Goal: Transaction & Acquisition: Obtain resource

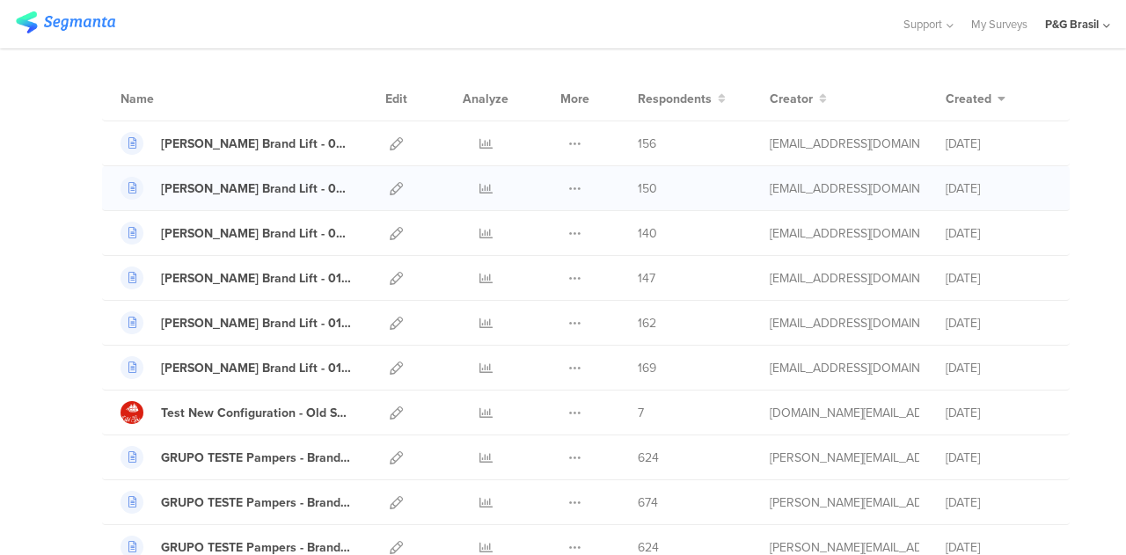
scroll to position [88, 0]
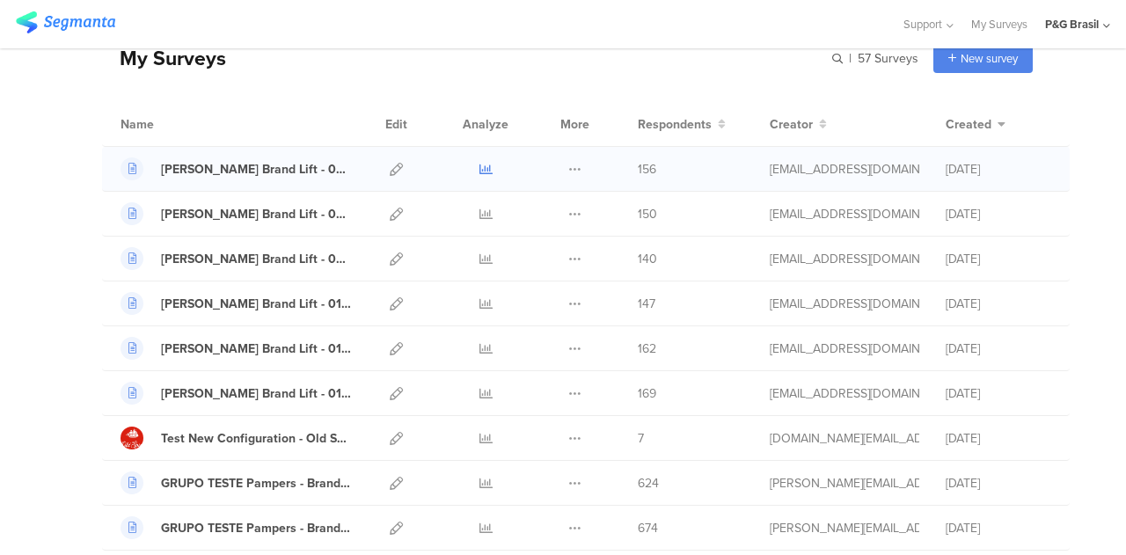
click at [480, 177] on link at bounding box center [486, 169] width 13 height 44
click at [244, 385] on div "Vick Brand Lift - 01.01" at bounding box center [256, 394] width 190 height 18
click at [480, 395] on icon at bounding box center [486, 393] width 13 height 13
click at [255, 351] on div "Vick Brand Lift - 01.02" at bounding box center [256, 349] width 190 height 18
click at [480, 348] on icon at bounding box center [486, 348] width 13 height 13
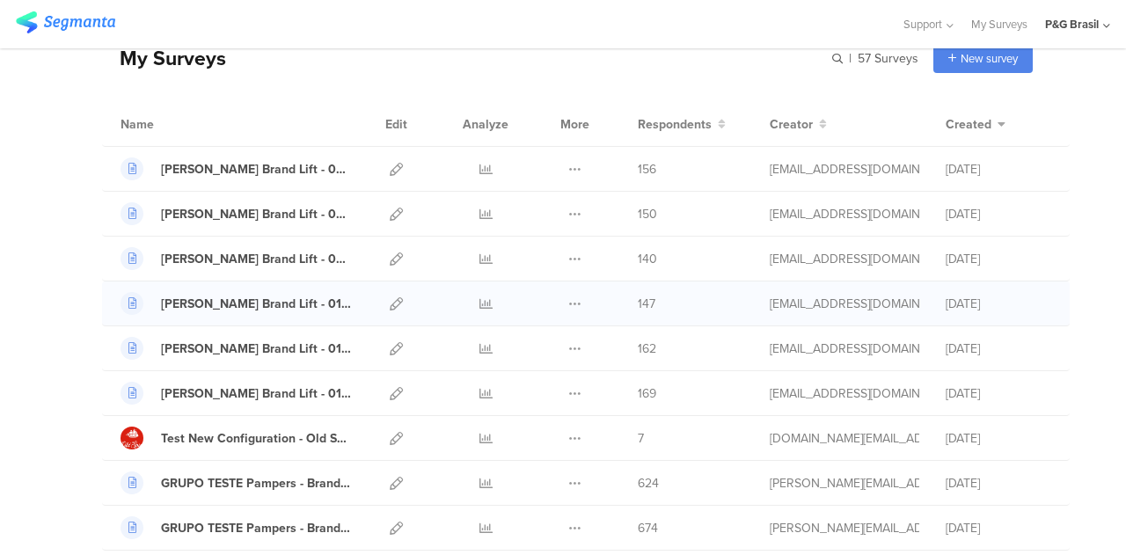
click at [464, 300] on div at bounding box center [485, 304] width 53 height 44
click at [480, 300] on icon at bounding box center [486, 303] width 13 height 13
click at [480, 263] on icon at bounding box center [486, 259] width 13 height 13
click at [480, 253] on icon at bounding box center [486, 259] width 13 height 13
click at [480, 208] on icon at bounding box center [486, 214] width 13 height 13
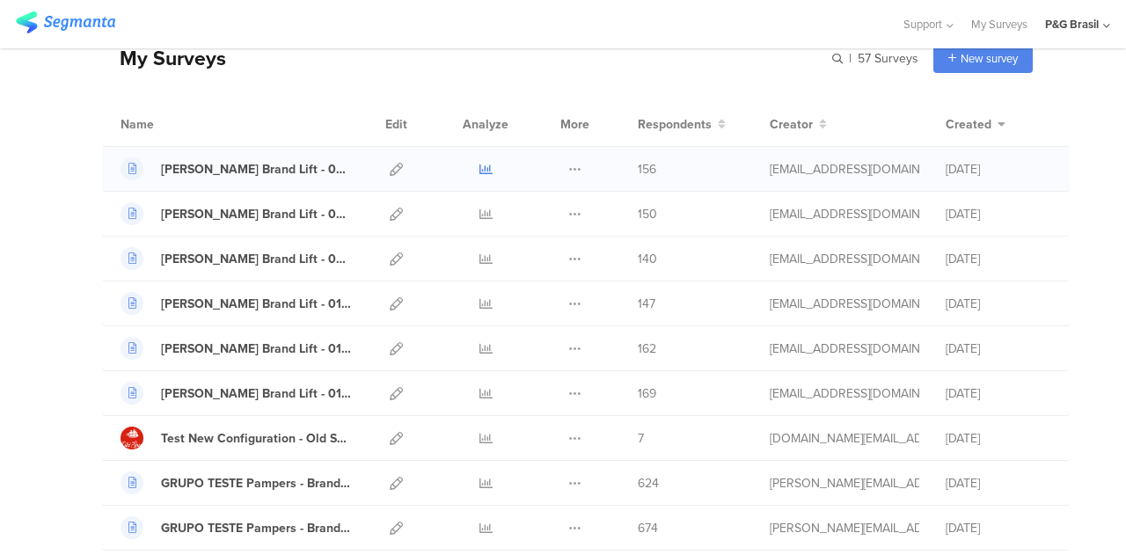
click at [480, 173] on icon at bounding box center [486, 169] width 13 height 13
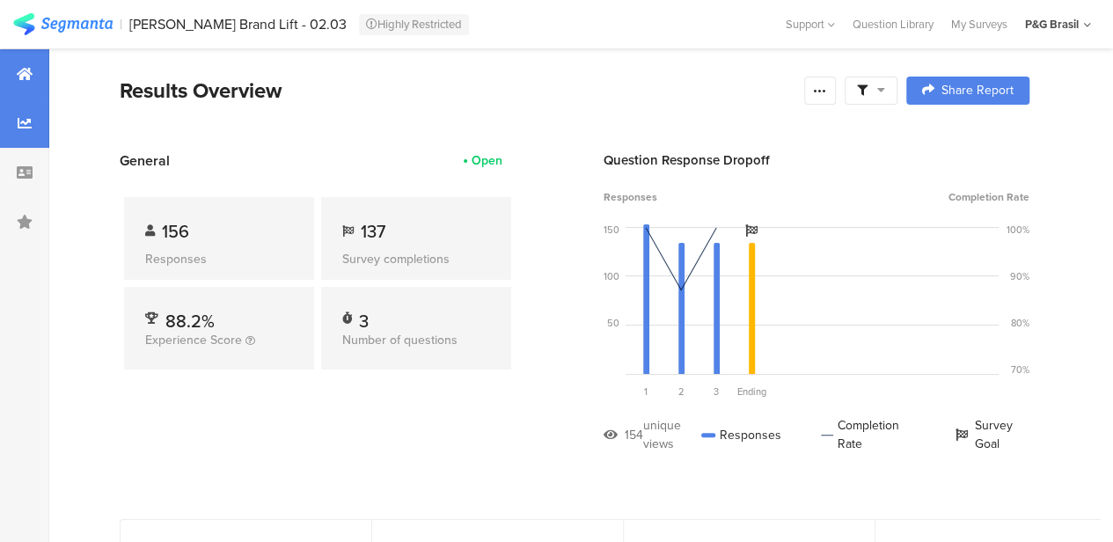
click at [0, 114] on div at bounding box center [24, 123] width 49 height 49
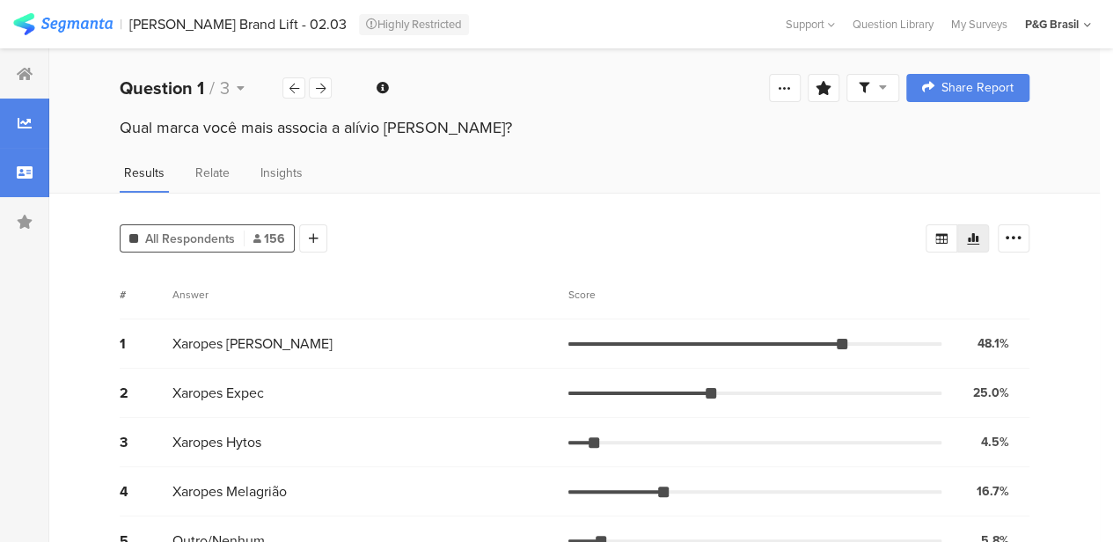
click at [14, 169] on div at bounding box center [24, 172] width 49 height 49
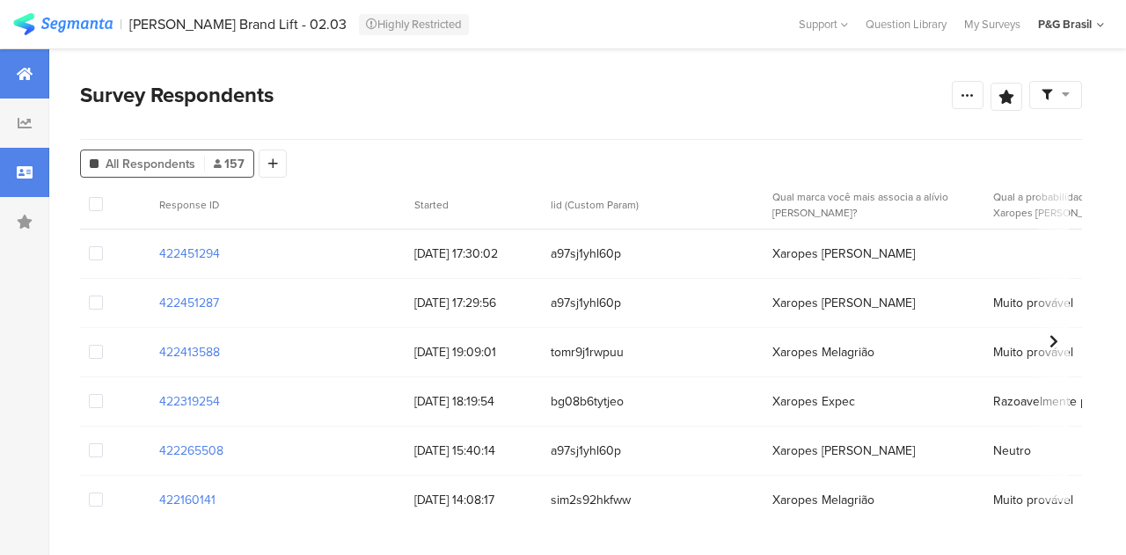
click at [13, 73] on div at bounding box center [24, 73] width 49 height 49
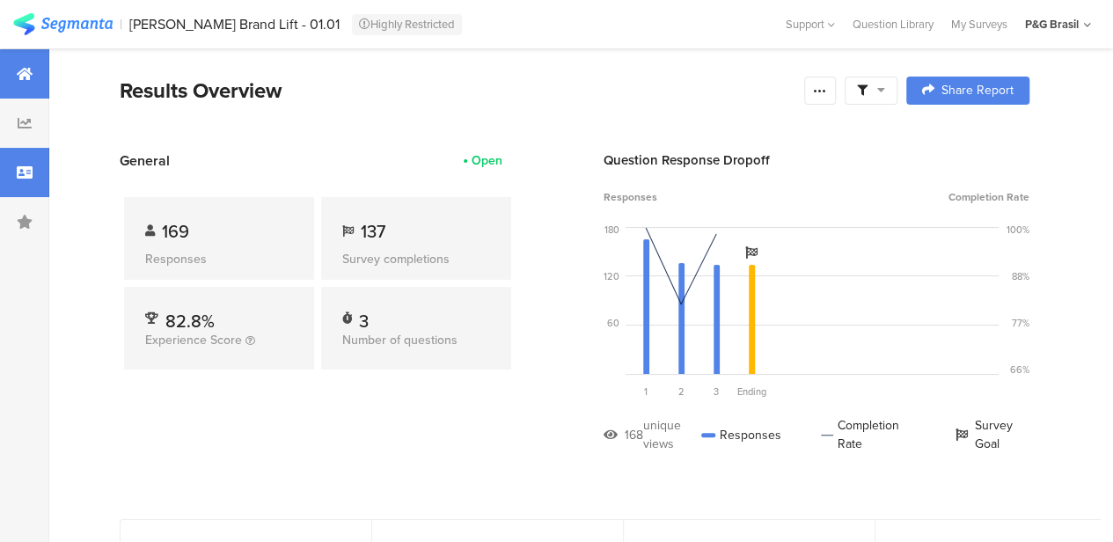
click at [36, 176] on div at bounding box center [24, 172] width 49 height 49
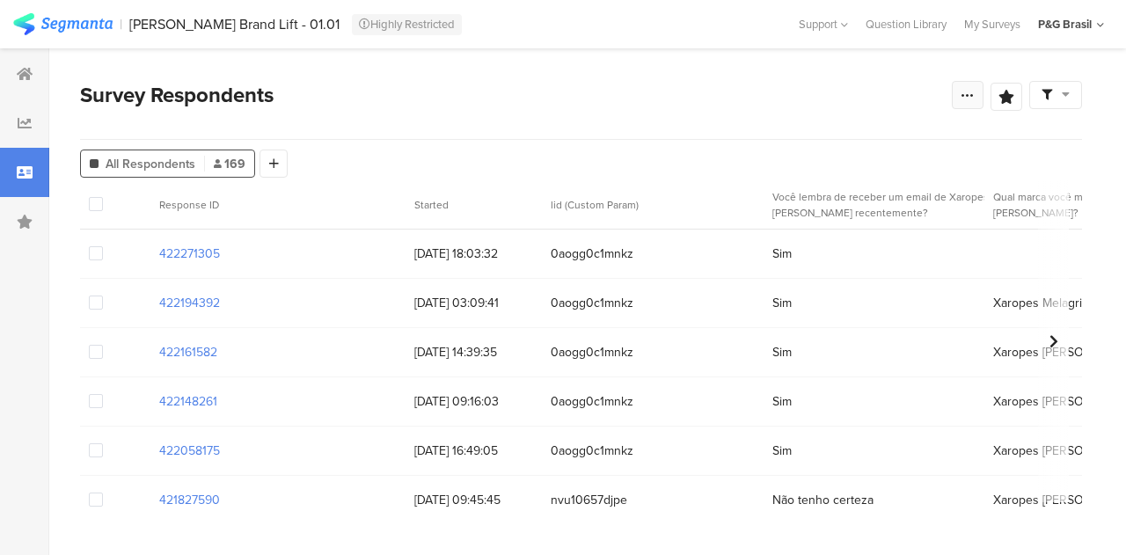
click at [957, 89] on div at bounding box center [968, 95] width 32 height 28
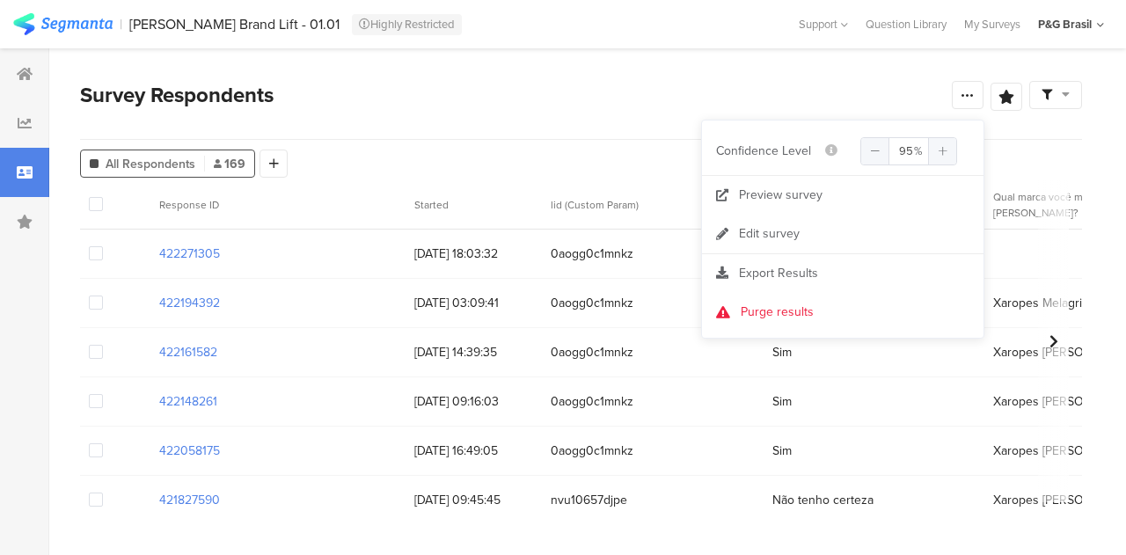
click at [879, 67] on section "Survey Respondents Save Analysis Name Save Cancel Complete Responses Only Edit …" at bounding box center [581, 301] width 1064 height 507
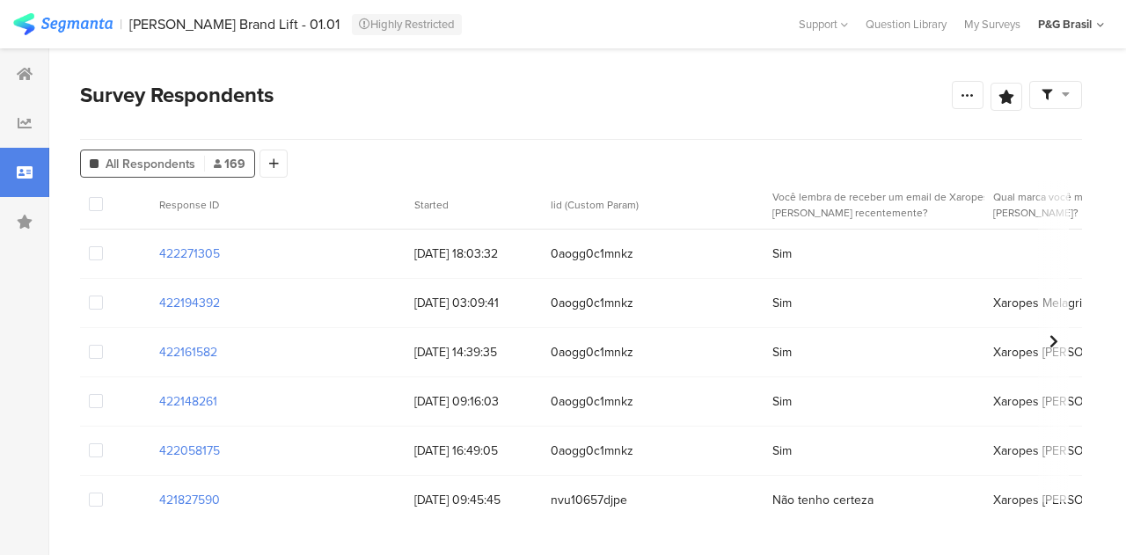
click at [1059, 92] on span at bounding box center [1056, 95] width 28 height 16
click at [1040, 189] on div "Edit Sample" at bounding box center [1012, 193] width 218 height 48
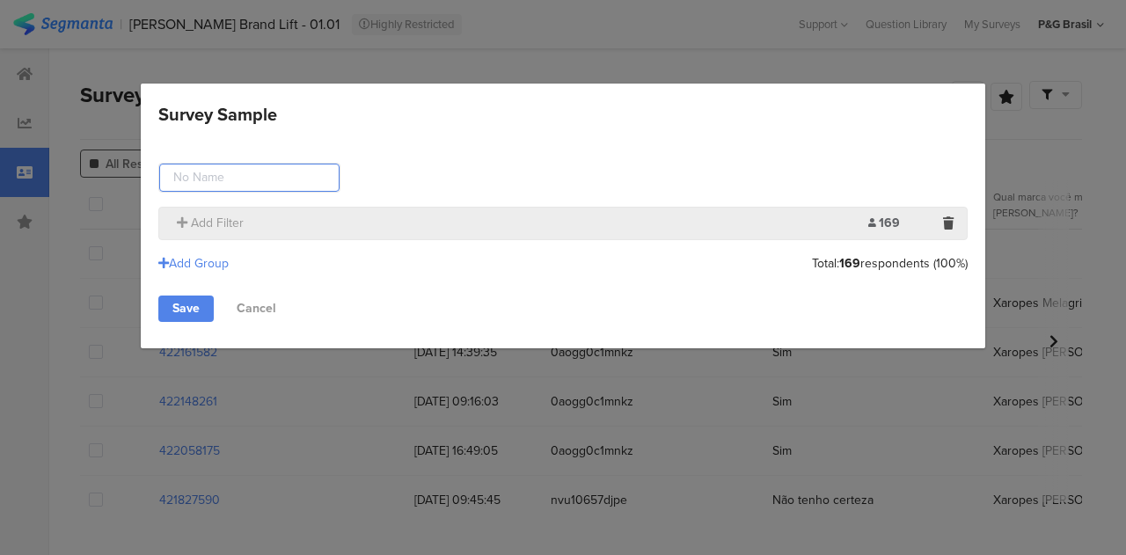
click at [209, 180] on input "Survey Sample" at bounding box center [249, 178] width 180 height 28
click at [222, 265] on div "Add Group" at bounding box center [193, 263] width 70 height 18
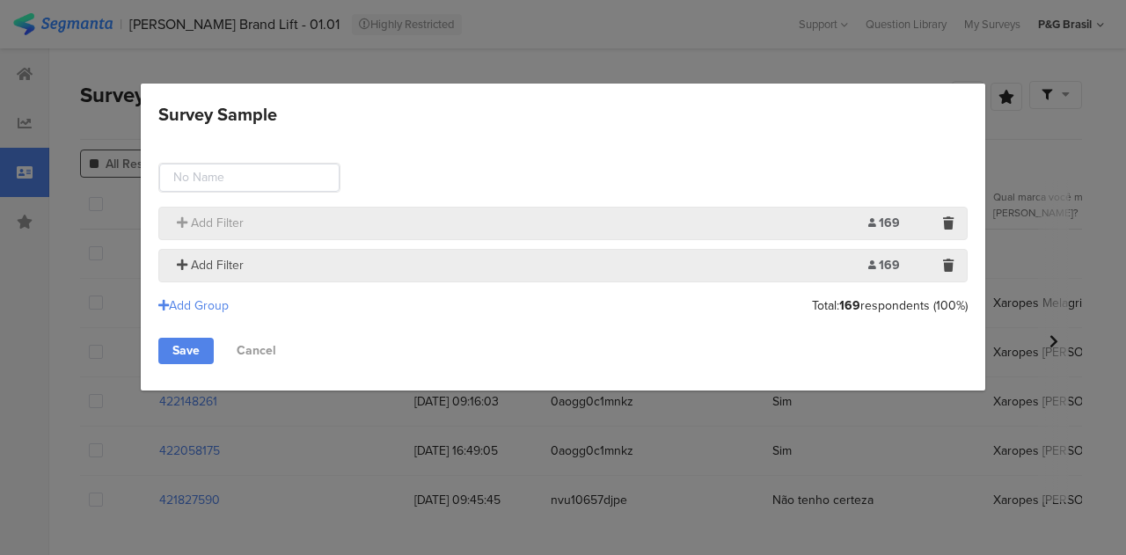
click at [231, 265] on span "Add Filter" at bounding box center [217, 265] width 53 height 18
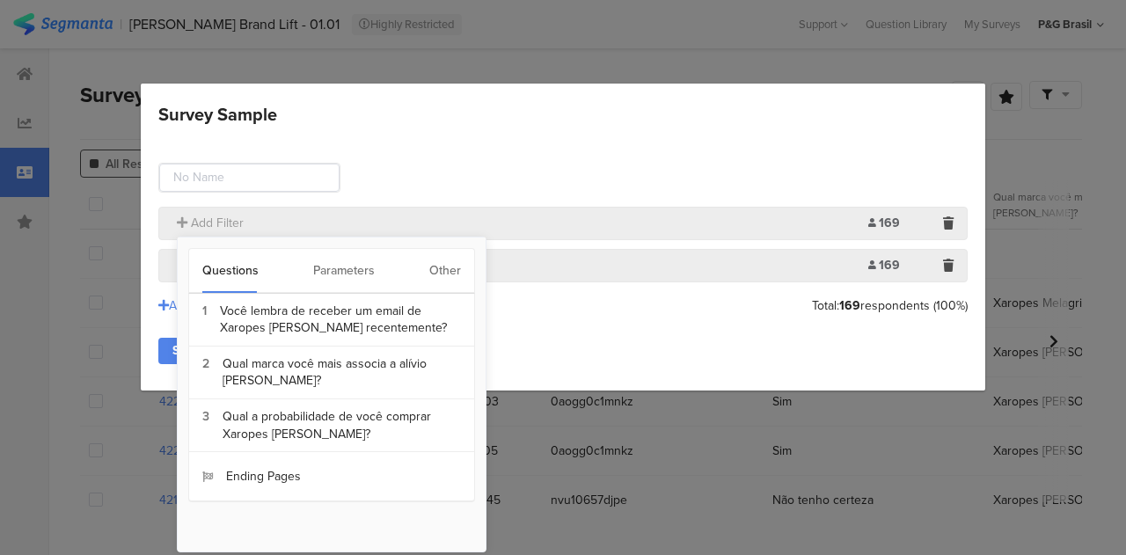
click at [936, 263] on section "Add Filter 169 Limit:" at bounding box center [563, 265] width 810 height 33
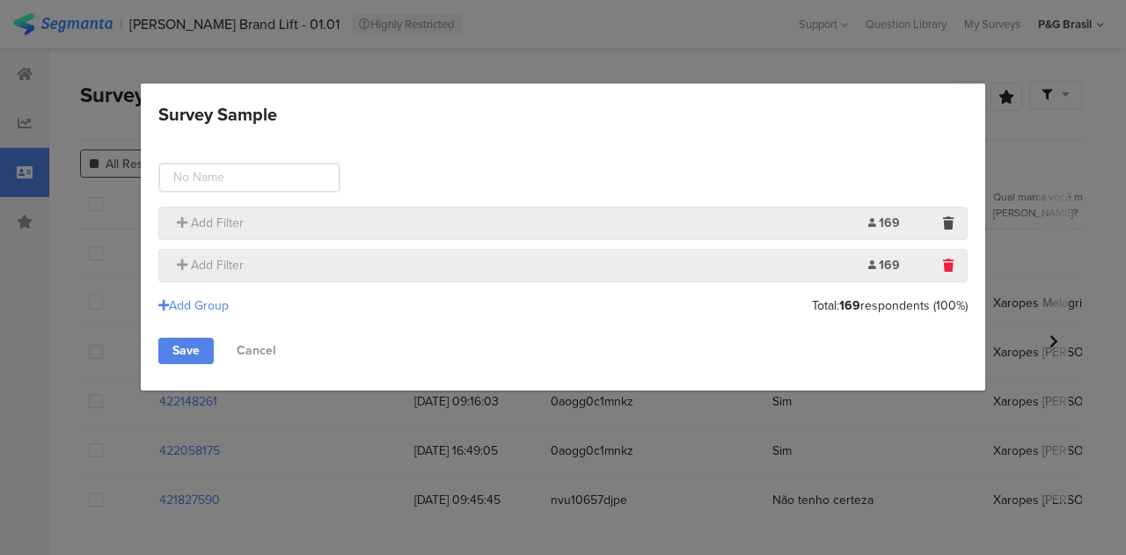
click at [946, 263] on icon "Survey Sample" at bounding box center [948, 266] width 11 height 12
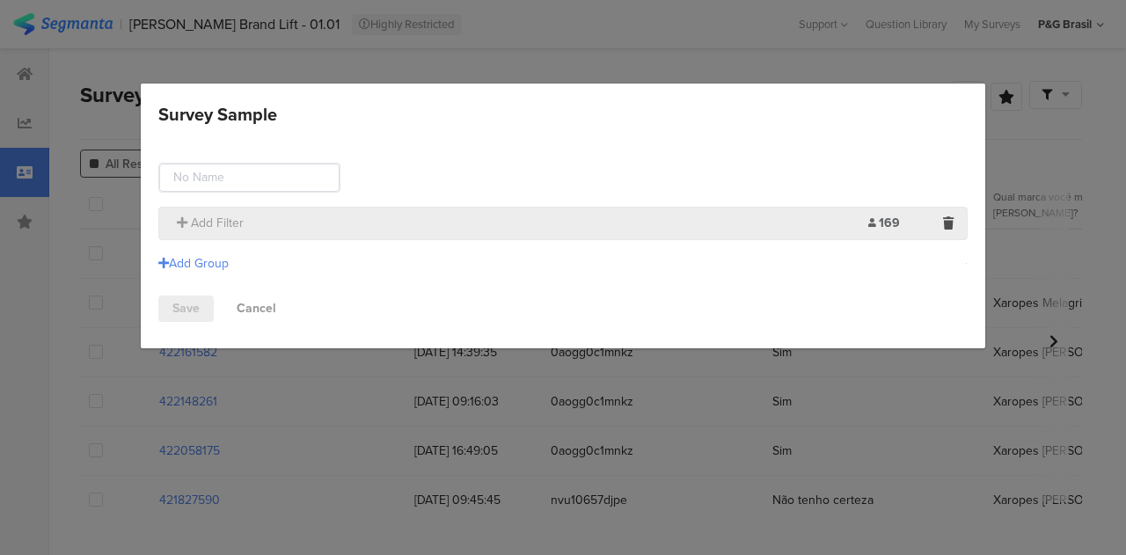
click at [375, 195] on div "Add Filter 169 Limit: Add Group Save Cancel" at bounding box center [563, 242] width 845 height 212
click at [345, 207] on section "Add Filter 169 Limit:" at bounding box center [563, 223] width 810 height 33
click at [203, 214] on span "Add Filter" at bounding box center [217, 223] width 53 height 18
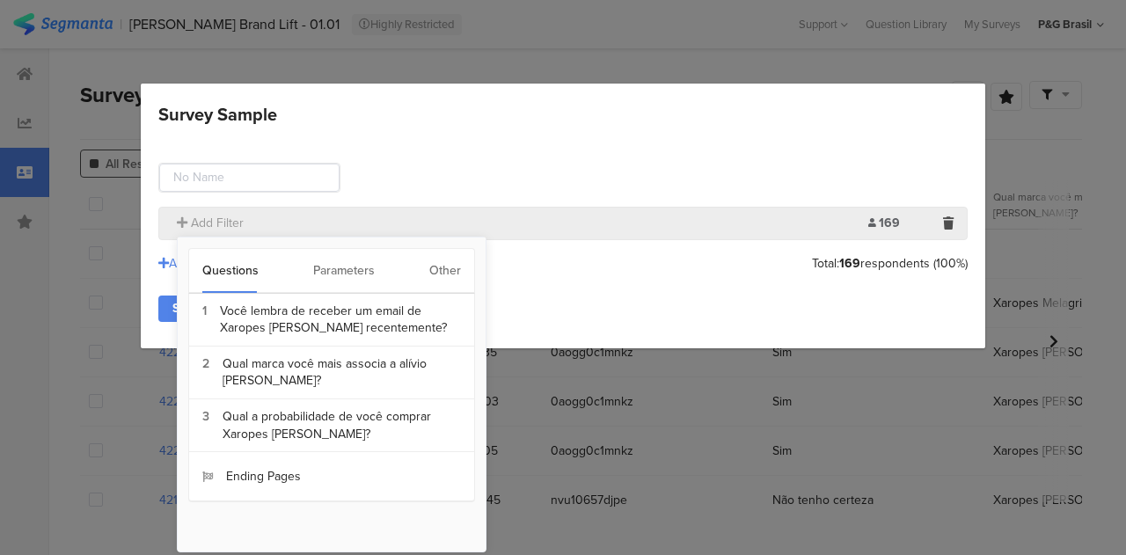
click at [349, 266] on div "Parameters" at bounding box center [344, 271] width 62 height 44
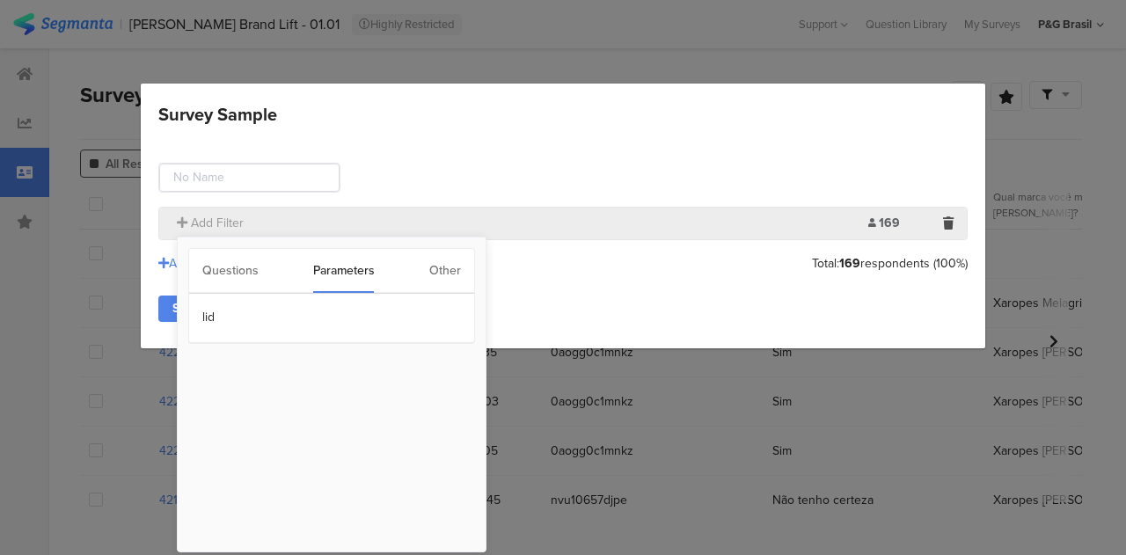
click at [433, 270] on div "Other" at bounding box center [445, 271] width 32 height 44
click at [293, 325] on section "Time Range" at bounding box center [331, 318] width 285 height 49
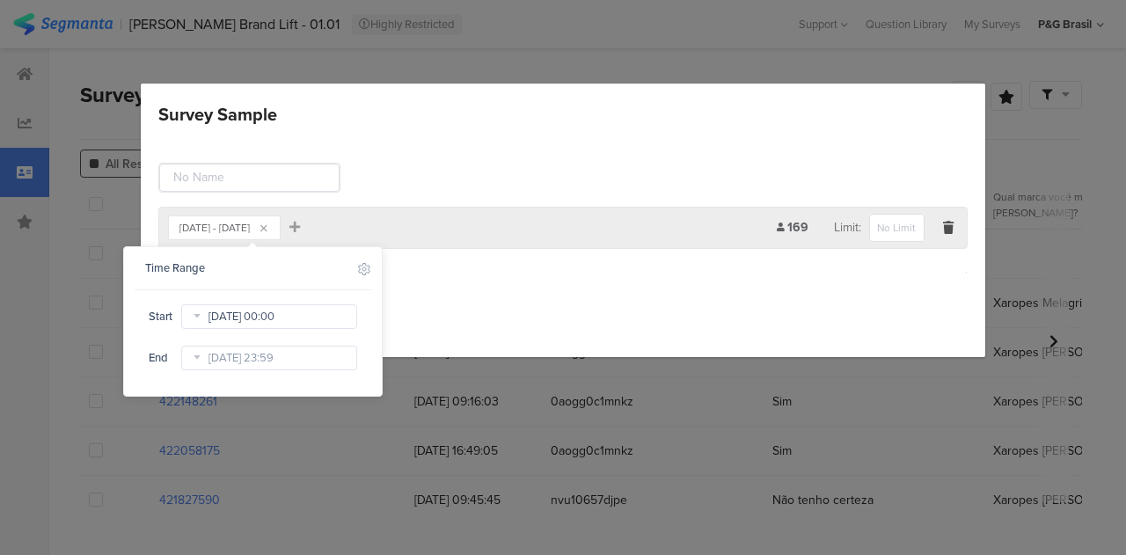
click at [210, 316] on input "Jul 28 2025 00:00" at bounding box center [269, 317] width 176 height 25
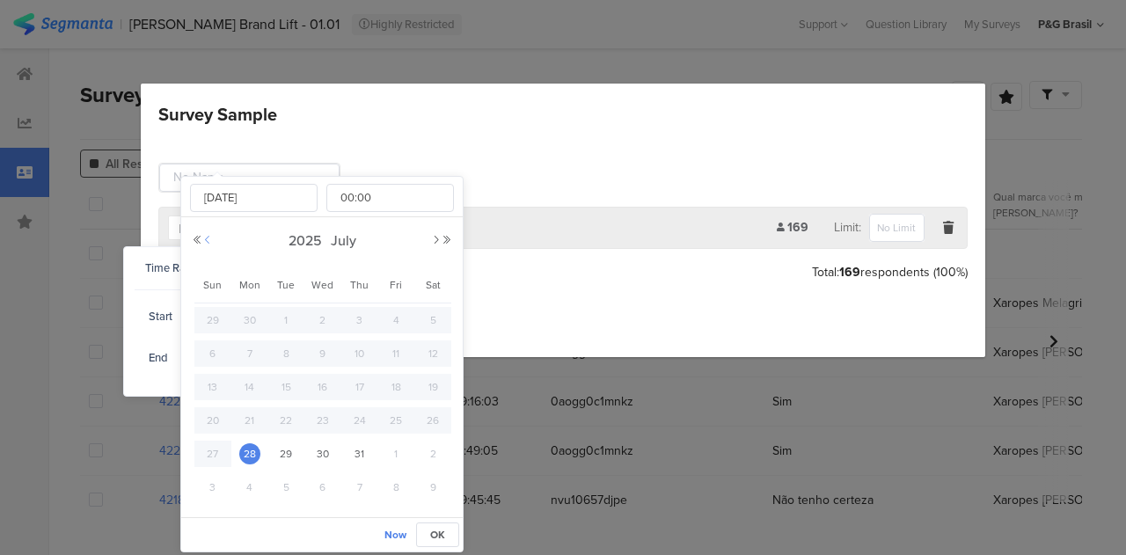
click at [211, 240] on button "Previous Month" at bounding box center [207, 240] width 11 height 11
click at [428, 246] on div "2025 May" at bounding box center [322, 241] width 261 height 26
click at [435, 243] on button "Next Month" at bounding box center [436, 240] width 11 height 11
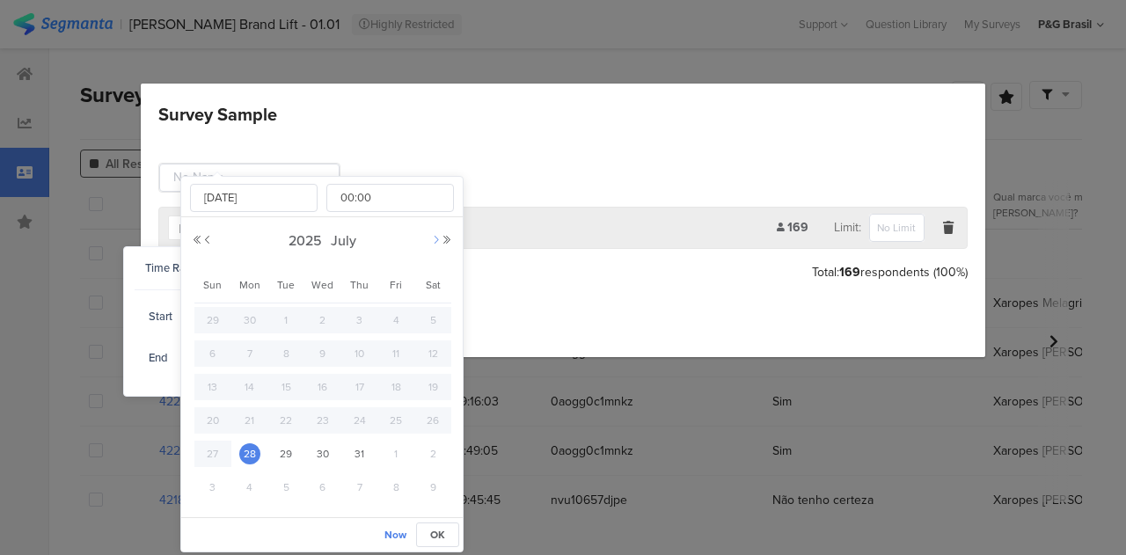
click at [435, 243] on button "Next Month" at bounding box center [436, 240] width 11 height 11
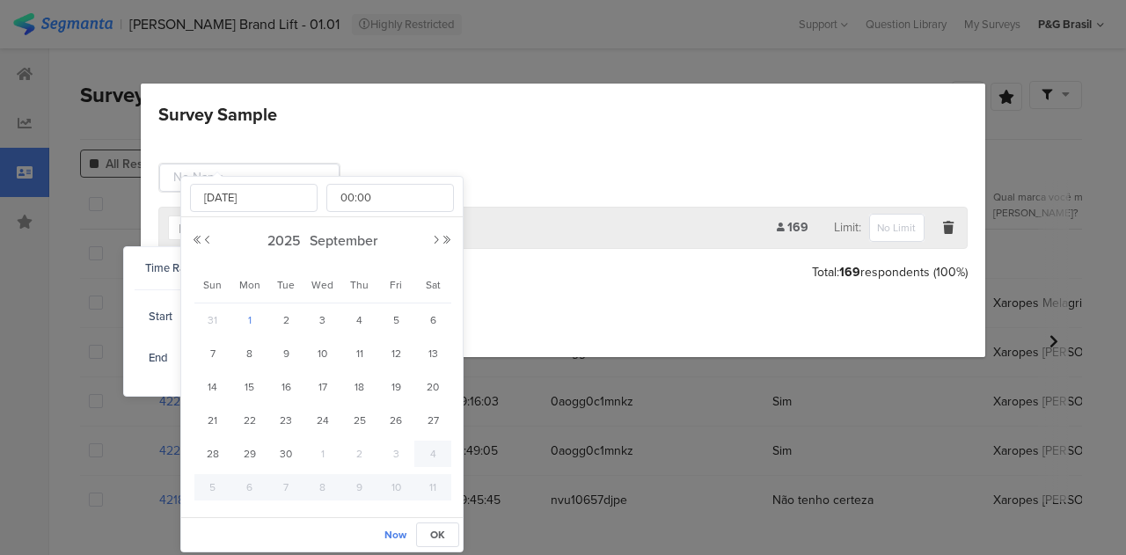
click at [253, 311] on span "1" at bounding box center [249, 320] width 21 height 21
type input "[DATE] 00:00"
type input "[DATE]"
click at [358, 198] on input "00:00" at bounding box center [391, 198] width 128 height 28
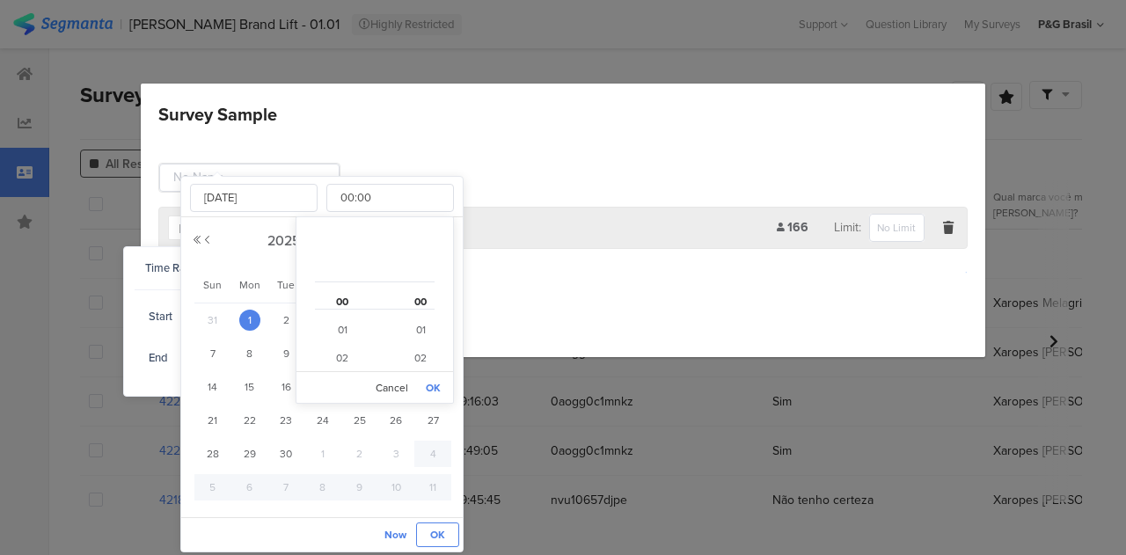
click at [442, 527] on span "OK" at bounding box center [437, 535] width 15 height 16
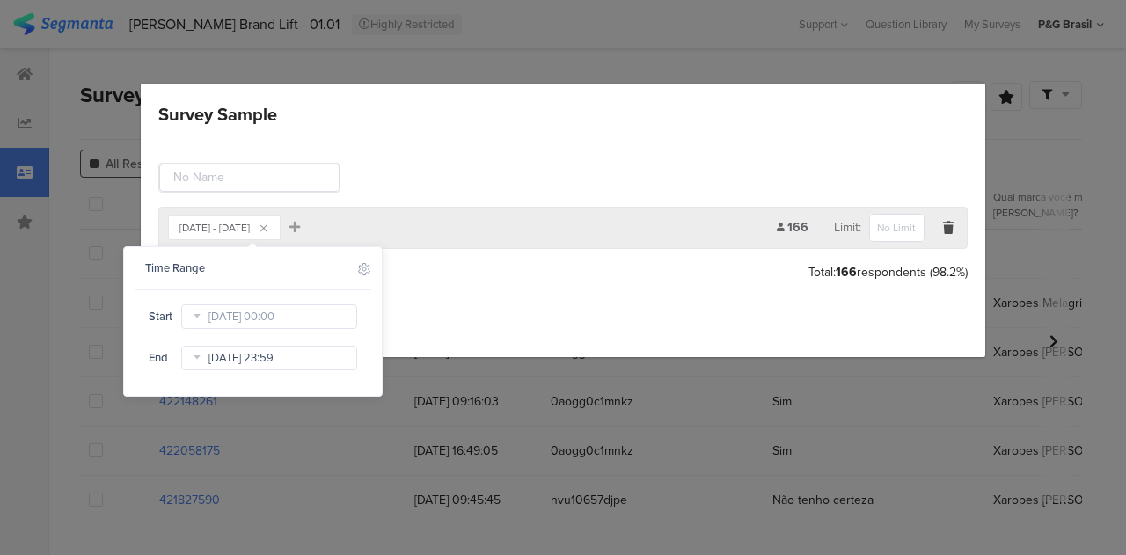
click at [289, 356] on input "Oct 03 2025 23:59" at bounding box center [269, 358] width 176 height 25
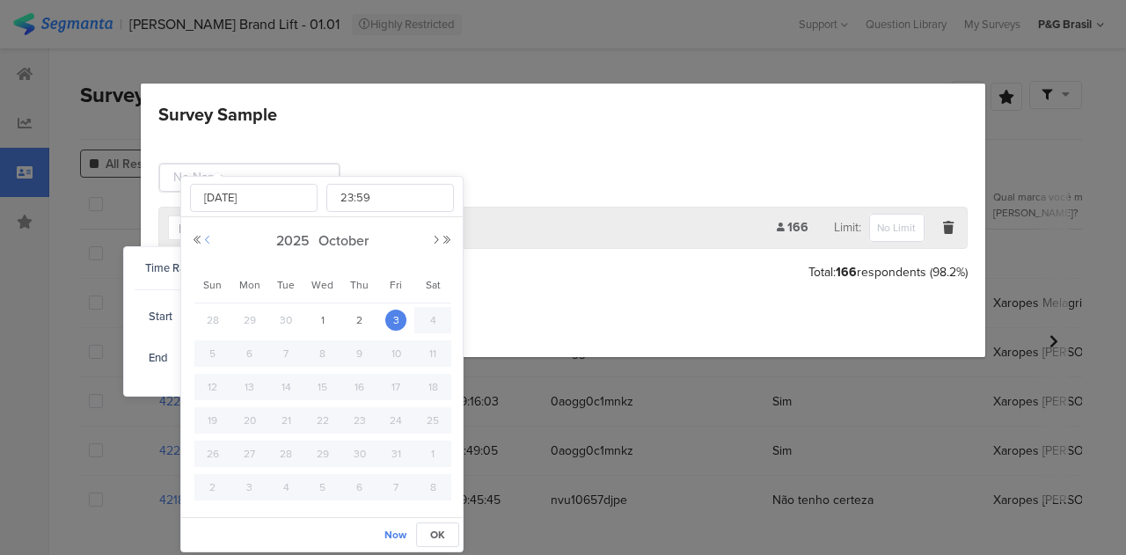
click at [206, 239] on button "Previous Month" at bounding box center [207, 240] width 11 height 11
click at [396, 356] on span "12" at bounding box center [395, 353] width 21 height 21
type input "[DATE] 23:59"
type input "[DATE]"
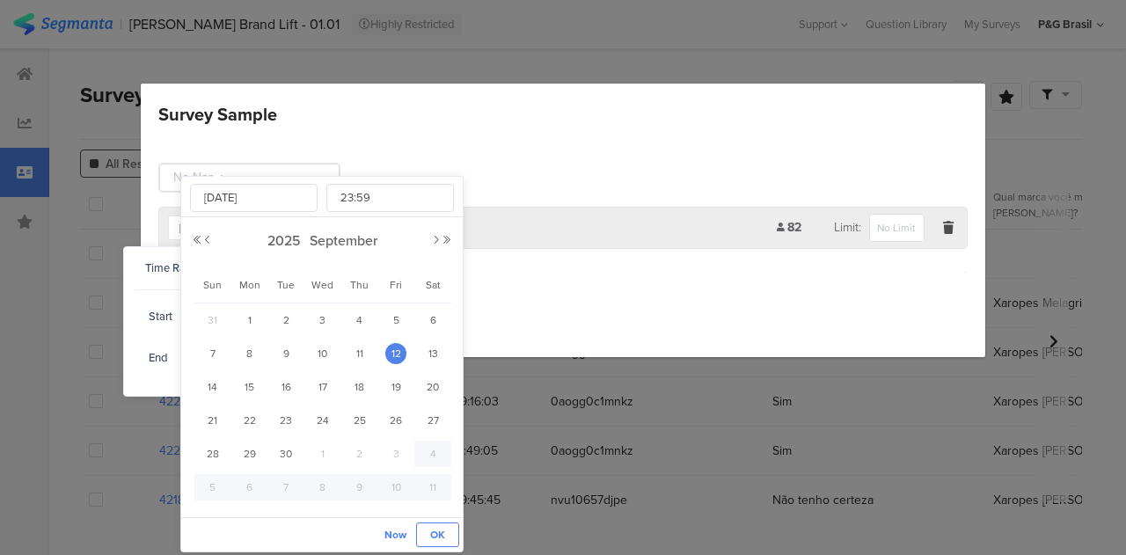
click at [453, 527] on button "OK" at bounding box center [437, 535] width 43 height 25
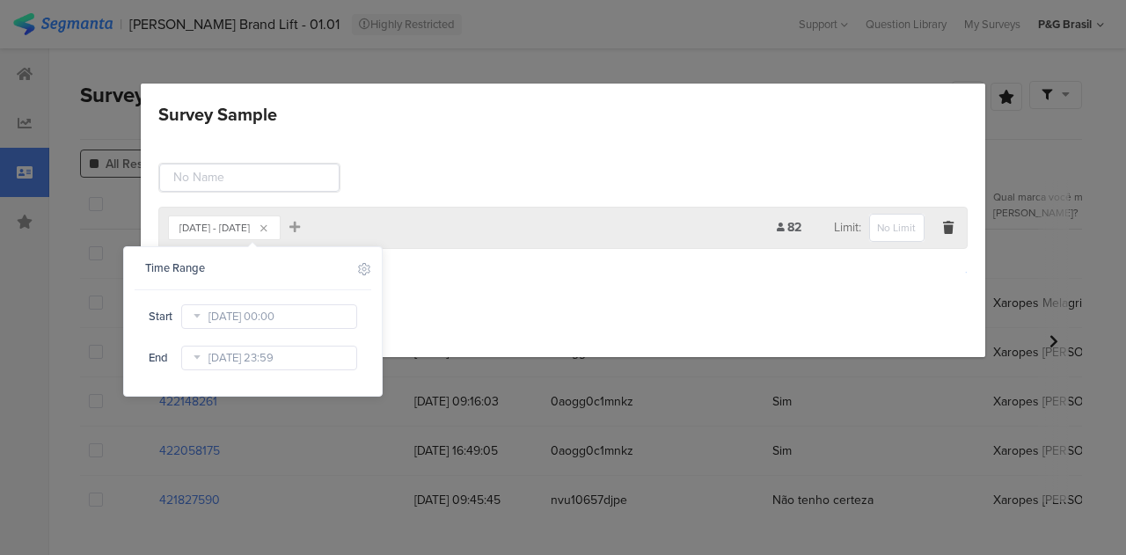
click at [546, 173] on div "Survey Sample" at bounding box center [563, 178] width 810 height 30
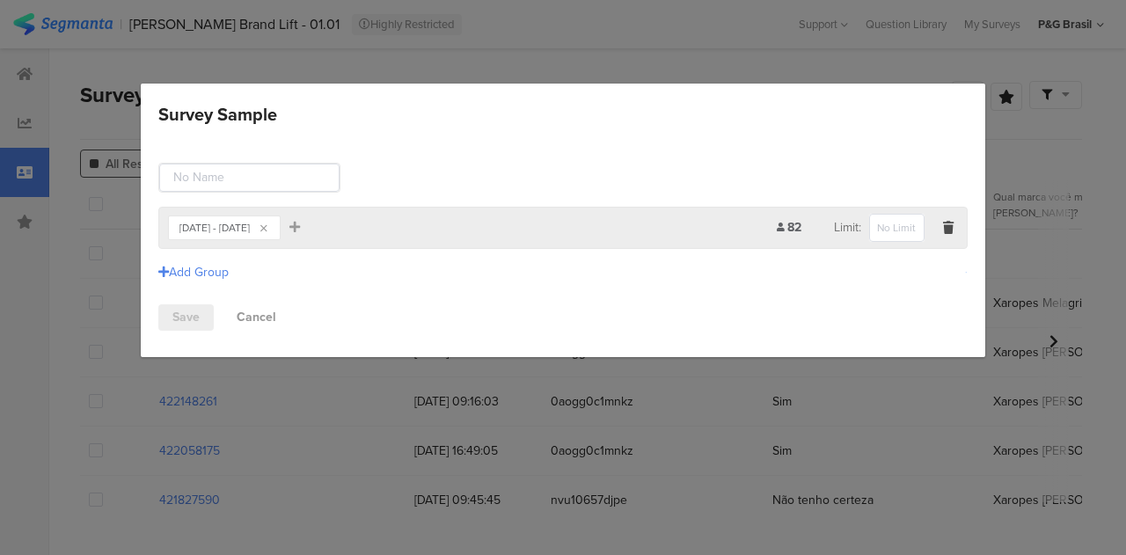
drag, startPoint x: 583, startPoint y: 202, endPoint x: 547, endPoint y: 230, distance: 45.8
click at [577, 211] on div "Sep 01, 2025 - Sep 12, 2025 Add Filter 82 Limit: Add Group Save Cancel" at bounding box center [563, 246] width 845 height 221
click at [187, 311] on link "Save" at bounding box center [185, 318] width 55 height 26
click at [240, 180] on input "Survey Sample" at bounding box center [249, 178] width 180 height 28
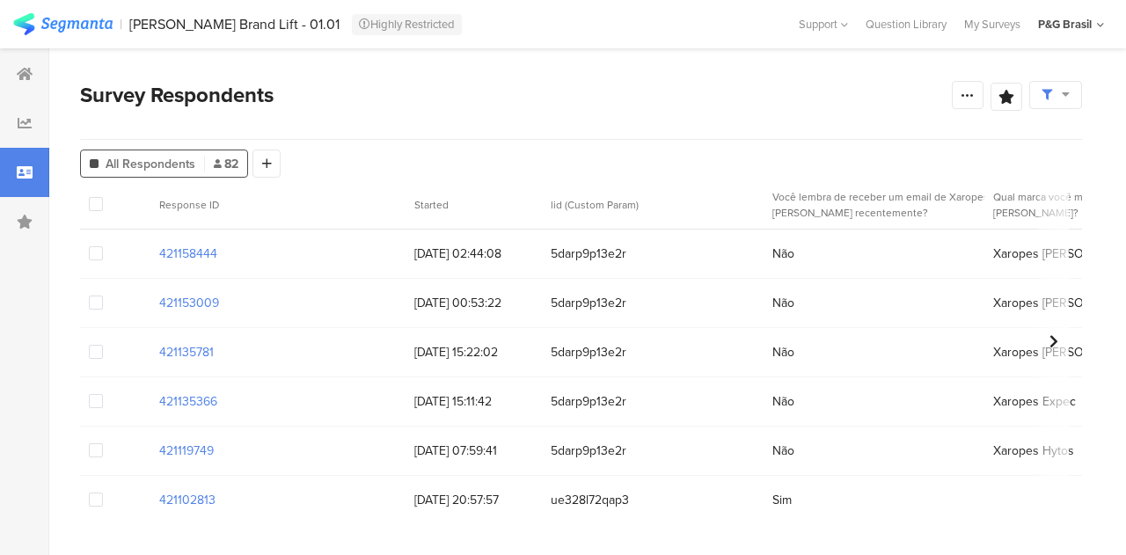
click at [1047, 99] on icon at bounding box center [1047, 95] width 11 height 11
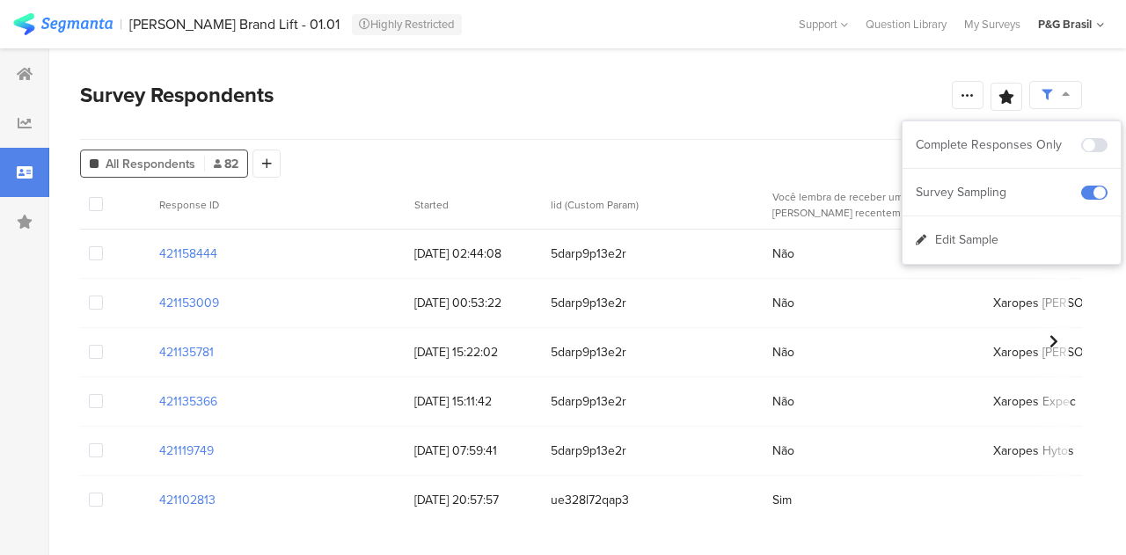
drag, startPoint x: 826, startPoint y: 59, endPoint x: 873, endPoint y: 65, distance: 47.9
click at [826, 60] on section "Survey Respondents Save Analysis Name Save Cancel All Respondents 82 Add Segmen…" at bounding box center [581, 301] width 1064 height 507
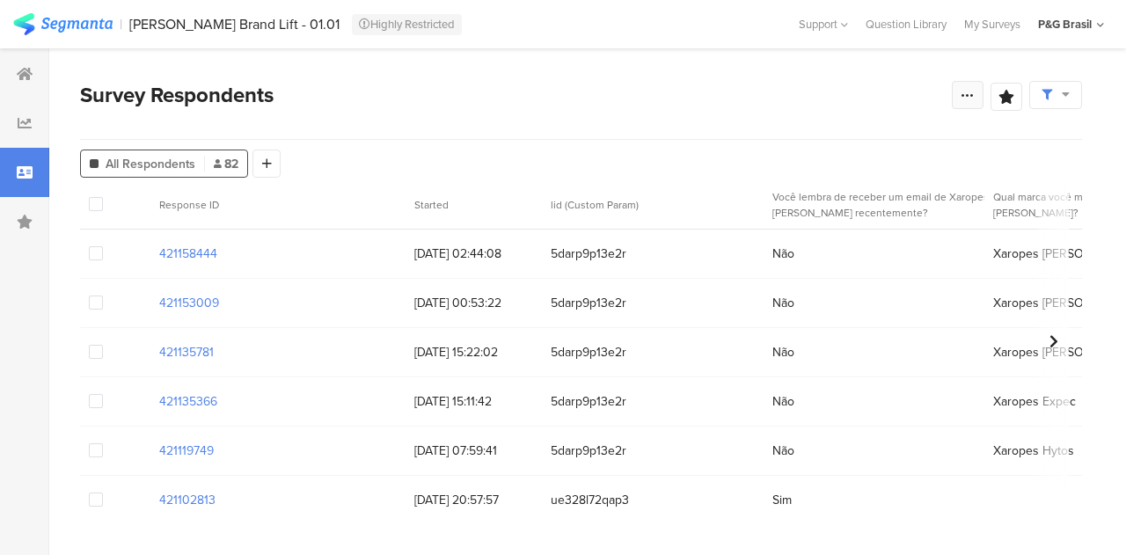
click at [972, 89] on icon at bounding box center [968, 95] width 14 height 14
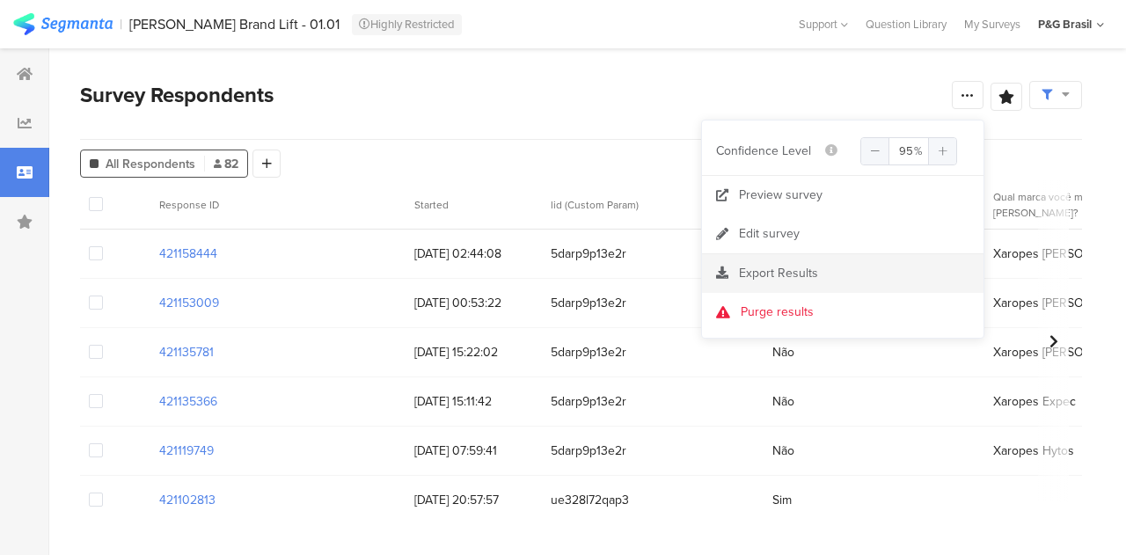
click at [794, 275] on span "Export Results" at bounding box center [778, 273] width 79 height 18
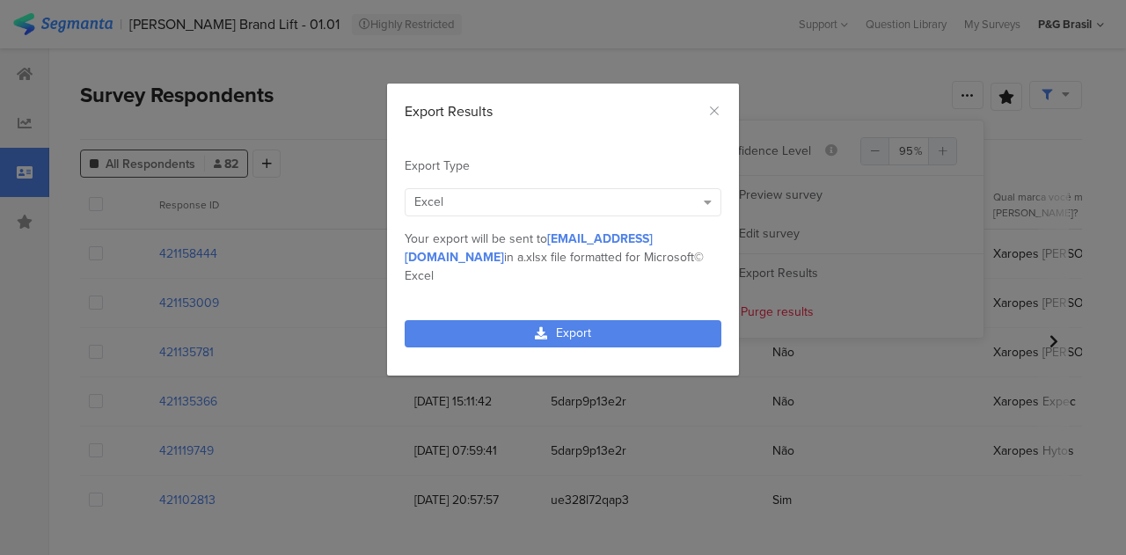
click at [623, 193] on div "Excel" at bounding box center [555, 202] width 281 height 18
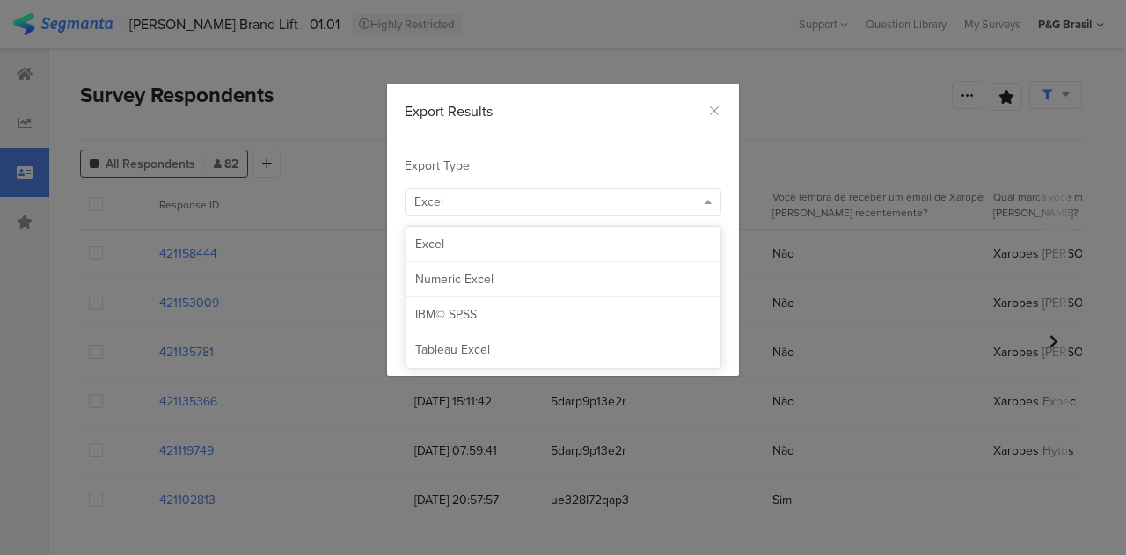
click at [666, 137] on div "Export Type Excel MPN Cnsmr ID Param Source Id Param Lead Key Param RECORD IND …" at bounding box center [563, 220] width 352 height 181
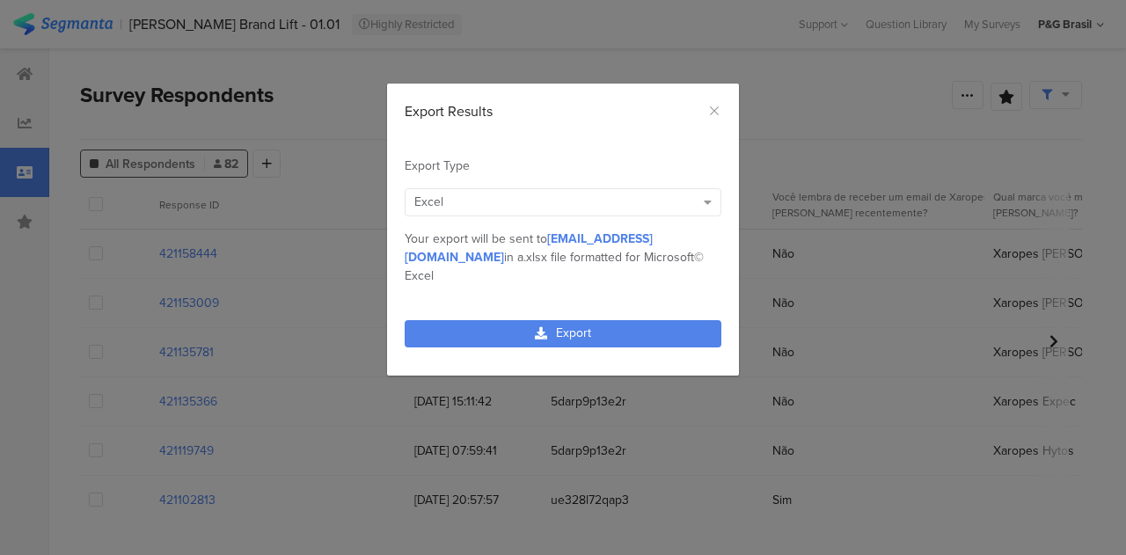
click at [629, 312] on div "Export" at bounding box center [563, 344] width 352 height 64
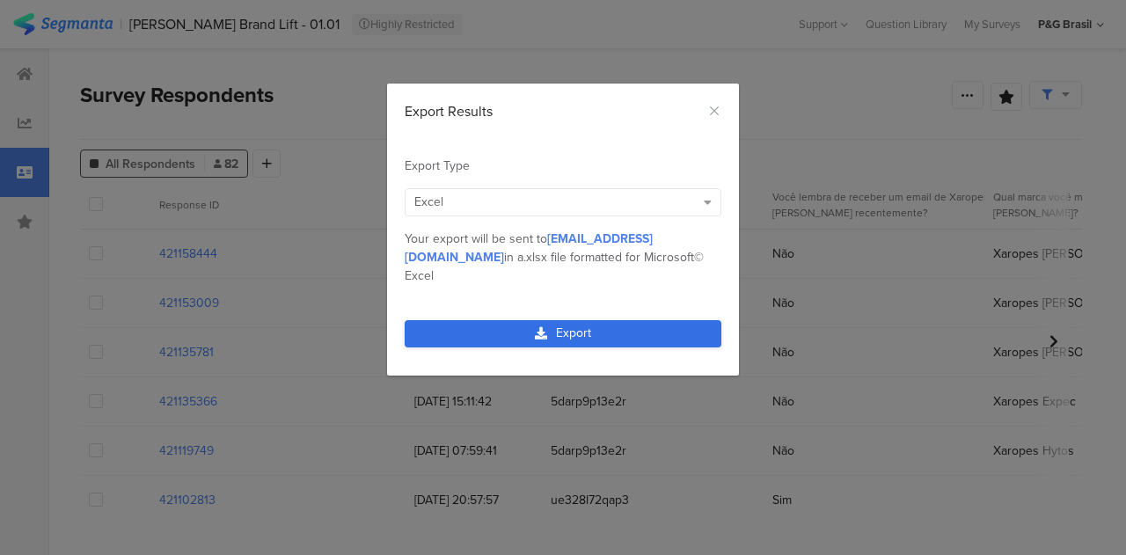
click at [629, 320] on link "Export" at bounding box center [563, 333] width 317 height 27
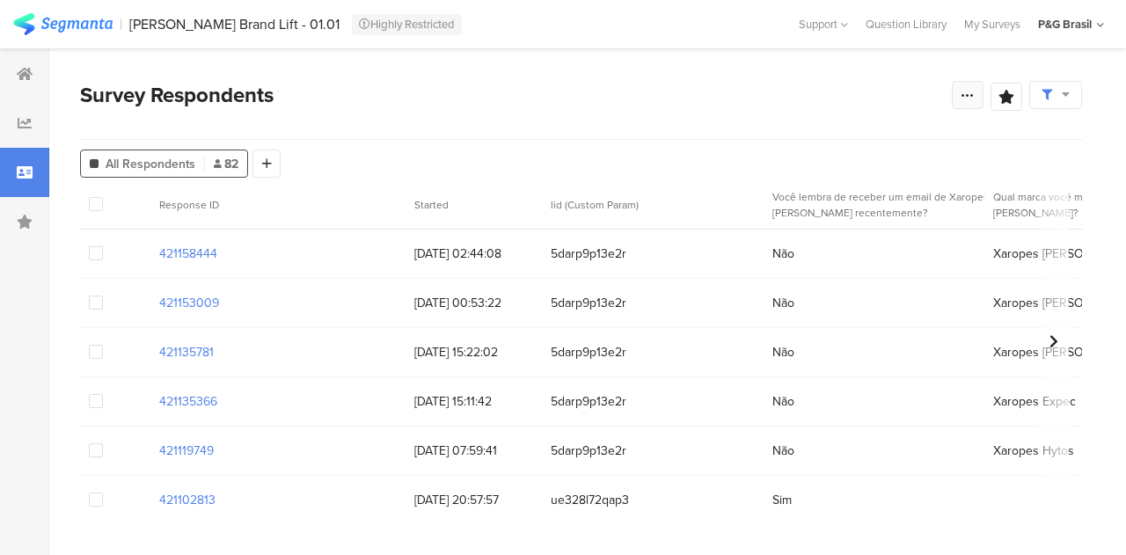
click at [978, 98] on div at bounding box center [968, 95] width 32 height 28
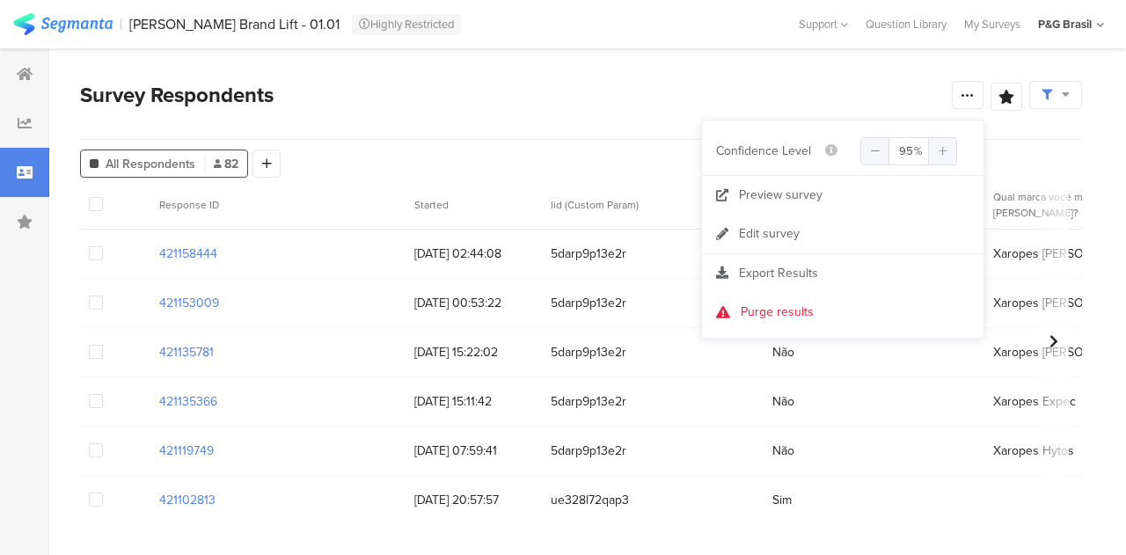
drag, startPoint x: 551, startPoint y: 65, endPoint x: 525, endPoint y: 51, distance: 29.9
click at [551, 66] on section "Survey Respondents Save Analysis Name Save Cancel All Respondents 82 Add Segmen…" at bounding box center [581, 301] width 1064 height 507
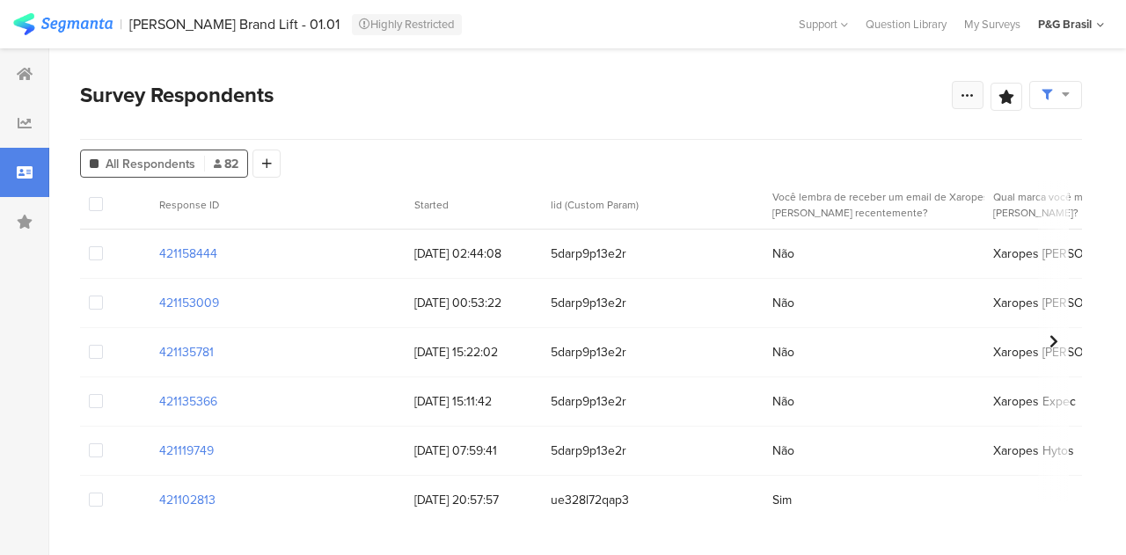
click at [955, 101] on div at bounding box center [968, 95] width 32 height 28
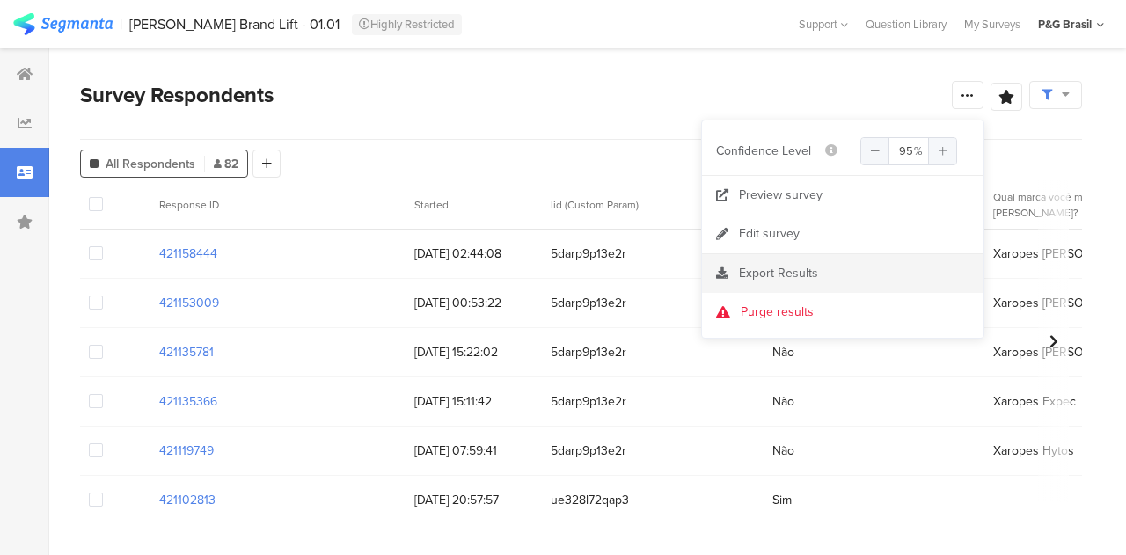
click at [842, 271] on div "Export Results" at bounding box center [843, 274] width 282 height 18
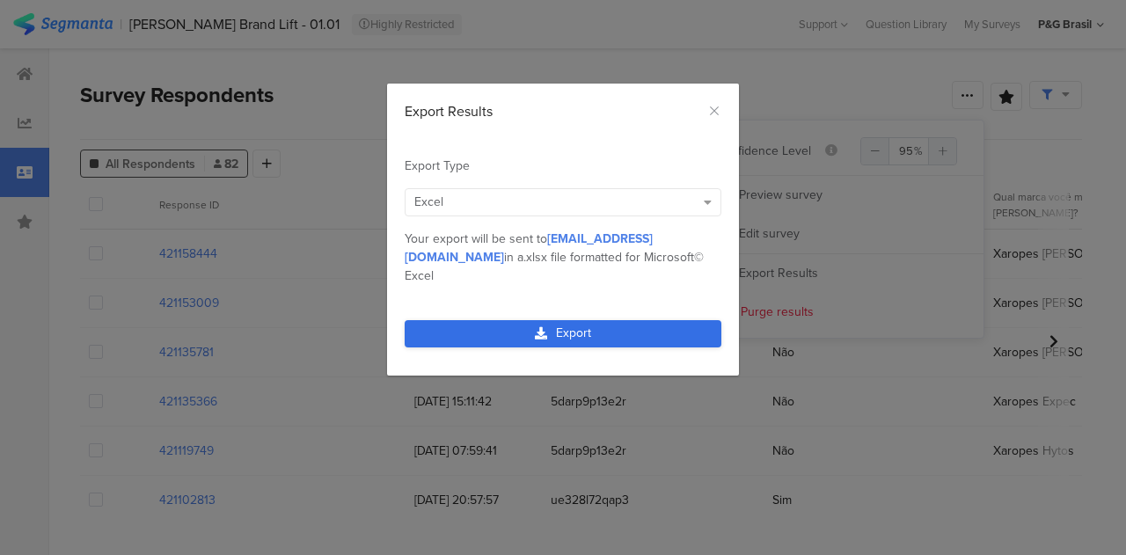
click at [591, 320] on link "Export" at bounding box center [563, 333] width 317 height 27
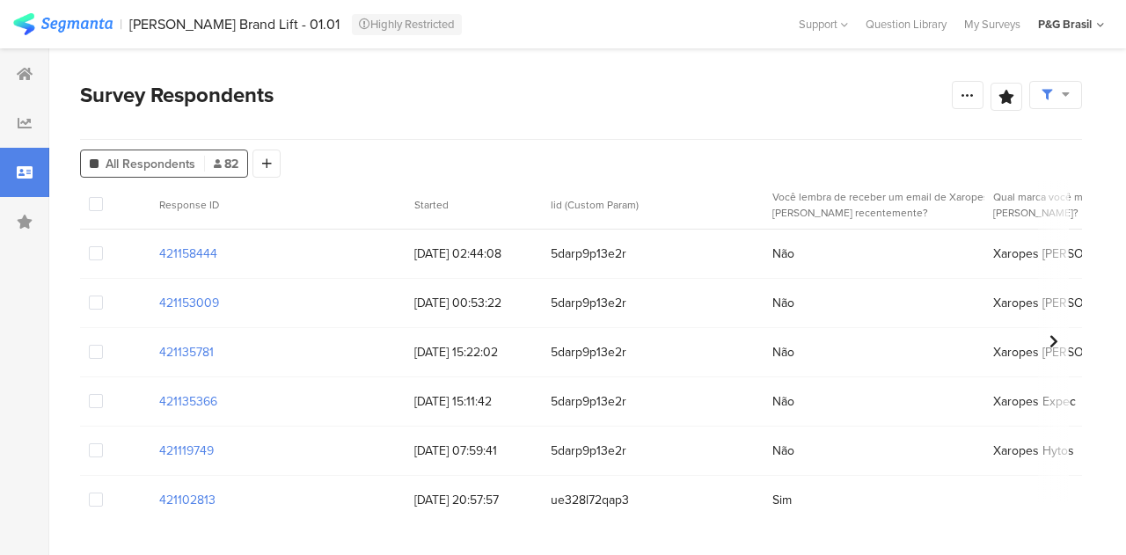
click at [519, 93] on div "Survey Respondents" at bounding box center [516, 95] width 872 height 32
click at [1058, 97] on span at bounding box center [1056, 95] width 28 height 16
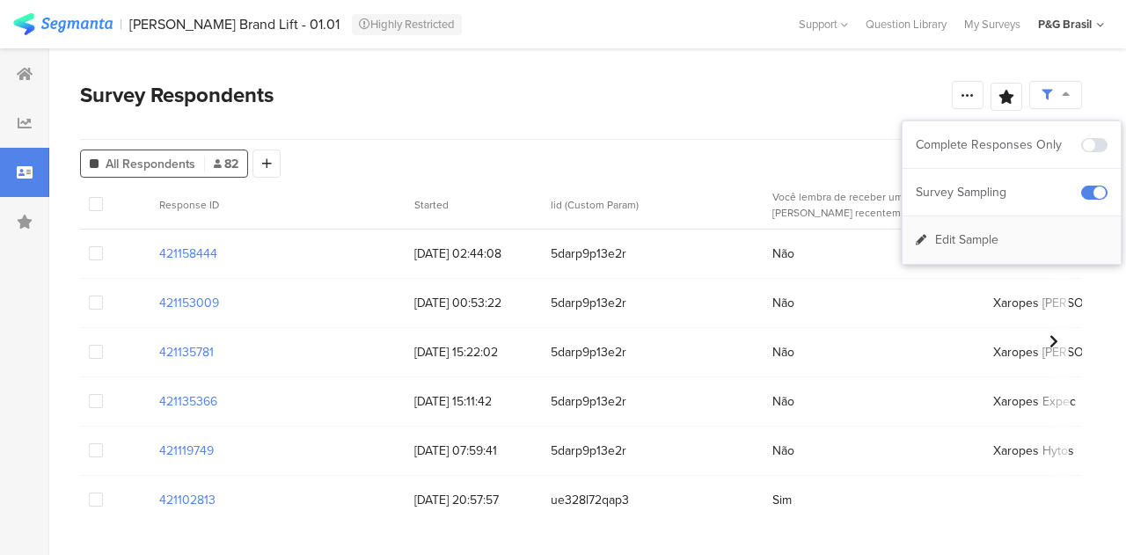
click at [994, 244] on span "Edit Sample" at bounding box center [967, 240] width 63 height 18
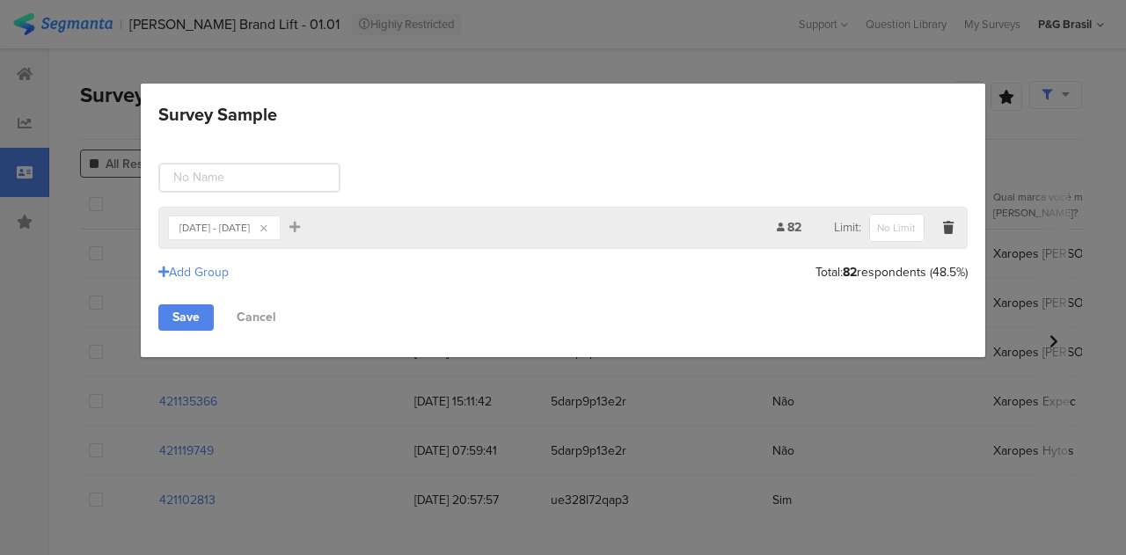
click at [250, 223] on div "[DATE] - [DATE]" at bounding box center [215, 228] width 70 height 11
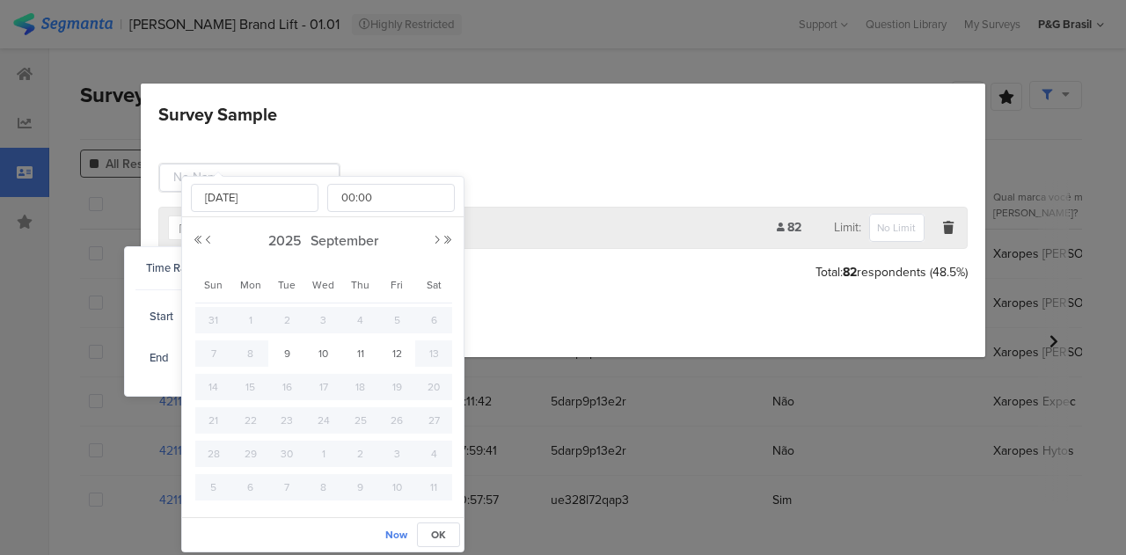
click at [225, 325] on body "You are using an unsupported version of Internet Explorer. Unsupported browsers…" at bounding box center [563, 277] width 1126 height 555
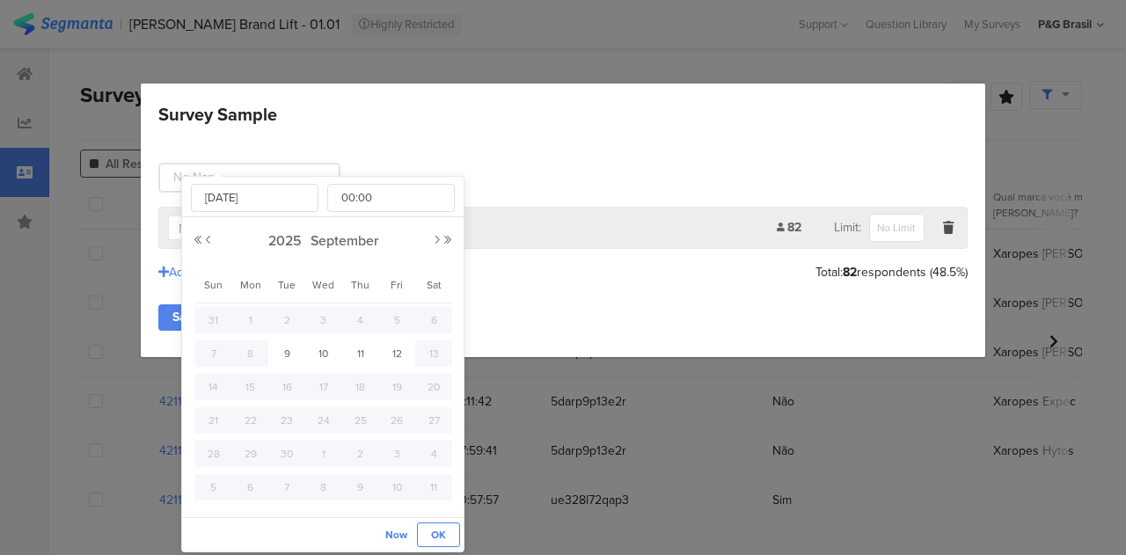
click at [435, 538] on span "OK" at bounding box center [438, 535] width 15 height 16
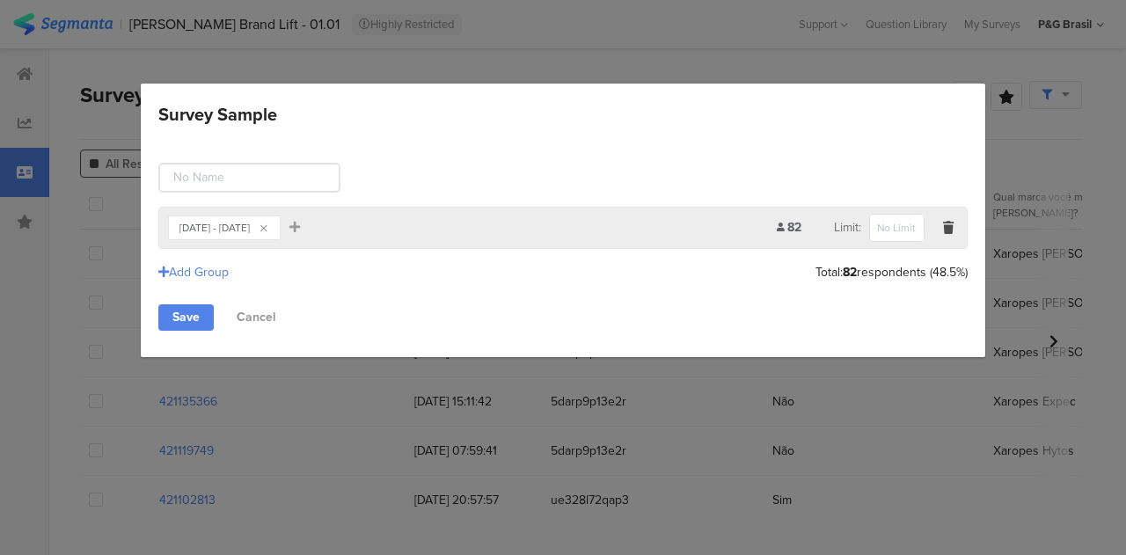
drag, startPoint x: 257, startPoint y: 230, endPoint x: 253, endPoint y: 239, distance: 9.5
click at [250, 235] on section "[DATE] - [DATE]" at bounding box center [215, 227] width 70 height 21
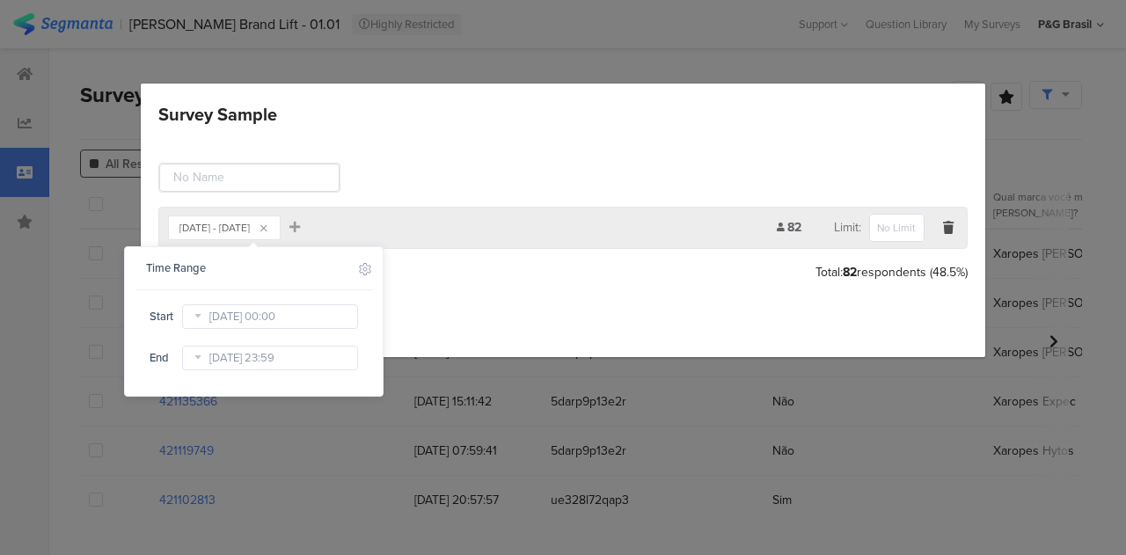
click at [192, 310] on icon at bounding box center [198, 317] width 22 height 28
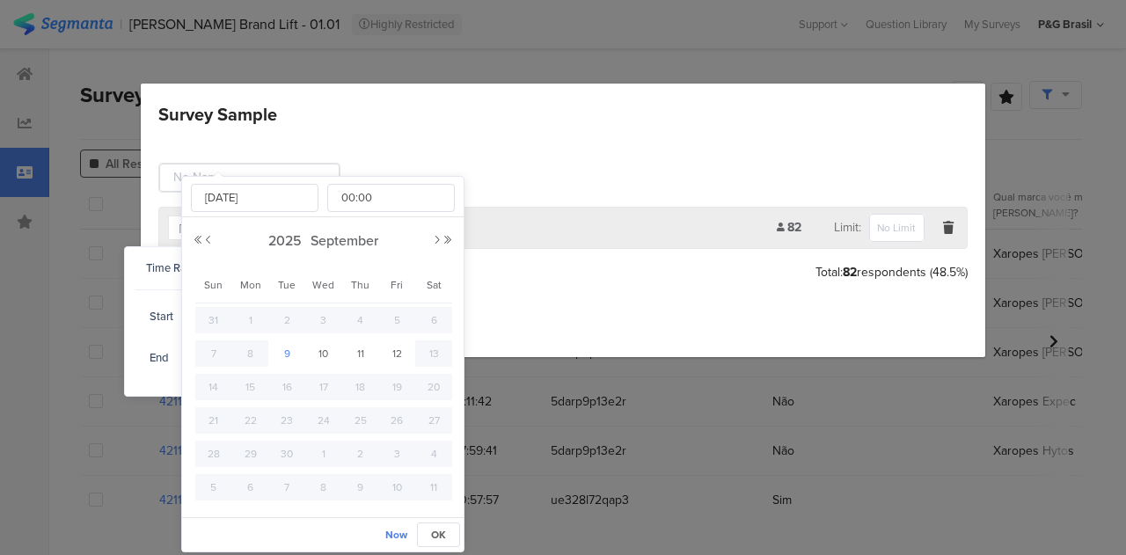
click at [290, 353] on span "9" at bounding box center [286, 353] width 21 height 21
type input "Sep 09 2025 00:00"
type input "Sep 09 2025"
click at [261, 325] on div "1" at bounding box center [250, 320] width 37 height 26
click at [308, 338] on td "10" at bounding box center [323, 353] width 37 height 33
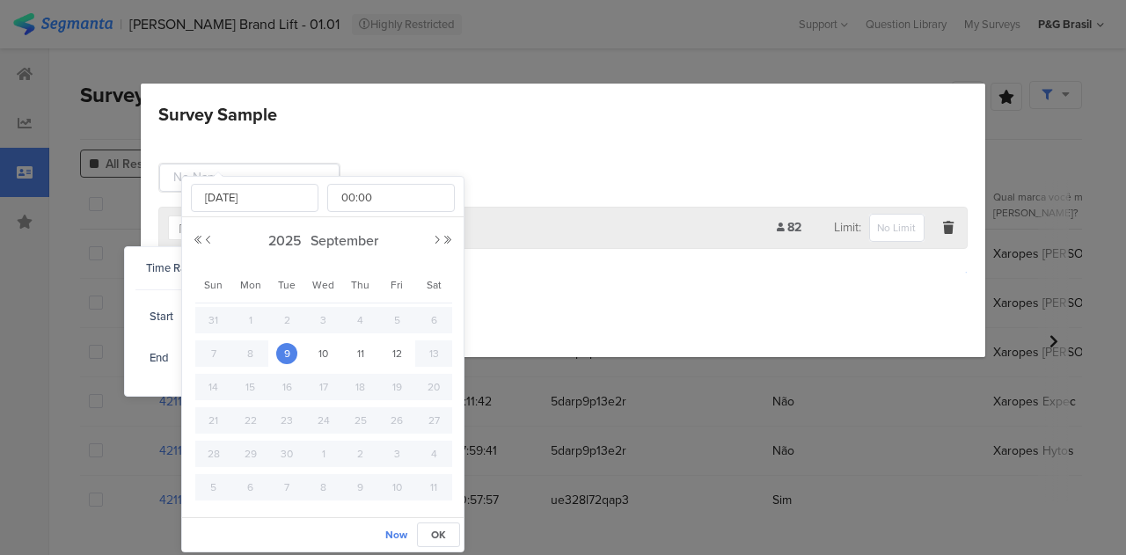
type input "Sep 10 2025 00:00"
type input "Sep 10 2025"
click at [290, 418] on span "23" at bounding box center [286, 420] width 21 height 21
click at [435, 527] on span "OK" at bounding box center [438, 535] width 15 height 16
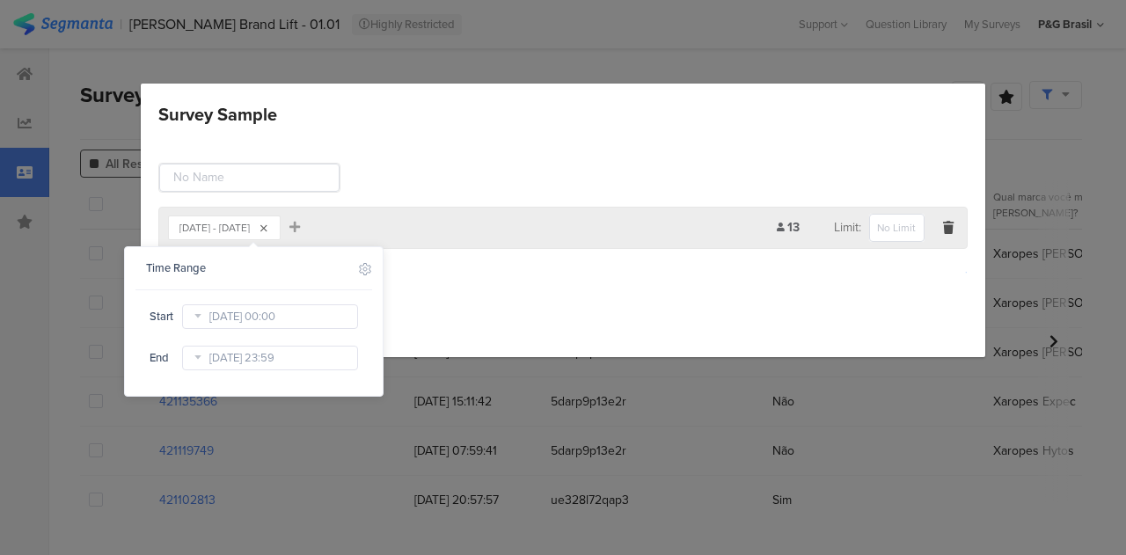
click at [268, 226] on icon "Survey Sample" at bounding box center [264, 229] width 7 height 11
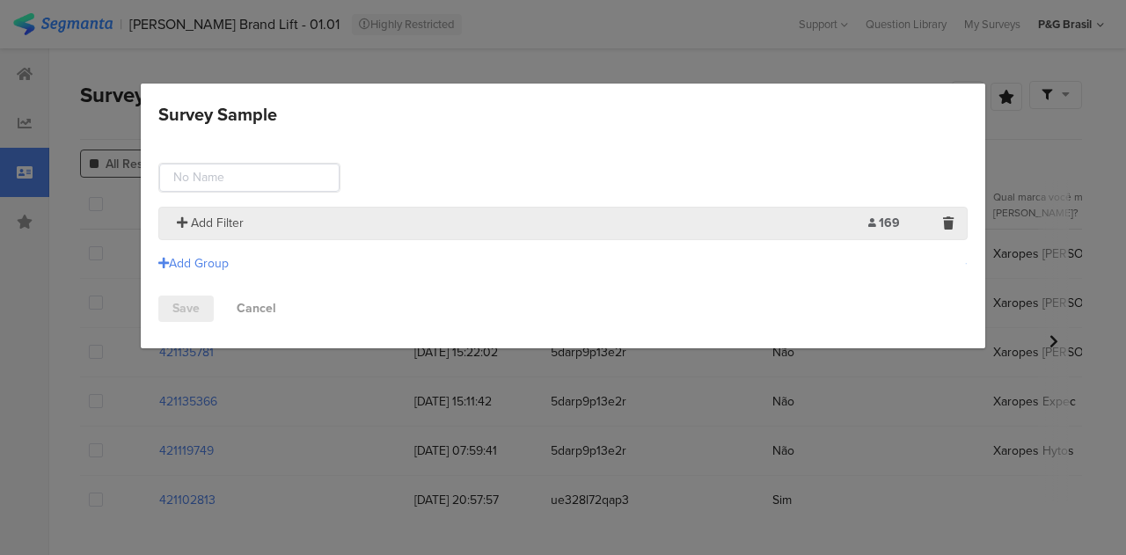
click at [216, 226] on span "Add Filter" at bounding box center [217, 223] width 53 height 18
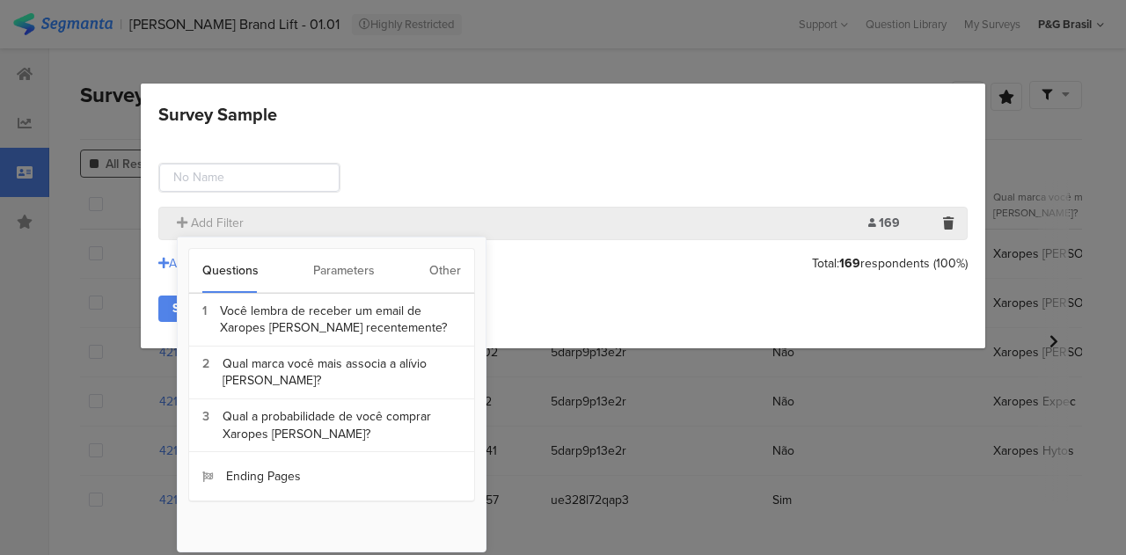
click at [429, 267] on div "Other" at bounding box center [445, 271] width 32 height 44
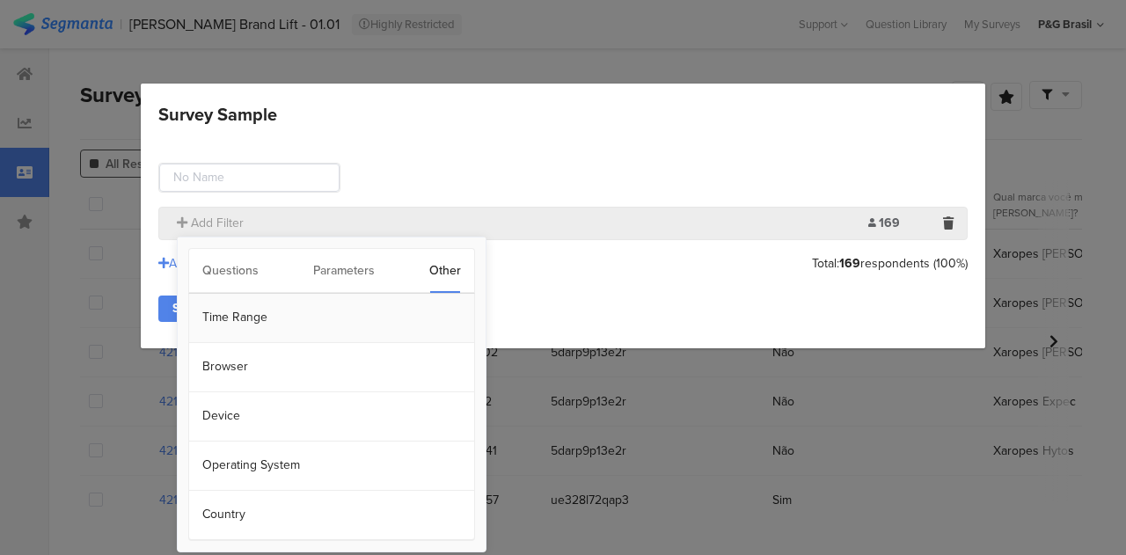
click at [285, 312] on section "Time Range" at bounding box center [331, 318] width 285 height 49
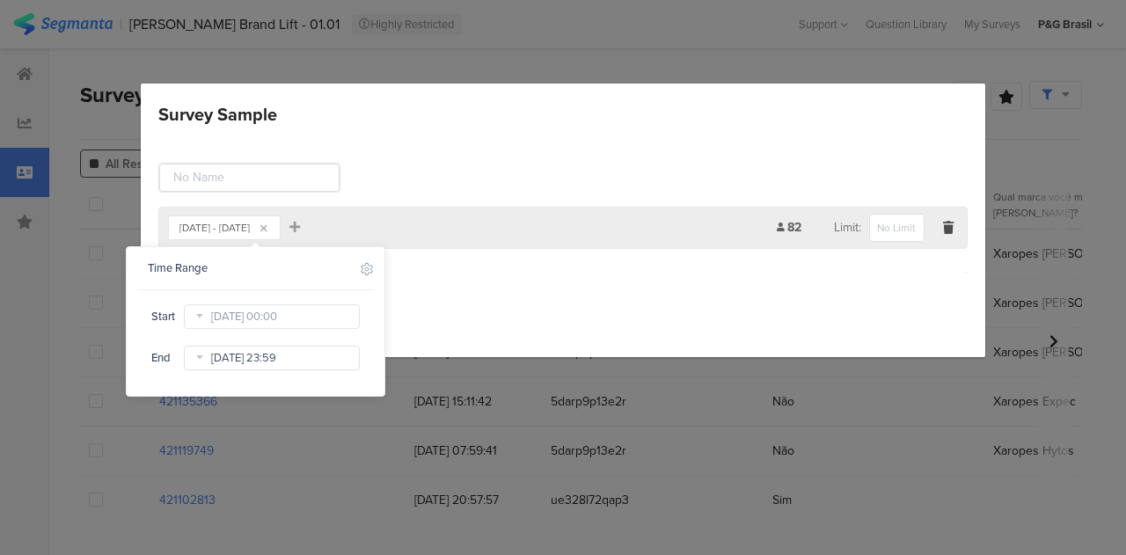
click at [288, 354] on input "[DATE] 23:59" at bounding box center [272, 358] width 176 height 25
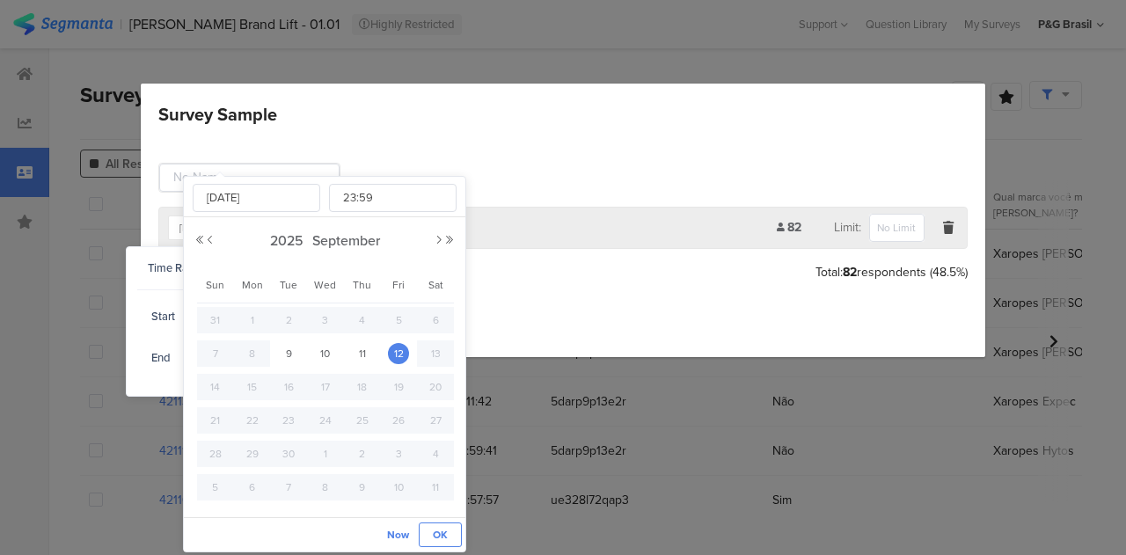
click at [429, 530] on button "OK" at bounding box center [440, 535] width 43 height 25
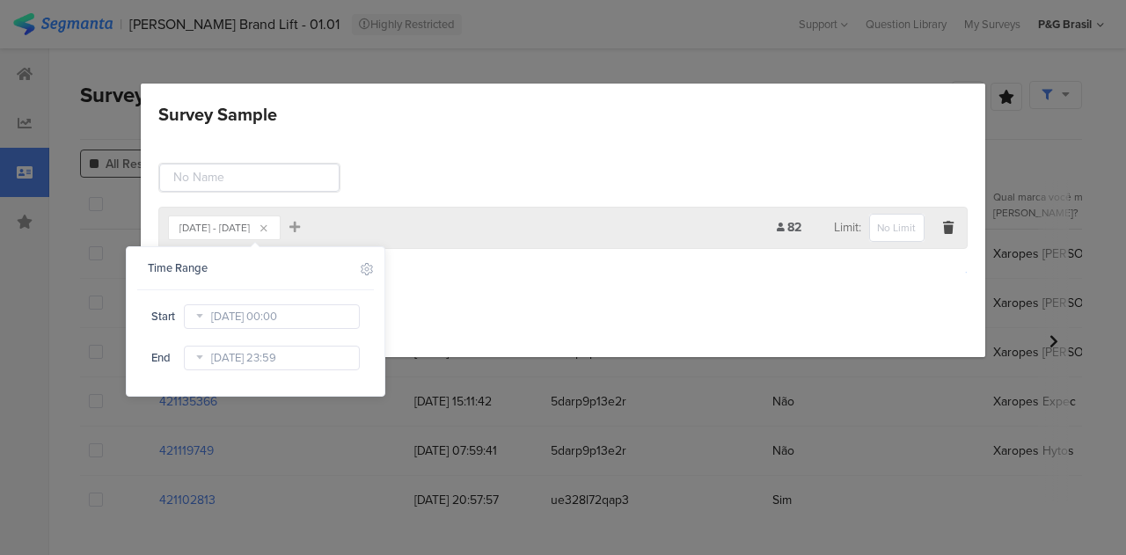
click at [269, 233] on div "Sep 09, 2025 - Sep 12, 2025" at bounding box center [225, 227] width 90 height 21
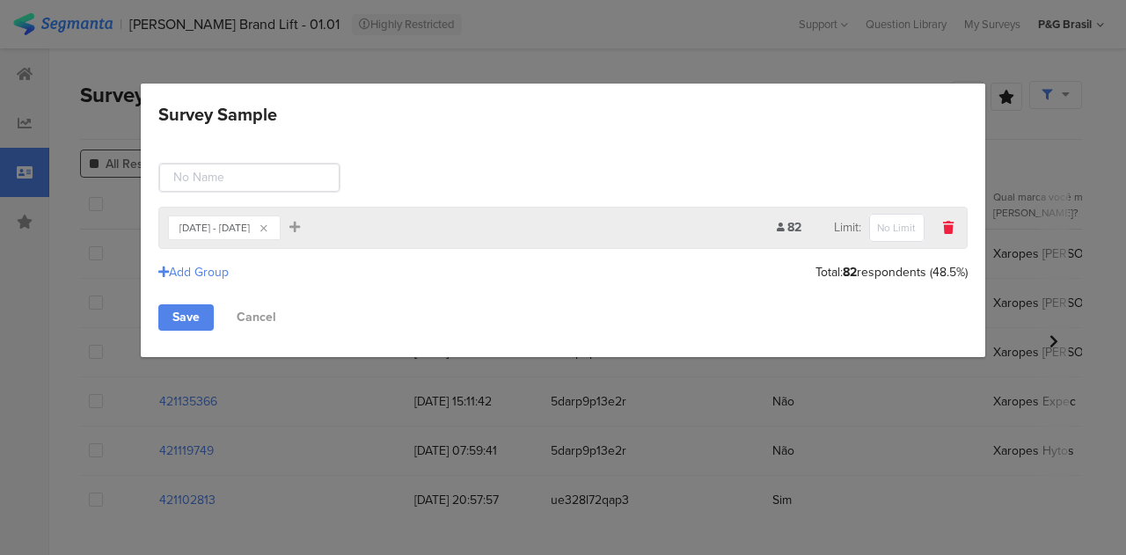
click at [957, 223] on div "Survey Sample" at bounding box center [948, 227] width 19 height 21
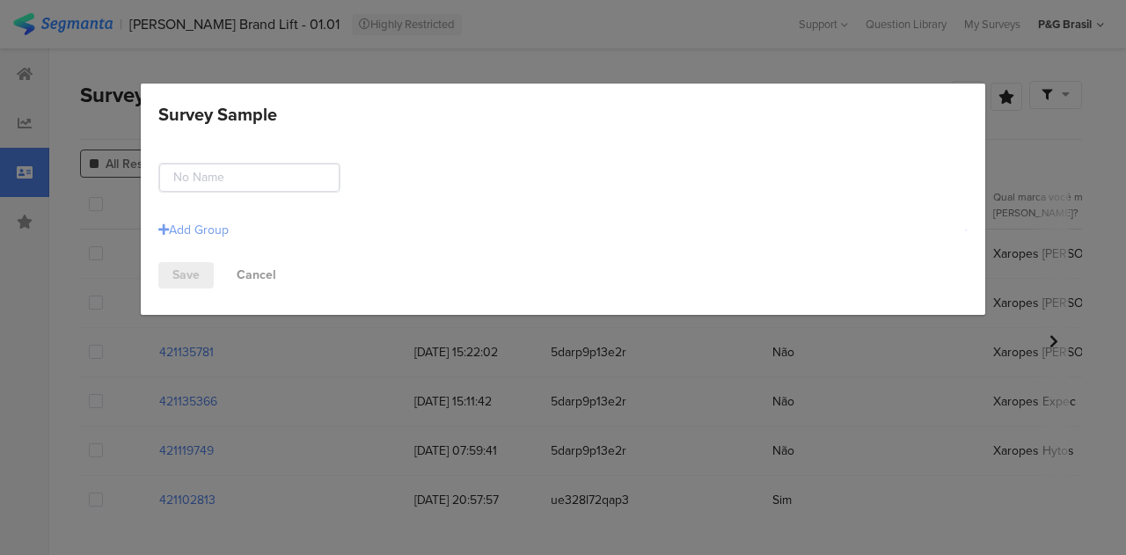
click at [211, 228] on div "Add Group" at bounding box center [193, 230] width 70 height 18
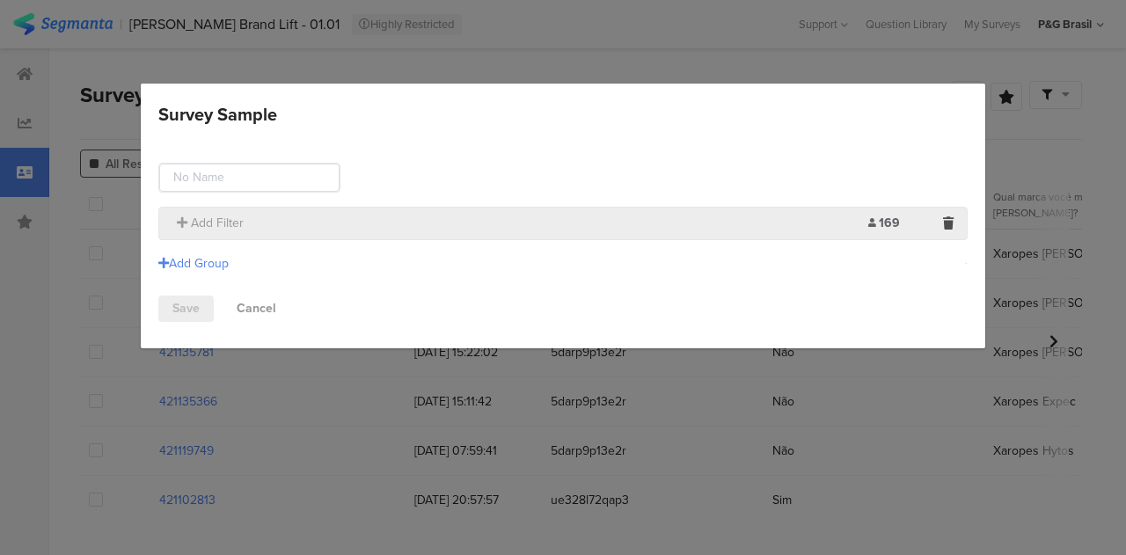
click at [292, 223] on div "Add Filter" at bounding box center [518, 223] width 701 height 18
click at [248, 207] on section "Add Filter 169 Limit:" at bounding box center [563, 223] width 810 height 33
click at [208, 214] on span "Add Filter" at bounding box center [217, 223] width 53 height 18
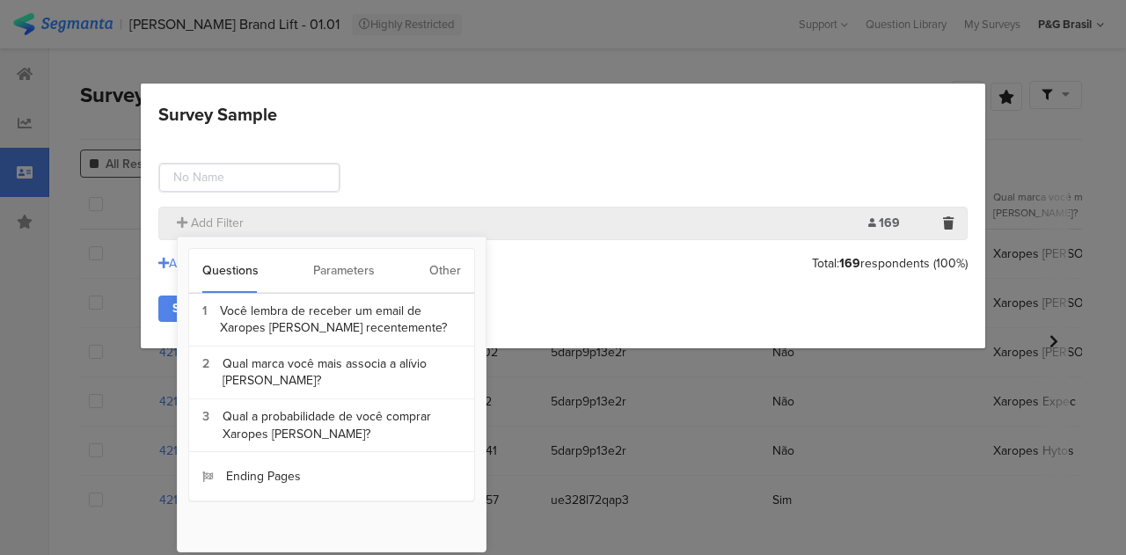
click at [431, 275] on div "Other" at bounding box center [445, 271] width 32 height 44
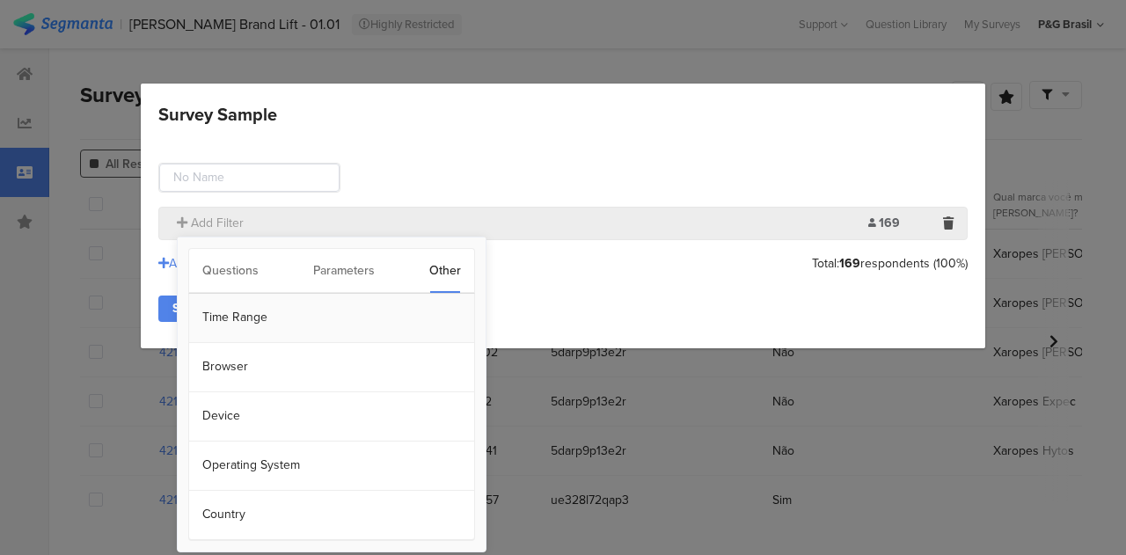
click at [253, 326] on section "Time Range" at bounding box center [331, 318] width 285 height 49
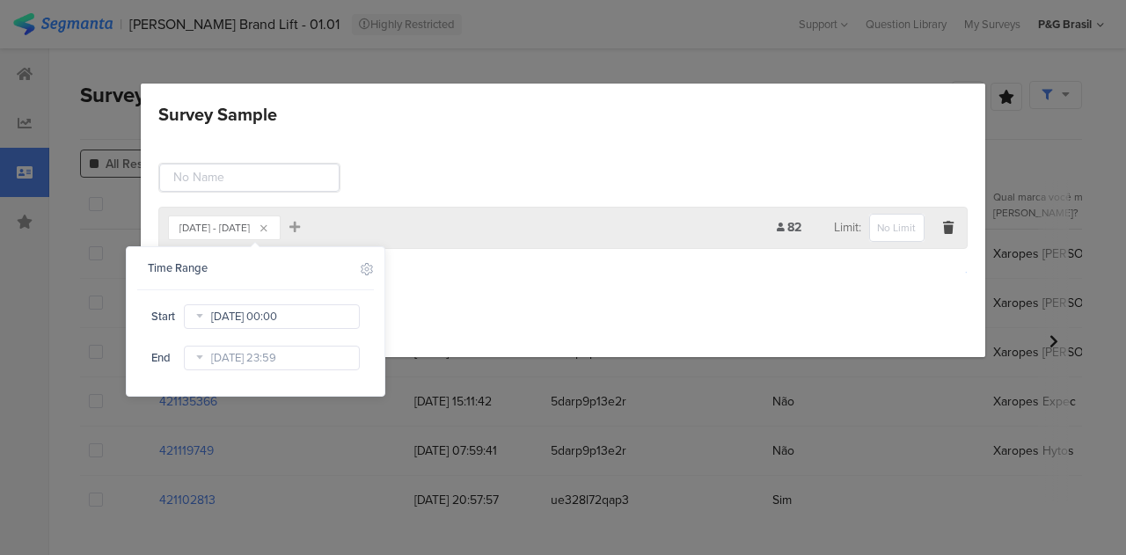
click at [286, 321] on input "Sep 09 2025 00:00" at bounding box center [272, 317] width 176 height 25
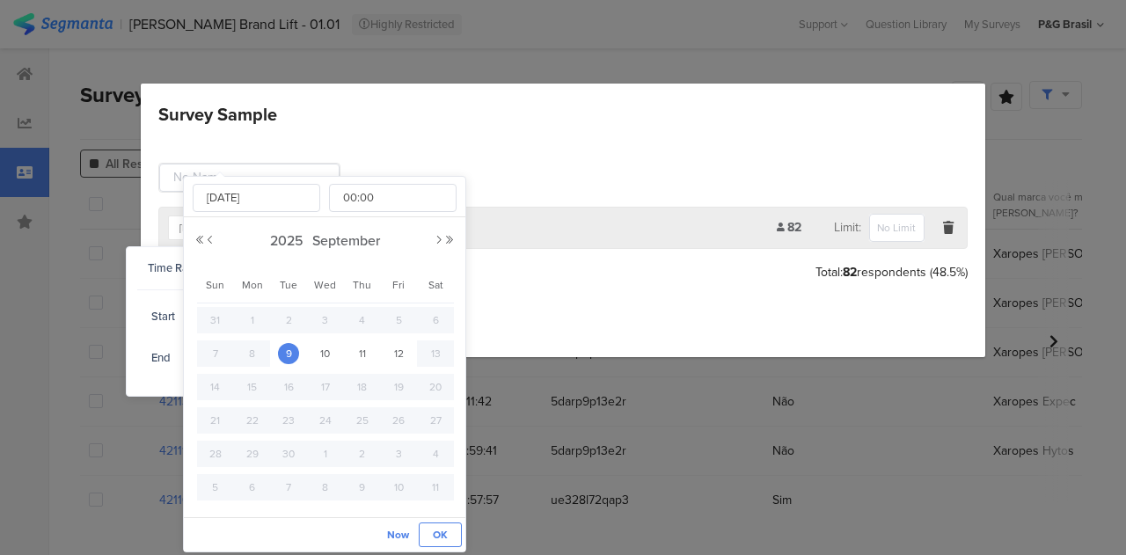
click at [440, 536] on span "OK" at bounding box center [440, 535] width 15 height 16
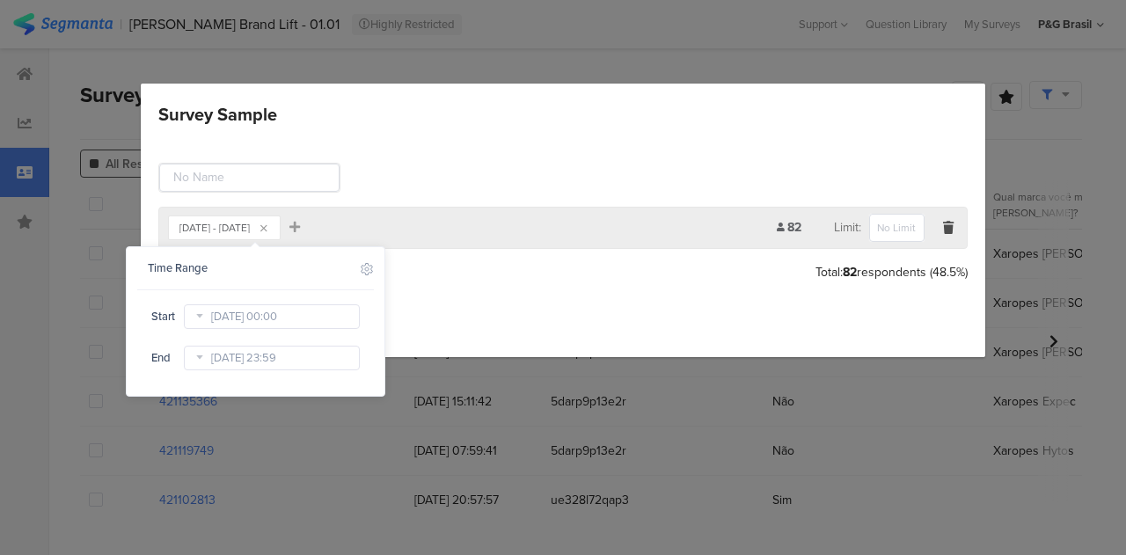
click at [467, 207] on section "Sep 09, 2025 - Sep 12, 2025 Add Filter 82 Limit:" at bounding box center [563, 228] width 810 height 42
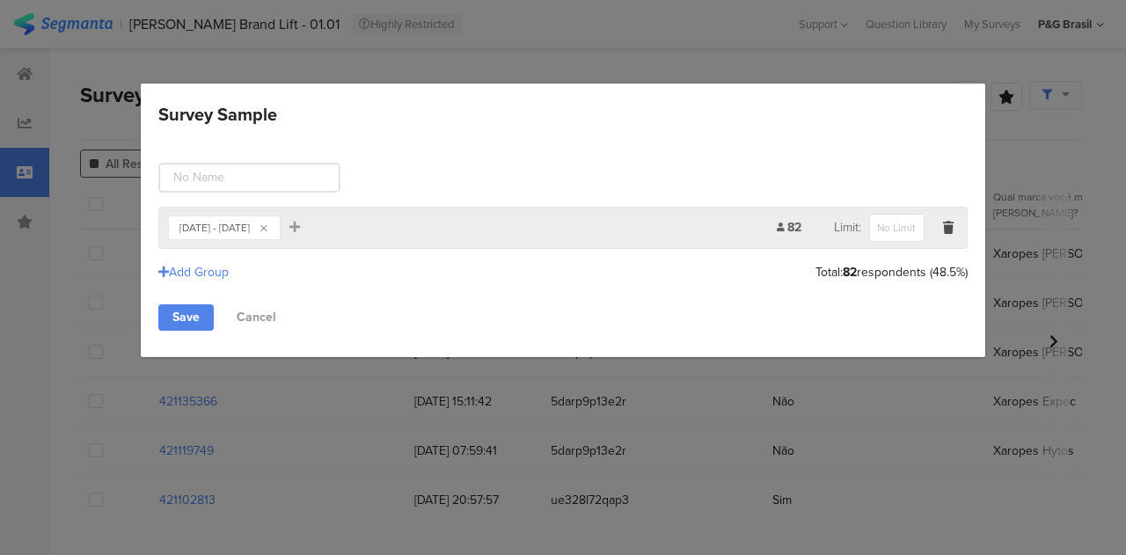
click at [956, 239] on section "Sep 09, 2025 - Sep 12, 2025 Add Filter 82 Limit:" at bounding box center [563, 228] width 810 height 42
drag, startPoint x: 949, startPoint y: 224, endPoint x: 929, endPoint y: 223, distance: 19.4
click at [949, 225] on icon "Survey Sample" at bounding box center [948, 228] width 11 height 12
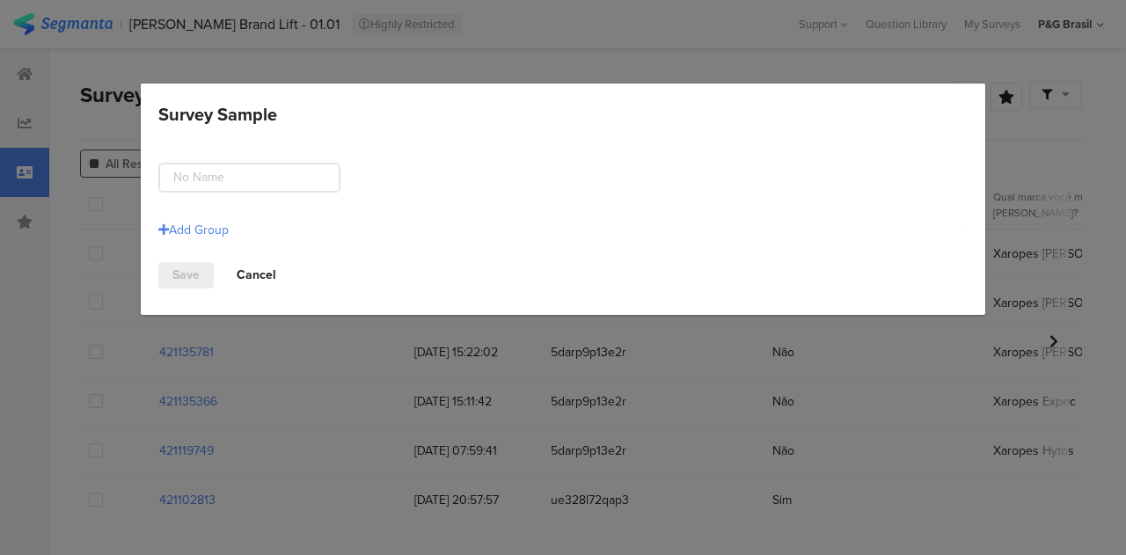
click at [262, 268] on link "Cancel" at bounding box center [257, 275] width 68 height 26
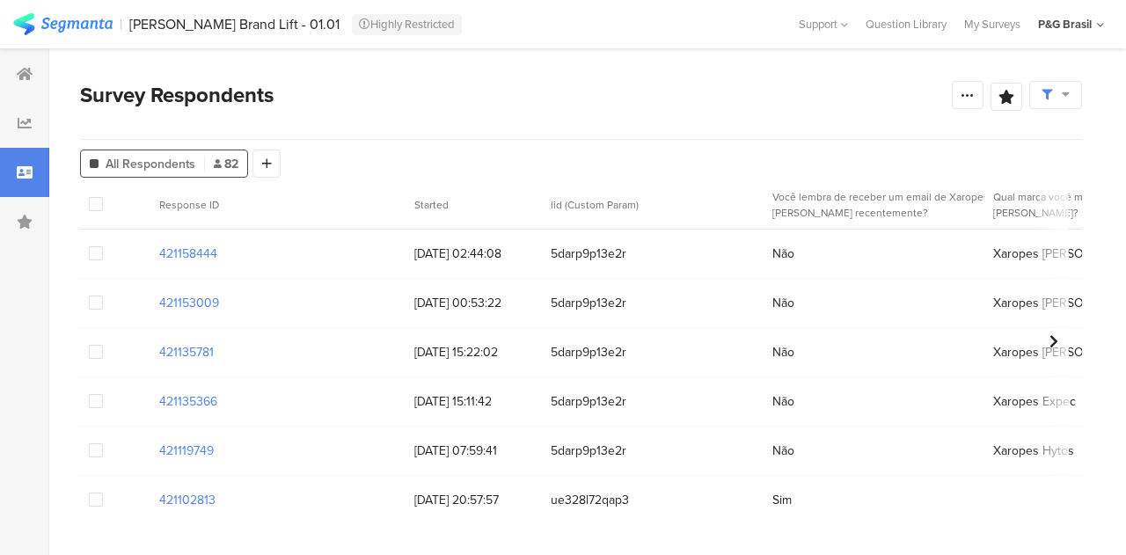
click at [1070, 102] on div at bounding box center [1056, 95] width 53 height 28
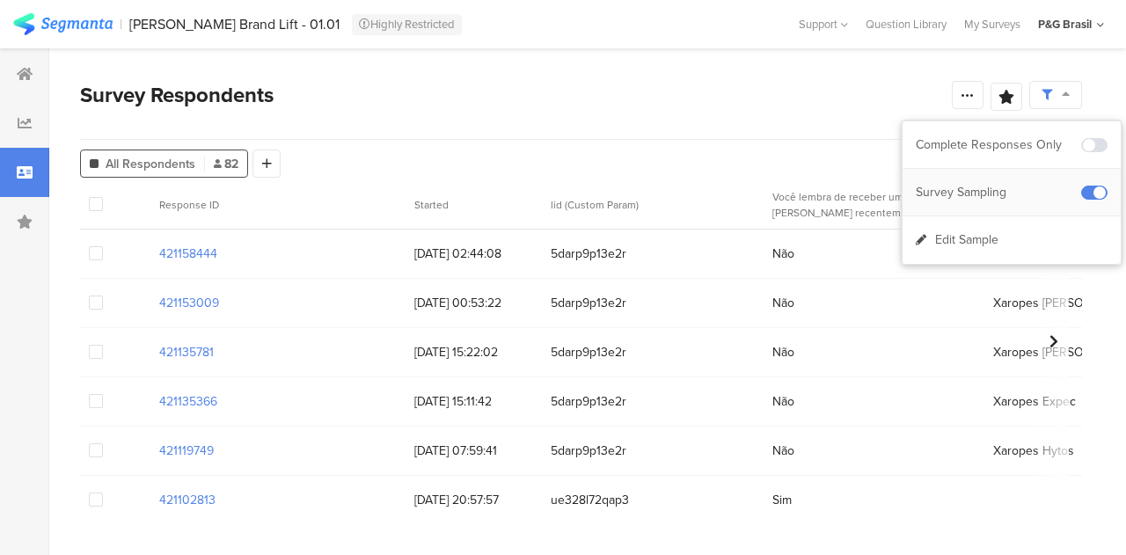
click at [1097, 194] on span at bounding box center [1095, 193] width 26 height 14
click at [1014, 238] on div "Edit Sample" at bounding box center [1012, 240] width 218 height 48
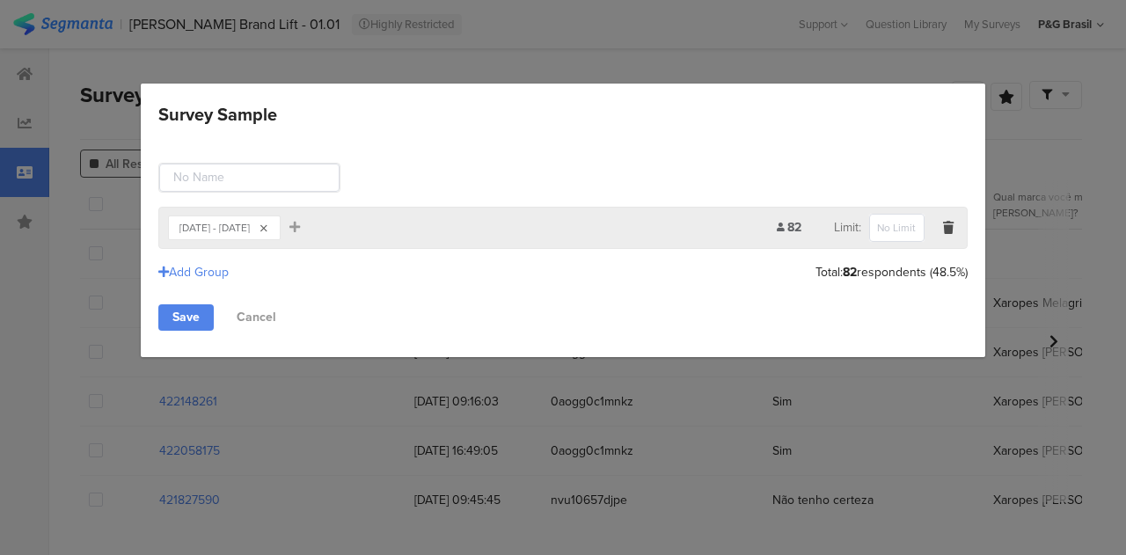
click at [269, 222] on div "Survey Sample" at bounding box center [264, 228] width 11 height 12
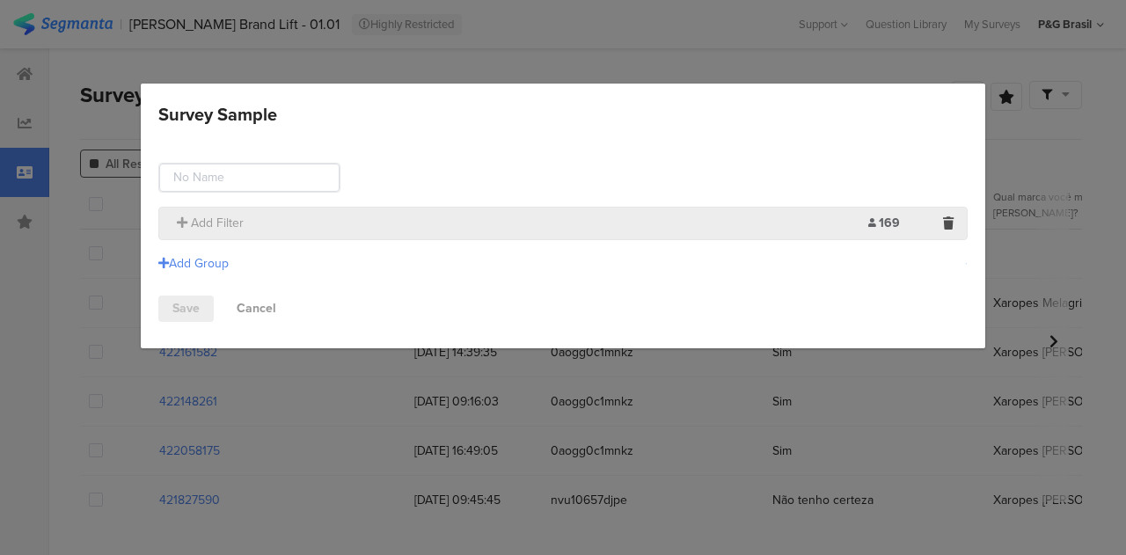
click at [967, 224] on section "Add Filter 169 Limit:" at bounding box center [563, 223] width 810 height 33
click at [955, 223] on div "Survey Sample" at bounding box center [948, 223] width 19 height 21
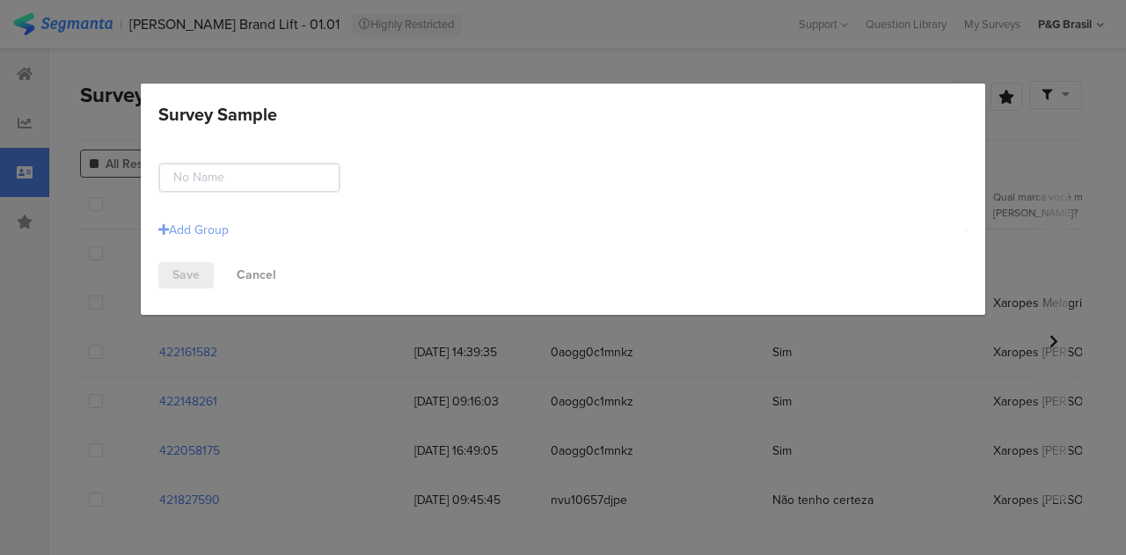
click at [220, 225] on div "Add Group" at bounding box center [193, 230] width 70 height 18
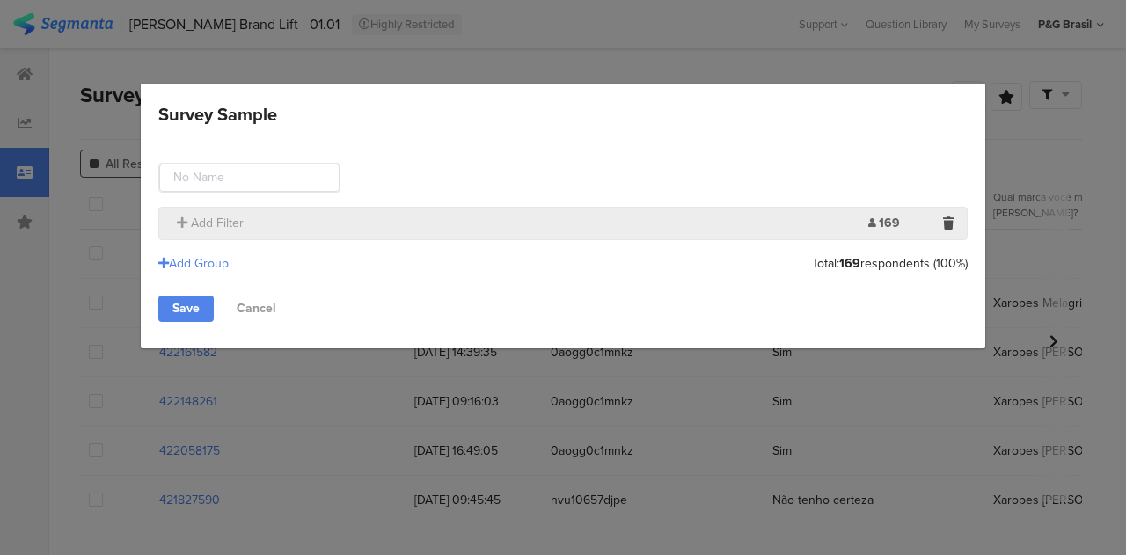
click at [313, 209] on section "Add Filter 169 Limit:" at bounding box center [563, 223] width 810 height 33
click at [227, 212] on section "Add Filter 169 Limit:" at bounding box center [563, 223] width 810 height 33
click at [219, 215] on span "Add Filter" at bounding box center [217, 223] width 53 height 18
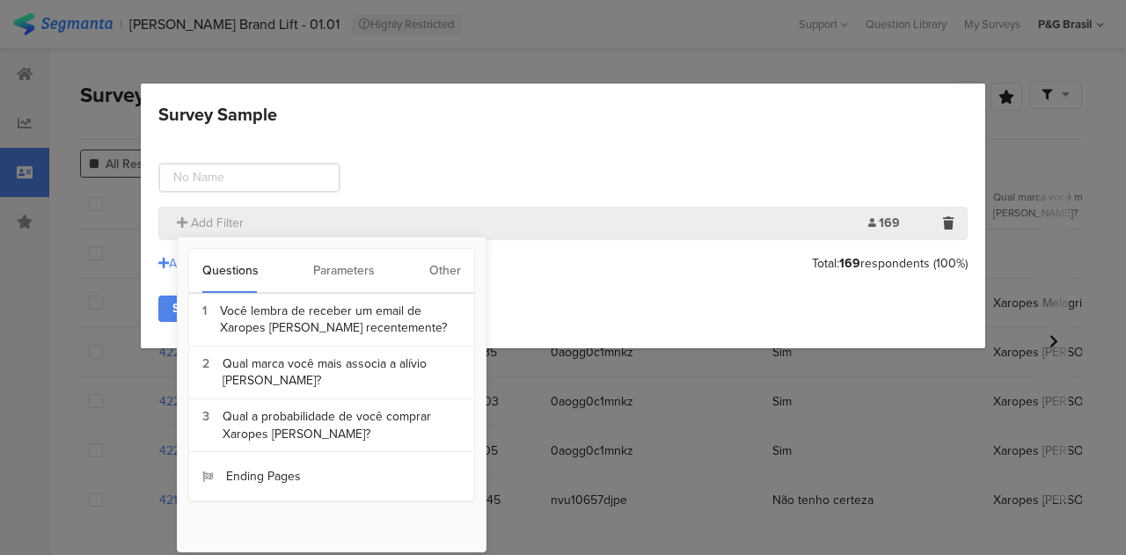
click at [444, 266] on div "Other" at bounding box center [445, 271] width 32 height 44
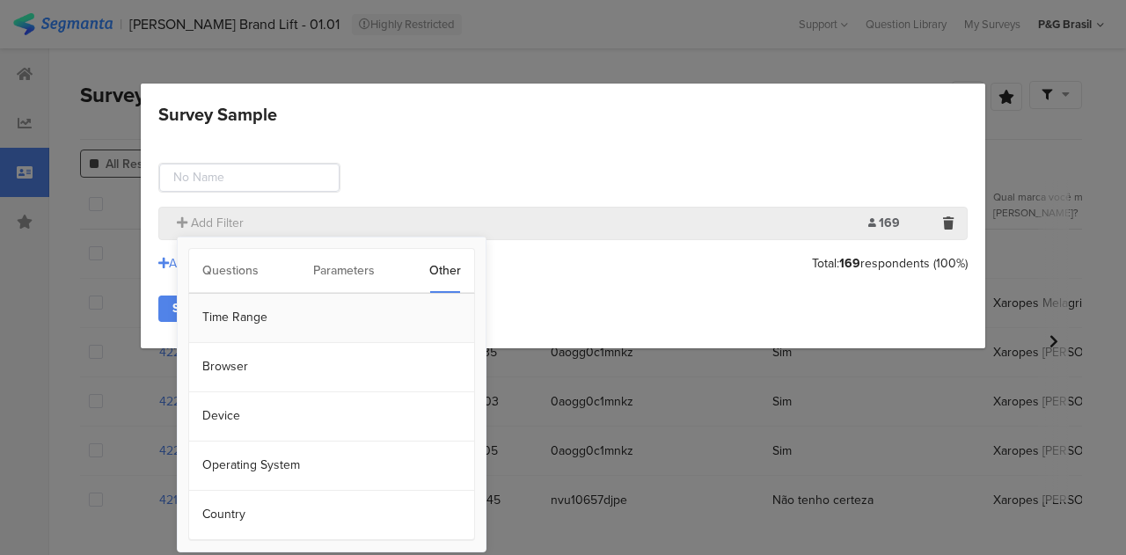
click at [297, 314] on section "Time Range" at bounding box center [331, 318] width 285 height 49
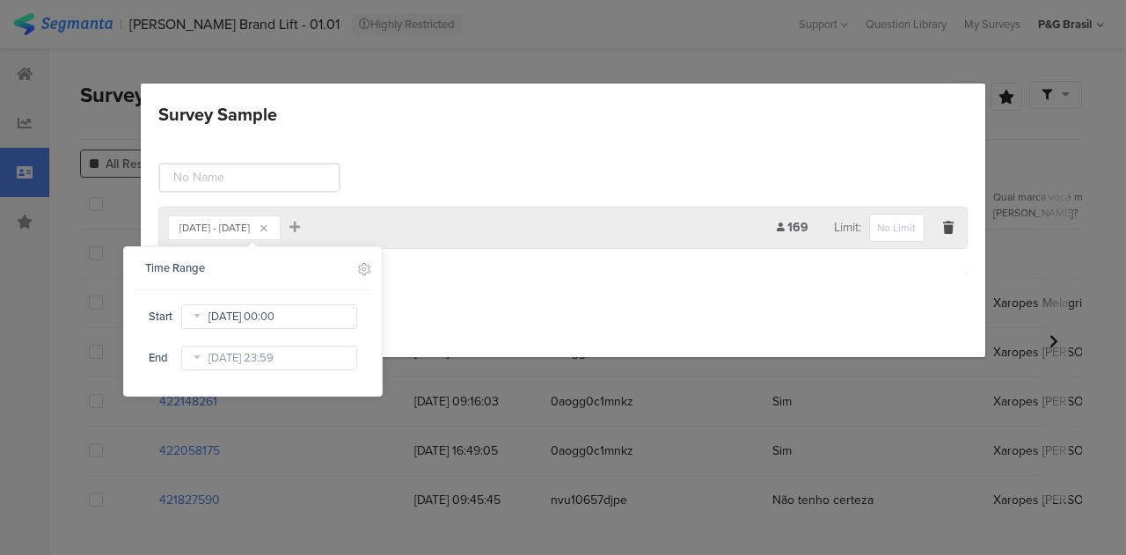
click at [285, 315] on input "Jul 28 2025 00:00" at bounding box center [269, 317] width 176 height 25
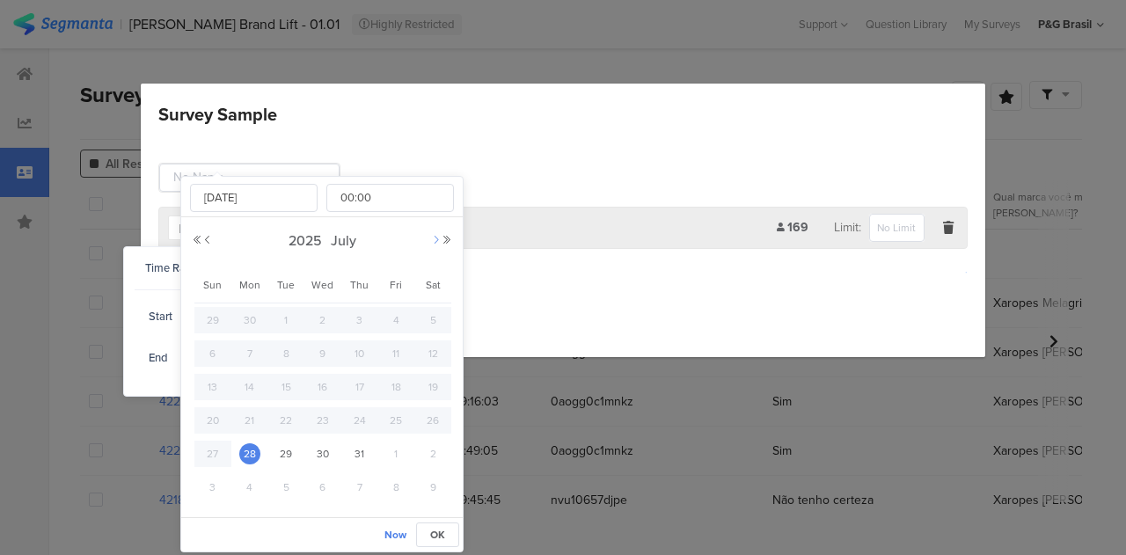
click at [431, 240] on button "Next Month" at bounding box center [436, 240] width 11 height 11
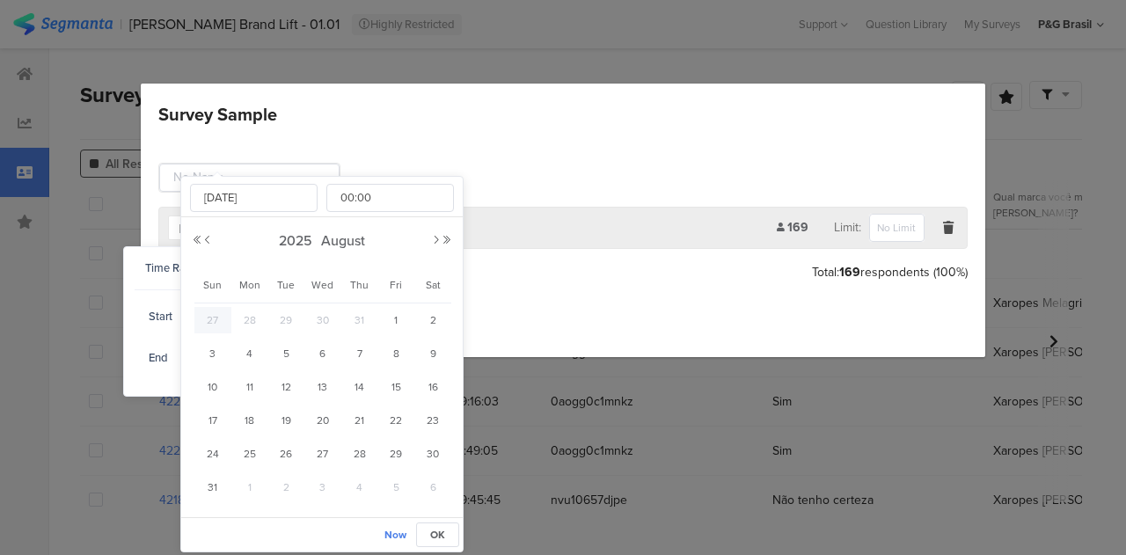
click at [429, 253] on div "[DATE]" at bounding box center [322, 241] width 261 height 26
click at [433, 240] on button "Next Month" at bounding box center [436, 240] width 11 height 11
click at [259, 415] on div "22" at bounding box center [249, 420] width 37 height 26
type input "[DATE] 00:00"
type input "[DATE]"
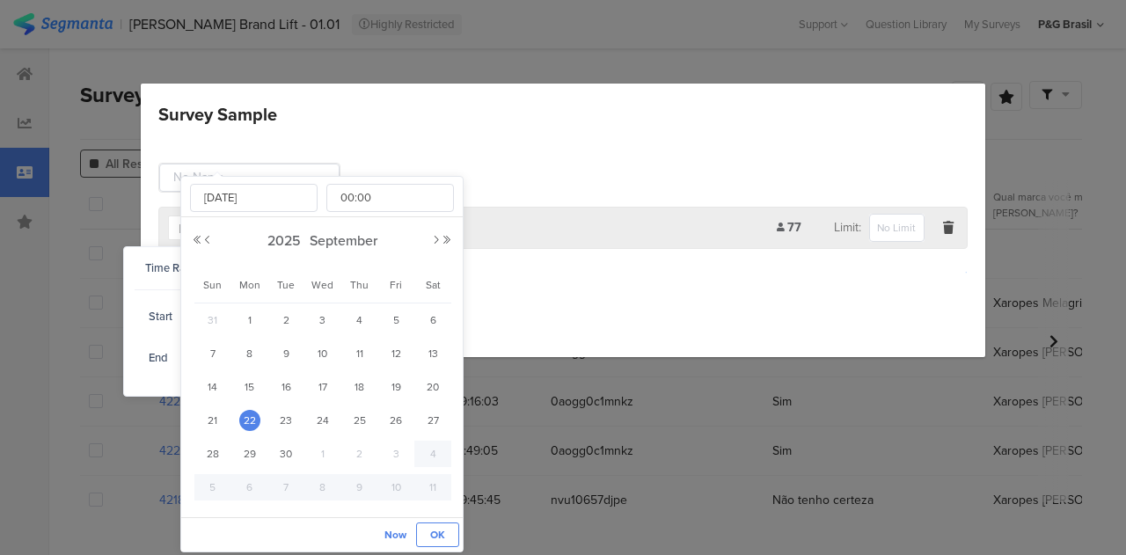
drag, startPoint x: 433, startPoint y: 532, endPoint x: 404, endPoint y: 501, distance: 42.3
click at [428, 530] on button "OK" at bounding box center [437, 535] width 43 height 25
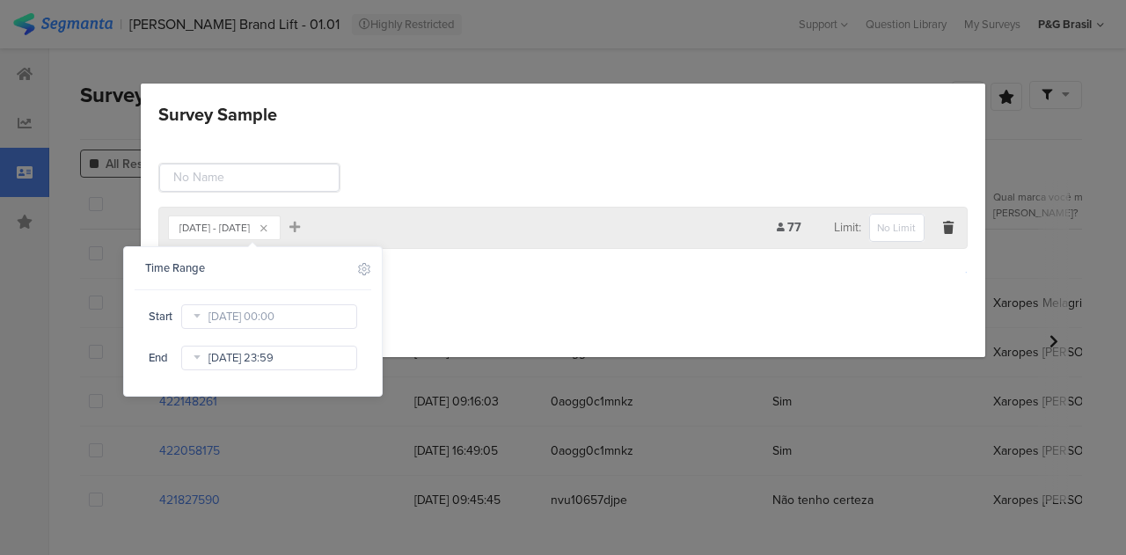
click at [334, 370] on input "Oct 03 2025 23:59" at bounding box center [269, 358] width 176 height 25
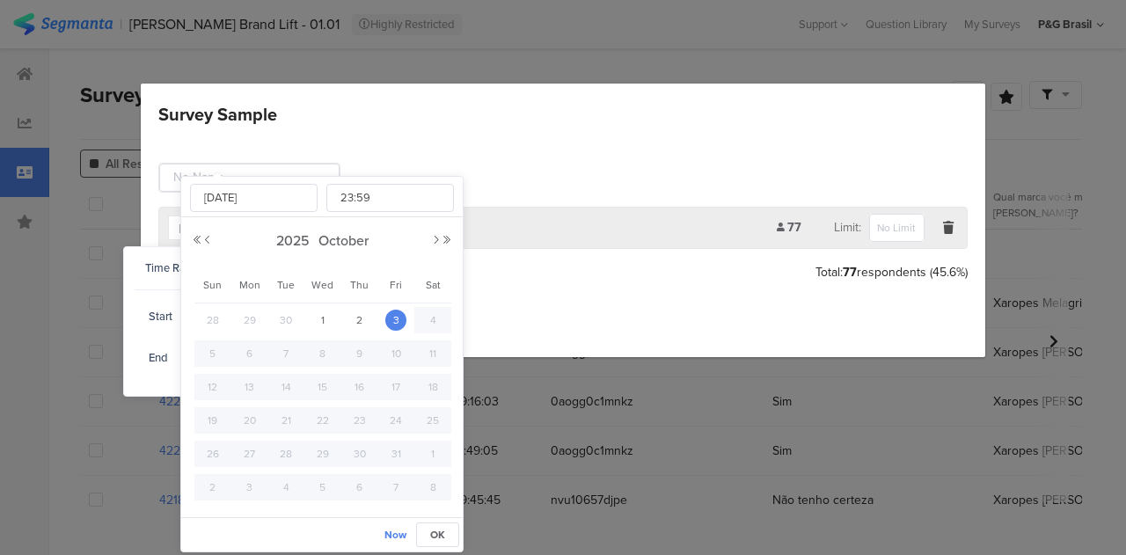
click at [430, 244] on div "[DATE]" at bounding box center [322, 241] width 261 height 26
click at [209, 238] on button "Previous Month" at bounding box center [207, 240] width 11 height 11
click at [287, 448] on span "30" at bounding box center [285, 454] width 21 height 21
type input "[DATE] 23:59"
type input "[DATE]"
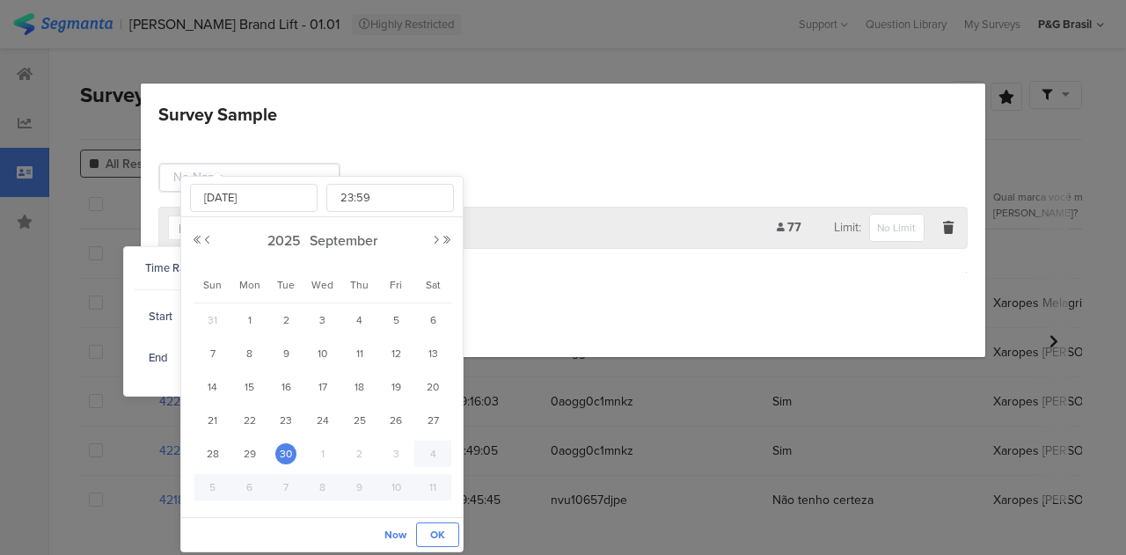
click at [443, 532] on span "OK" at bounding box center [437, 535] width 15 height 16
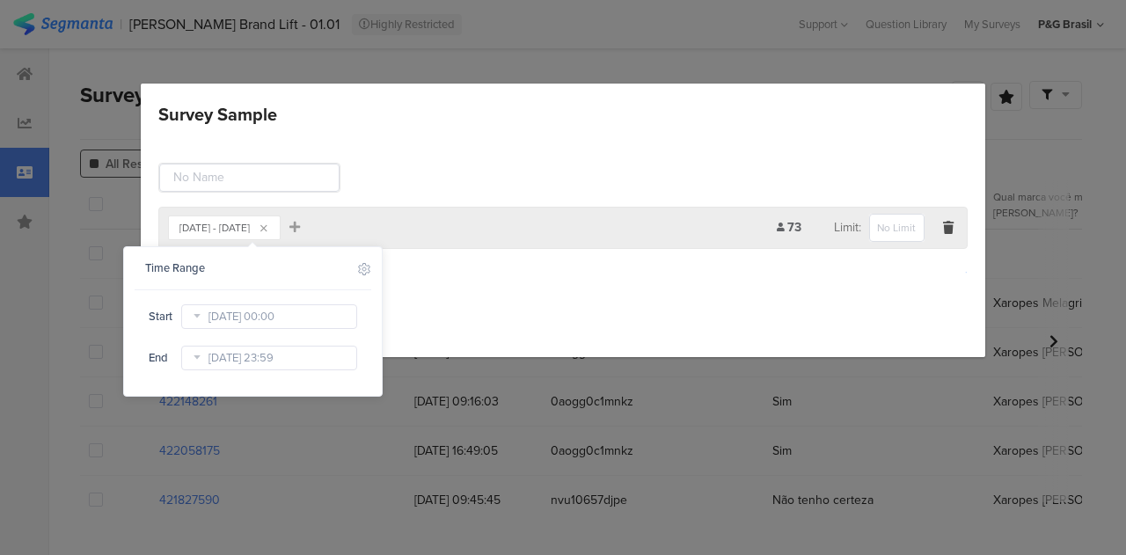
click at [472, 273] on div "Add Group" at bounding box center [563, 272] width 810 height 29
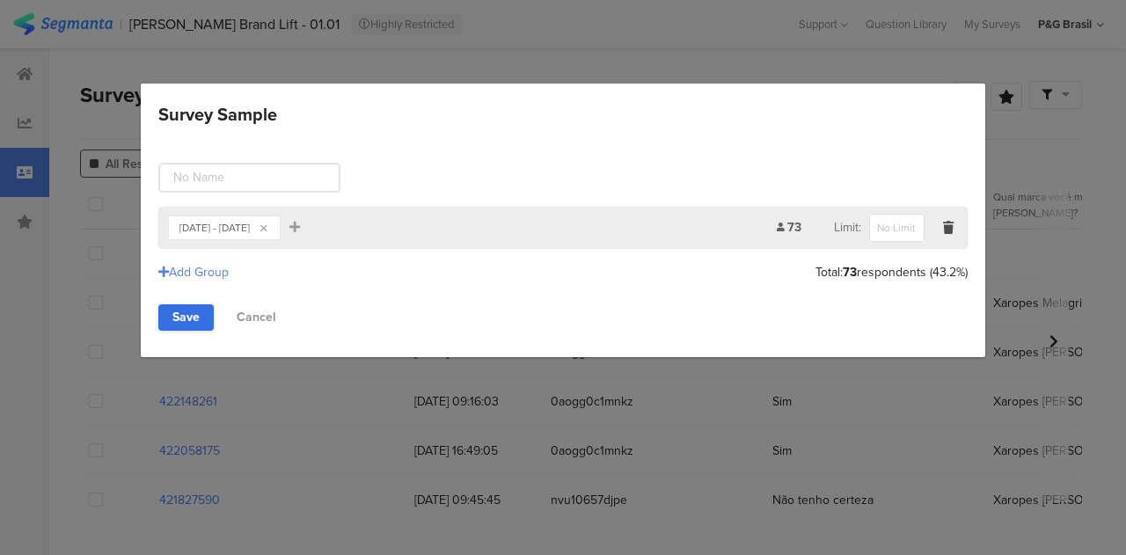
click at [177, 312] on link "Save" at bounding box center [185, 318] width 55 height 26
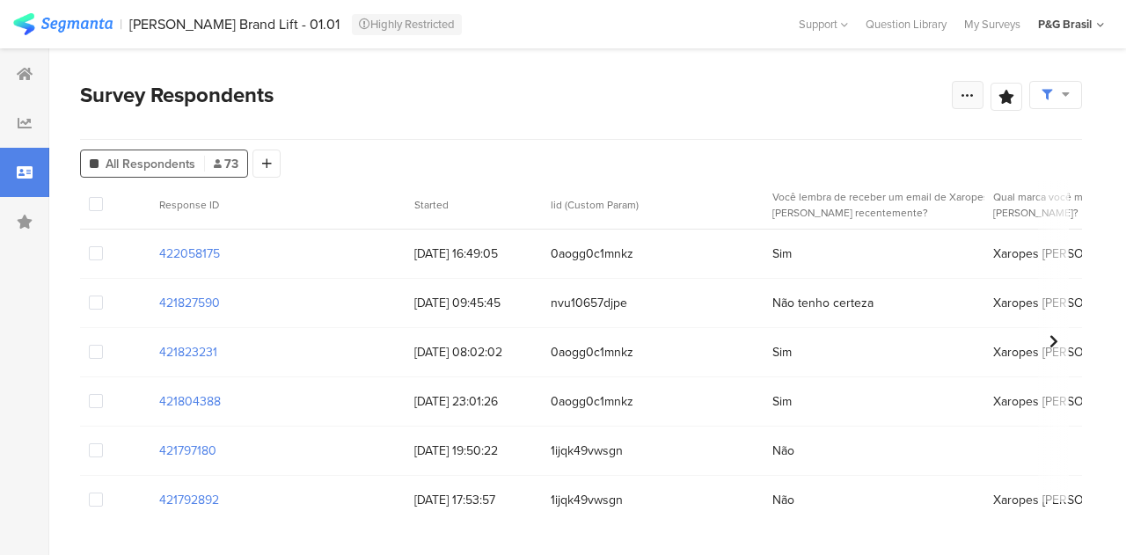
click at [958, 88] on div at bounding box center [968, 95] width 32 height 28
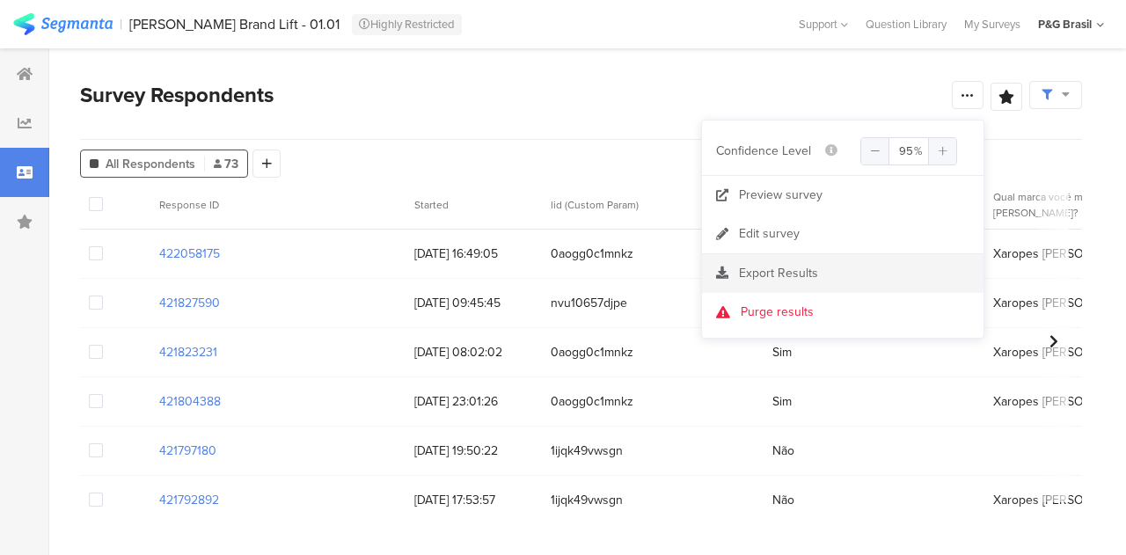
click at [788, 271] on span "Export Results" at bounding box center [778, 273] width 79 height 18
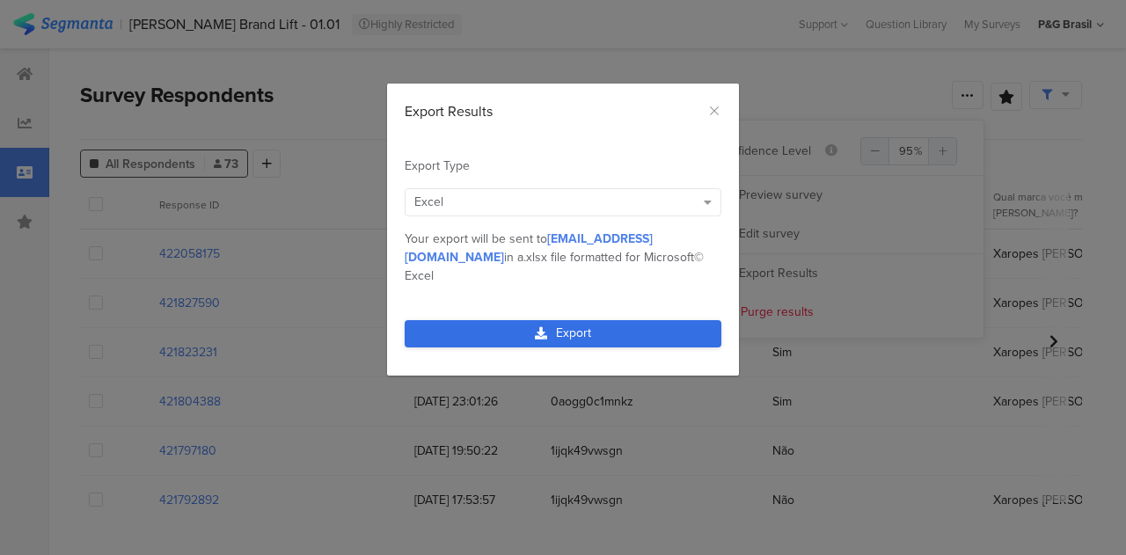
click at [598, 320] on link "Export" at bounding box center [563, 333] width 317 height 27
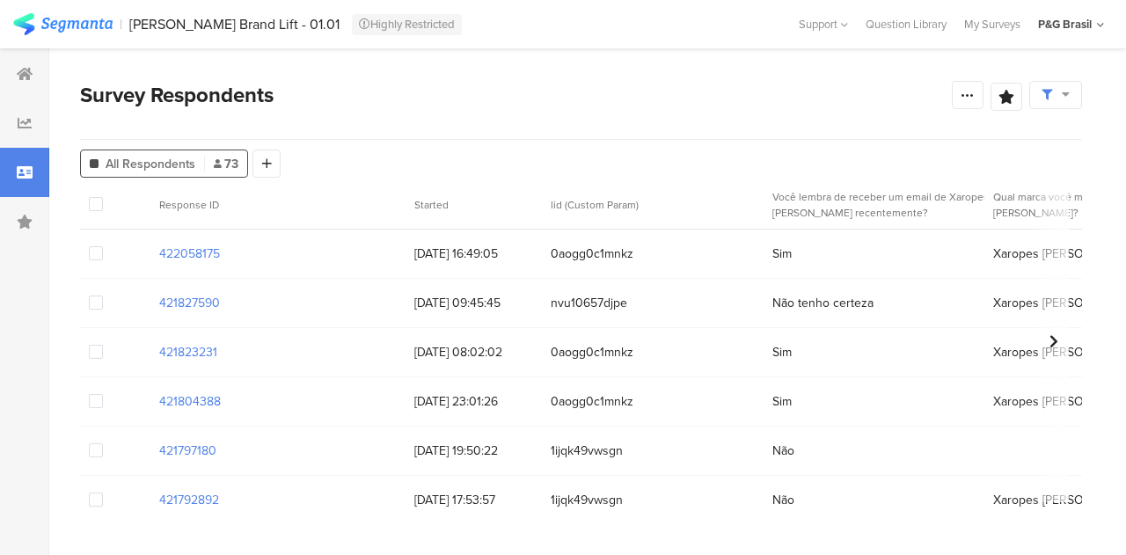
click at [1075, 89] on div at bounding box center [1056, 95] width 53 height 28
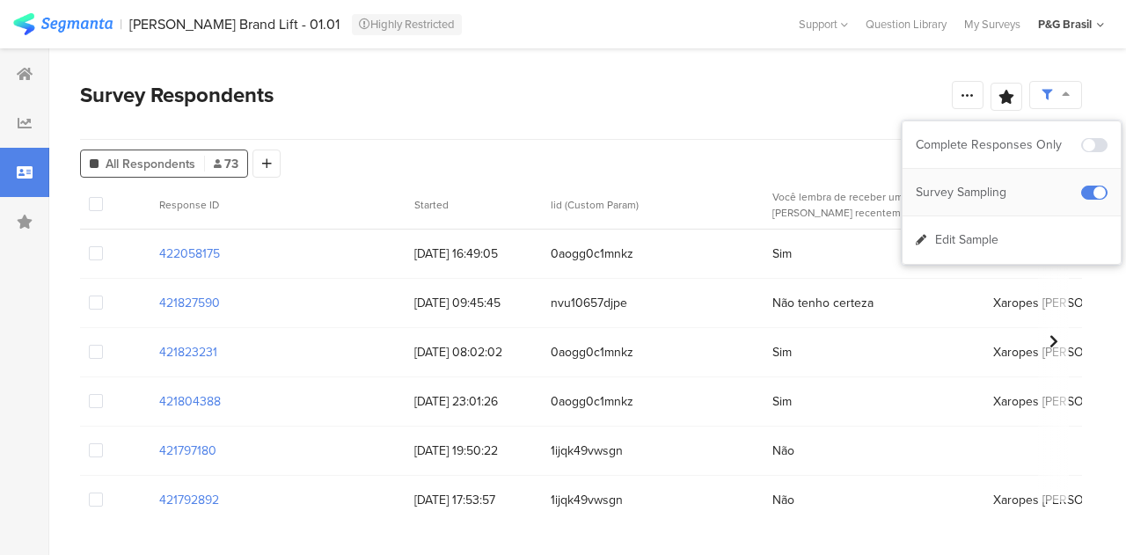
click at [1012, 189] on div "Survey Sampling" at bounding box center [998, 193] width 165 height 18
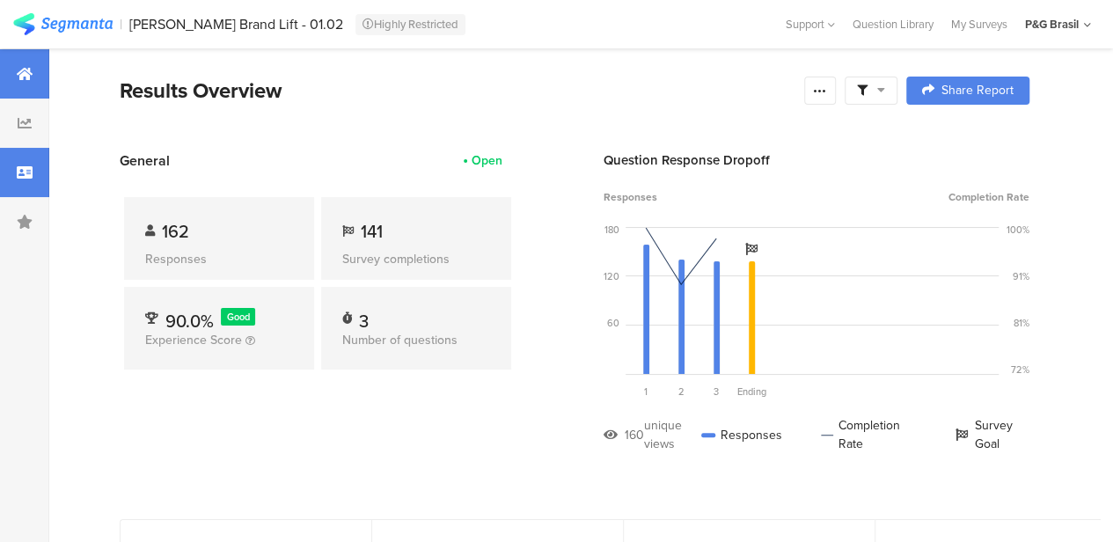
click at [12, 172] on div at bounding box center [24, 172] width 49 height 49
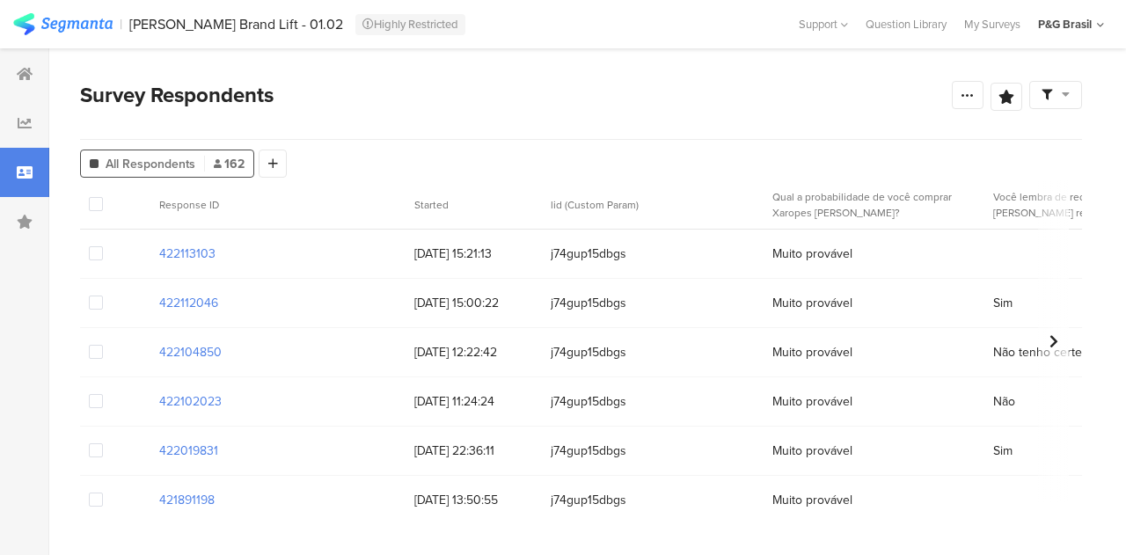
click at [1044, 96] on icon at bounding box center [1047, 95] width 11 height 11
click at [992, 191] on span "Edit Sample" at bounding box center [967, 193] width 63 height 18
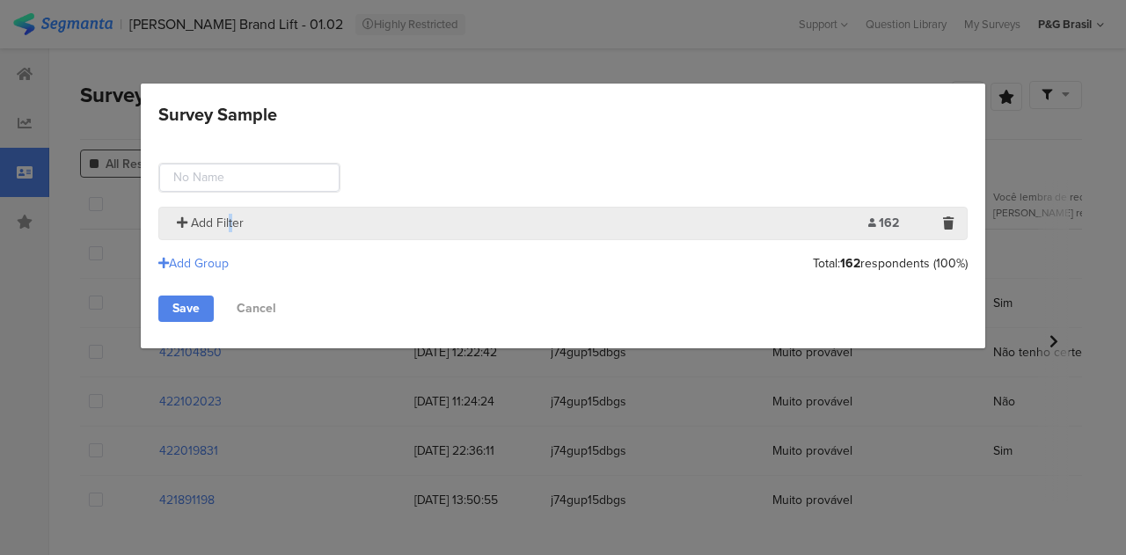
drag, startPoint x: 228, startPoint y: 233, endPoint x: 216, endPoint y: 228, distance: 12.6
click at [223, 235] on section "Add Filter 162 Limit:" at bounding box center [563, 223] width 810 height 33
click at [211, 216] on span "Add Filter" at bounding box center [217, 223] width 53 height 18
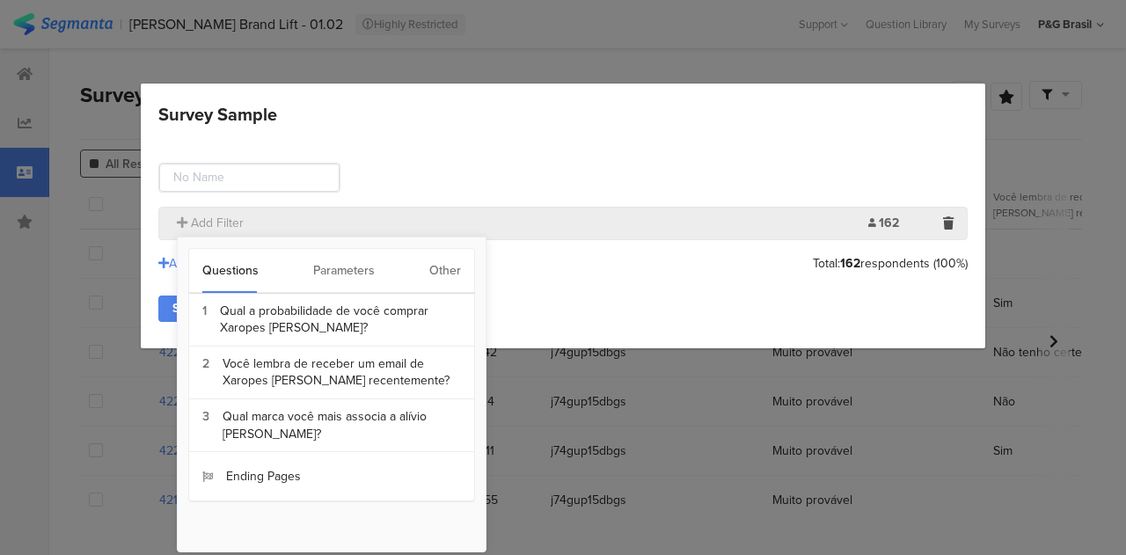
click at [446, 279] on div "Other" at bounding box center [445, 271] width 32 height 44
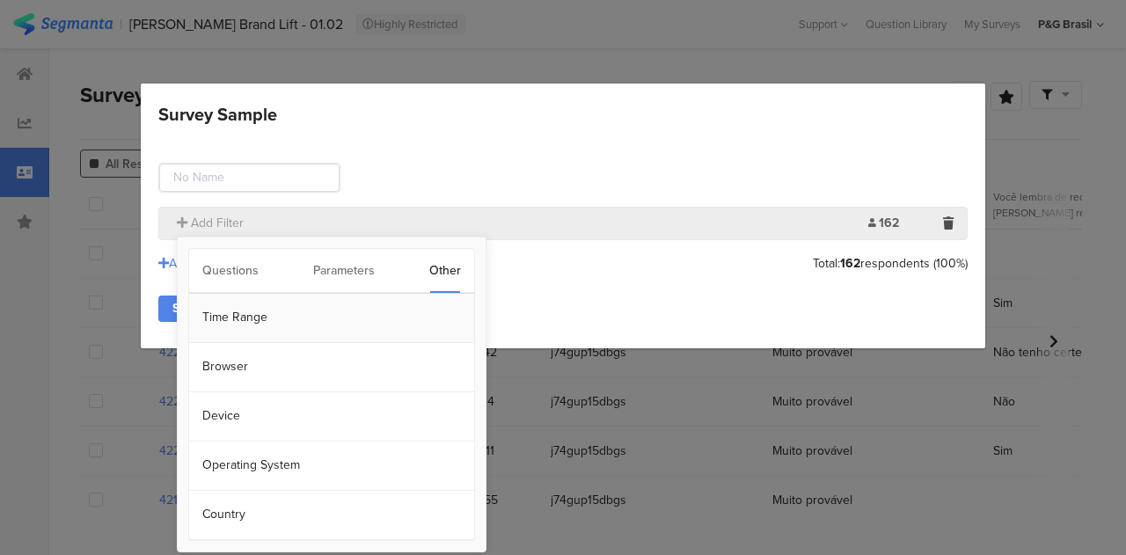
click at [282, 311] on section "Time Range" at bounding box center [331, 318] width 285 height 49
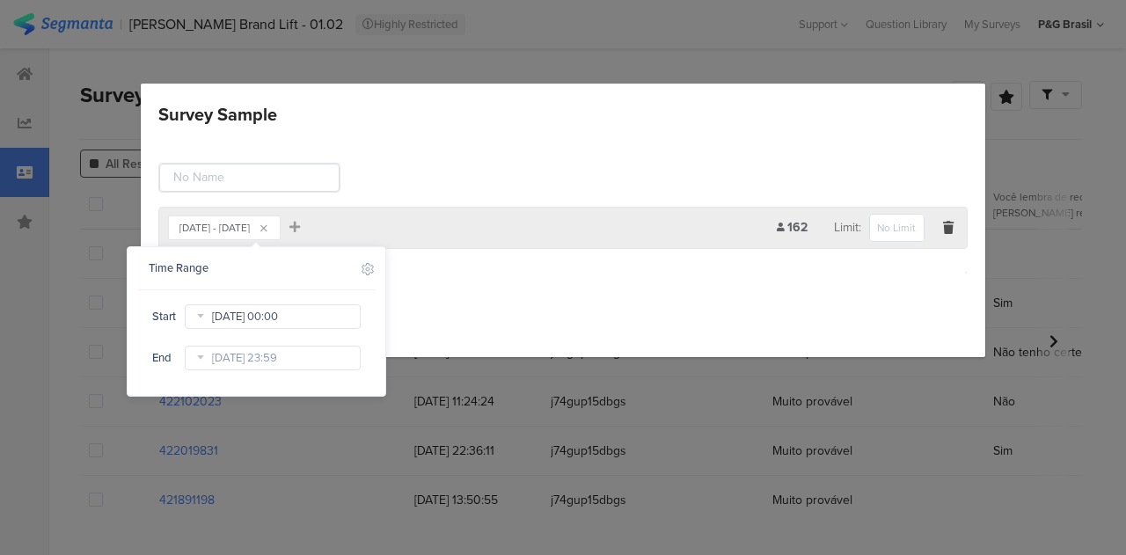
click at [251, 317] on input "[DATE] 00:00" at bounding box center [273, 317] width 176 height 25
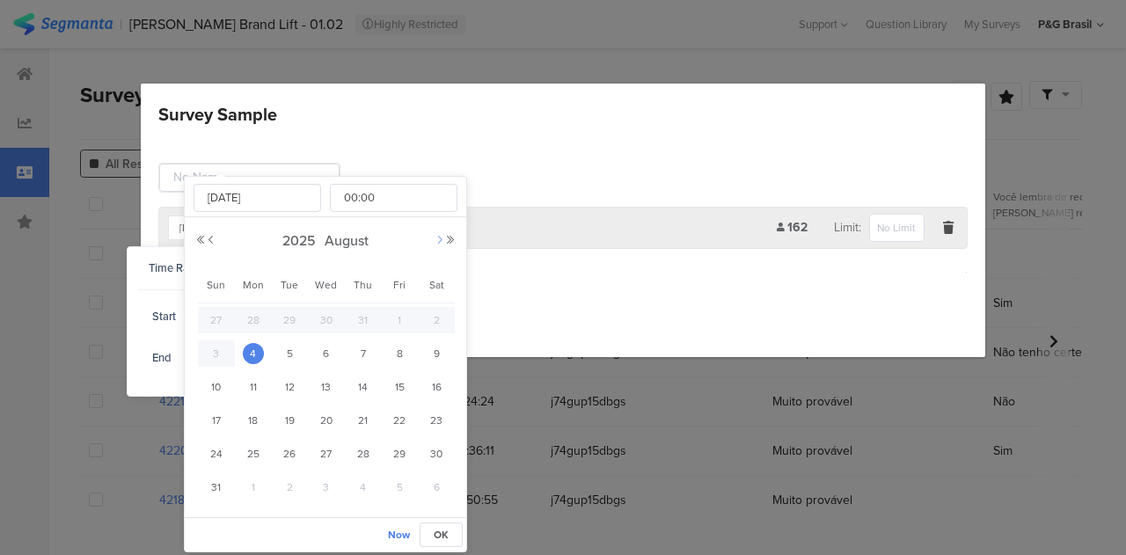
click at [437, 243] on button "Next Month" at bounding box center [440, 240] width 11 height 11
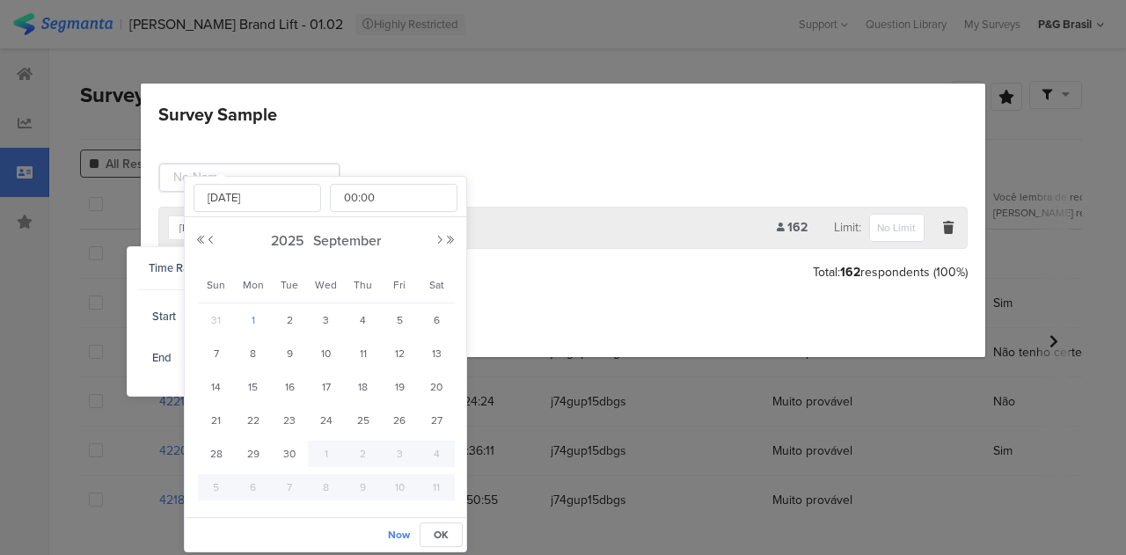
click at [236, 319] on div "1" at bounding box center [253, 320] width 37 height 26
type input "[DATE] 00:00"
type input "[DATE]"
click at [443, 536] on span "OK" at bounding box center [441, 535] width 15 height 16
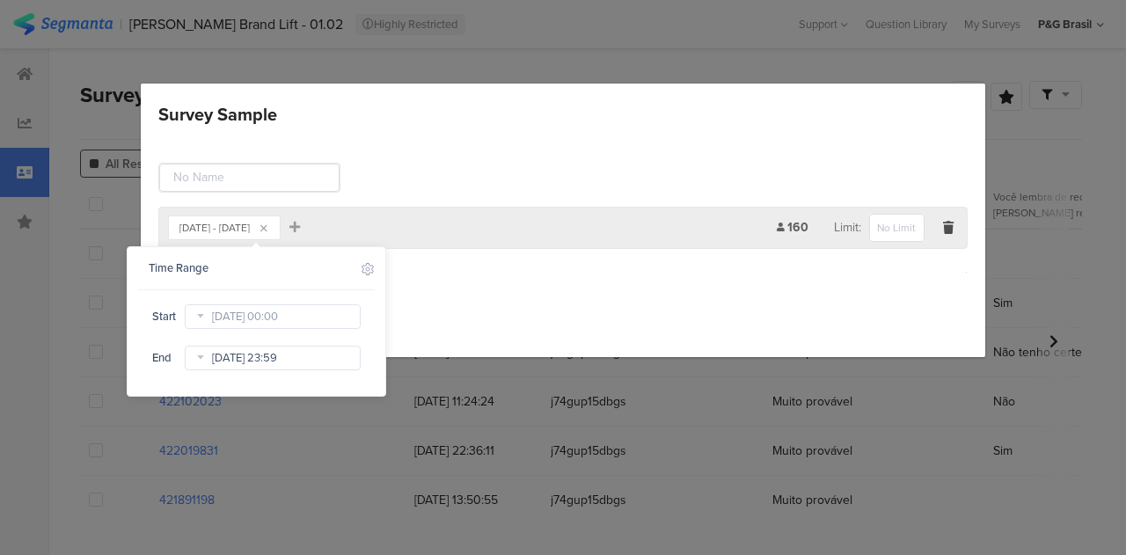
click at [276, 356] on input "[DATE] 23:59" at bounding box center [273, 358] width 176 height 25
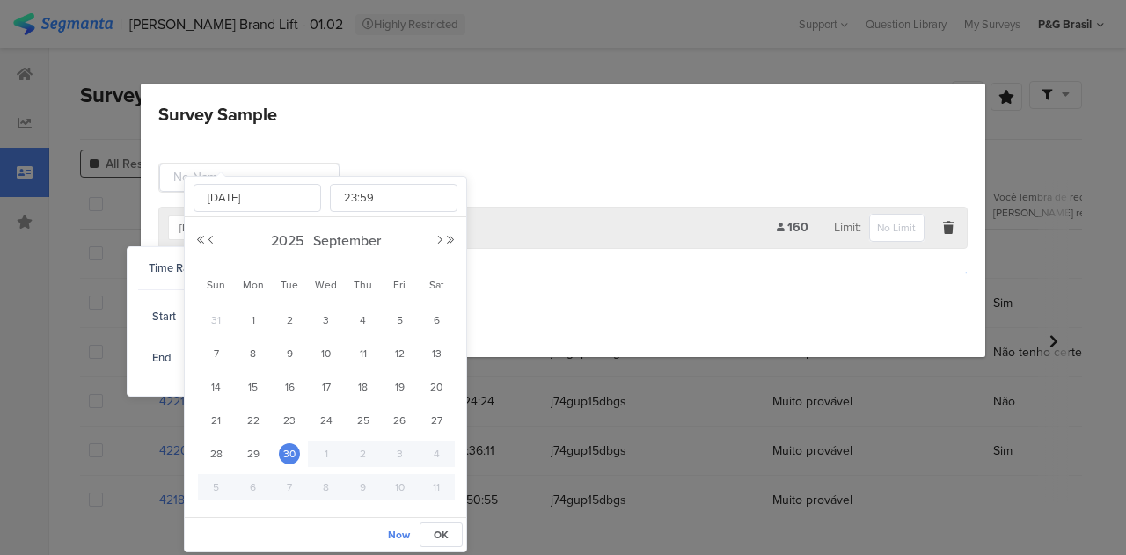
click at [427, 236] on div "2025 September" at bounding box center [325, 241] width 261 height 26
click at [431, 239] on div "2025 September" at bounding box center [325, 241] width 261 height 26
click at [402, 358] on span "12" at bounding box center [399, 353] width 21 height 21
type input "[DATE] 23:59"
type input "[DATE]"
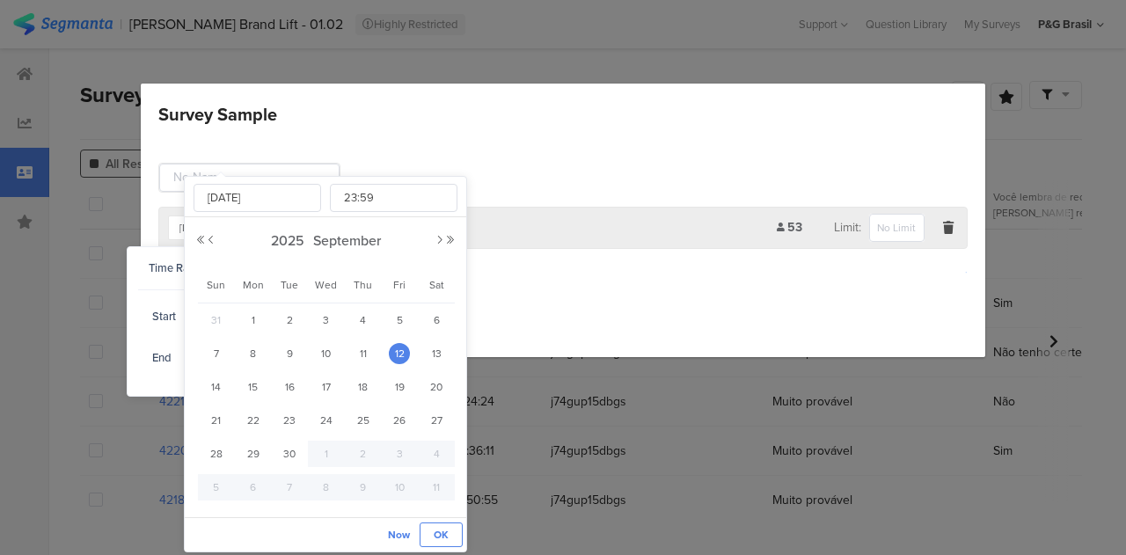
click at [442, 533] on span "OK" at bounding box center [441, 535] width 15 height 16
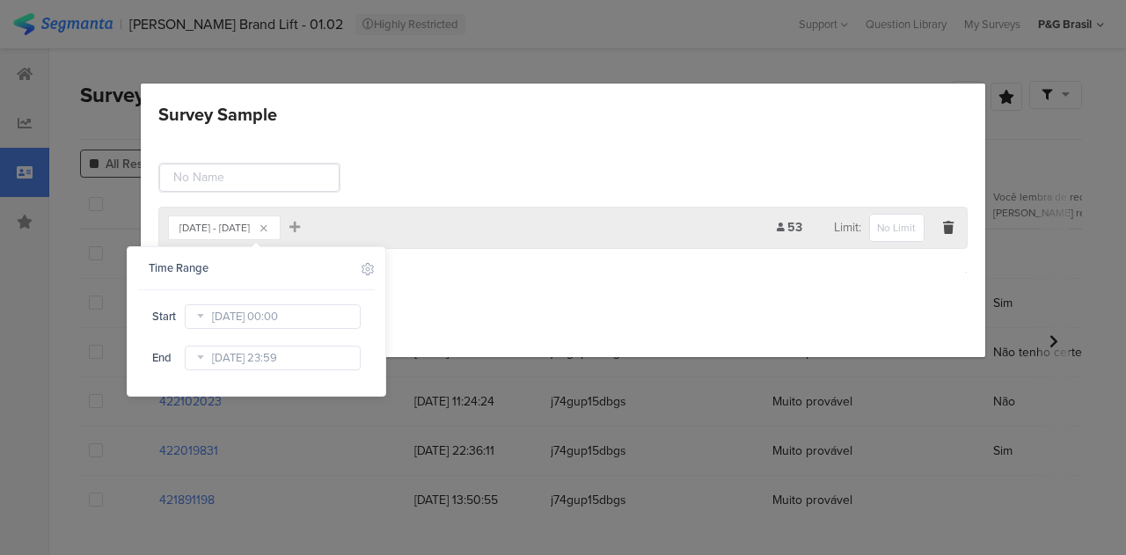
click at [479, 115] on div "Survey Sample" at bounding box center [563, 114] width 810 height 26
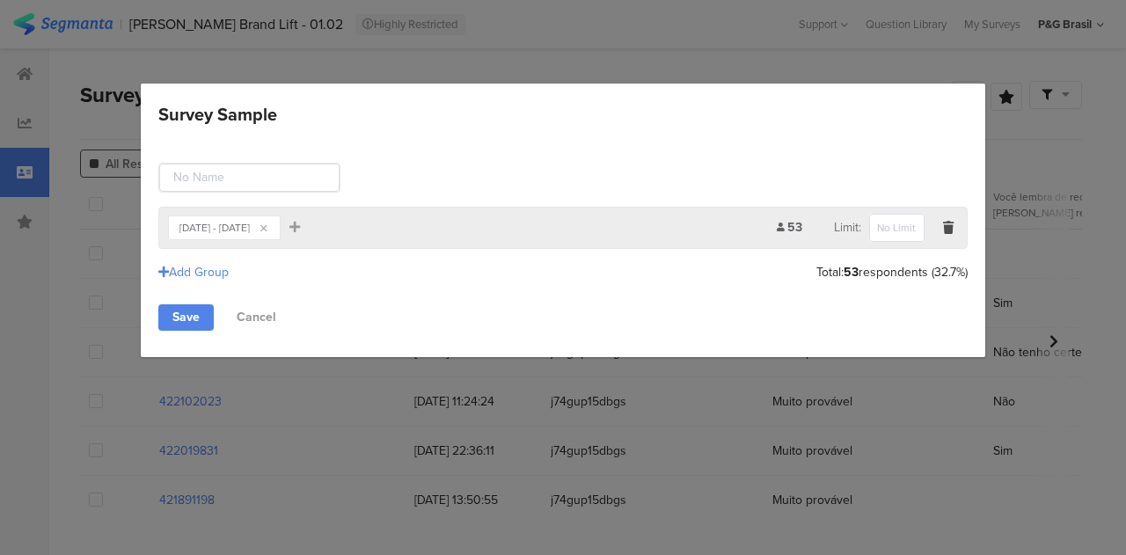
click at [250, 217] on section "[DATE] - [DATE]" at bounding box center [215, 227] width 70 height 21
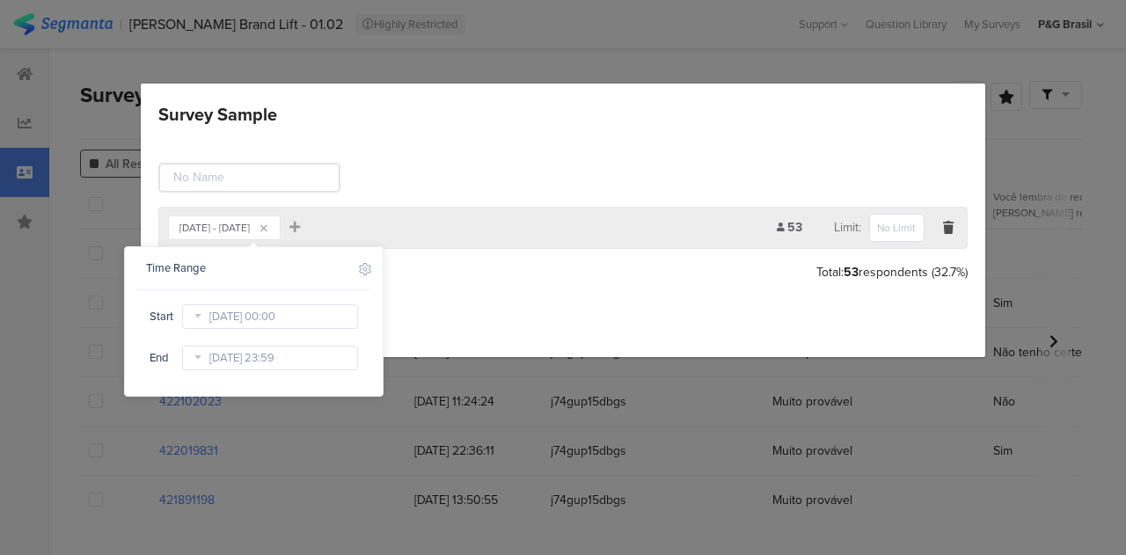
click at [633, 185] on div "Survey Sample" at bounding box center [563, 178] width 810 height 30
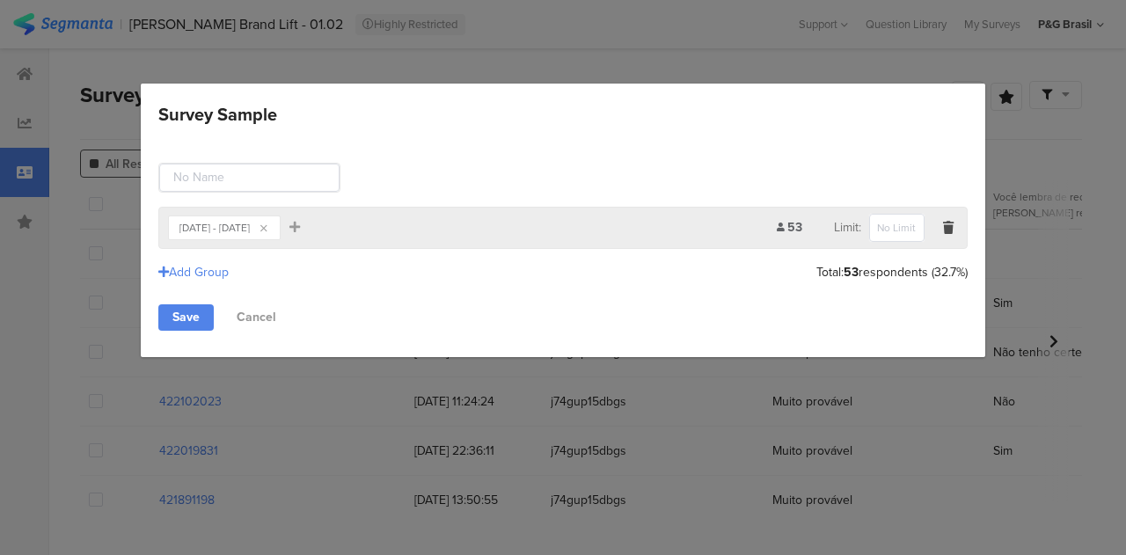
click at [250, 232] on section "[DATE] - [DATE]" at bounding box center [215, 227] width 70 height 21
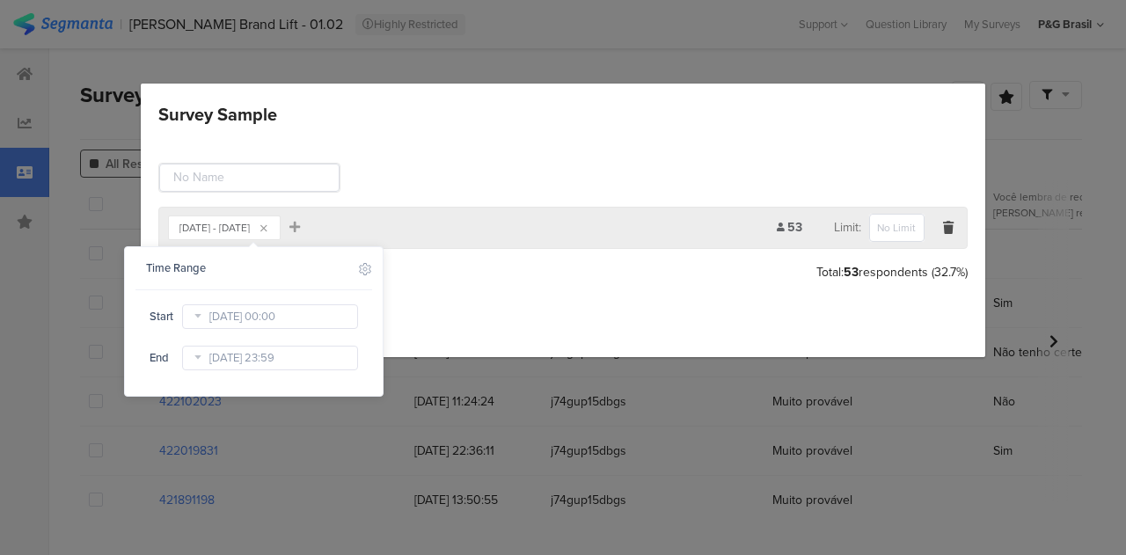
click at [400, 204] on div "Sep 01, 2025 - Sep 12, 2025 Add Filter 53 Limit: Add Group Total: 53 respondent…" at bounding box center [563, 246] width 845 height 221
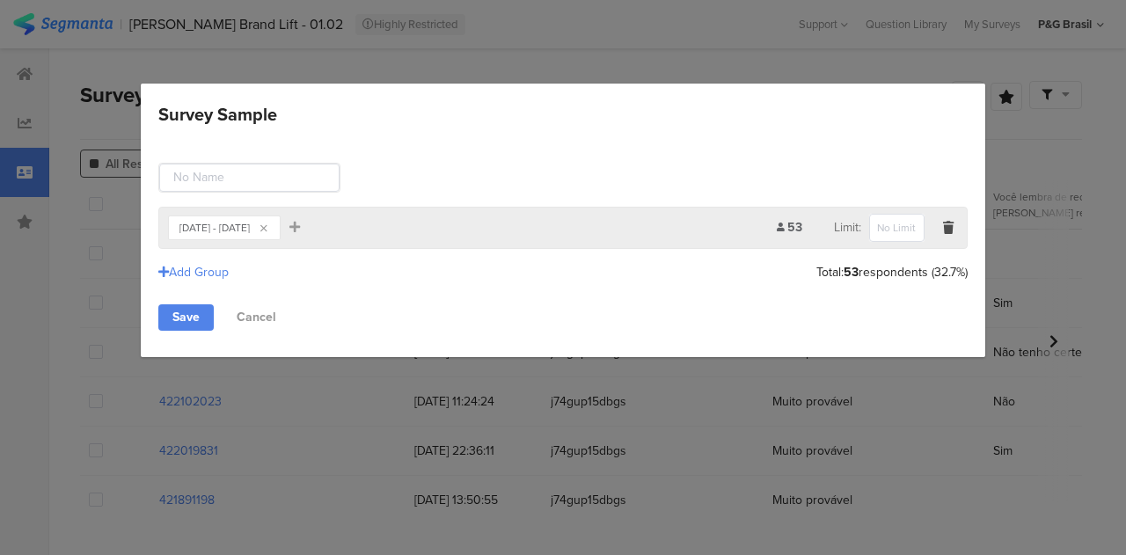
click at [1026, 184] on div "Survey Sample Sep 01, 2025 - Sep 12, 2025 Add Filter 53 Limit: Add Group Total:…" at bounding box center [563, 277] width 1126 height 555
click at [870, 153] on div "Sep 01, 2025 - Sep 12, 2025 Add Filter 53 Limit: Add Group Total: 53 respondent…" at bounding box center [563, 246] width 845 height 221
click at [304, 113] on div "Survey Sample" at bounding box center [563, 114] width 810 height 26
drag, startPoint x: 225, startPoint y: 137, endPoint x: 243, endPoint y: 133, distance: 18.1
click at [232, 136] on div "Sep 01, 2025 - Sep 12, 2025 Add Filter 53 Limit: Add Group Total: 53 respondent…" at bounding box center [563, 246] width 845 height 221
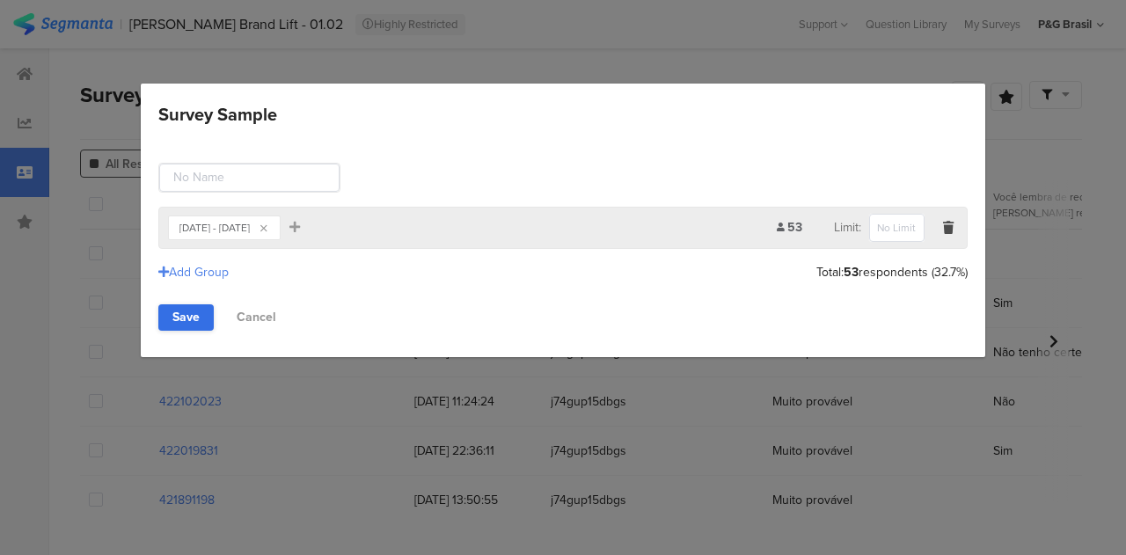
click at [188, 305] on link "Save" at bounding box center [185, 318] width 55 height 26
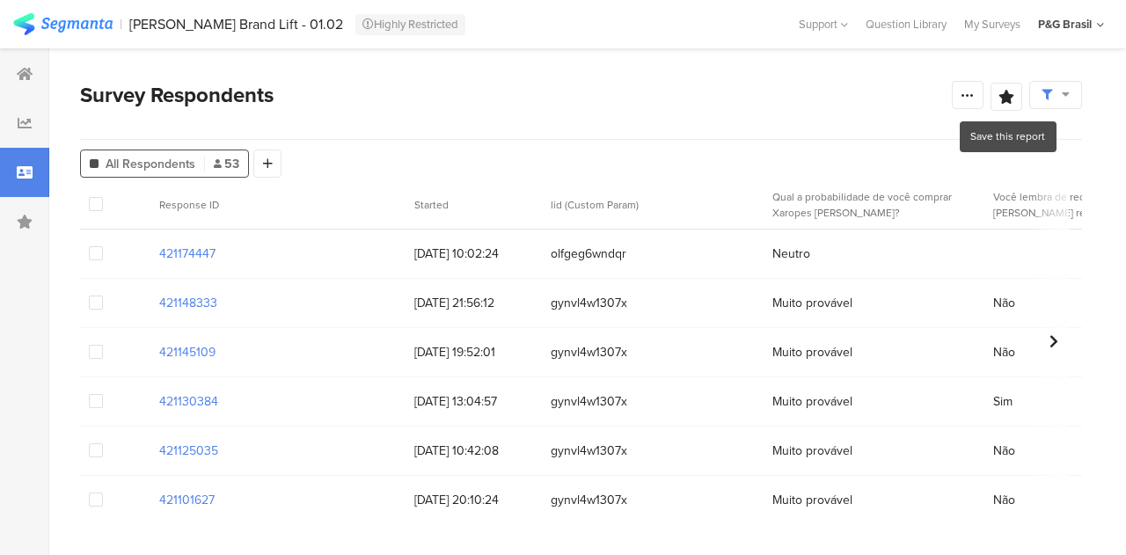
click at [950, 99] on div "Survey Respondents" at bounding box center [516, 95] width 872 height 32
click at [953, 97] on div at bounding box center [968, 95] width 32 height 28
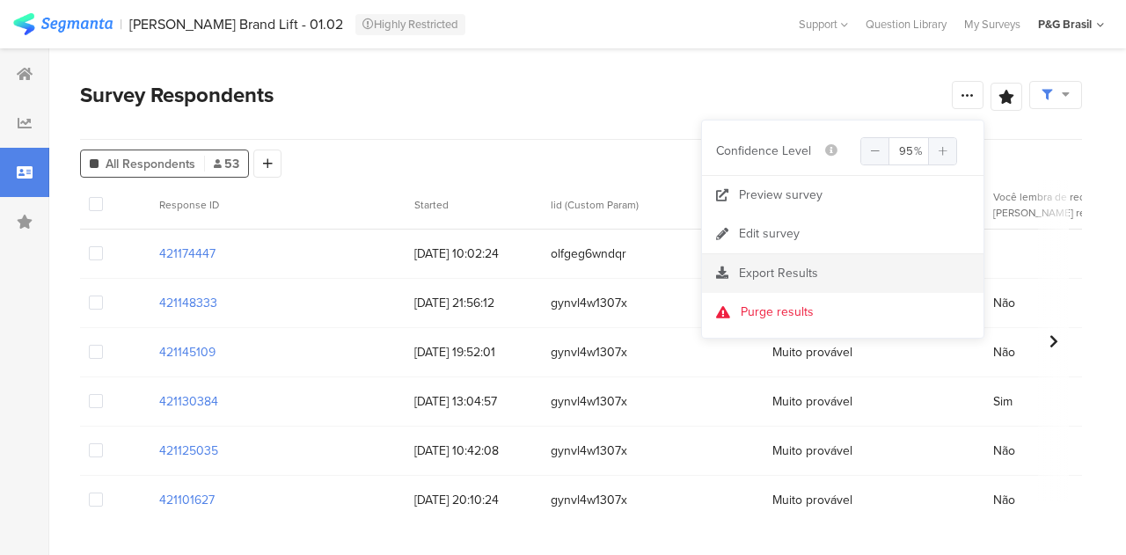
click at [806, 286] on section "Export Results" at bounding box center [843, 273] width 282 height 39
click at [804, 274] on span "Export Results" at bounding box center [778, 273] width 79 height 18
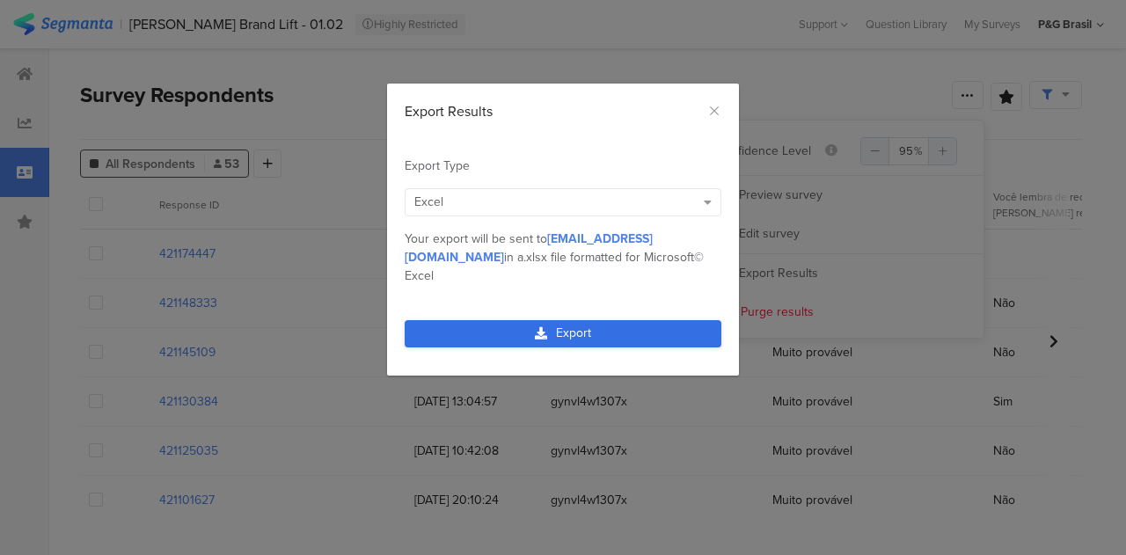
click at [481, 320] on link "Export" at bounding box center [563, 333] width 317 height 27
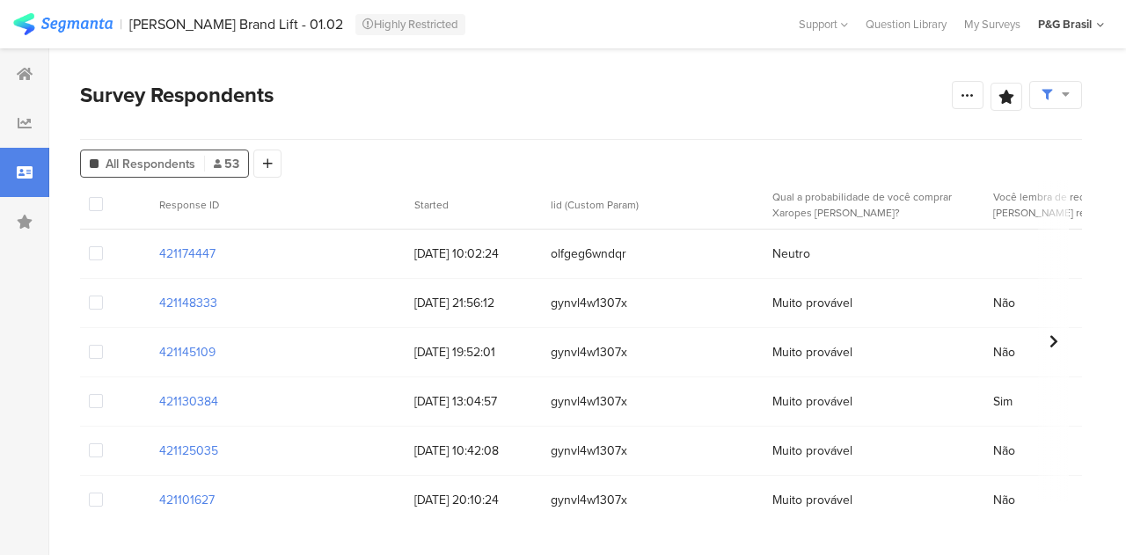
click at [1075, 85] on div at bounding box center [1056, 95] width 53 height 28
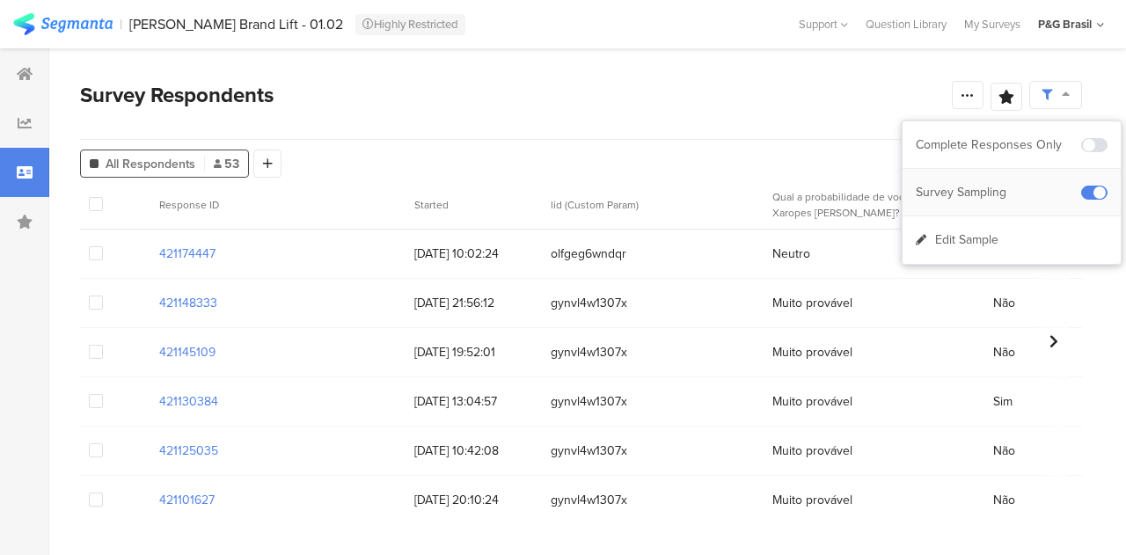
click at [1025, 188] on div "Survey Sampling" at bounding box center [998, 193] width 165 height 18
click at [972, 235] on span "Edit Sample" at bounding box center [967, 240] width 63 height 18
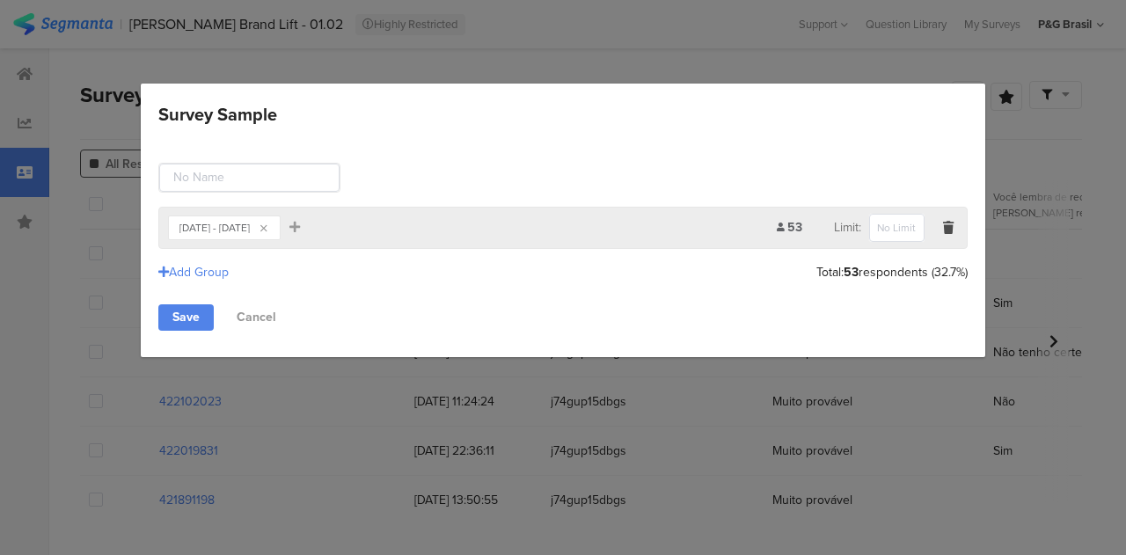
click at [958, 230] on section "Sep 01, 2025 - Sep 12, 2025 Add Filter 53 Limit:" at bounding box center [563, 228] width 810 height 42
click at [949, 226] on icon "Survey Sample" at bounding box center [948, 228] width 11 height 12
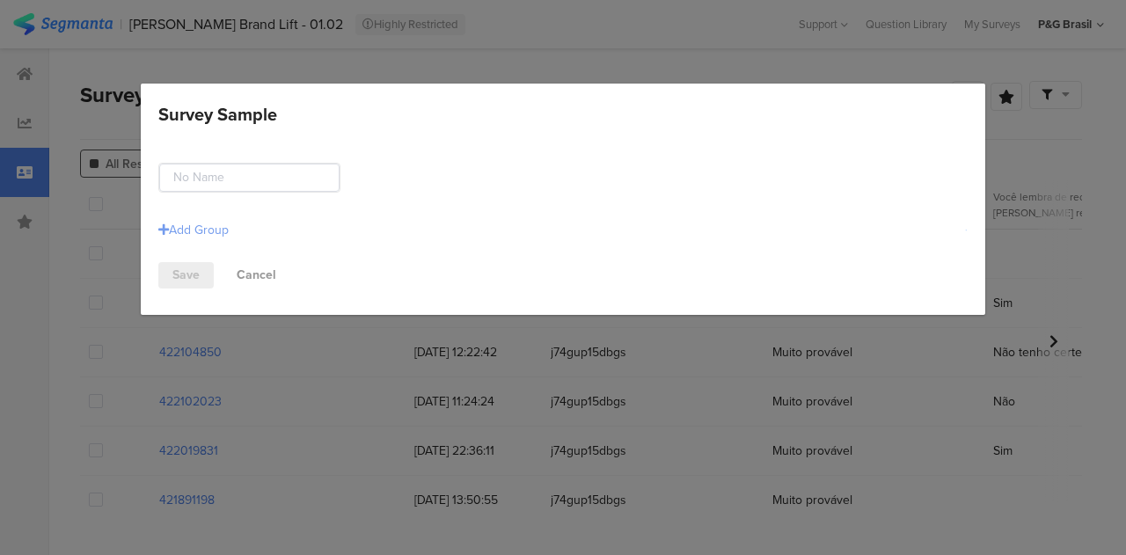
click at [194, 224] on div "Add Group" at bounding box center [193, 230] width 70 height 18
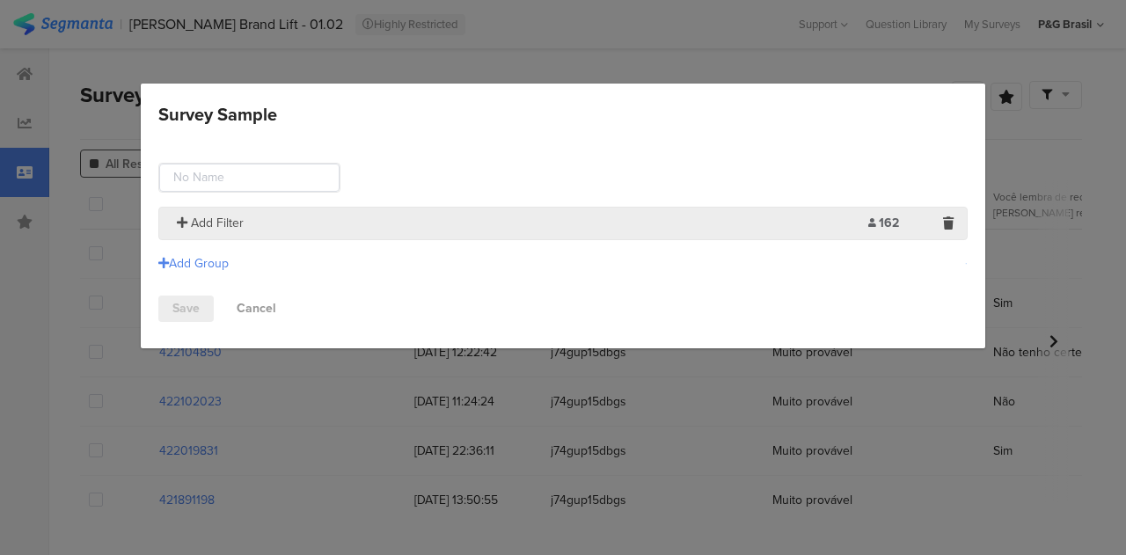
click at [236, 219] on span "Add Filter" at bounding box center [217, 223] width 53 height 18
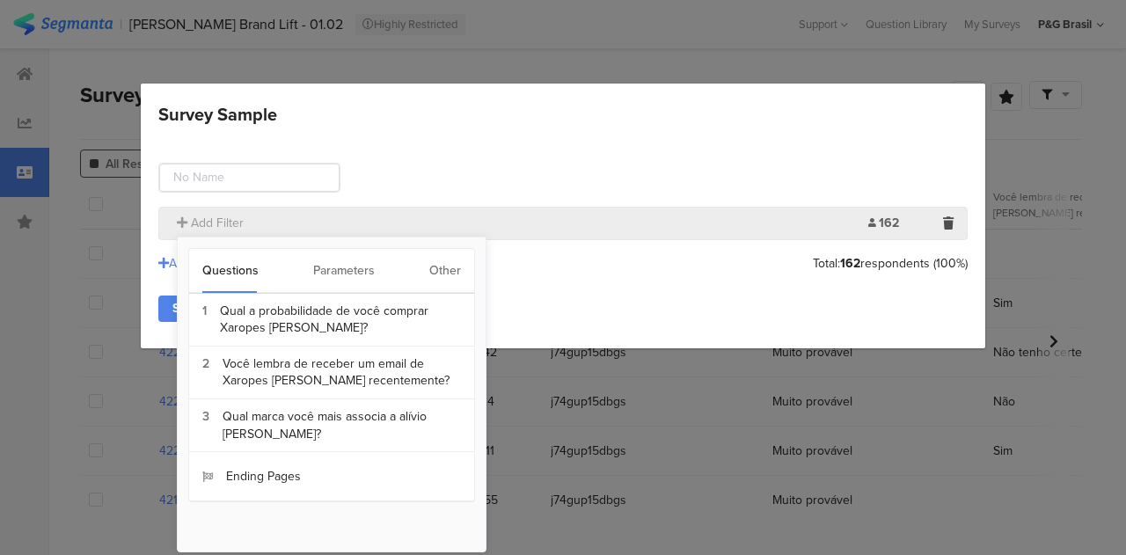
click at [432, 267] on div "Other" at bounding box center [445, 271] width 32 height 44
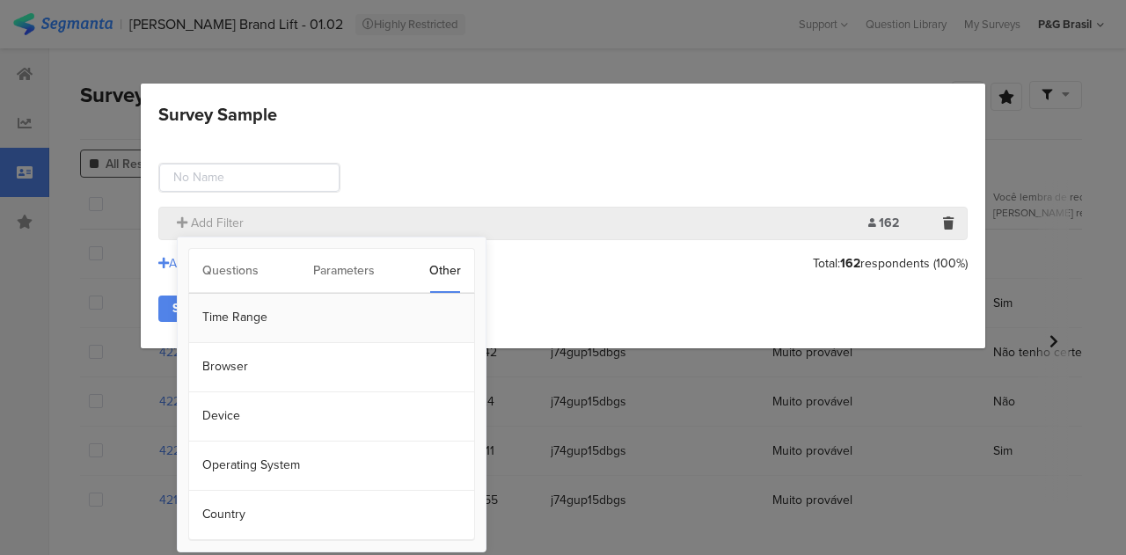
click at [287, 319] on section "Time Range" at bounding box center [331, 318] width 285 height 49
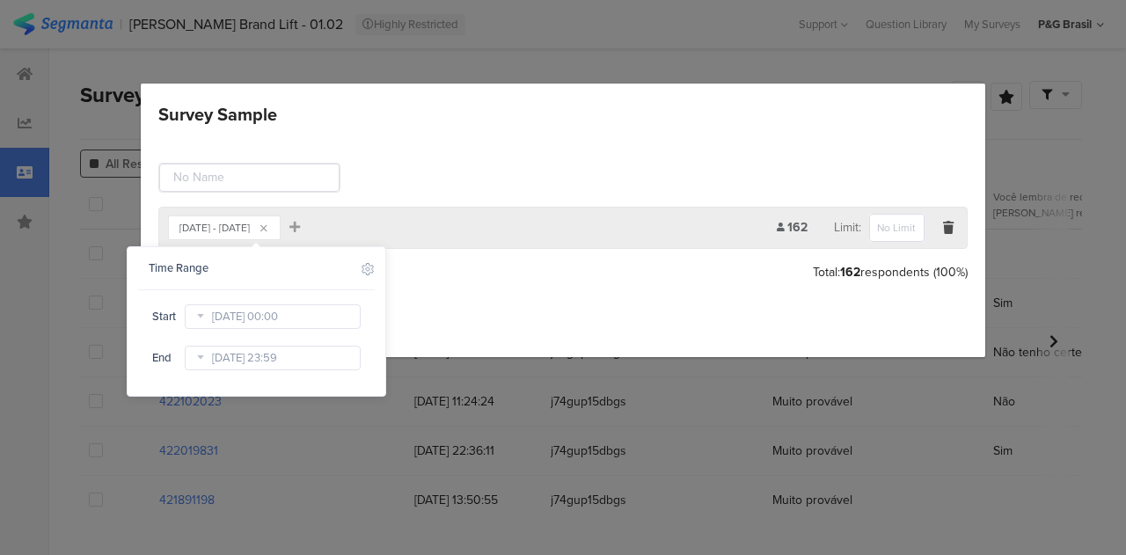
click at [206, 315] on icon at bounding box center [200, 317] width 22 height 28
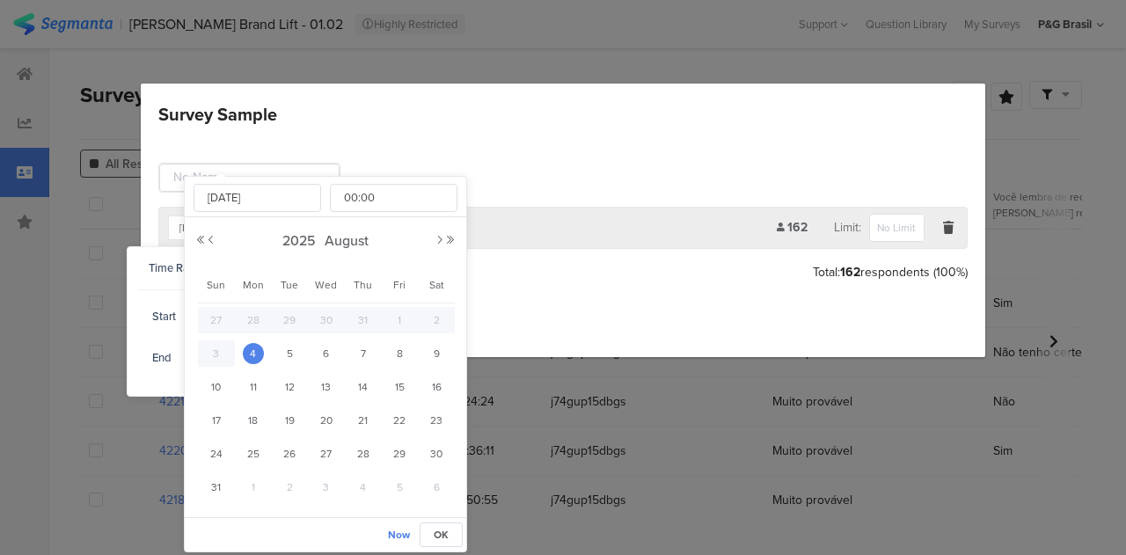
click at [437, 246] on div "2025 August" at bounding box center [325, 241] width 261 height 26
click at [440, 239] on button "Next Month" at bounding box center [440, 240] width 11 height 11
click at [242, 415] on div "22" at bounding box center [253, 420] width 37 height 26
type input "[DATE] 00:00"
type input "[DATE]"
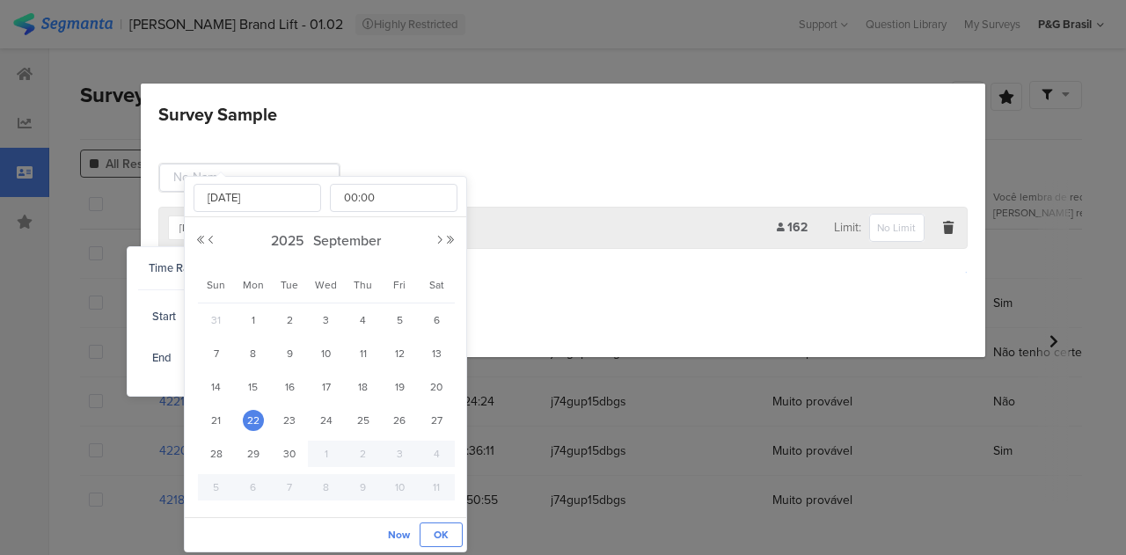
click at [442, 525] on button "OK" at bounding box center [441, 535] width 43 height 25
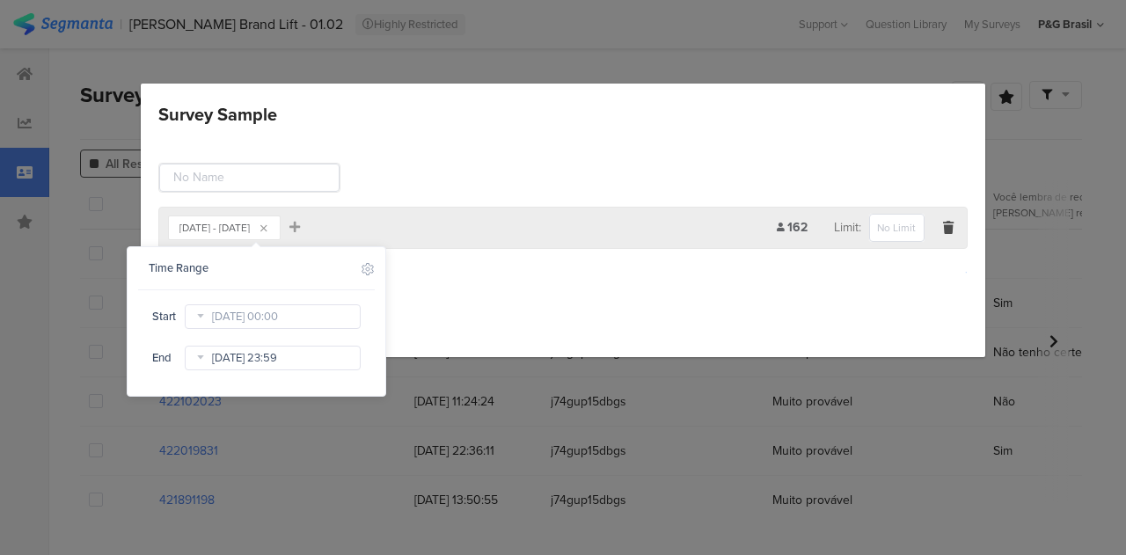
click at [332, 350] on input "Sep 30 2025 23:59" at bounding box center [273, 358] width 176 height 25
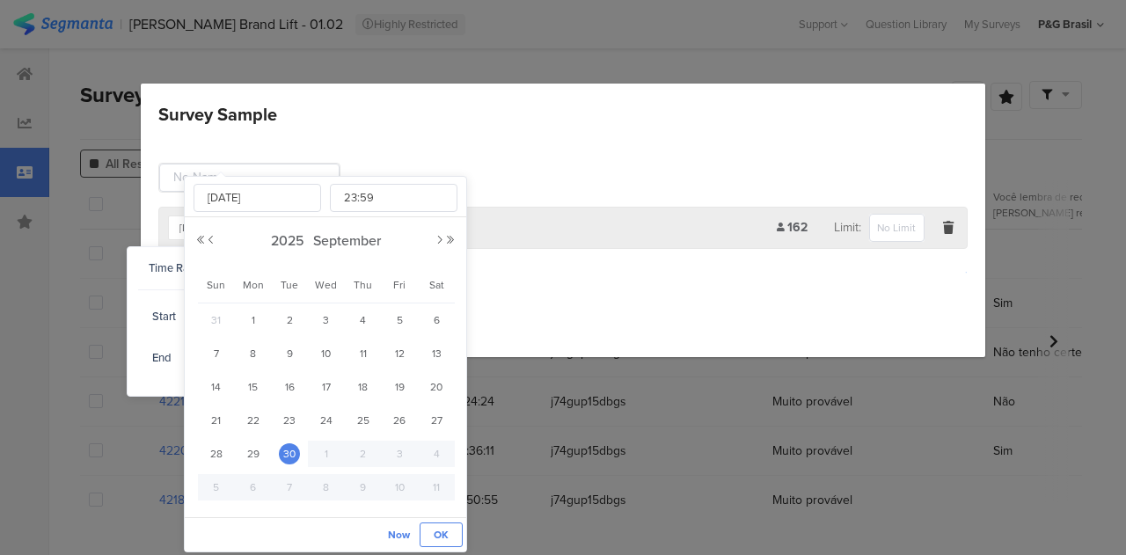
click at [437, 539] on span "OK" at bounding box center [441, 535] width 15 height 16
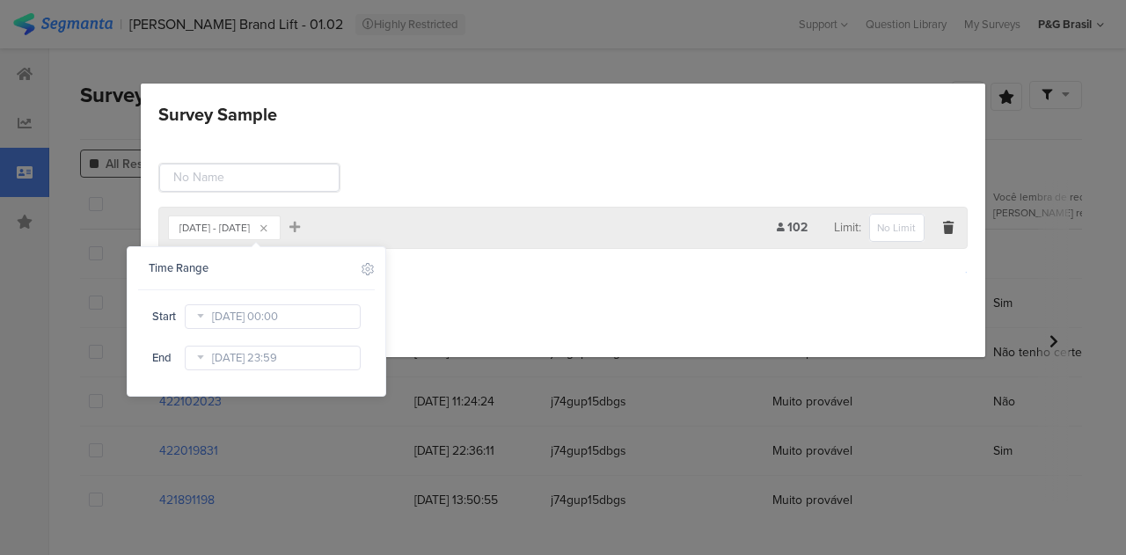
click at [551, 305] on div "Save Cancel" at bounding box center [563, 318] width 810 height 26
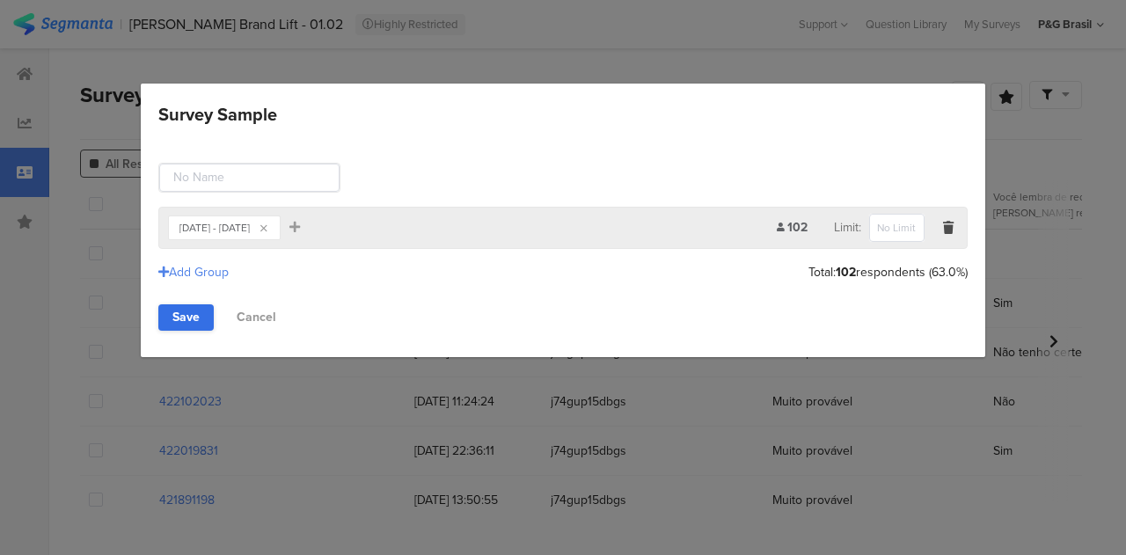
click at [178, 305] on link "Save" at bounding box center [185, 318] width 55 height 26
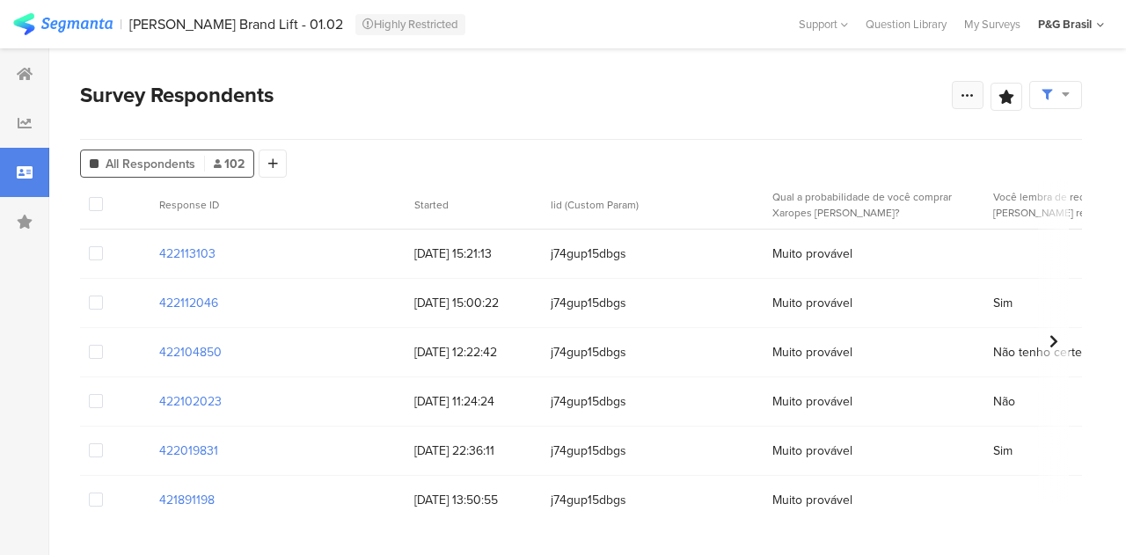
click at [956, 94] on div at bounding box center [968, 95] width 32 height 28
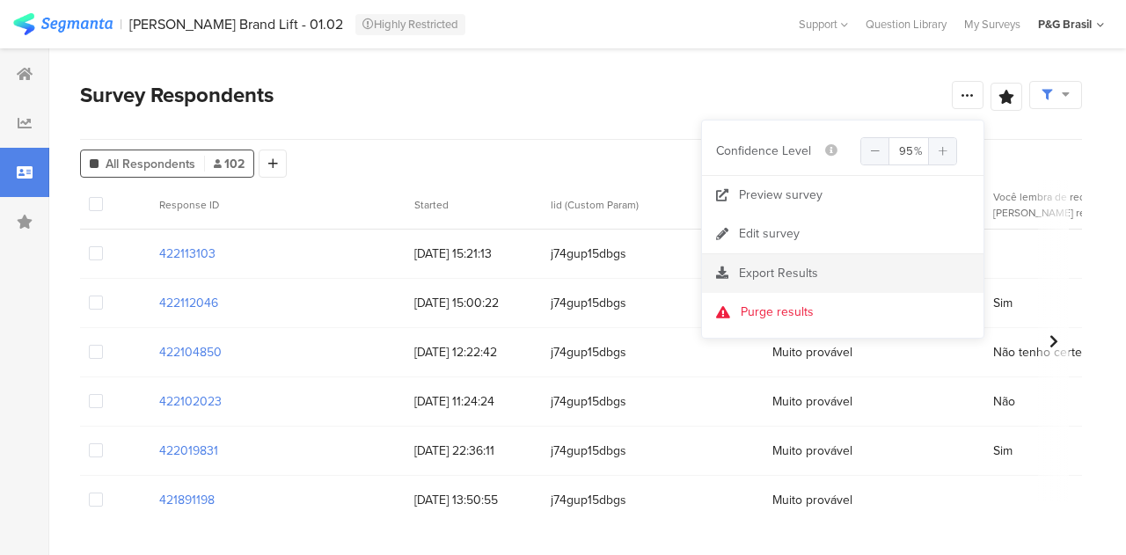
click at [801, 274] on span "Export Results" at bounding box center [778, 273] width 79 height 18
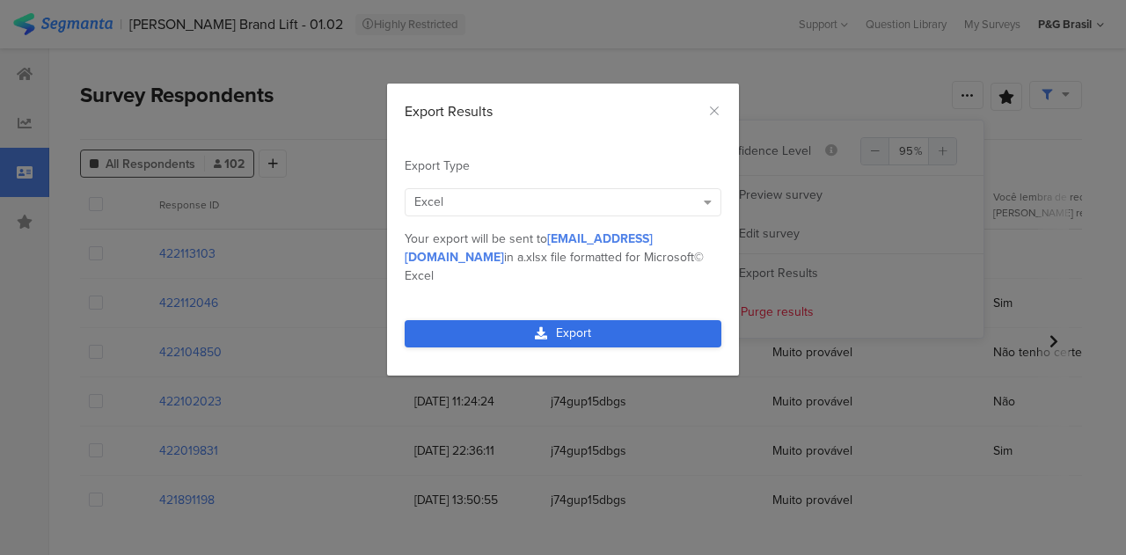
click at [657, 320] on link "Export" at bounding box center [563, 333] width 317 height 27
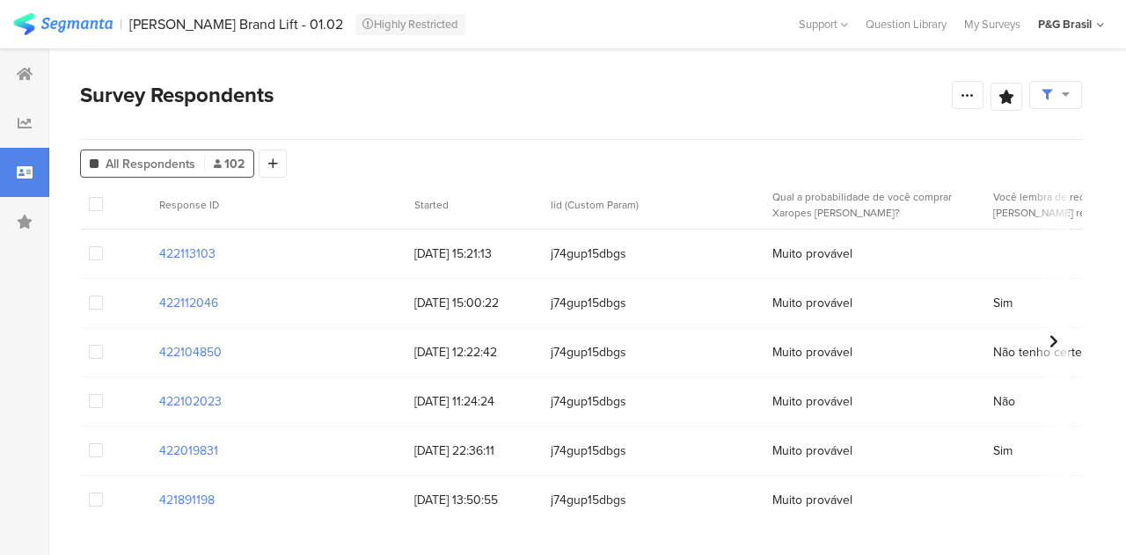
drag, startPoint x: 427, startPoint y: 96, endPoint x: 417, endPoint y: 1, distance: 95.5
click at [427, 94] on div "Survey Respondents" at bounding box center [516, 95] width 872 height 32
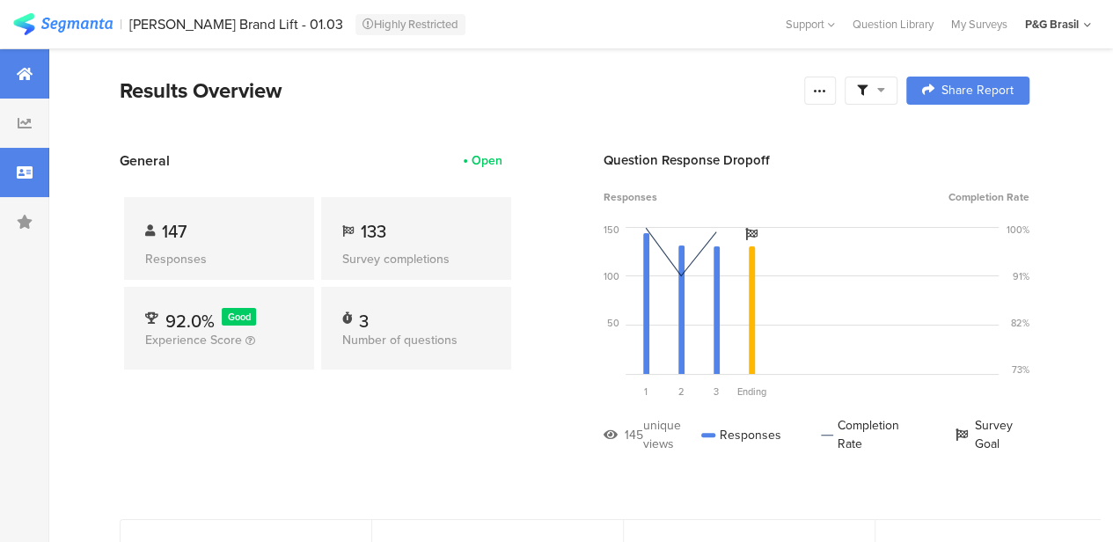
click at [28, 172] on icon at bounding box center [25, 172] width 16 height 14
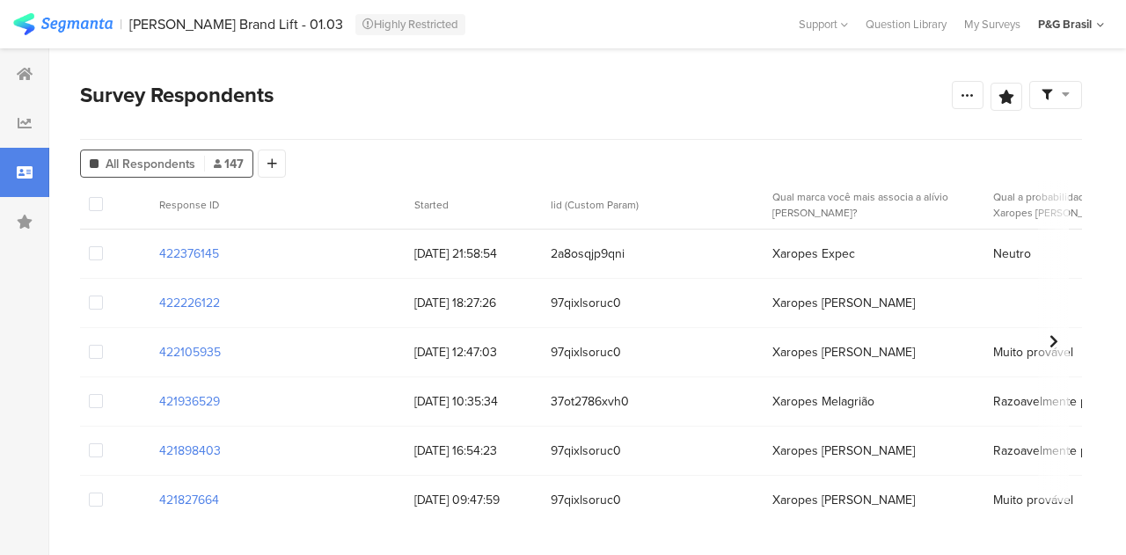
click at [1075, 97] on div at bounding box center [1056, 95] width 53 height 28
click at [1046, 182] on div "Edit Sample" at bounding box center [1012, 193] width 218 height 48
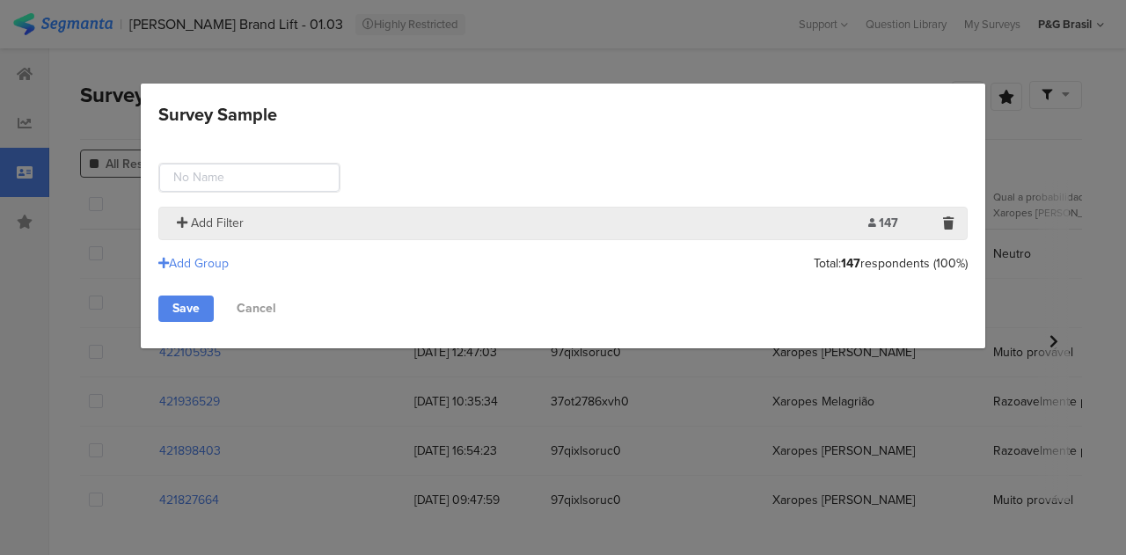
click at [198, 214] on span "Add Filter" at bounding box center [217, 223] width 53 height 18
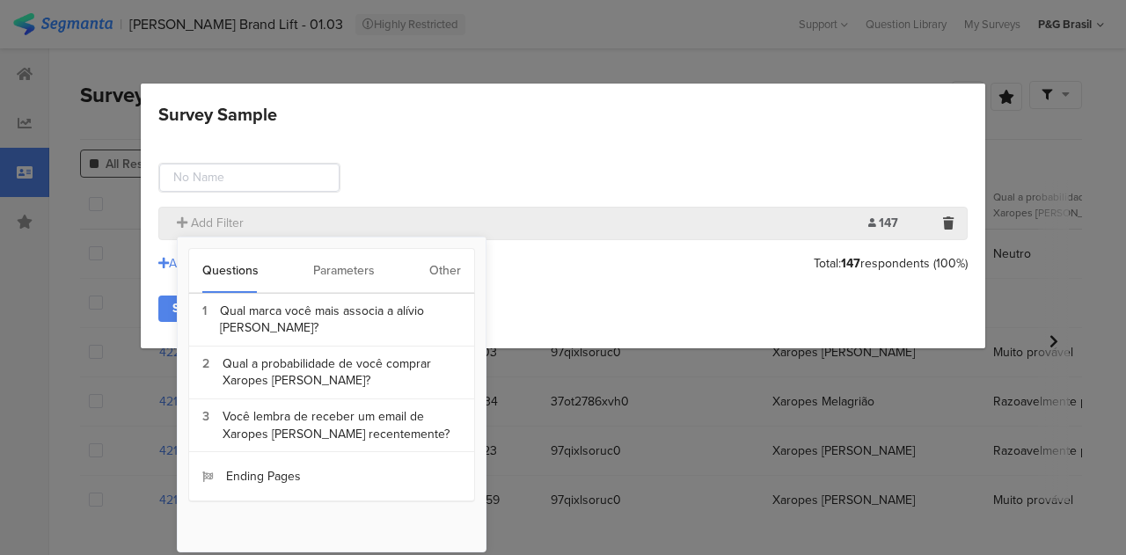
click at [447, 272] on div "Other" at bounding box center [445, 271] width 32 height 44
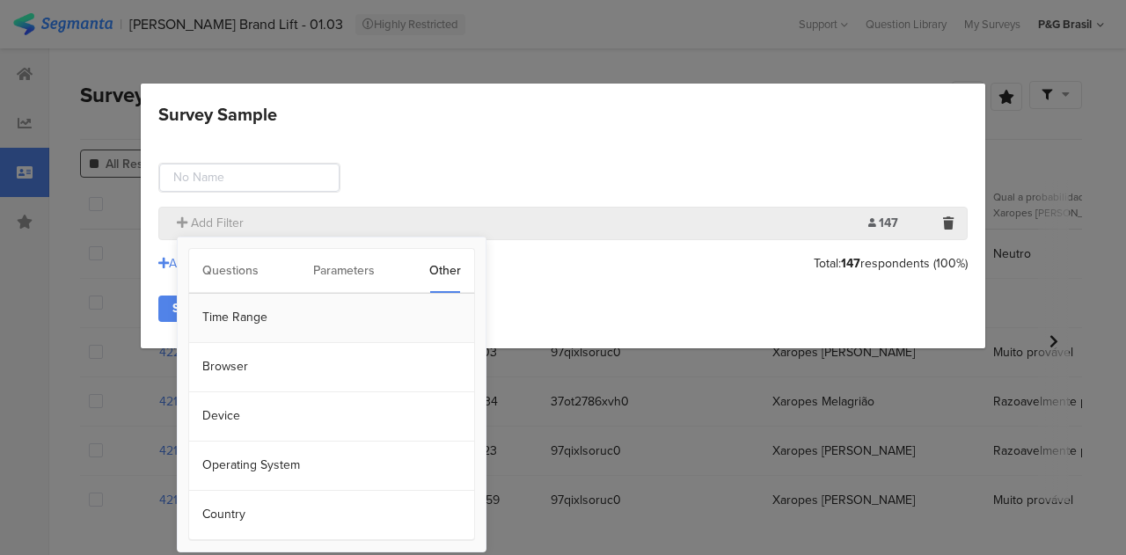
click at [244, 325] on section "Time Range" at bounding box center [331, 318] width 285 height 49
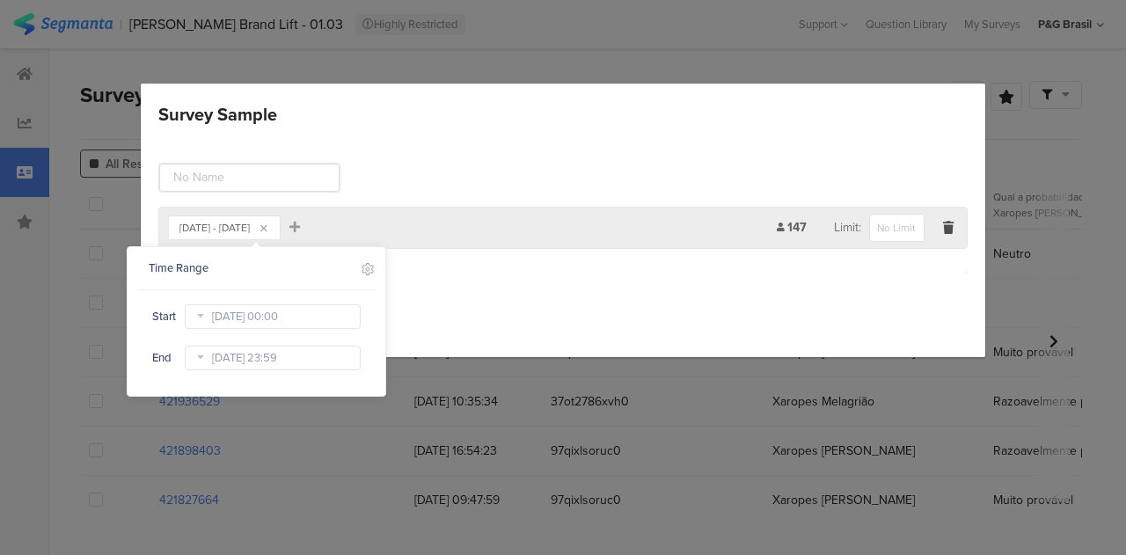
click at [319, 301] on section "Time Range Include Respondents Start [DATE] 00:00 End [DATE] 23:59" at bounding box center [256, 309] width 237 height 125
click at [314, 329] on div "[DATE] 00:00" at bounding box center [273, 317] width 176 height 28
click at [327, 315] on input "[DATE] 00:00" at bounding box center [273, 317] width 176 height 25
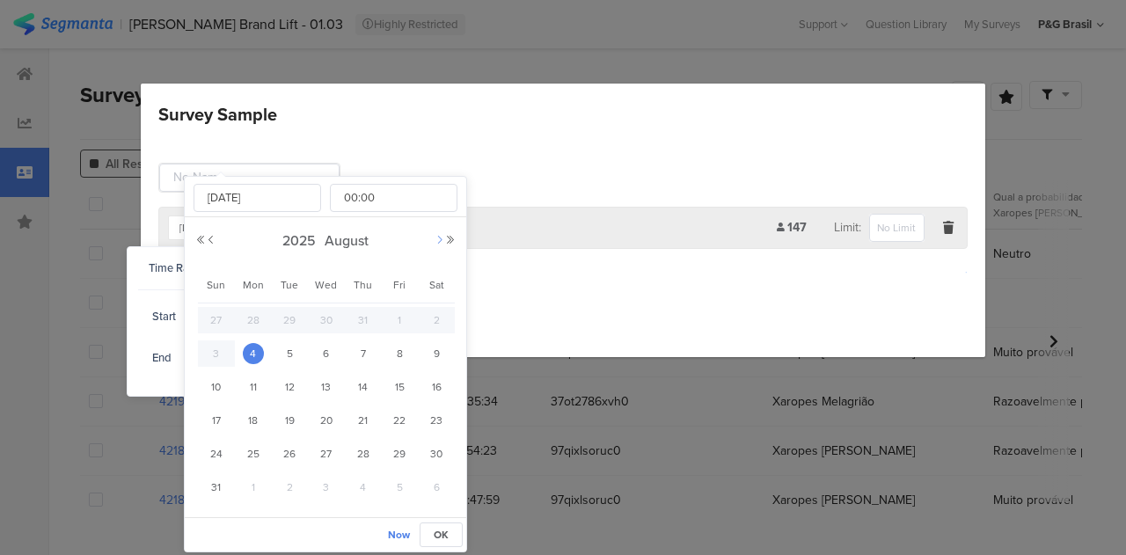
click at [436, 238] on button "Next Month" at bounding box center [440, 240] width 11 height 11
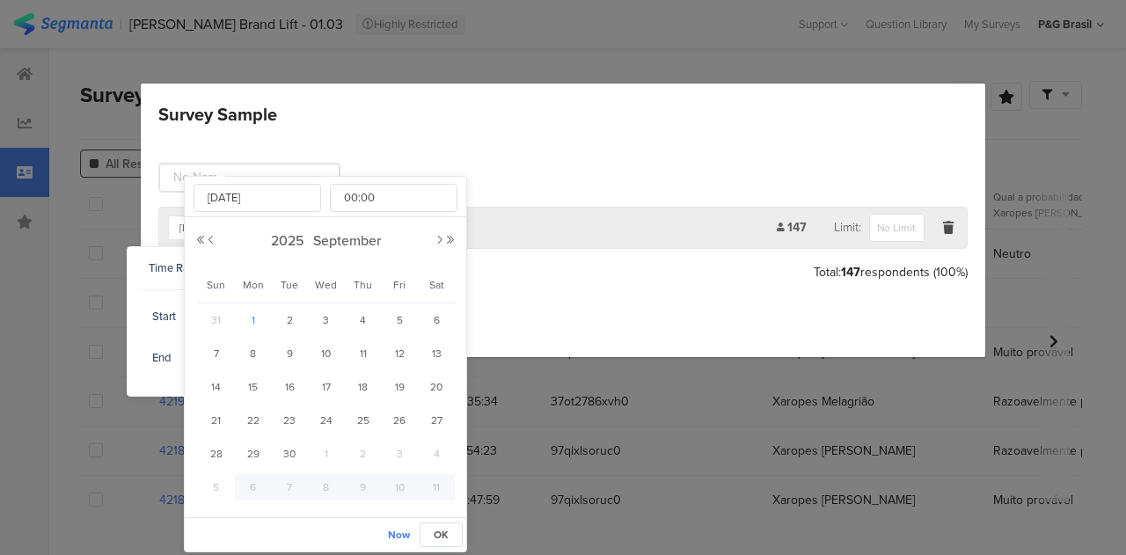
click at [253, 314] on span "1" at bounding box center [253, 320] width 21 height 21
type input "[DATE] 00:00"
type input "[DATE]"
click at [438, 541] on button "OK" at bounding box center [441, 535] width 43 height 25
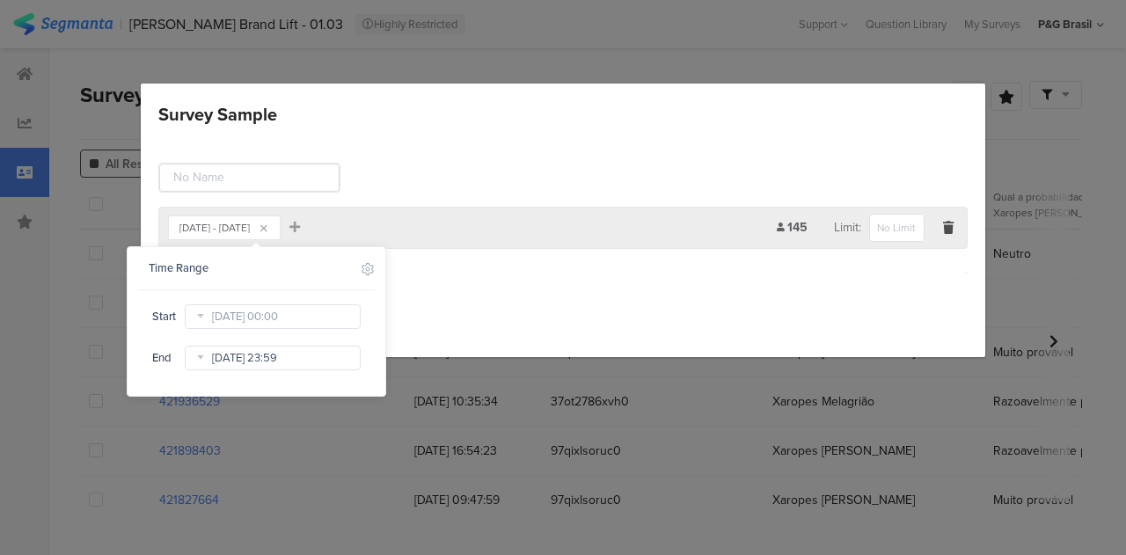
click at [263, 369] on input "[DATE] 23:59" at bounding box center [273, 358] width 176 height 25
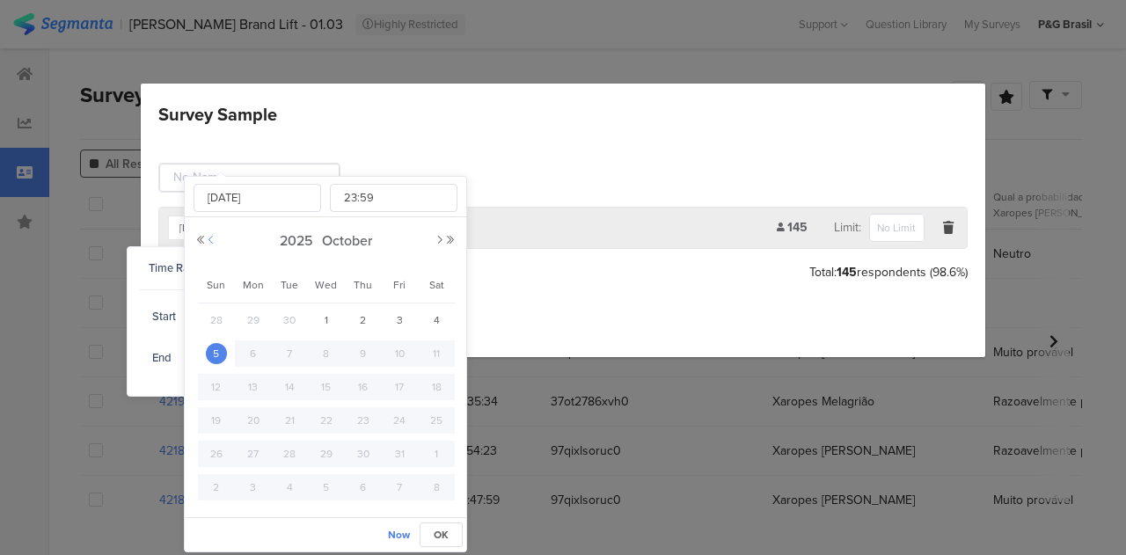
click at [208, 239] on button "Previous Month" at bounding box center [211, 240] width 11 height 11
click at [414, 350] on div "12" at bounding box center [400, 354] width 37 height 26
type input "[DATE] 23:59"
type input "[DATE]"
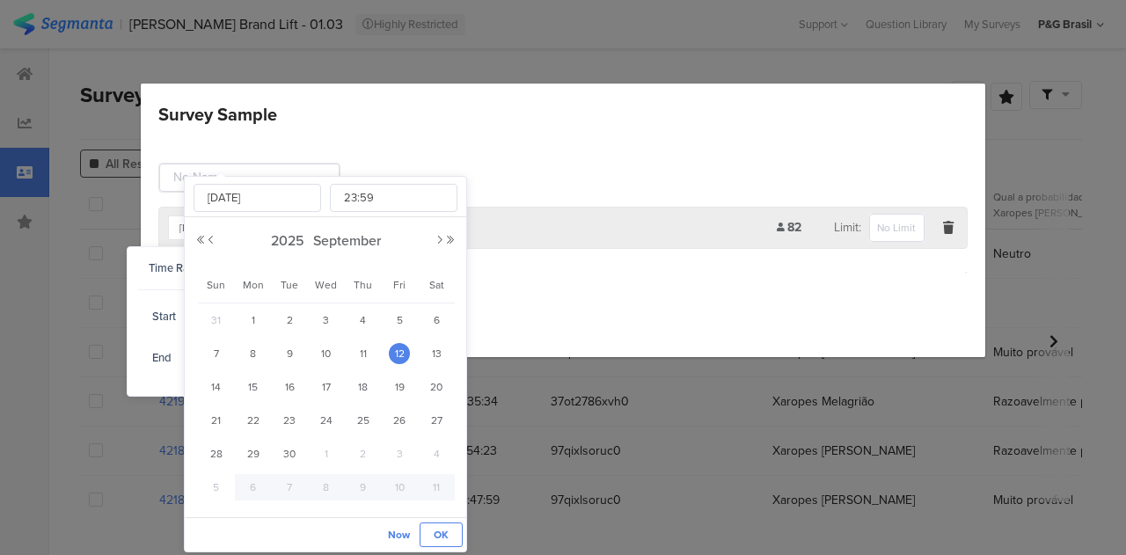
click at [439, 538] on span "OK" at bounding box center [441, 535] width 15 height 16
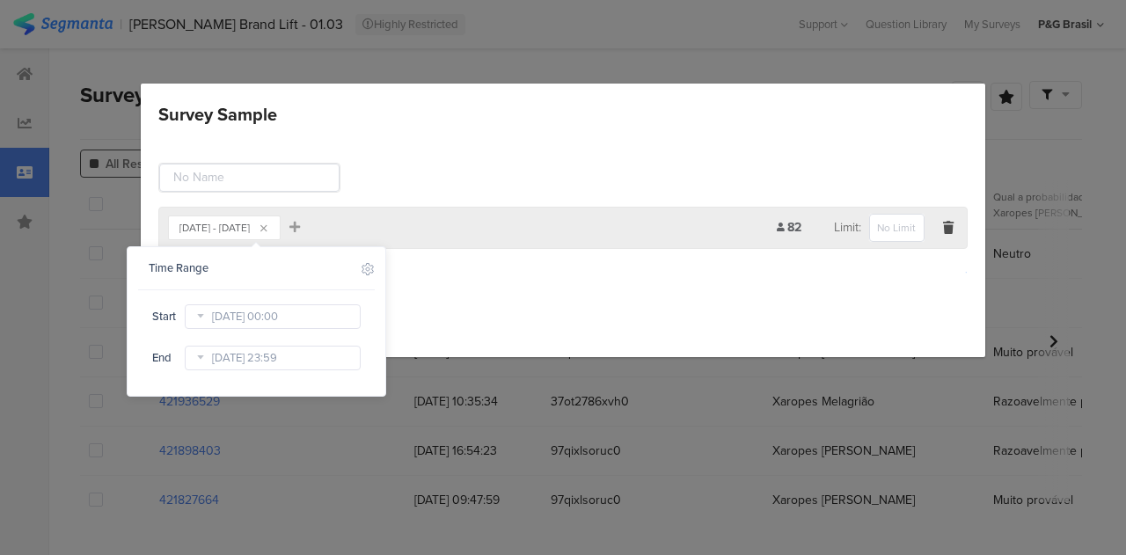
click at [655, 267] on div "Add Group" at bounding box center [563, 272] width 810 height 29
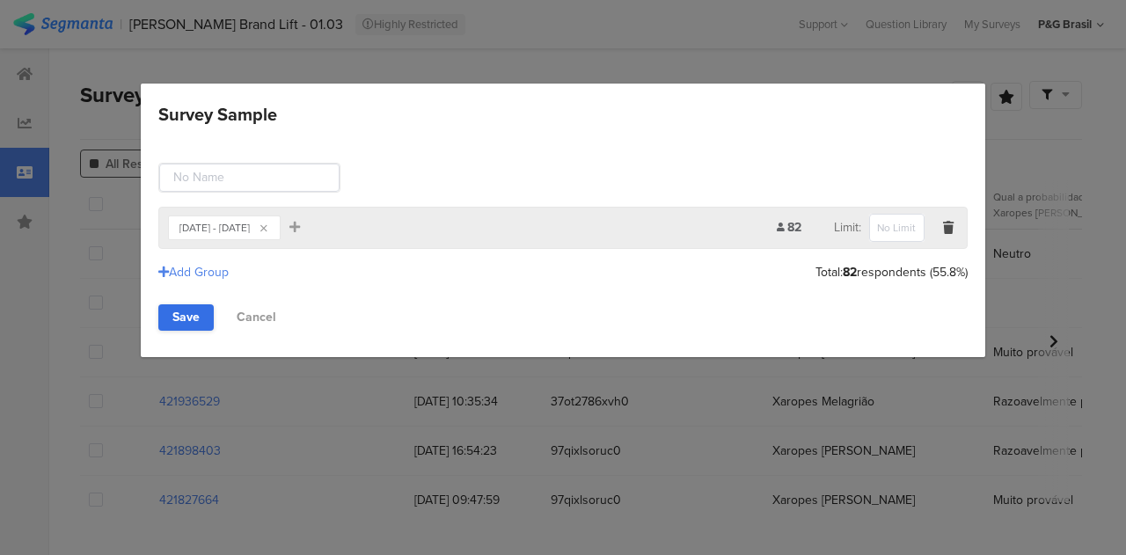
click at [193, 311] on link "Save" at bounding box center [185, 318] width 55 height 26
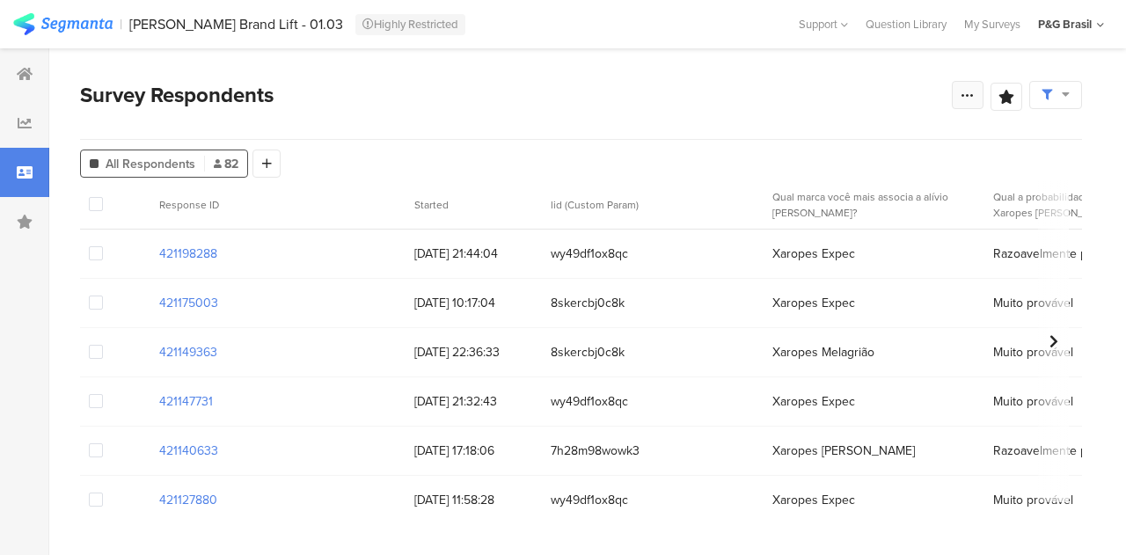
click at [965, 90] on icon at bounding box center [968, 95] width 14 height 14
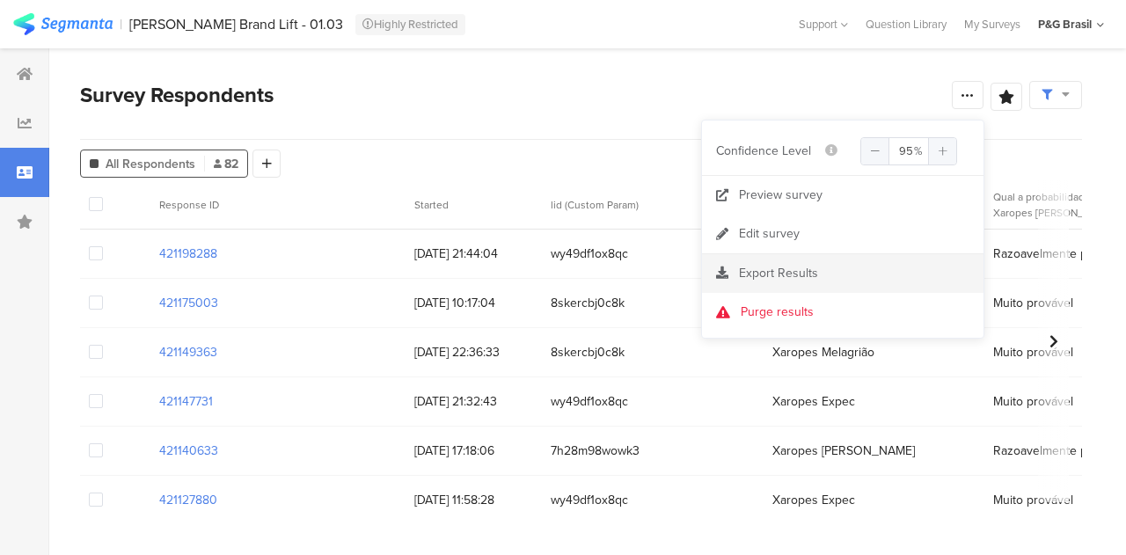
click at [782, 261] on section "Export Results" at bounding box center [843, 273] width 282 height 39
click at [778, 270] on span "Export Results" at bounding box center [778, 273] width 79 height 18
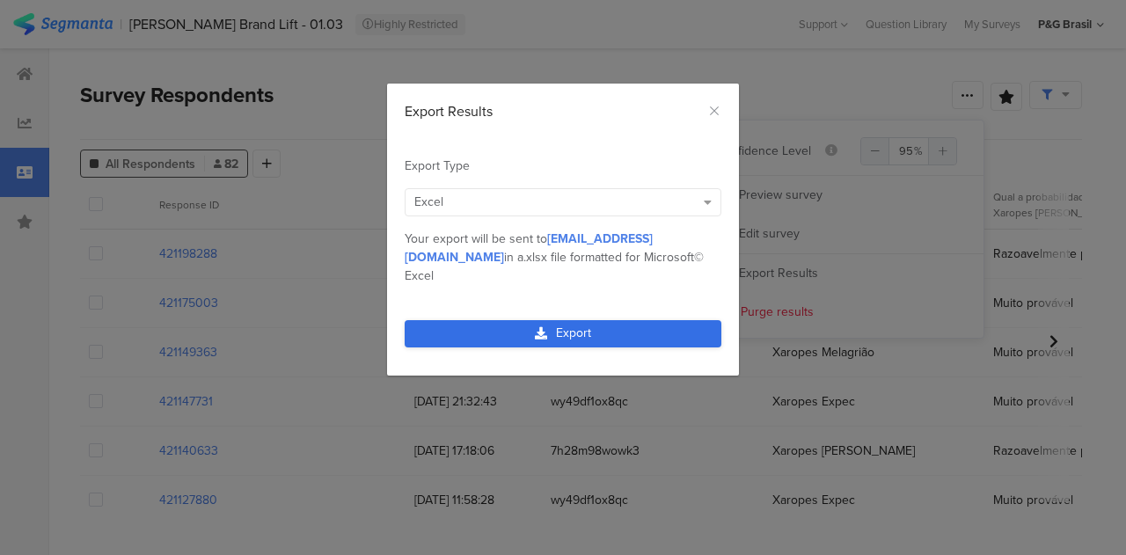
click at [586, 320] on link "Export" at bounding box center [563, 333] width 317 height 27
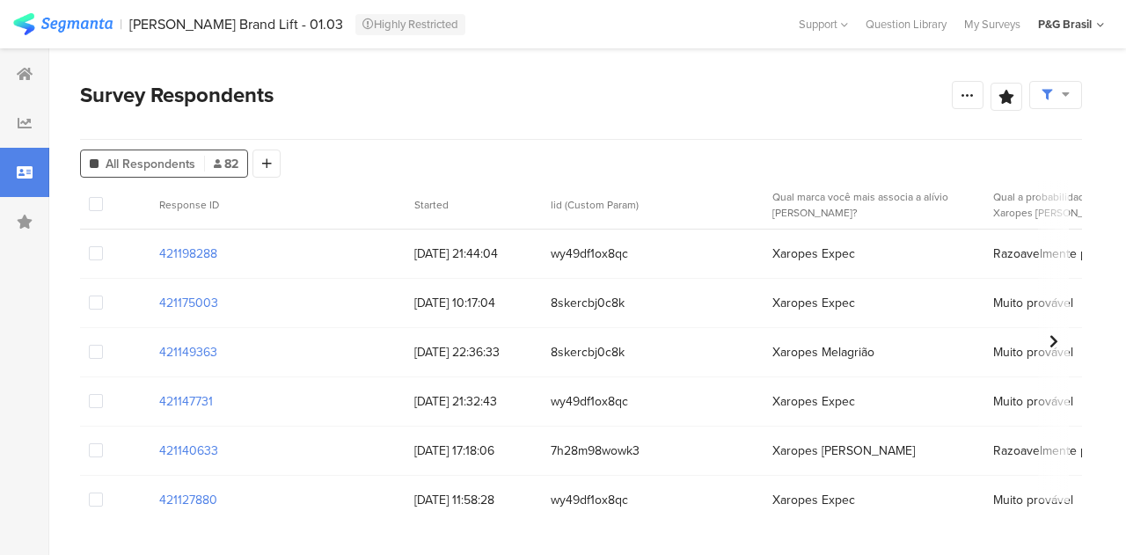
click at [1060, 92] on span at bounding box center [1056, 95] width 28 height 16
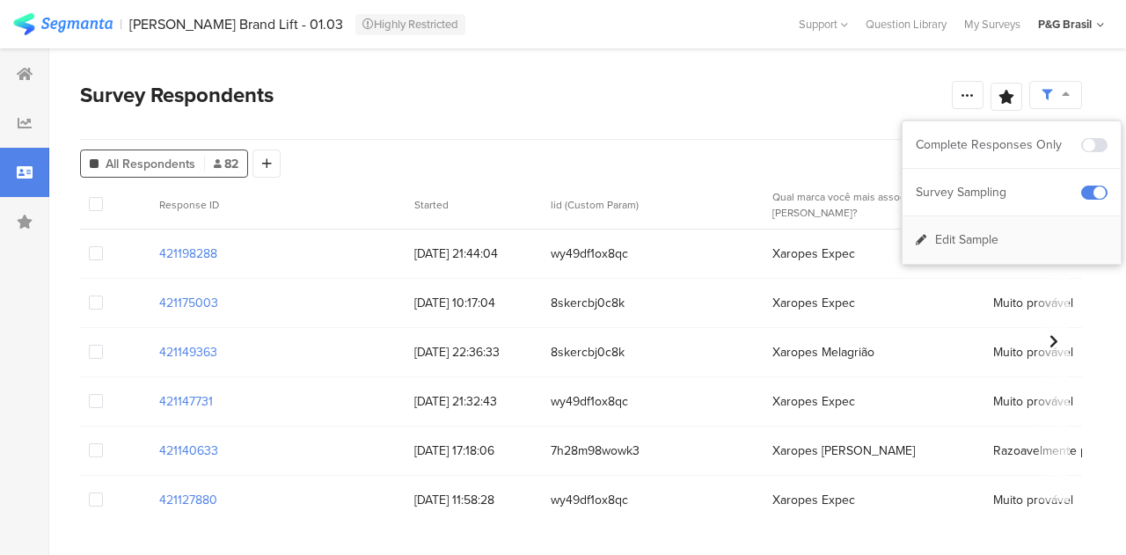
click at [962, 253] on div "Edit Sample" at bounding box center [1012, 240] width 218 height 48
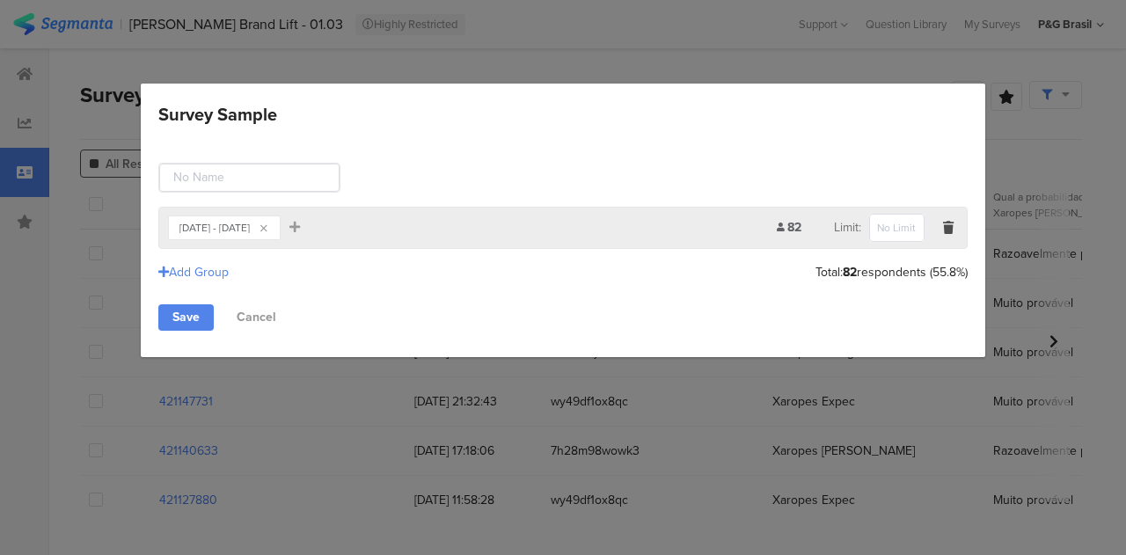
click at [954, 228] on div "Survey Sample" at bounding box center [948, 227] width 19 height 21
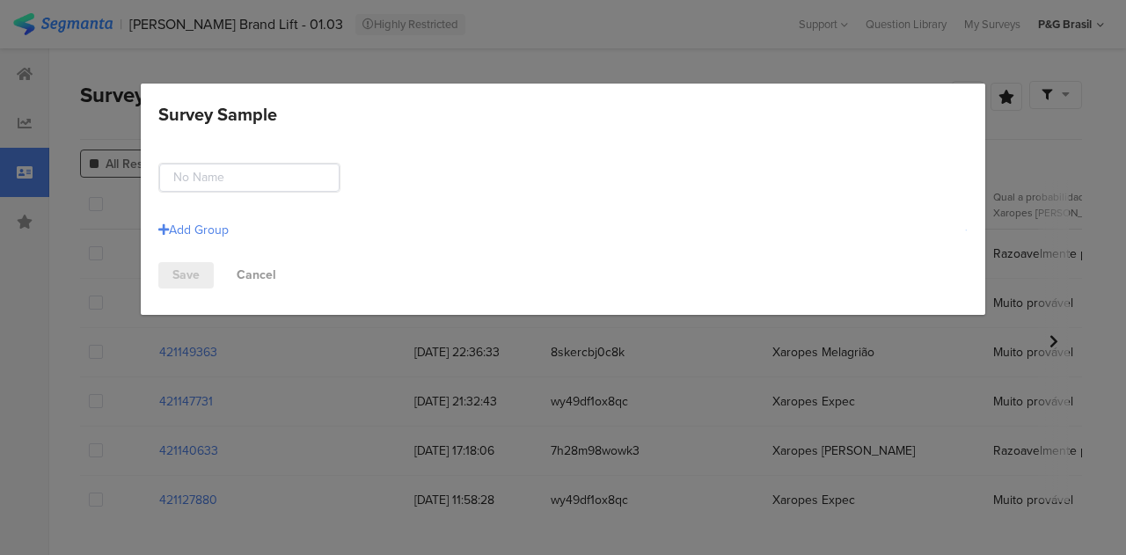
click at [183, 216] on div "Add Group" at bounding box center [563, 230] width 810 height 29
click at [224, 238] on div "Add Group" at bounding box center [563, 230] width 810 height 29
click at [219, 234] on div "Add Group" at bounding box center [193, 230] width 70 height 18
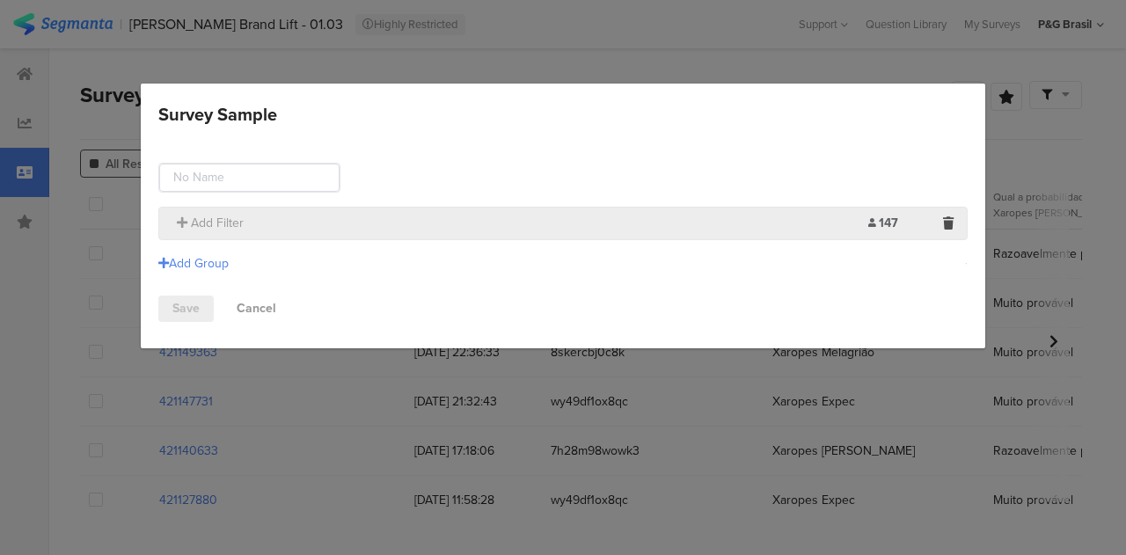
click at [262, 221] on section "Add Filter 147 Limit:" at bounding box center [563, 223] width 810 height 33
click at [228, 227] on span "Add Filter" at bounding box center [217, 223] width 53 height 18
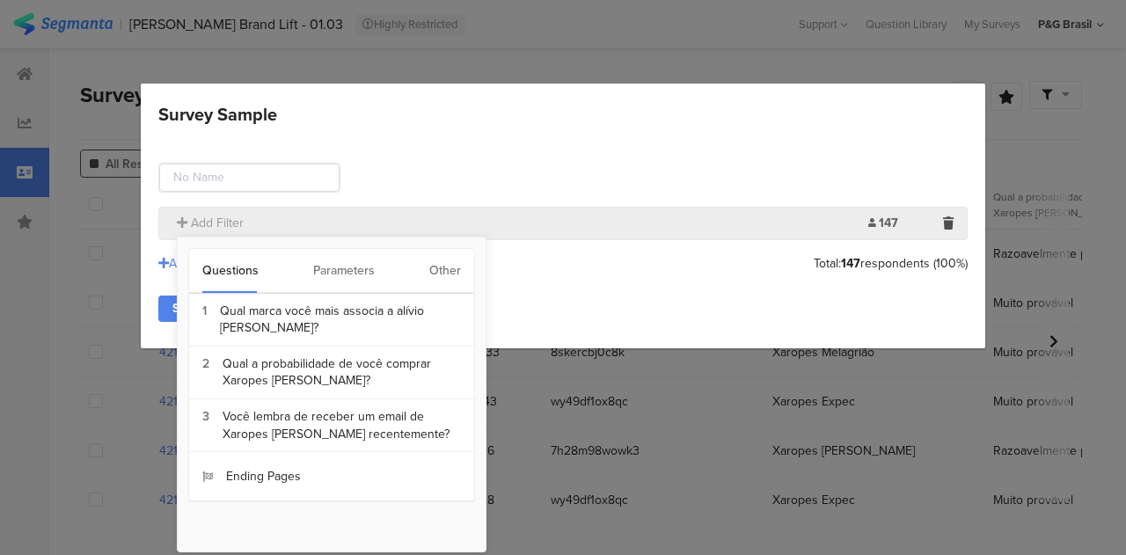
click at [451, 285] on div "Other" at bounding box center [445, 271] width 32 height 44
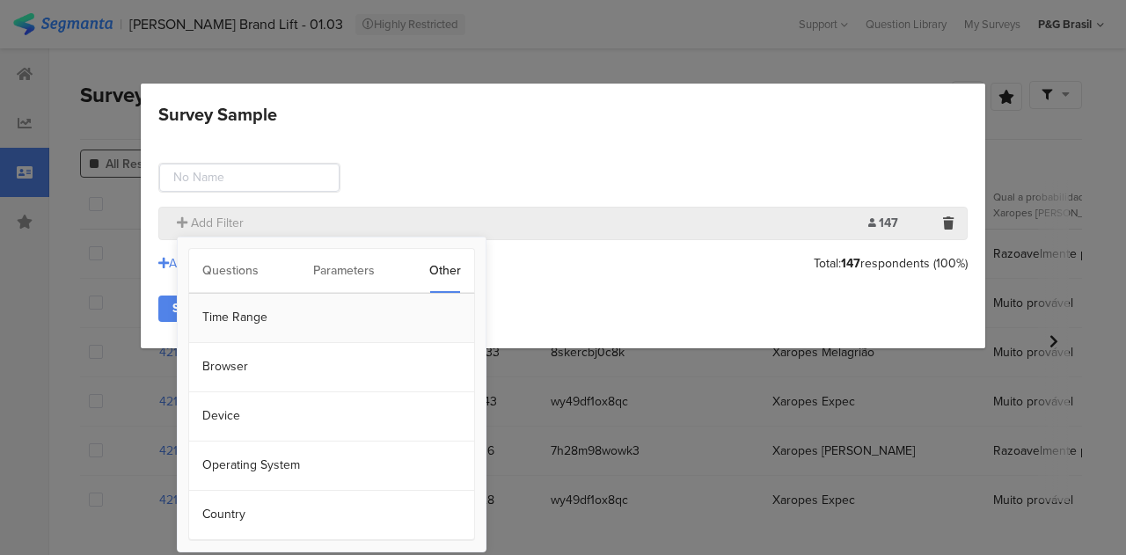
click at [271, 316] on section "Time Range" at bounding box center [331, 318] width 285 height 49
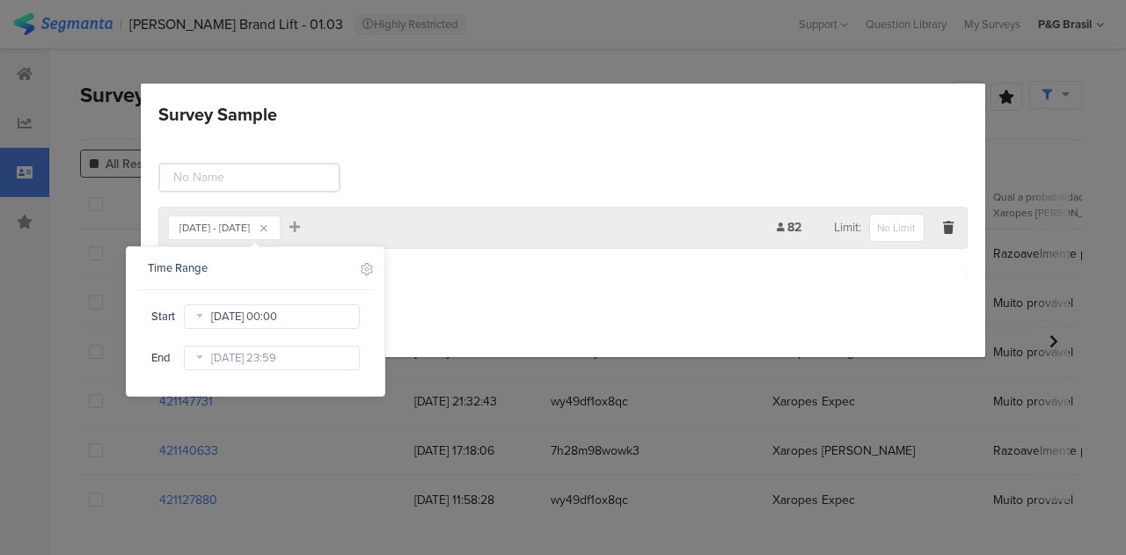
click at [260, 314] on input "Sep 09 2025 00:00" at bounding box center [272, 317] width 176 height 25
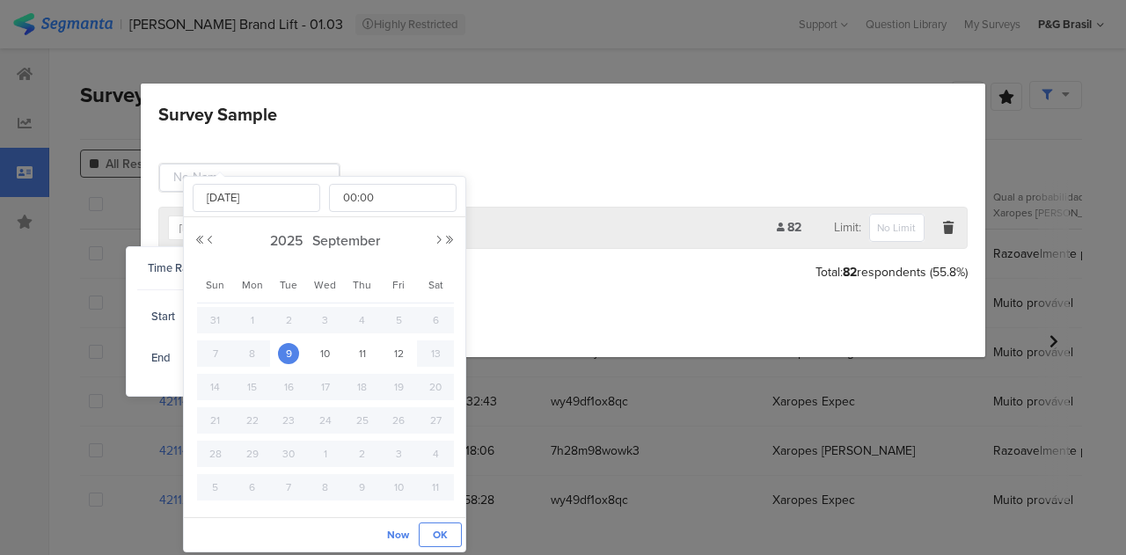
click at [441, 535] on span "OK" at bounding box center [440, 535] width 15 height 16
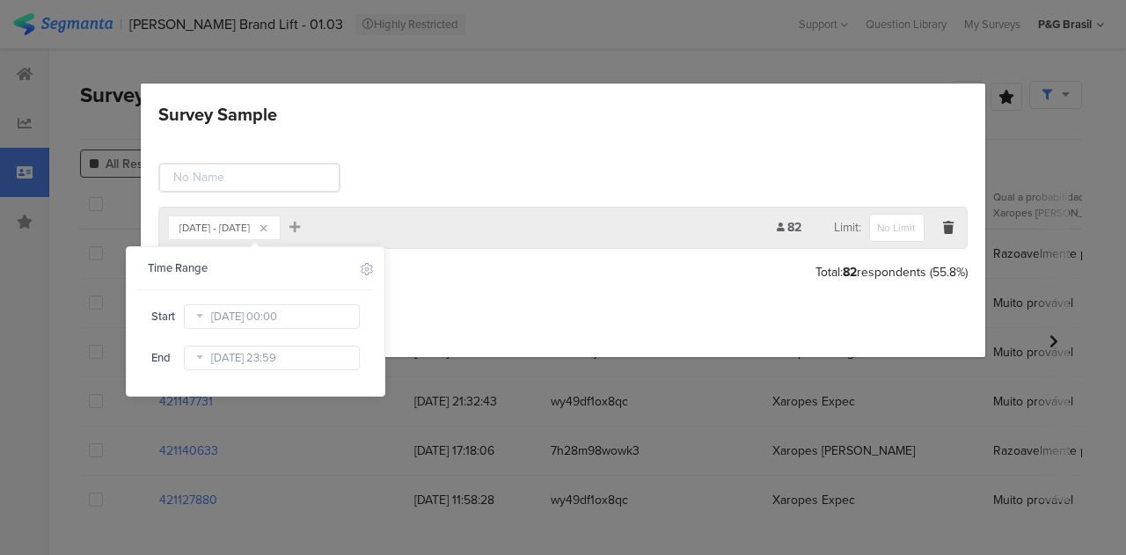
drag, startPoint x: 480, startPoint y: 275, endPoint x: 363, endPoint y: 283, distance: 117.3
click at [480, 275] on div "Add Group Total: 82 respondents (55.8%)" at bounding box center [563, 272] width 810 height 29
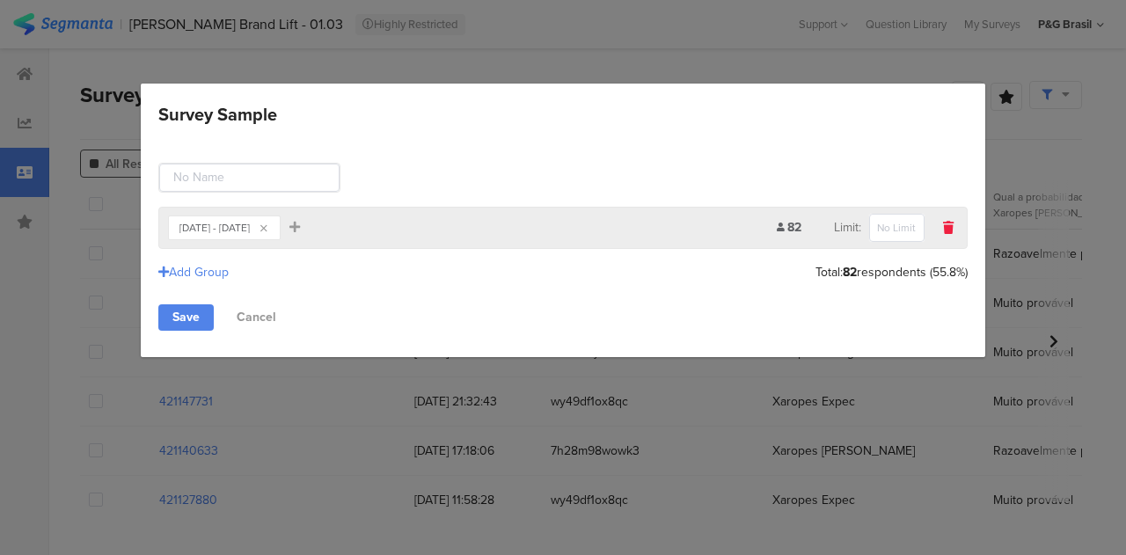
click at [952, 224] on icon "Survey Sample" at bounding box center [948, 228] width 11 height 12
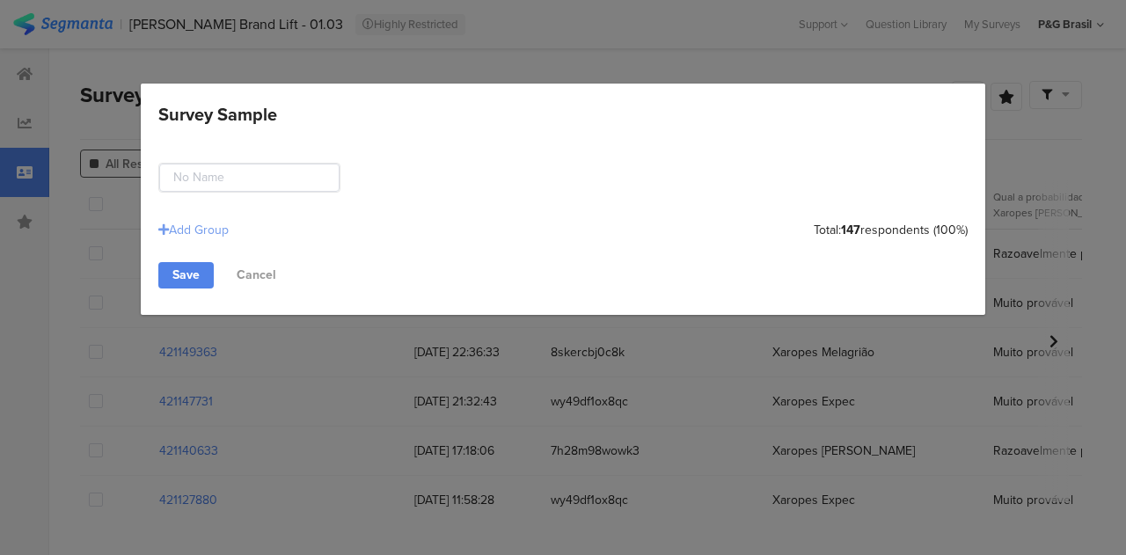
click at [195, 233] on div "Add Group" at bounding box center [193, 230] width 70 height 18
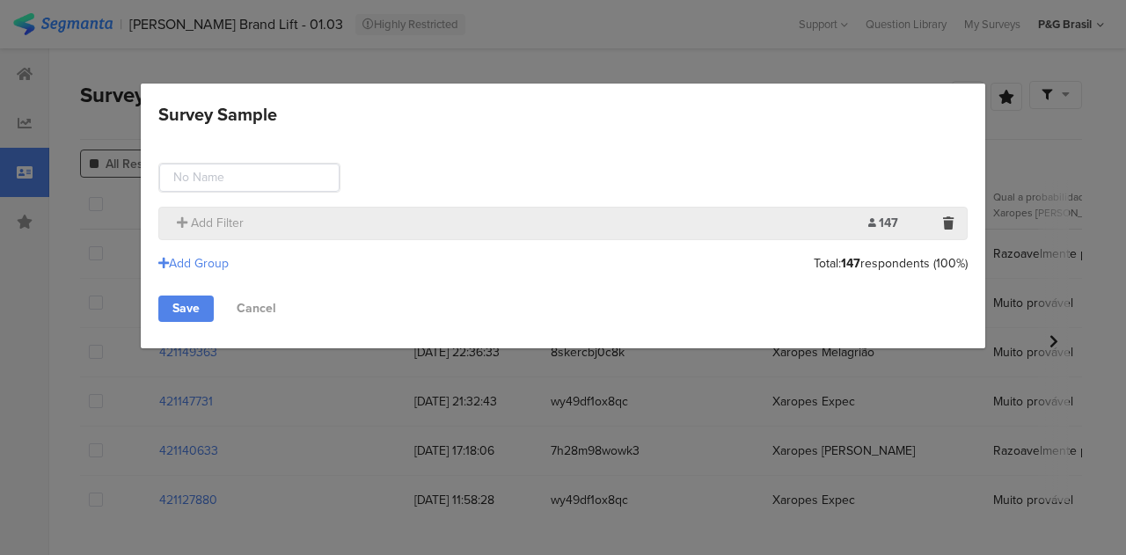
click at [282, 225] on div "Add Filter" at bounding box center [518, 223] width 701 height 18
click at [202, 231] on section "Add Filter 147 Limit:" at bounding box center [563, 223] width 810 height 33
click at [206, 225] on span "Add Filter" at bounding box center [217, 223] width 53 height 18
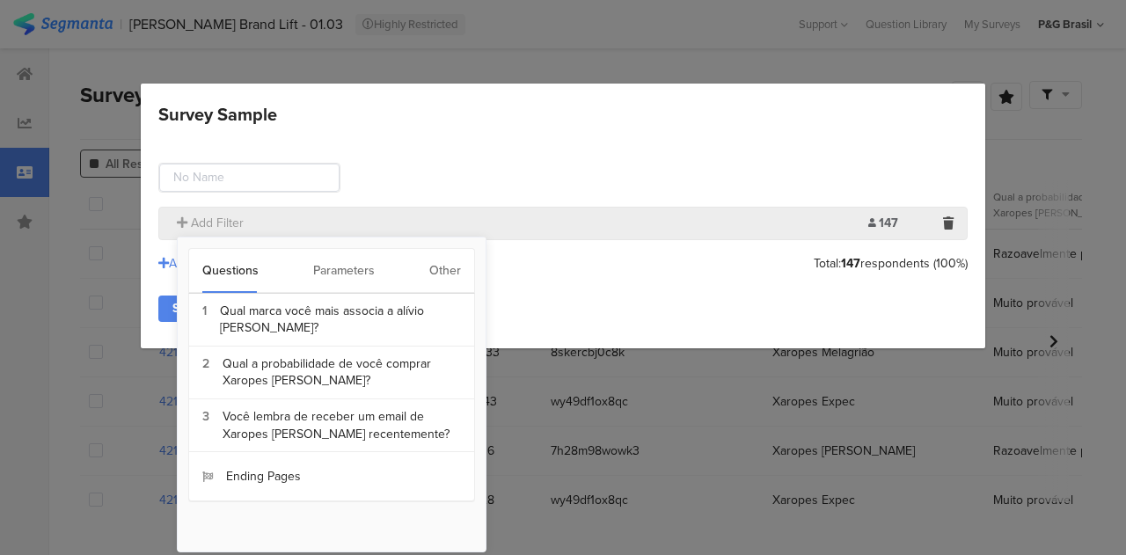
click at [452, 261] on div "Other" at bounding box center [445, 271] width 32 height 44
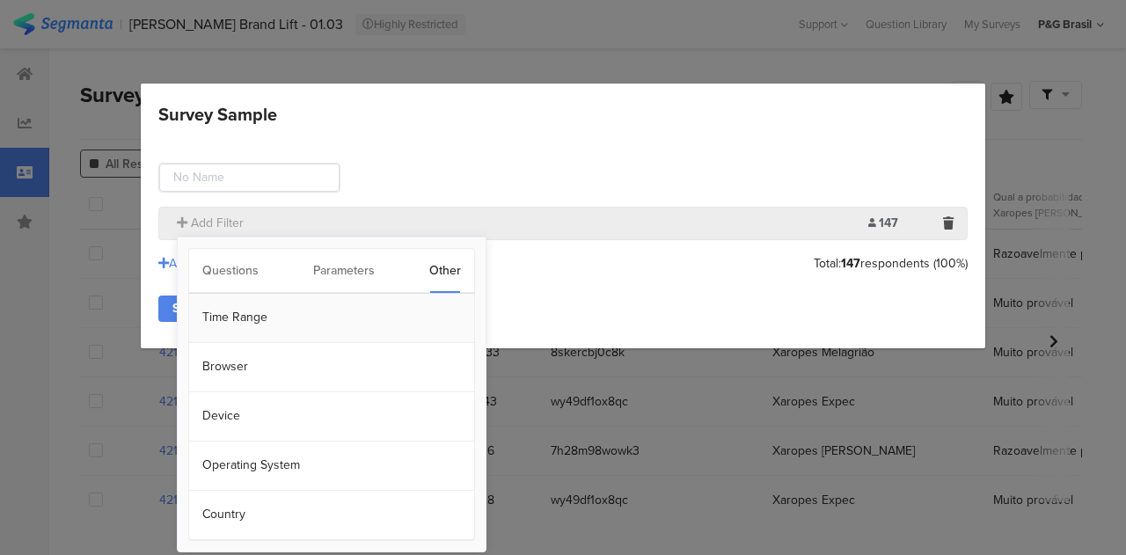
click at [211, 319] on section "Time Range" at bounding box center [331, 318] width 285 height 49
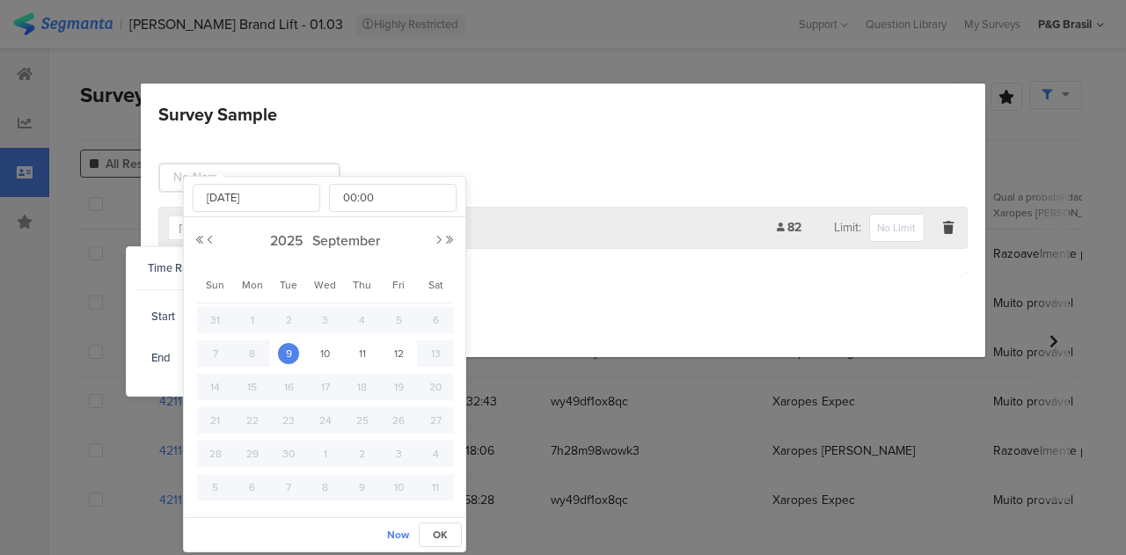
click at [253, 316] on input "Sep 09 2025 00:00" at bounding box center [272, 317] width 176 height 25
click at [432, 527] on button "OK" at bounding box center [440, 535] width 43 height 25
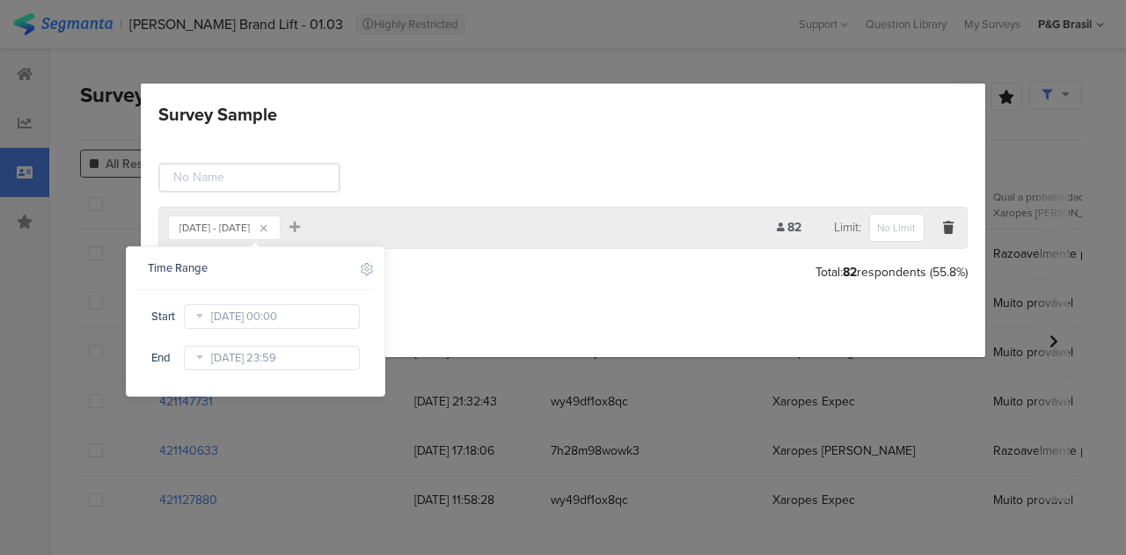
click at [436, 176] on div "Survey Sample" at bounding box center [563, 178] width 810 height 30
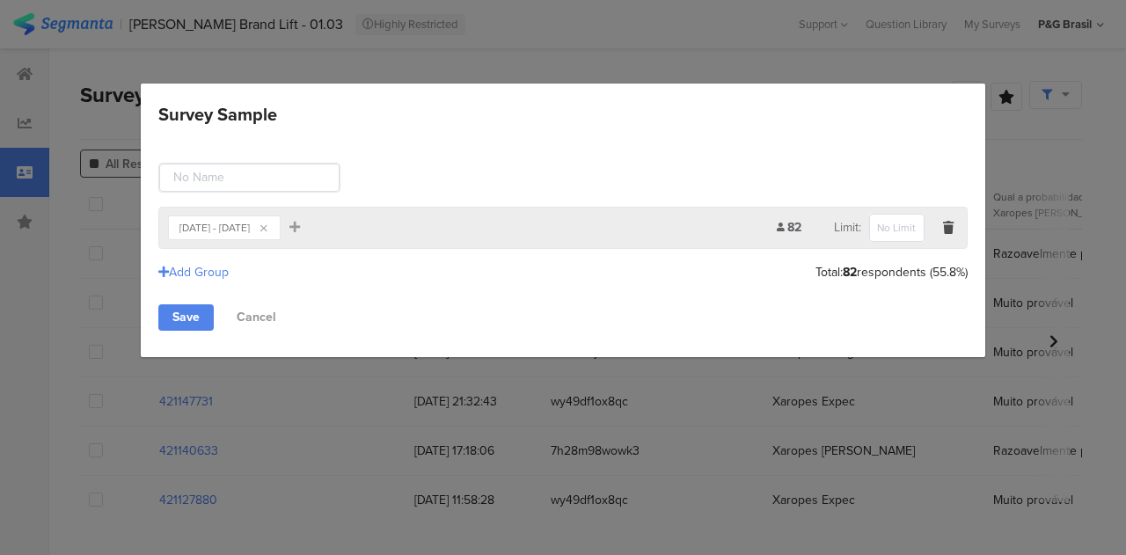
click at [269, 232] on div "Sep 09, 2025 - Sep 12, 2025" at bounding box center [225, 227] width 90 height 21
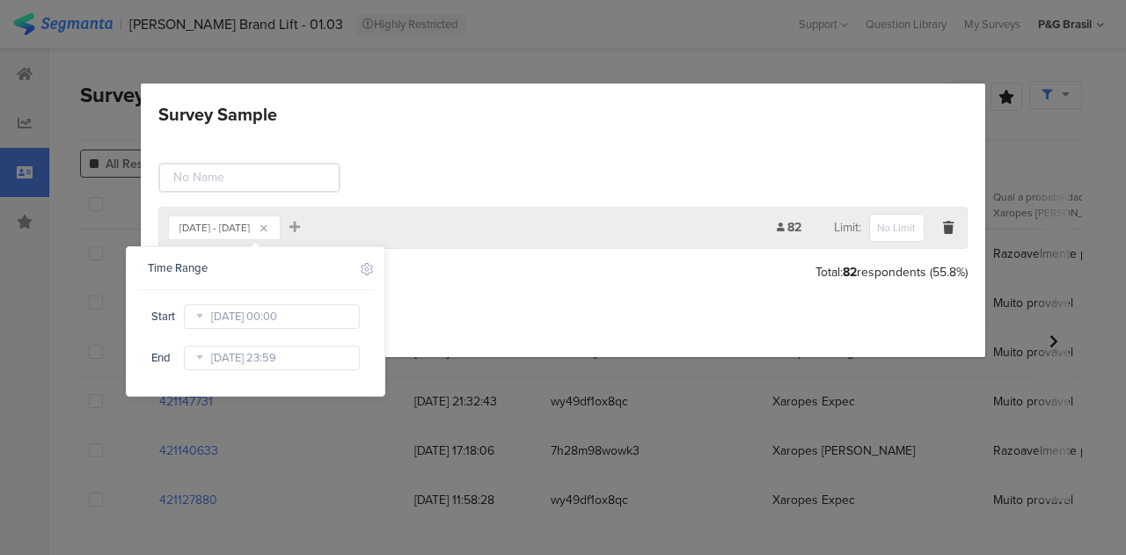
click at [963, 226] on section "Sep 09, 2025 - Sep 12, 2025 Add Filter 82 Limit:" at bounding box center [563, 228] width 810 height 42
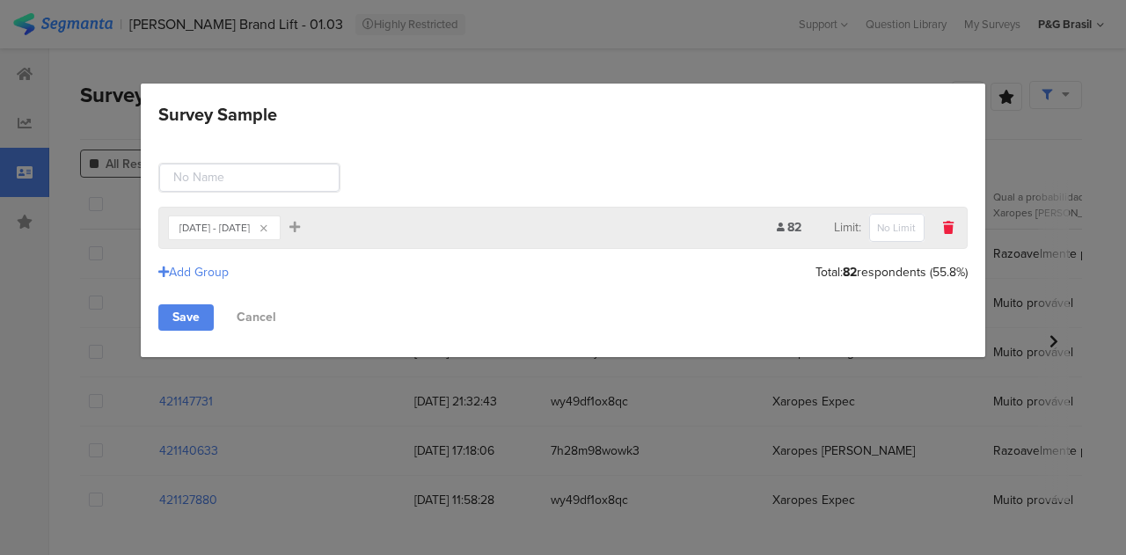
click at [948, 224] on icon "Survey Sample" at bounding box center [948, 228] width 11 height 12
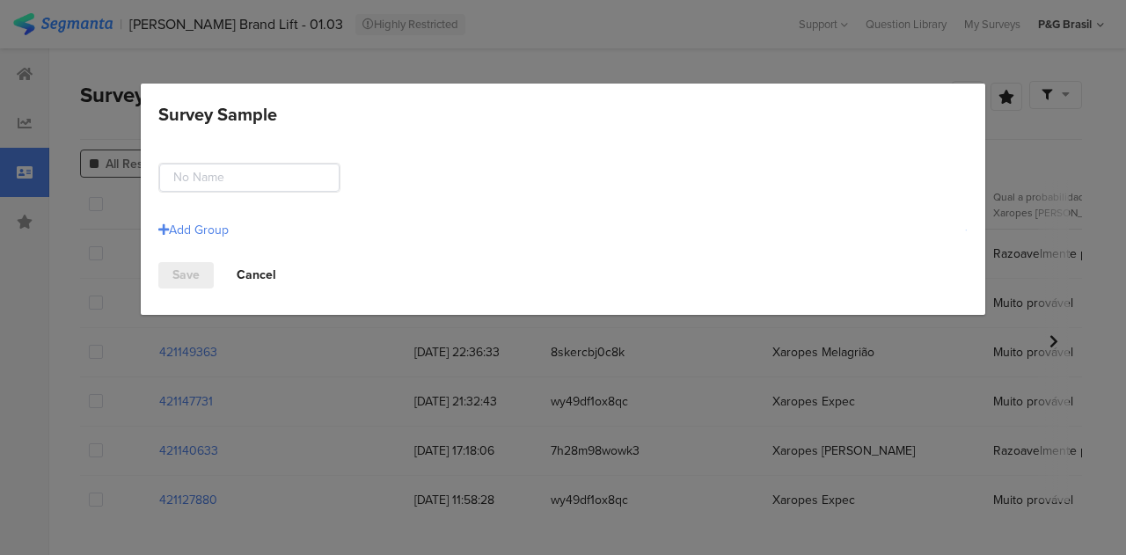
click at [266, 262] on link "Cancel" at bounding box center [257, 275] width 68 height 26
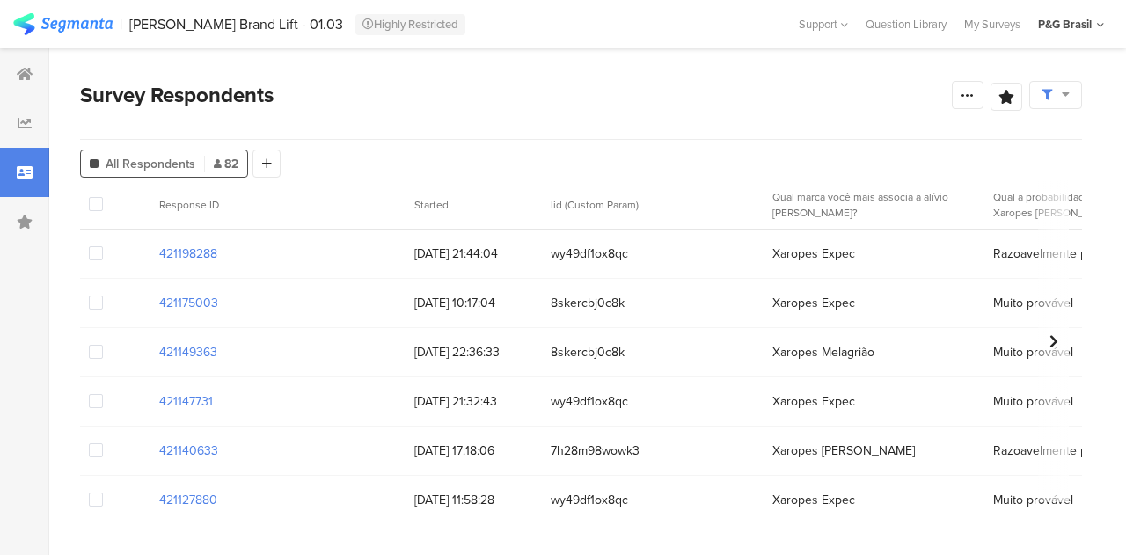
click at [1038, 92] on div at bounding box center [1056, 95] width 53 height 28
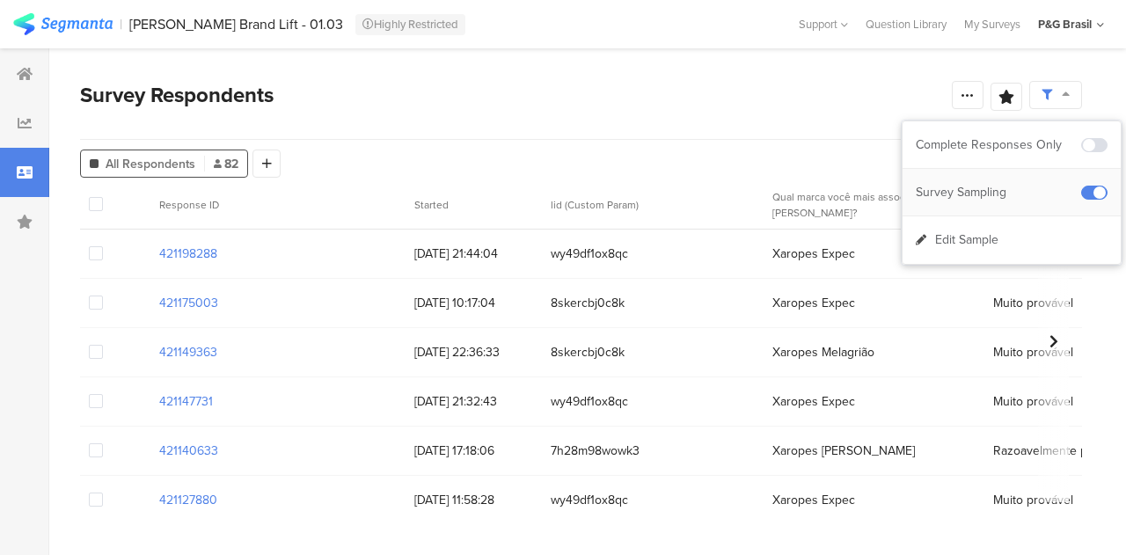
click at [1090, 187] on div "Survey Sampling" at bounding box center [1012, 193] width 218 height 48
click at [1038, 245] on div "Edit Sample" at bounding box center [1012, 240] width 218 height 48
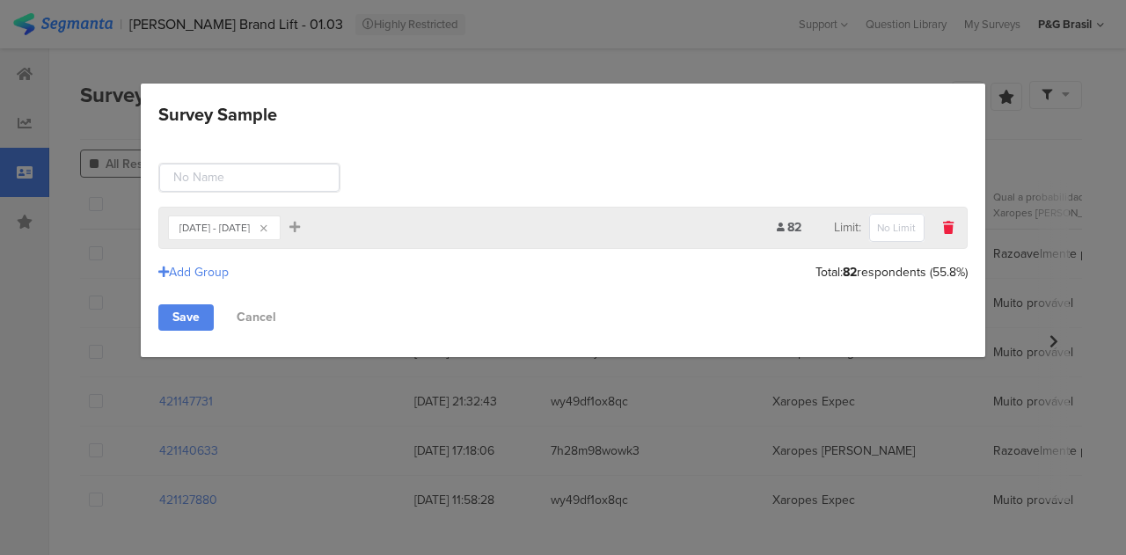
click at [950, 229] on icon "Survey Sample" at bounding box center [948, 228] width 11 height 12
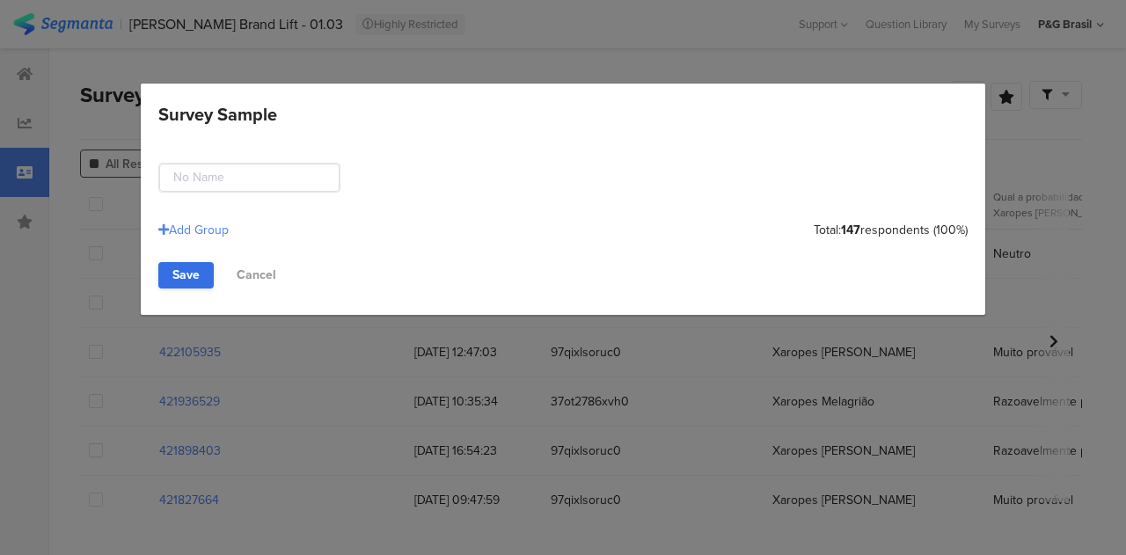
click at [177, 279] on link "Save" at bounding box center [185, 275] width 55 height 26
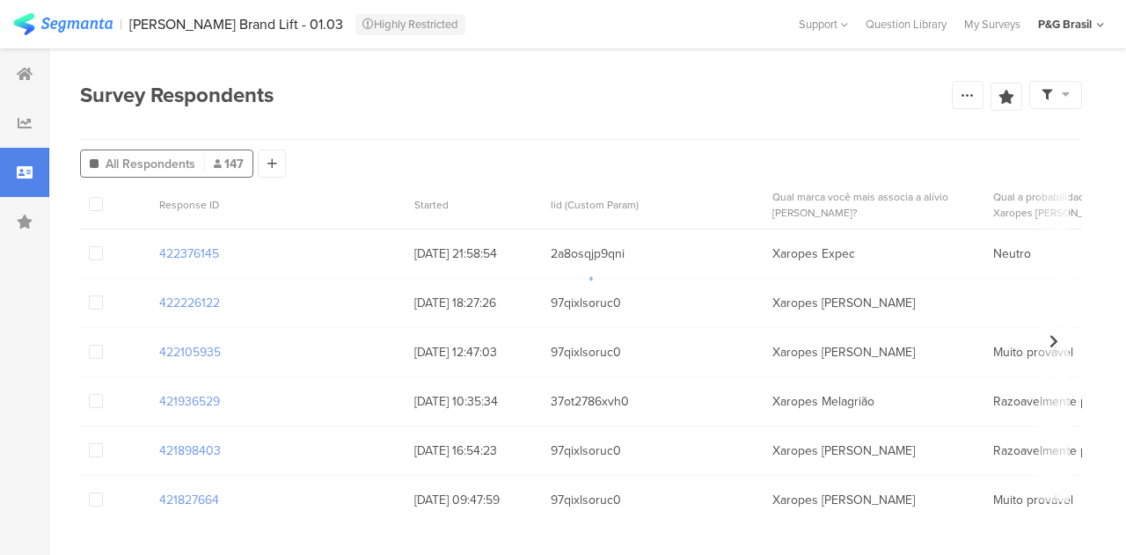
click at [1056, 92] on div at bounding box center [563, 277] width 1126 height 555
click at [1041, 99] on div at bounding box center [1056, 95] width 53 height 28
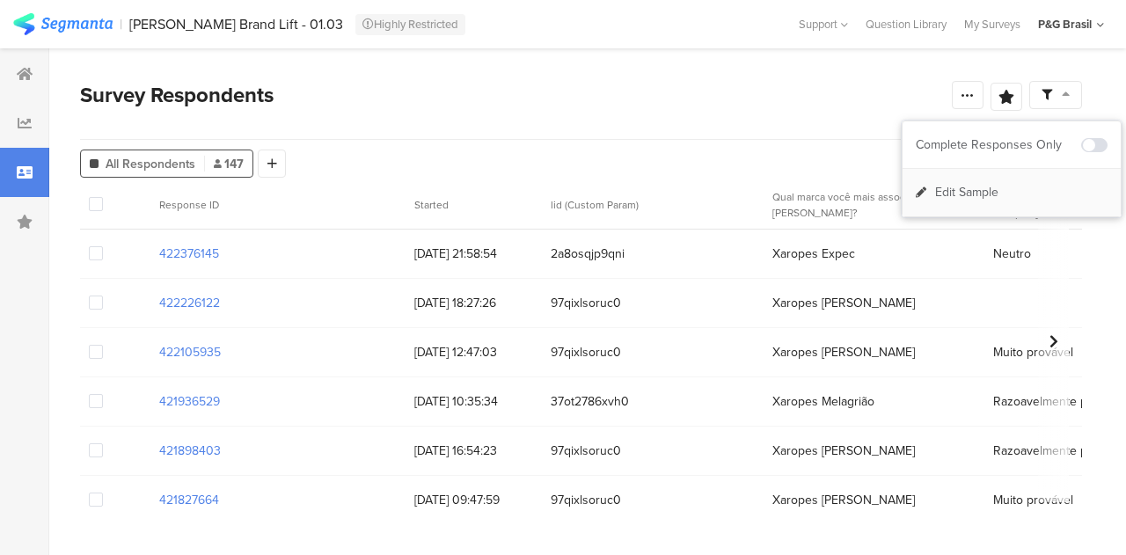
click at [1016, 207] on div "Edit Sample" at bounding box center [1012, 193] width 218 height 48
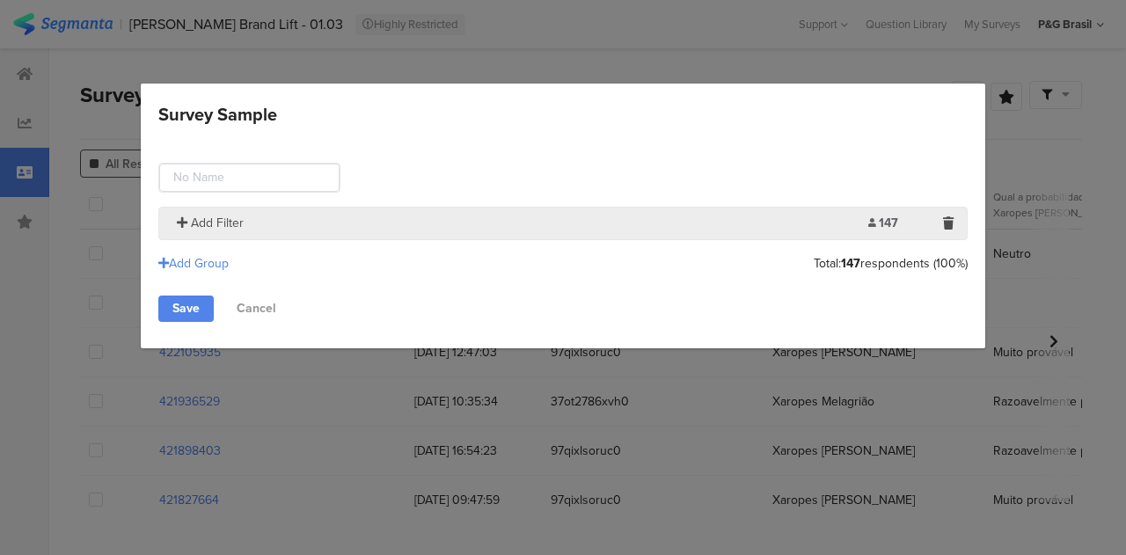
click at [224, 224] on span "Add Filter" at bounding box center [217, 223] width 53 height 18
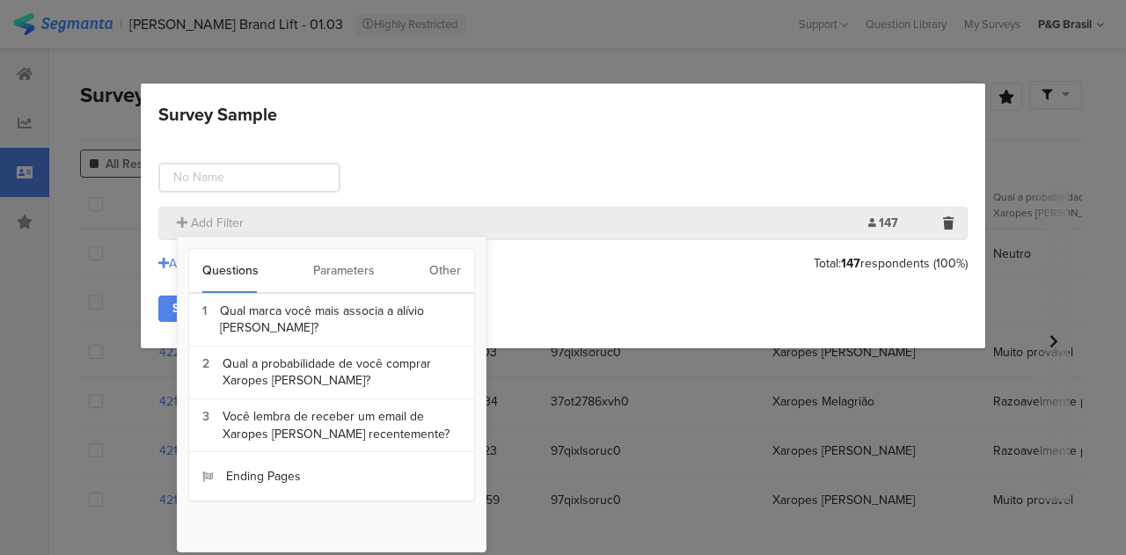
click at [447, 275] on div "Other" at bounding box center [445, 271] width 32 height 44
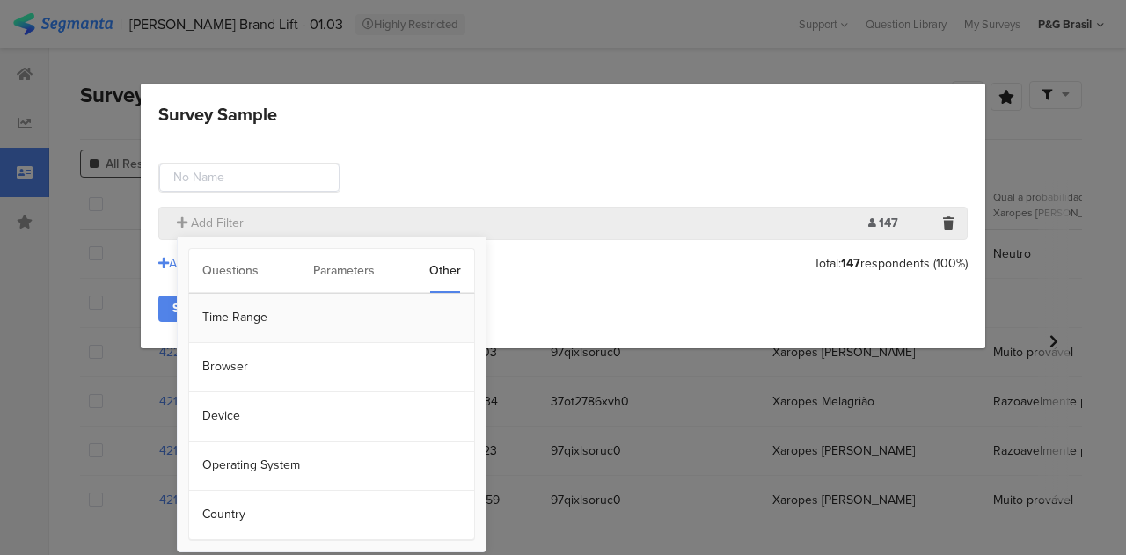
click at [257, 312] on section "Time Range" at bounding box center [331, 318] width 285 height 49
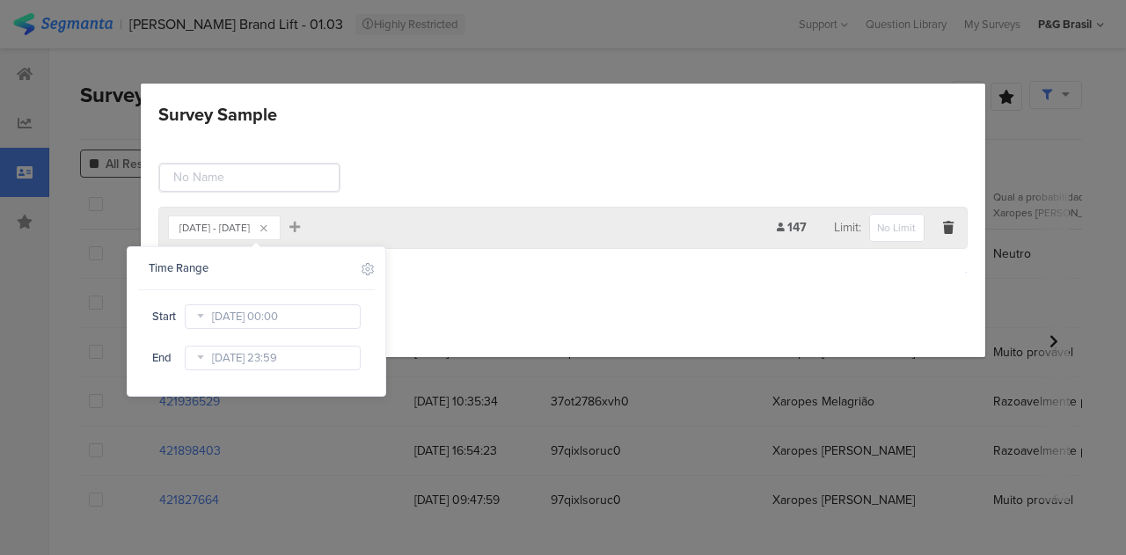
click at [209, 315] on icon at bounding box center [200, 317] width 22 height 28
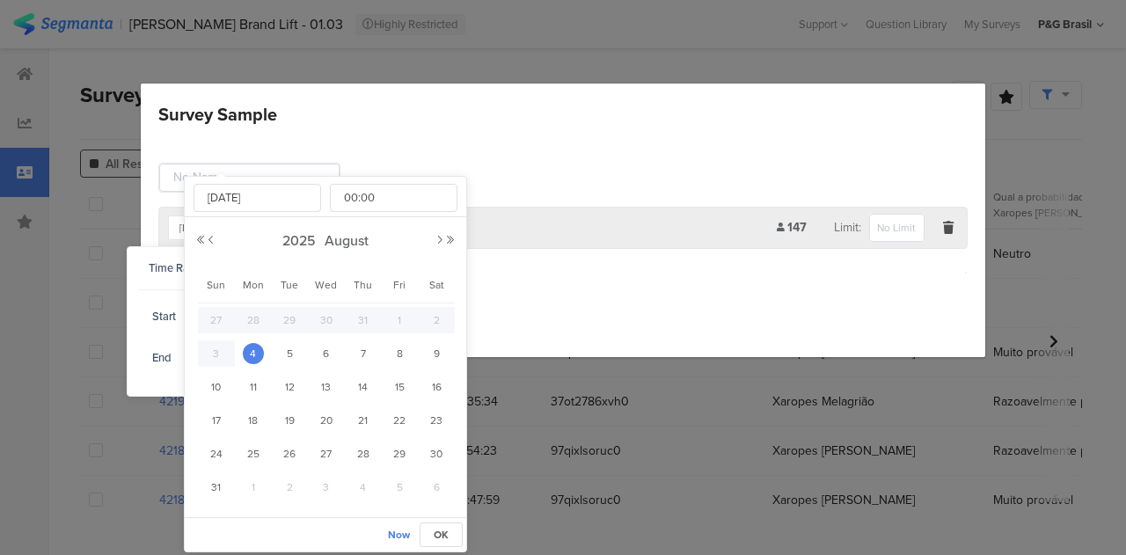
click at [437, 251] on div "2025 August" at bounding box center [325, 241] width 261 height 26
click at [437, 243] on button "Next Month" at bounding box center [440, 240] width 11 height 11
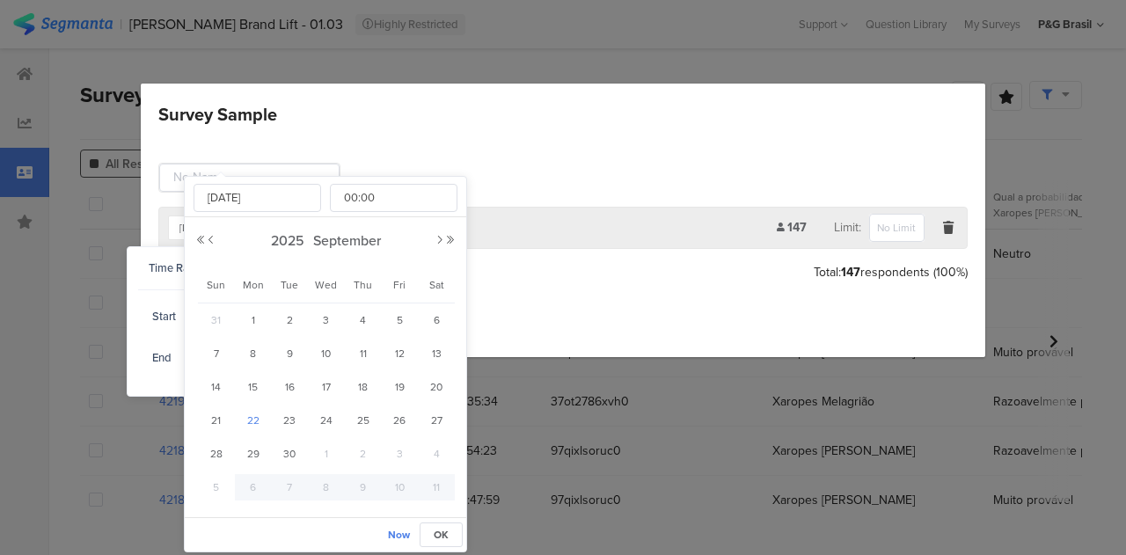
click at [255, 407] on div "22" at bounding box center [253, 420] width 37 height 26
type input "[DATE] 00:00"
type input "[DATE]"
click at [444, 528] on span "OK" at bounding box center [441, 535] width 15 height 16
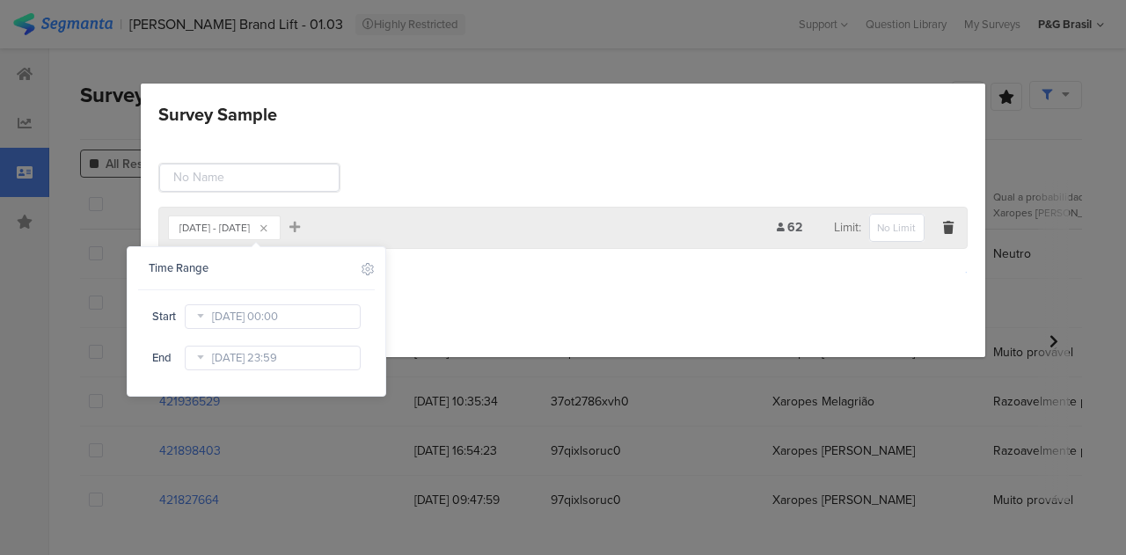
click at [535, 275] on div "Add Group" at bounding box center [563, 272] width 810 height 29
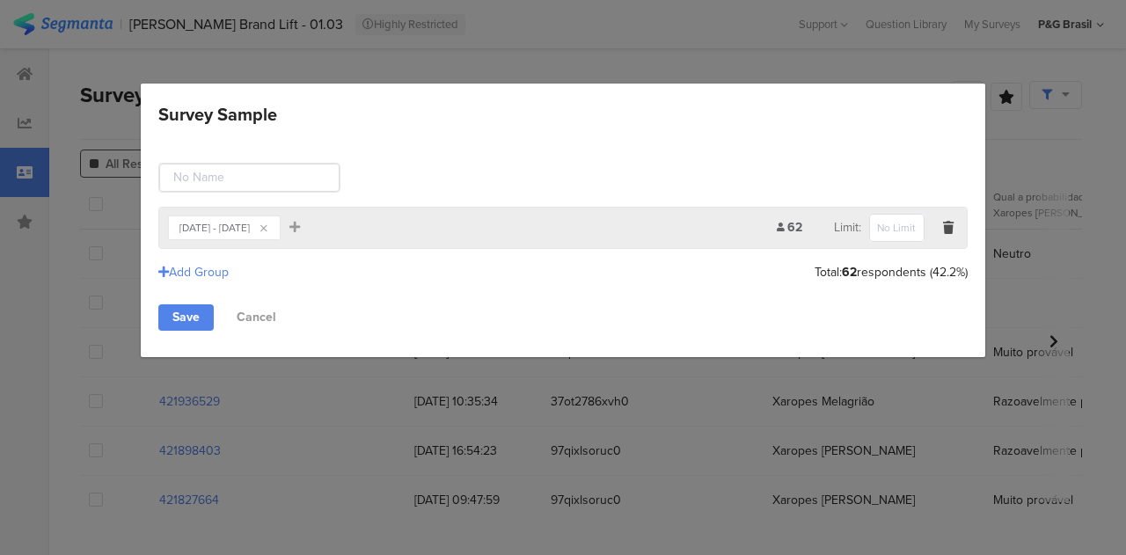
click at [250, 223] on div "Sep 22, 2025 - Oct 05, 2025" at bounding box center [215, 228] width 70 height 11
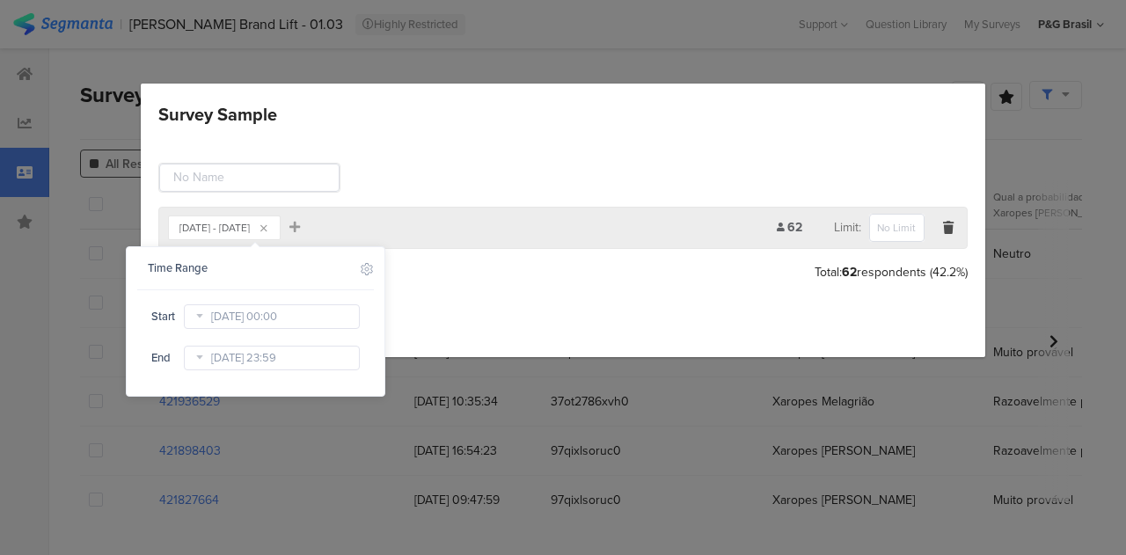
click at [242, 380] on div "Time Range Include Respondents Start Sep 22 2025 00:00 End Oct 05 2025 23:59" at bounding box center [256, 321] width 258 height 149
click at [246, 371] on div "Oct 05 2025 23:59" at bounding box center [272, 358] width 176 height 28
click at [247, 360] on input "Oct 05 2025 23:59" at bounding box center [272, 358] width 176 height 25
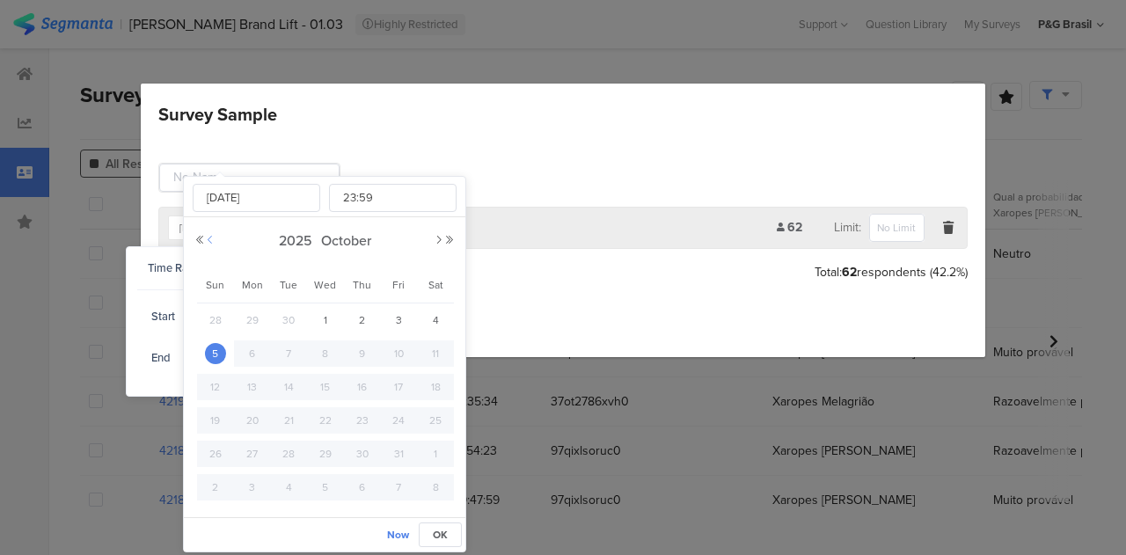
click at [205, 236] on button "Previous Month" at bounding box center [210, 240] width 11 height 11
click at [285, 449] on span "30" at bounding box center [288, 454] width 21 height 21
type input "Sep 30 2025 23:59"
type input "Sep 30 2025"
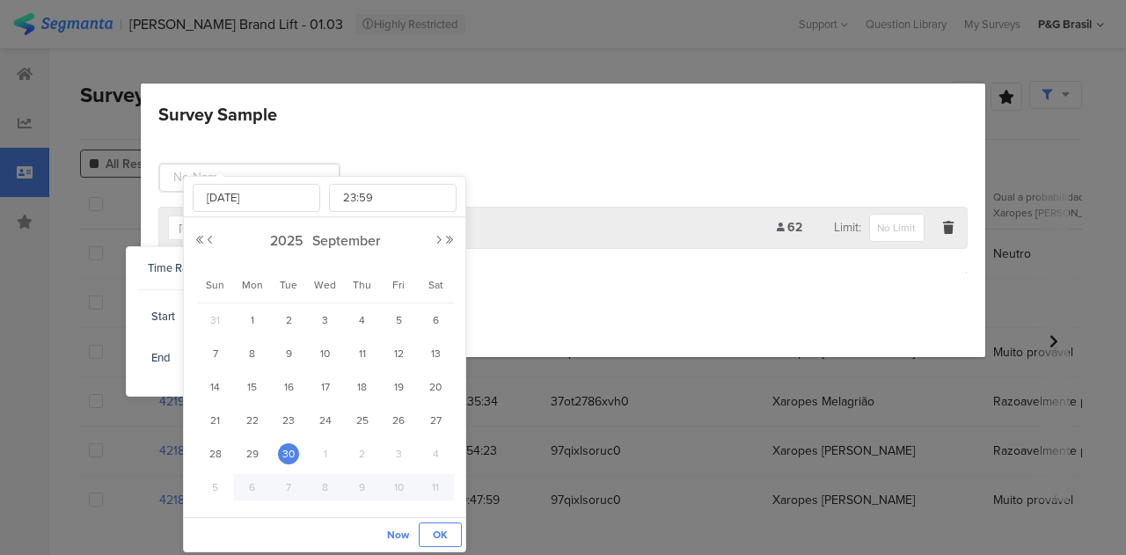
click at [452, 529] on button "OK" at bounding box center [440, 535] width 43 height 25
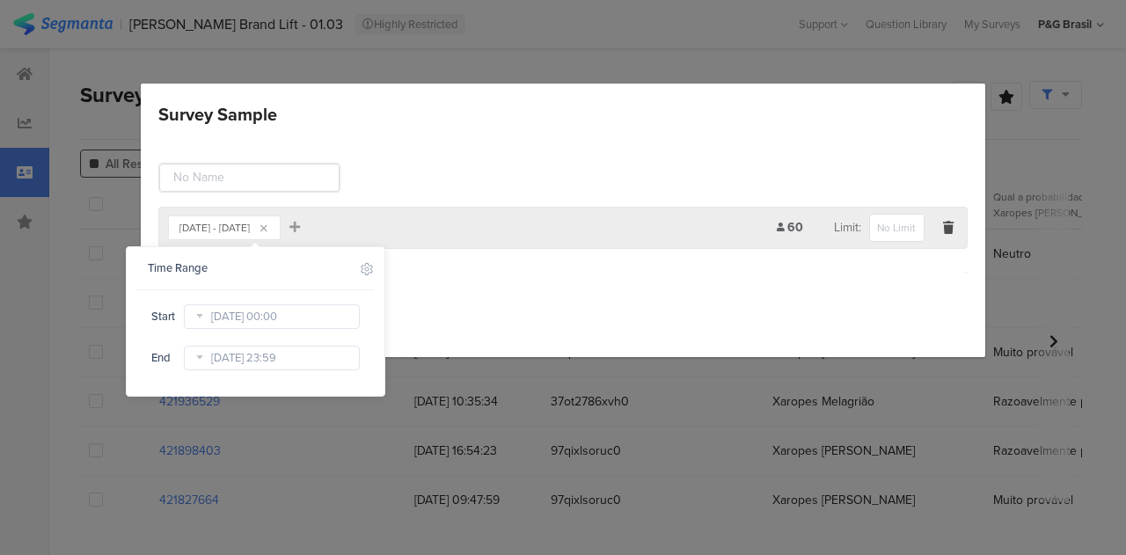
click at [602, 264] on div "Add Group" at bounding box center [563, 272] width 810 height 29
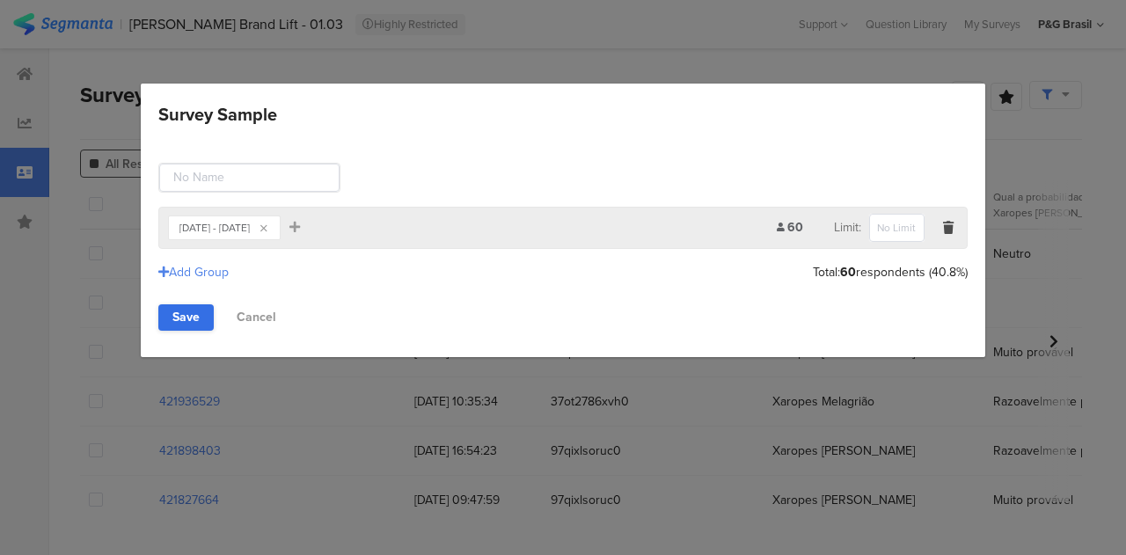
click at [199, 308] on link "Save" at bounding box center [185, 318] width 55 height 26
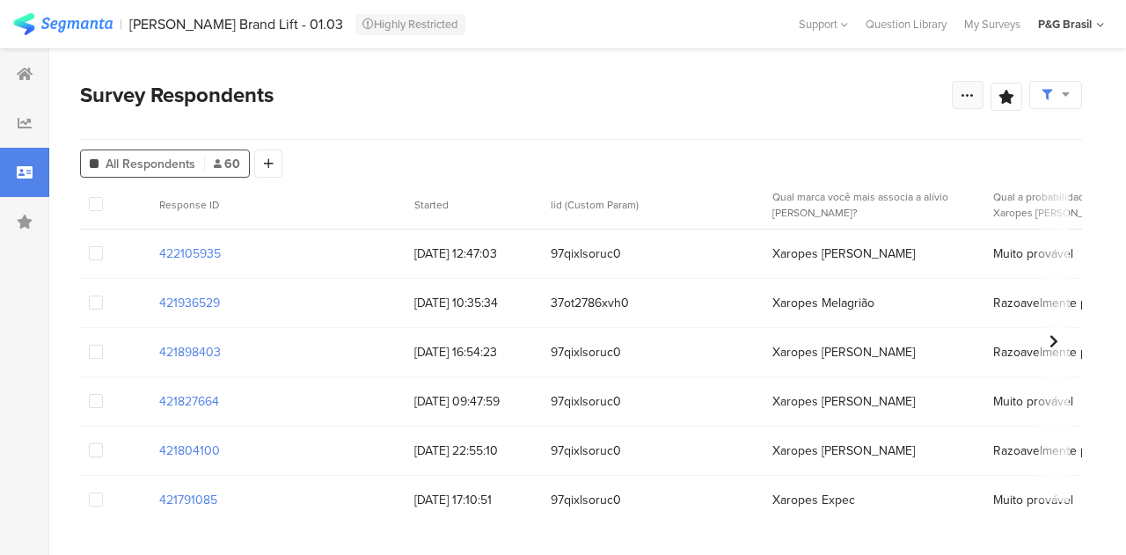
click at [965, 105] on div at bounding box center [968, 95] width 32 height 28
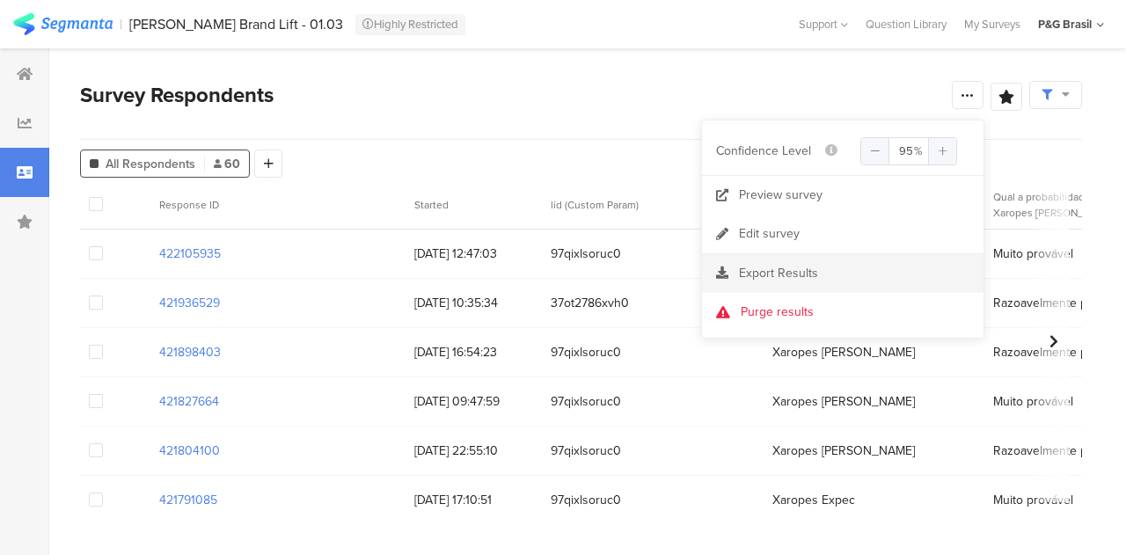
click at [797, 271] on span "Export Results" at bounding box center [778, 273] width 79 height 18
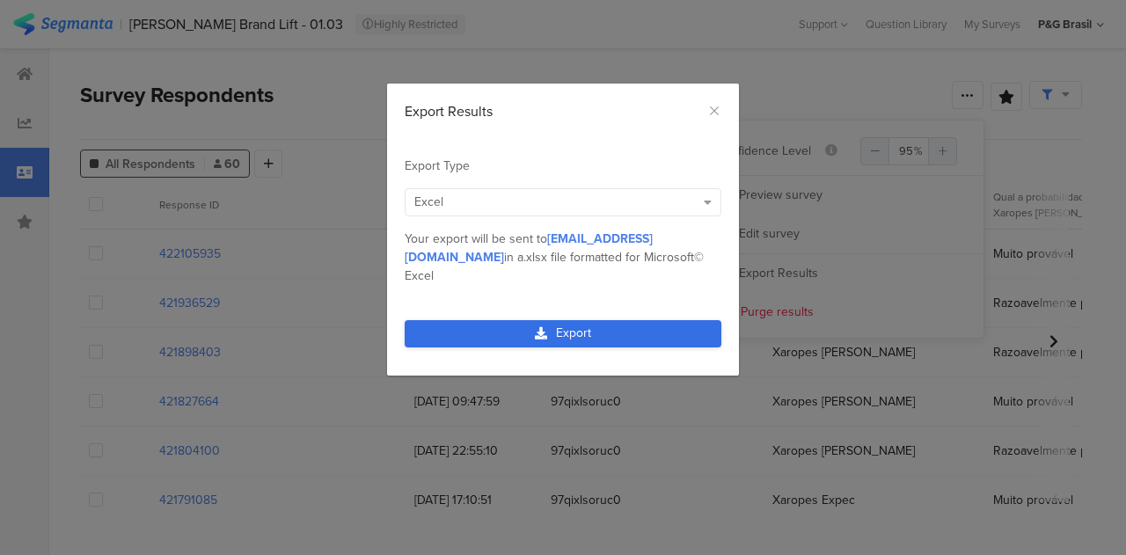
click at [567, 320] on link "Export" at bounding box center [563, 333] width 317 height 27
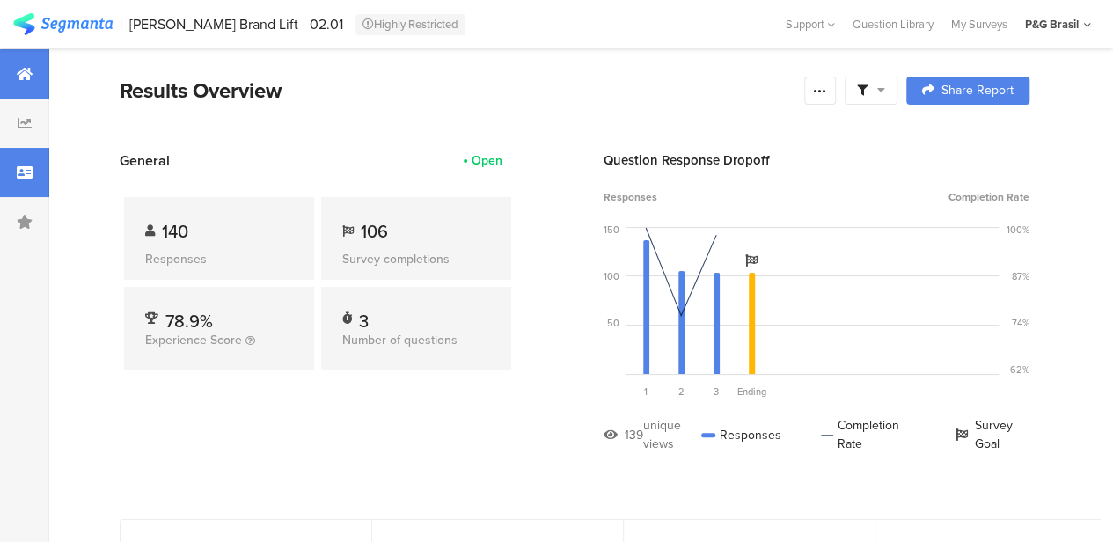
click at [13, 182] on div at bounding box center [24, 172] width 49 height 49
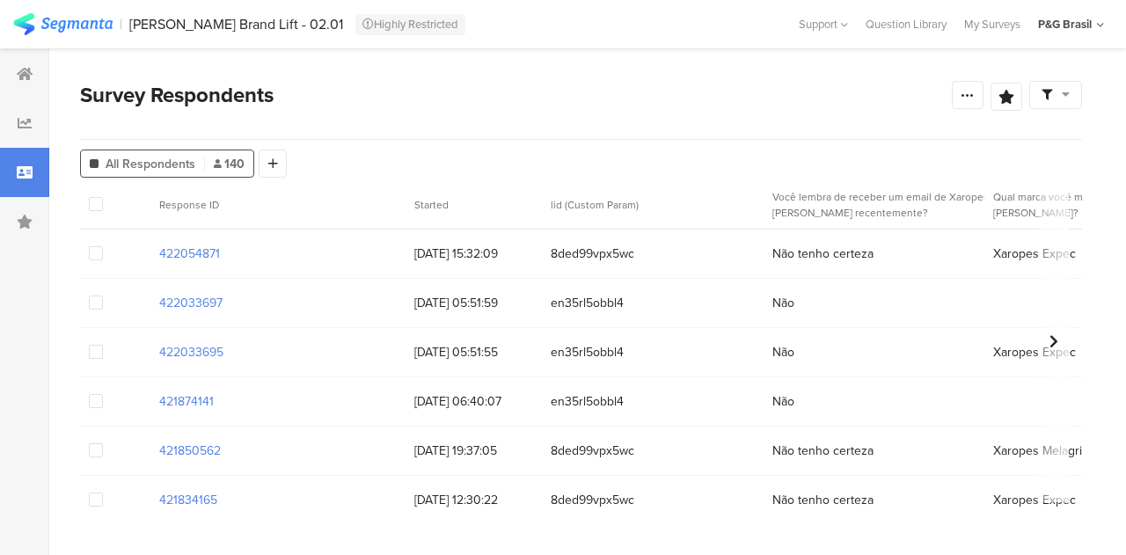
click at [1047, 93] on icon at bounding box center [1047, 95] width 11 height 11
click at [1013, 197] on div "Edit Sample" at bounding box center [1012, 193] width 218 height 48
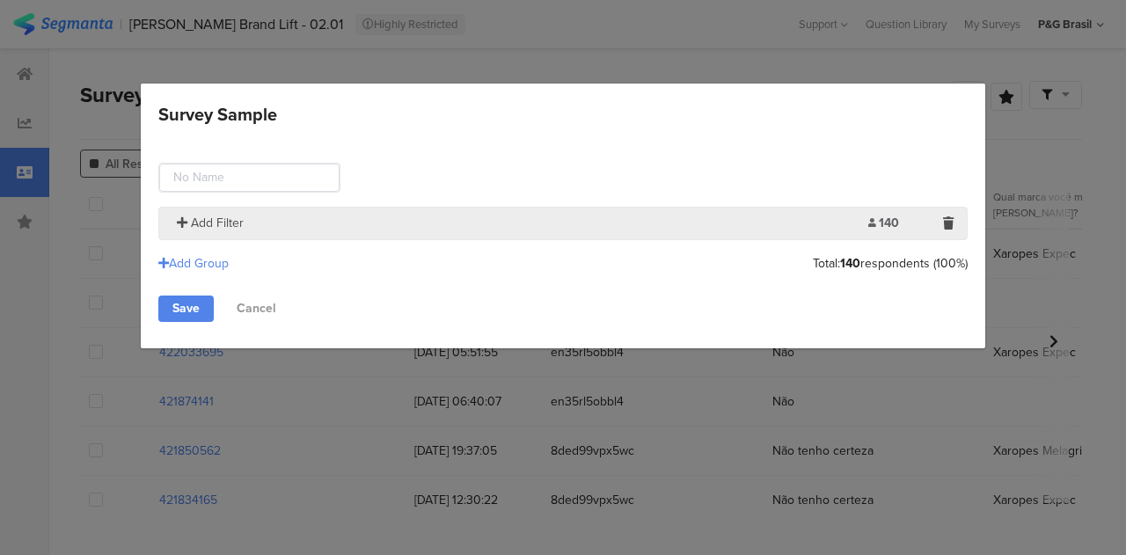
click at [215, 216] on span "Add Filter" at bounding box center [217, 223] width 53 height 18
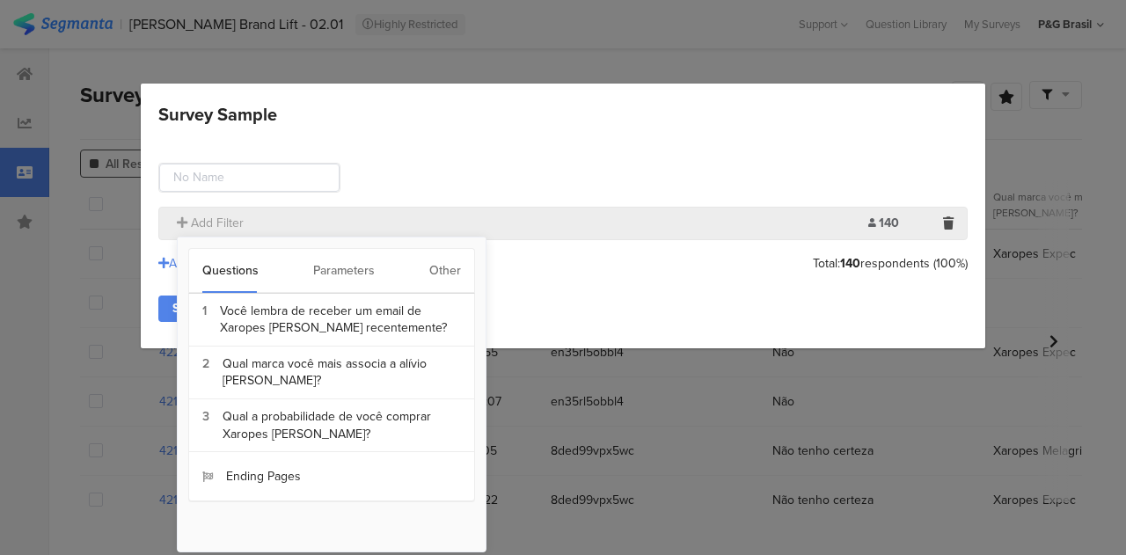
click at [433, 264] on div "Other" at bounding box center [445, 271] width 32 height 44
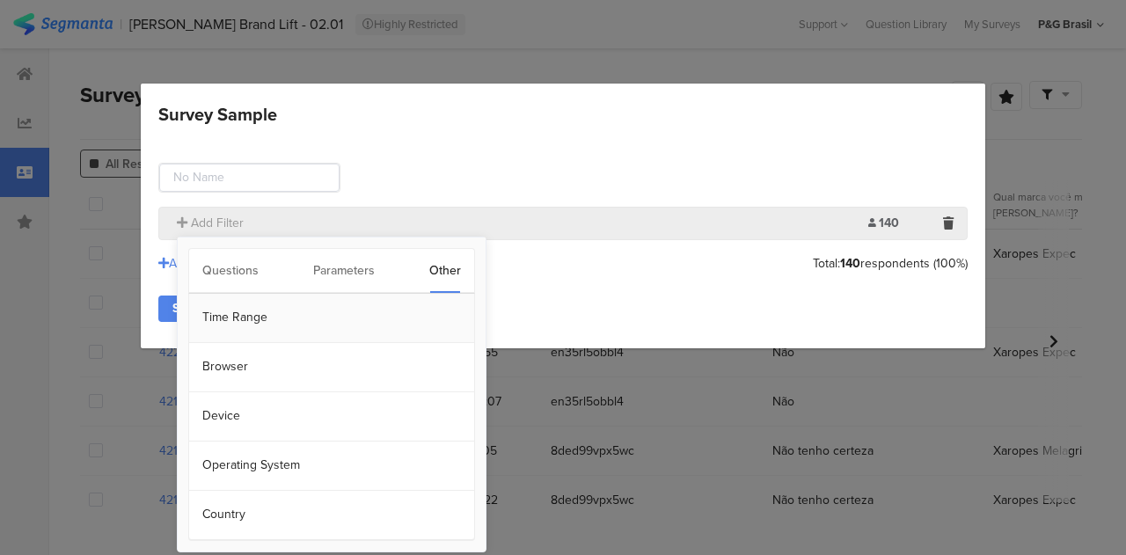
click at [266, 316] on section "Time Range" at bounding box center [331, 318] width 285 height 49
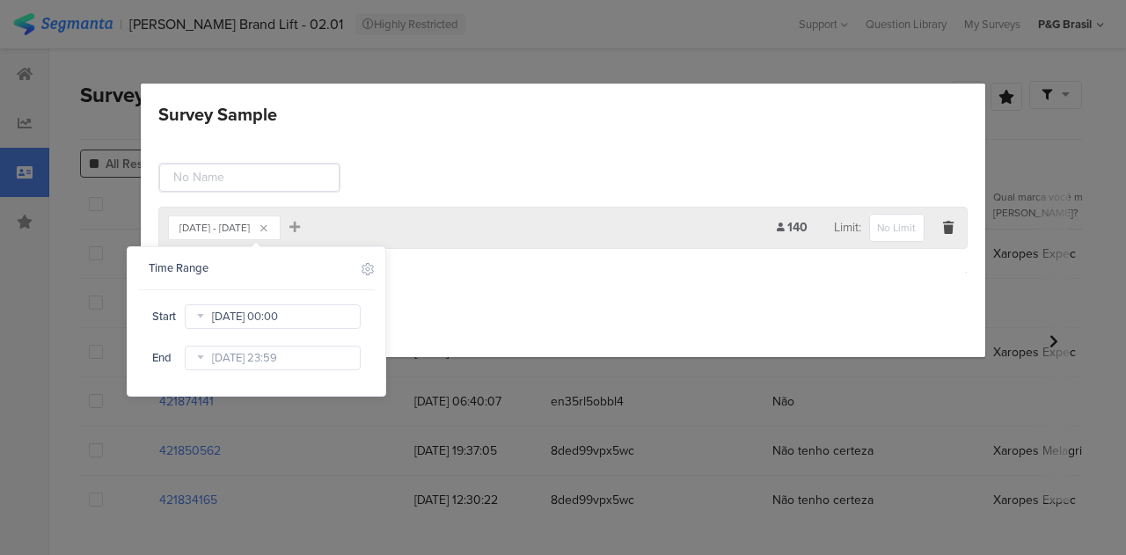
click at [283, 308] on input "[DATE] 00:00" at bounding box center [273, 317] width 176 height 25
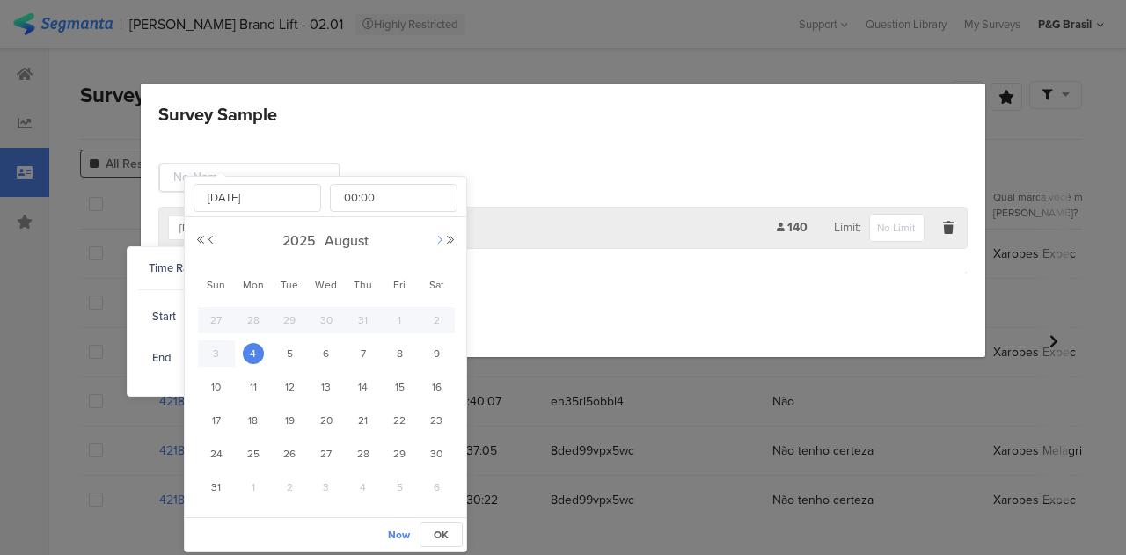
click at [437, 240] on button "Next Month" at bounding box center [440, 240] width 11 height 11
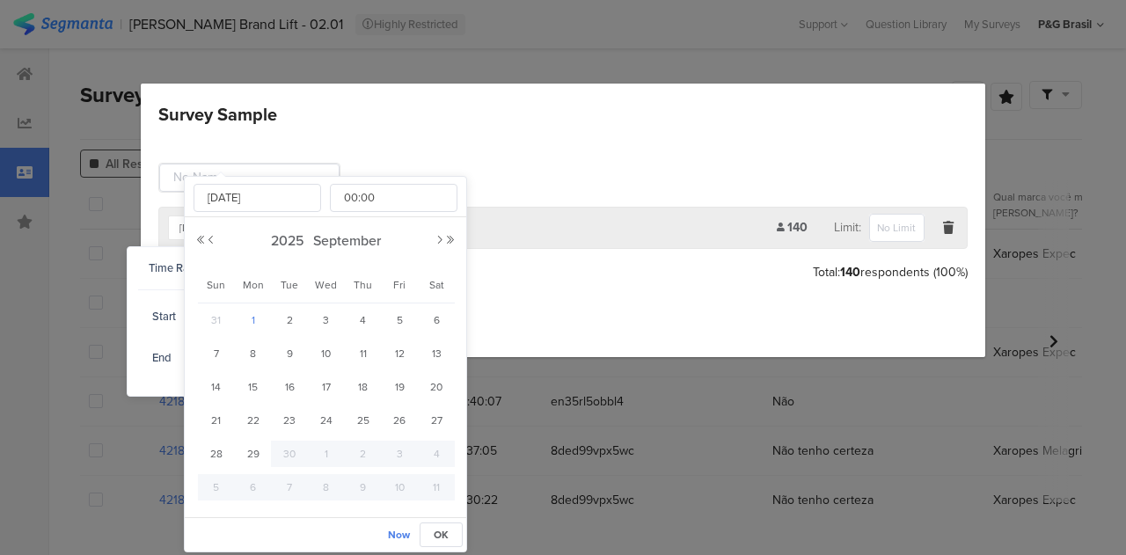
click at [259, 316] on span "1" at bounding box center [253, 320] width 21 height 21
type input "[DATE] 00:00"
type input "[DATE]"
click at [450, 539] on button "OK" at bounding box center [441, 535] width 43 height 25
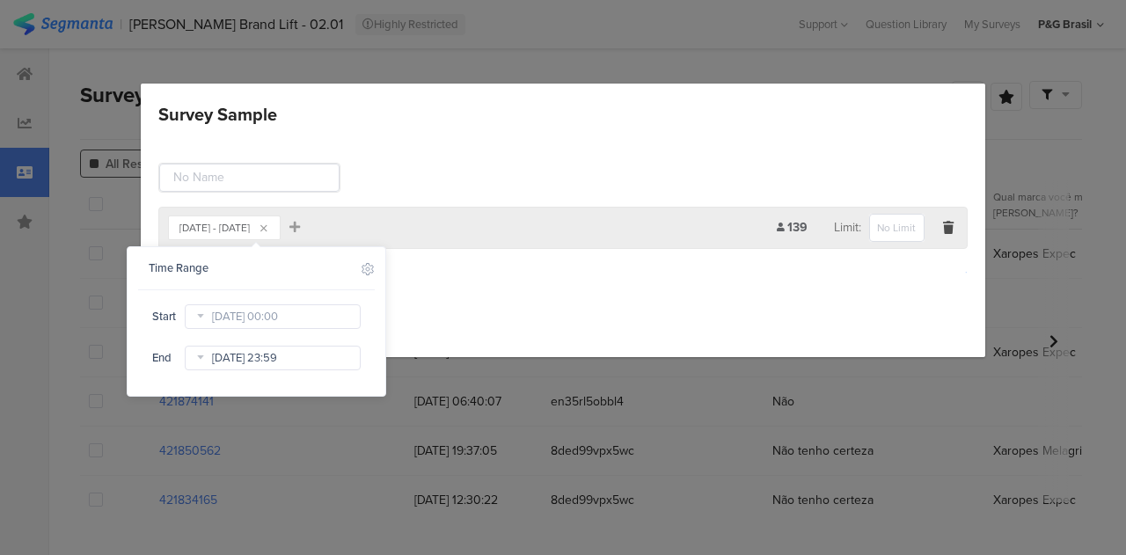
click at [292, 361] on input "[DATE] 23:59" at bounding box center [273, 358] width 176 height 25
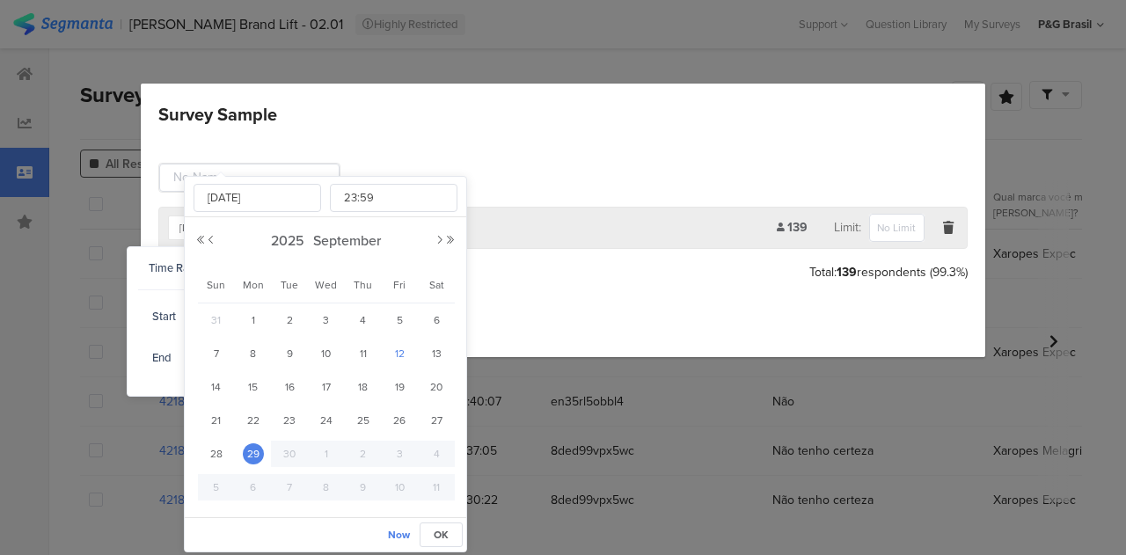
click at [411, 358] on div "12" at bounding box center [400, 354] width 37 height 26
type input "[DATE] 23:59"
type input "[DATE]"
drag, startPoint x: 442, startPoint y: 525, endPoint x: 449, endPoint y: 466, distance: 58.5
click at [443, 525] on button "OK" at bounding box center [441, 535] width 43 height 25
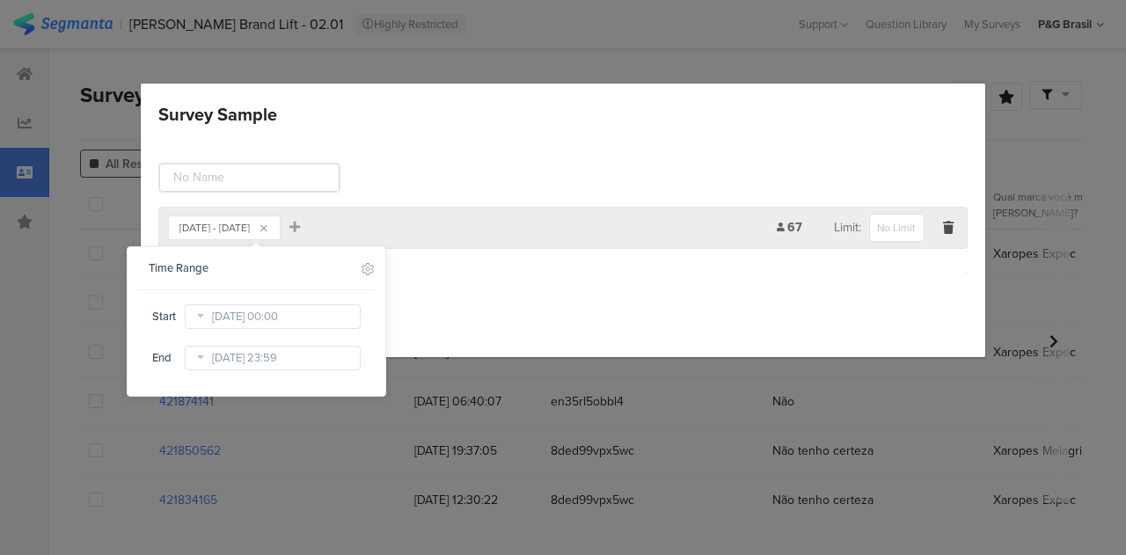
click at [600, 289] on div "[DATE] - [DATE] Add Filter 67 Limit: Add Group Save Cancel" at bounding box center [563, 246] width 845 height 221
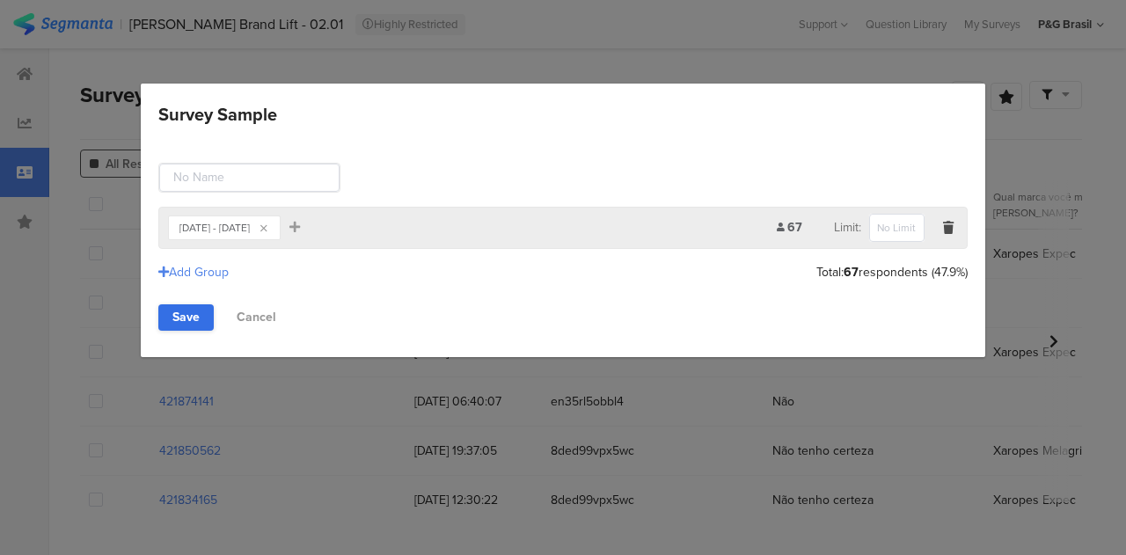
click at [194, 314] on link "Save" at bounding box center [185, 318] width 55 height 26
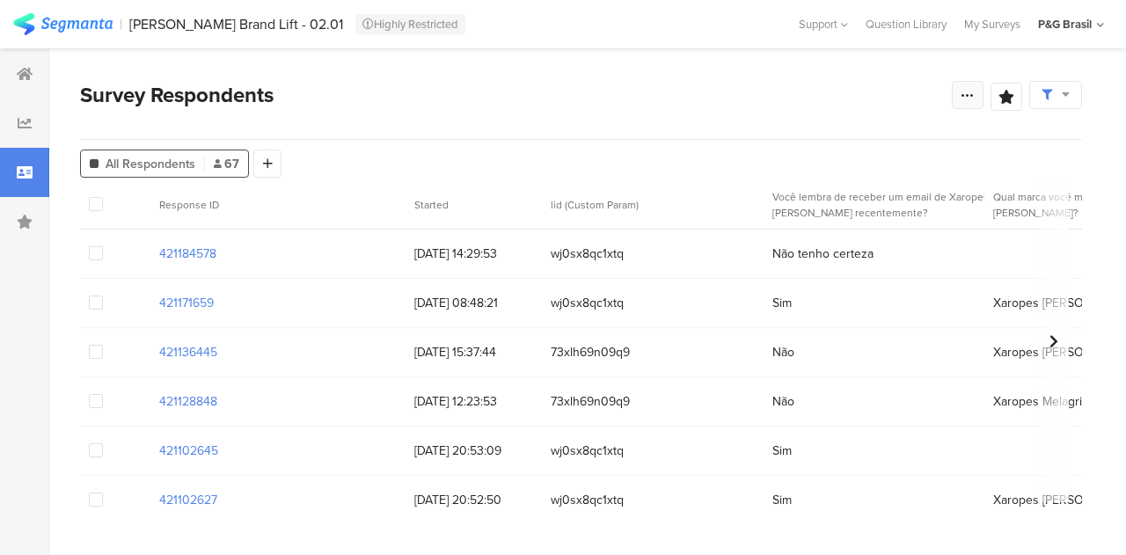
click at [965, 95] on icon at bounding box center [968, 95] width 14 height 14
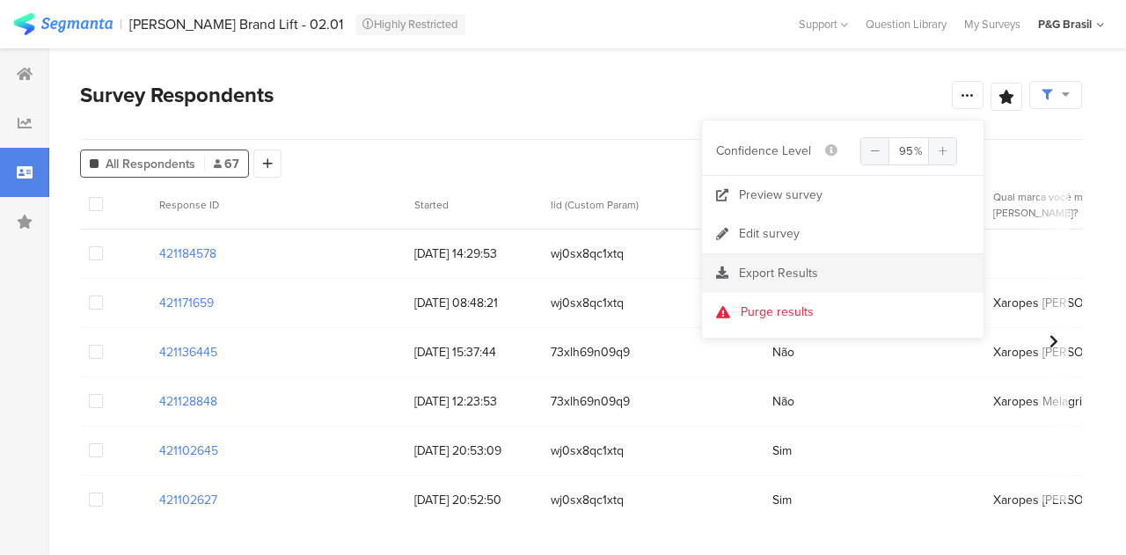
click at [813, 261] on section "Export Results" at bounding box center [843, 273] width 282 height 39
click at [782, 270] on span "Export Results" at bounding box center [778, 273] width 79 height 18
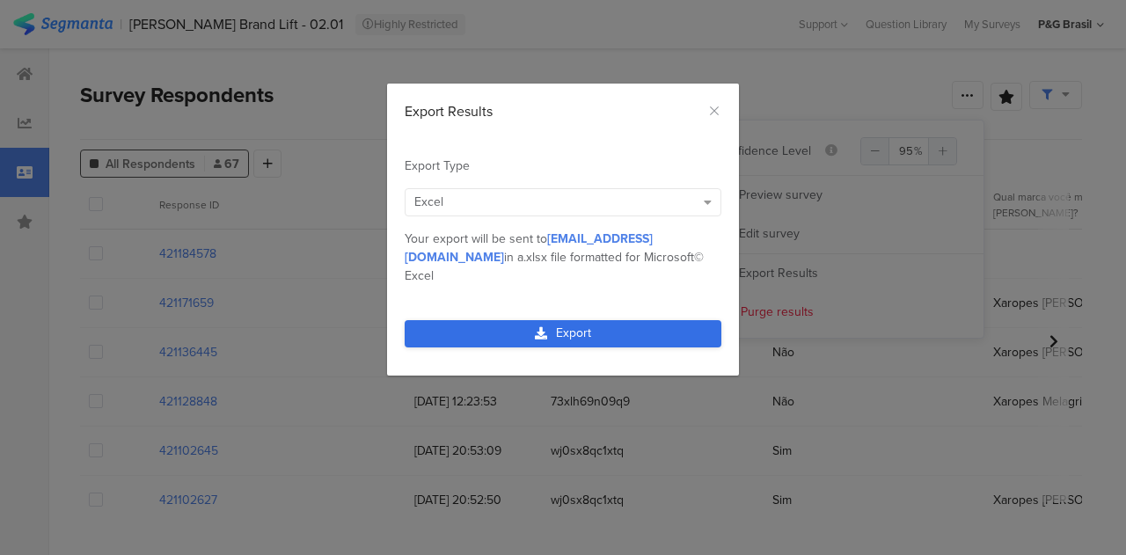
click at [579, 320] on link "Export" at bounding box center [563, 333] width 317 height 27
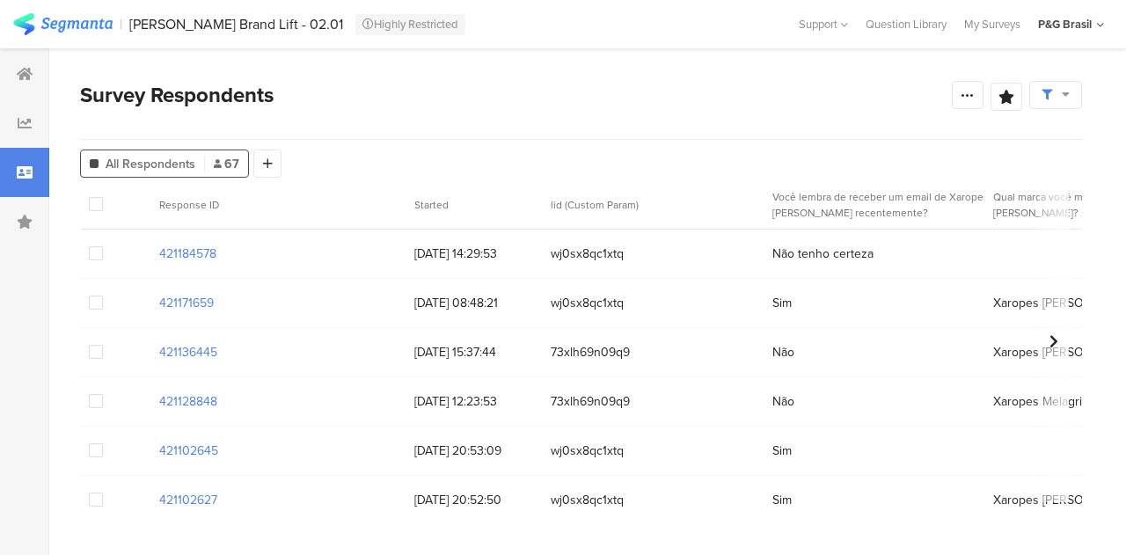
click at [501, 66] on section "Survey Respondents Save Analysis Name Save Cancel All Respondents 67 Add Segmen…" at bounding box center [581, 301] width 1064 height 507
click at [1068, 105] on div at bounding box center [1056, 95] width 53 height 28
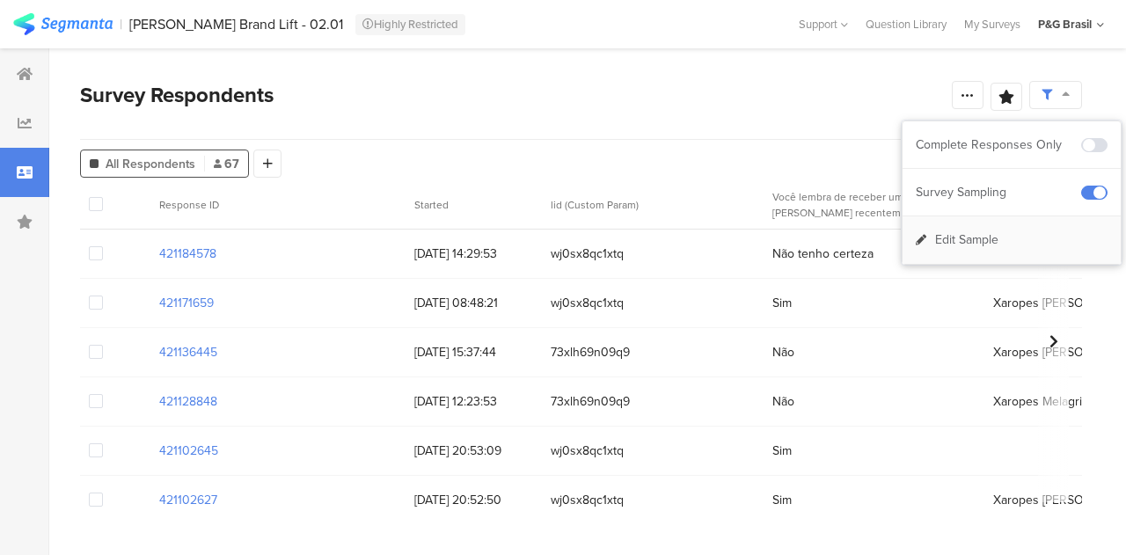
click at [996, 238] on span "Edit Sample" at bounding box center [967, 240] width 63 height 18
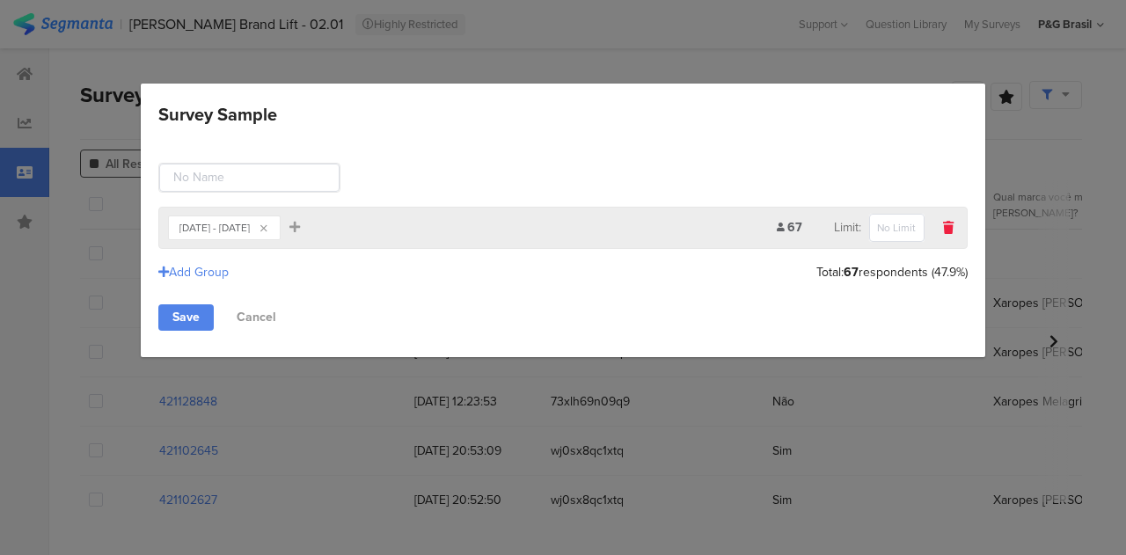
click at [945, 236] on div "Survey Sample" at bounding box center [948, 227] width 19 height 21
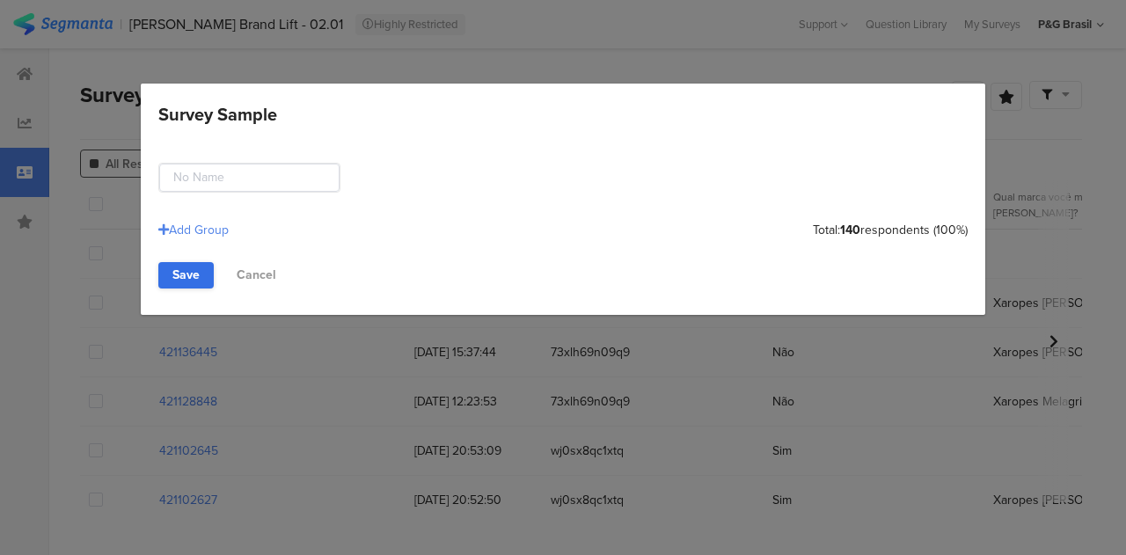
click at [208, 274] on link "Save" at bounding box center [185, 275] width 55 height 26
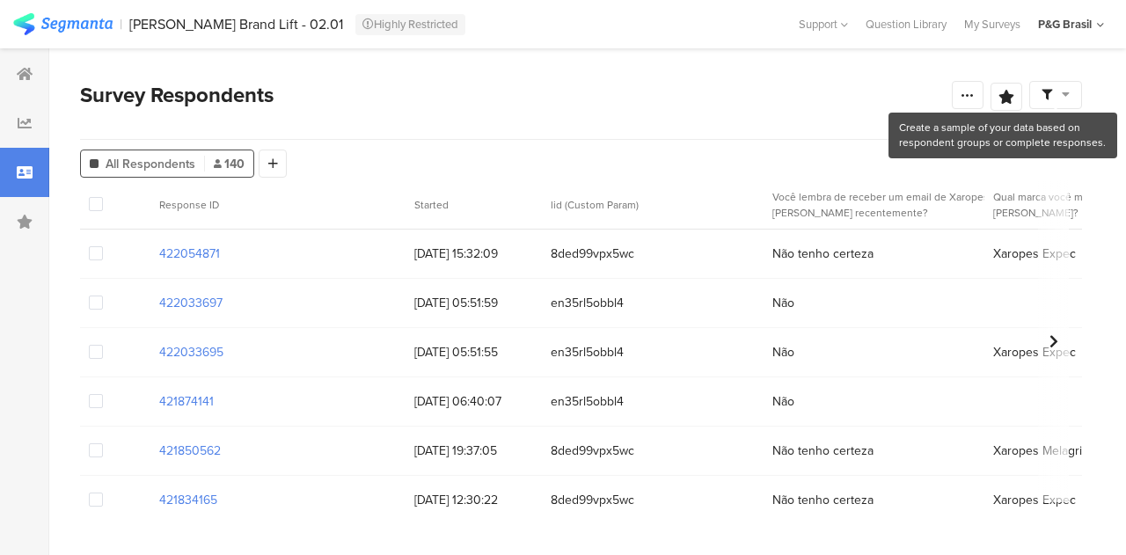
click at [1059, 92] on span at bounding box center [1056, 95] width 28 height 16
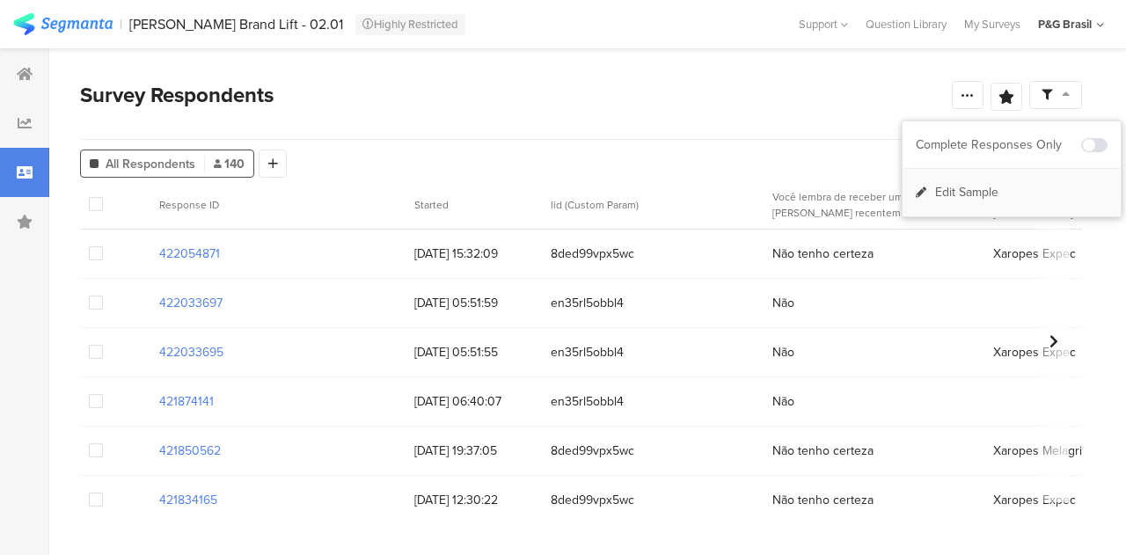
click at [1024, 192] on div "Edit Sample" at bounding box center [1012, 193] width 218 height 48
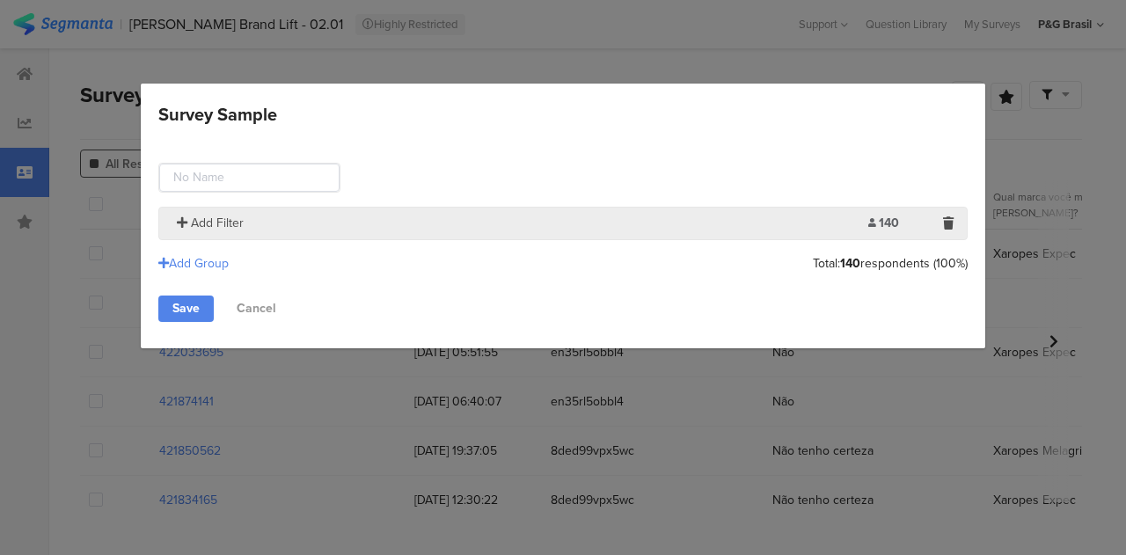
click at [204, 224] on span "Add Filter" at bounding box center [217, 223] width 53 height 18
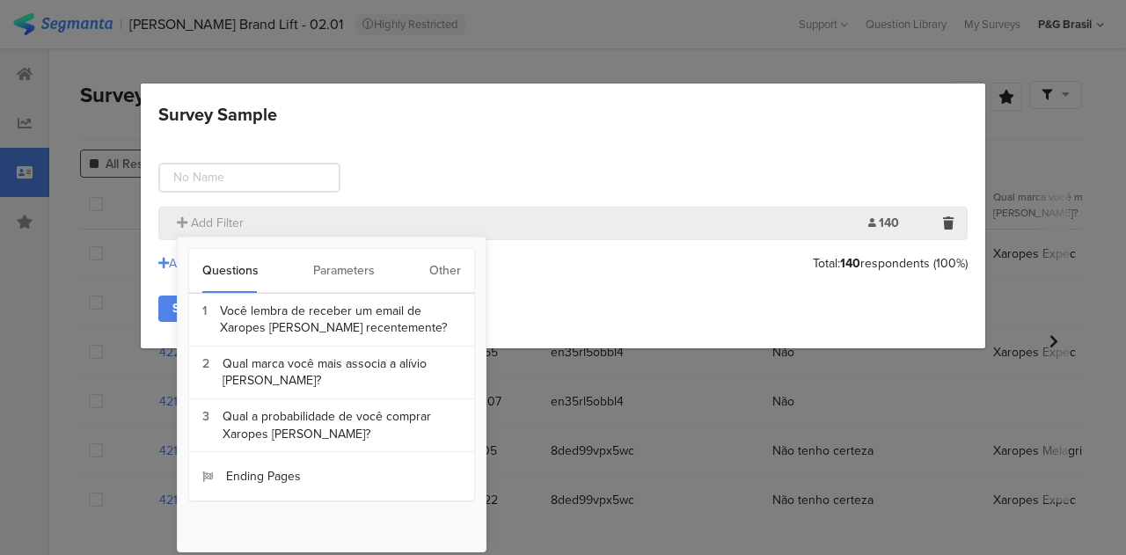
click at [432, 277] on div "Other" at bounding box center [445, 271] width 32 height 44
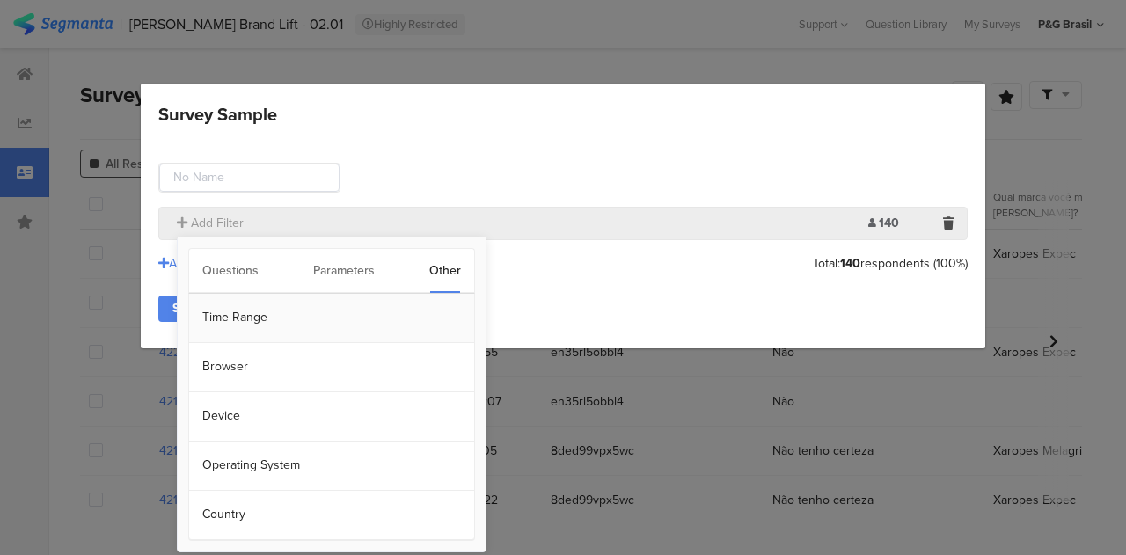
click at [290, 307] on section "Time Range" at bounding box center [331, 318] width 285 height 49
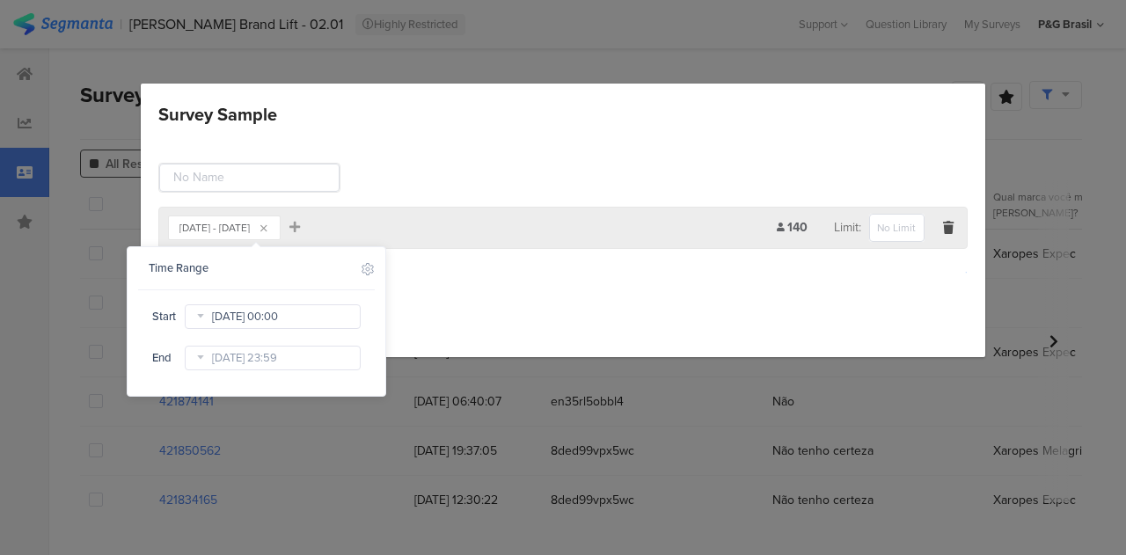
click at [315, 320] on input "[DATE] 00:00" at bounding box center [273, 317] width 176 height 25
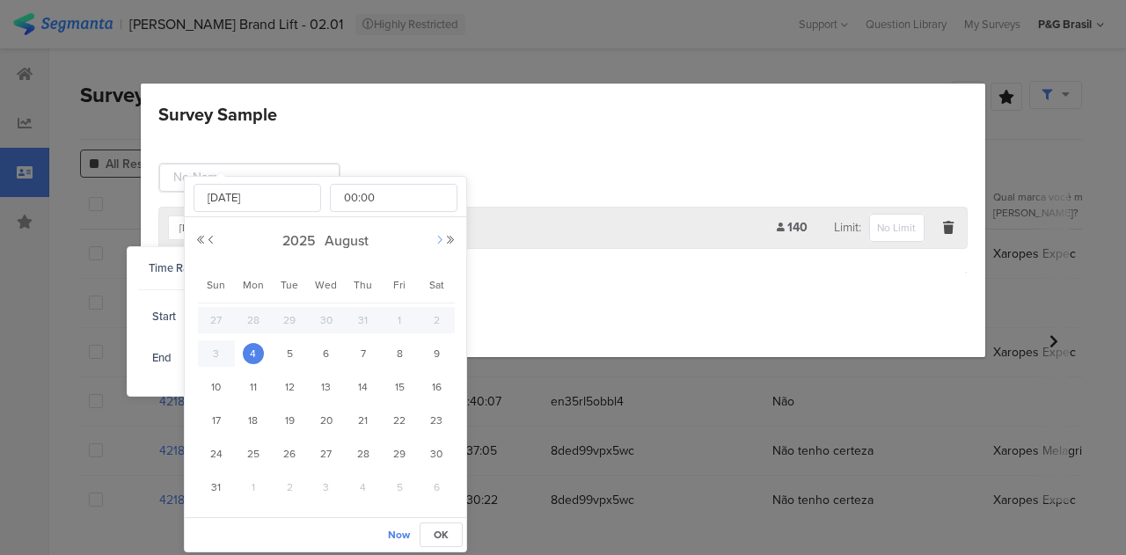
click at [436, 237] on button "Next Month" at bounding box center [440, 240] width 11 height 11
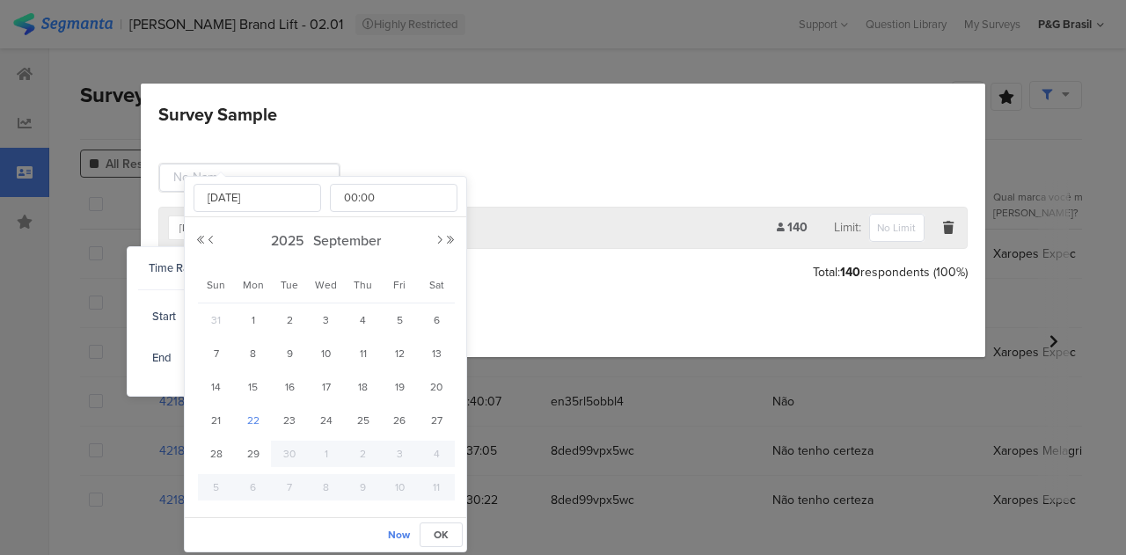
click at [246, 418] on span "22" at bounding box center [253, 420] width 21 height 21
type input "[DATE] 00:00"
type input "[DATE]"
click at [449, 527] on span "OK" at bounding box center [441, 535] width 15 height 16
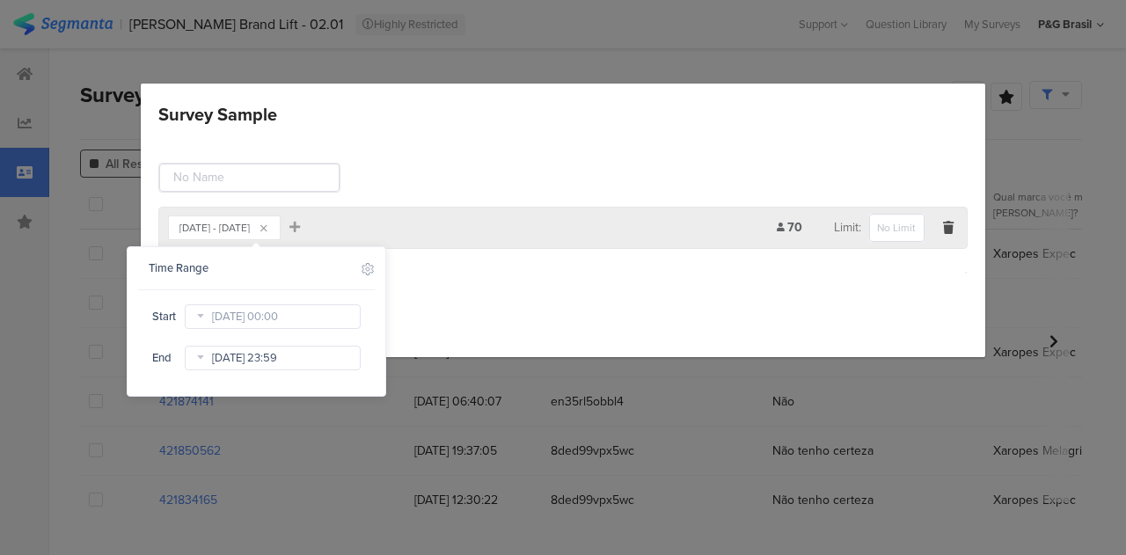
click at [279, 366] on input "[DATE] 23:59" at bounding box center [273, 358] width 176 height 25
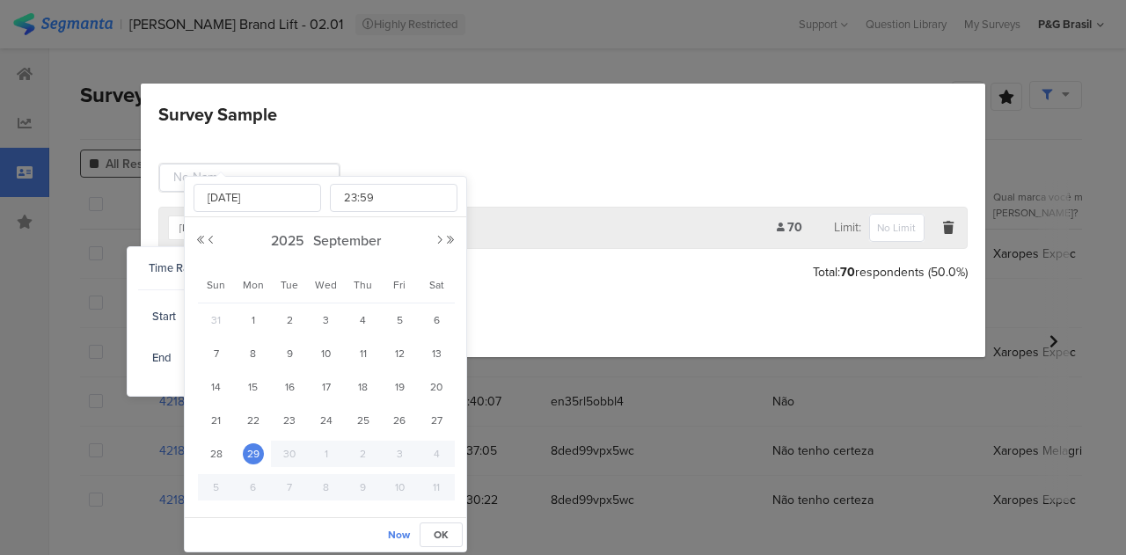
click at [289, 450] on span "30" at bounding box center [289, 454] width 21 height 21
click at [438, 527] on span "OK" at bounding box center [441, 535] width 15 height 16
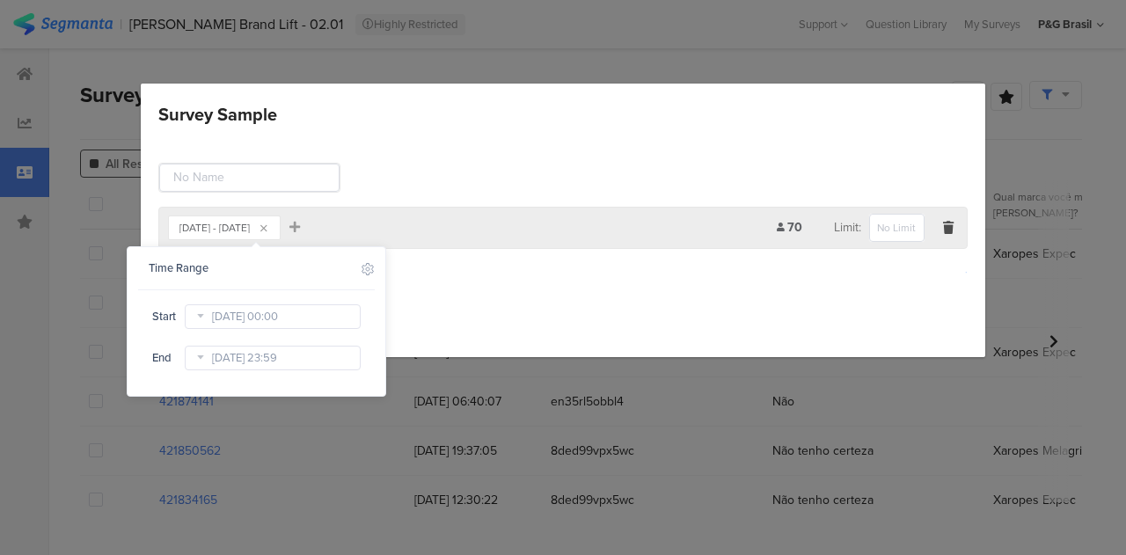
click at [503, 268] on div "Add Group" at bounding box center [563, 272] width 810 height 29
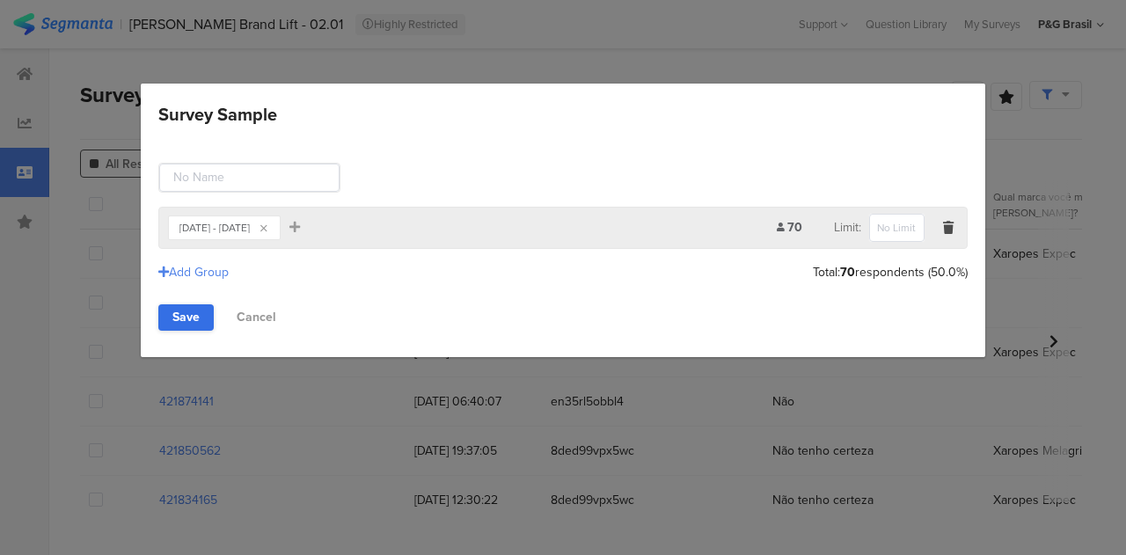
click at [174, 321] on link "Save" at bounding box center [185, 318] width 55 height 26
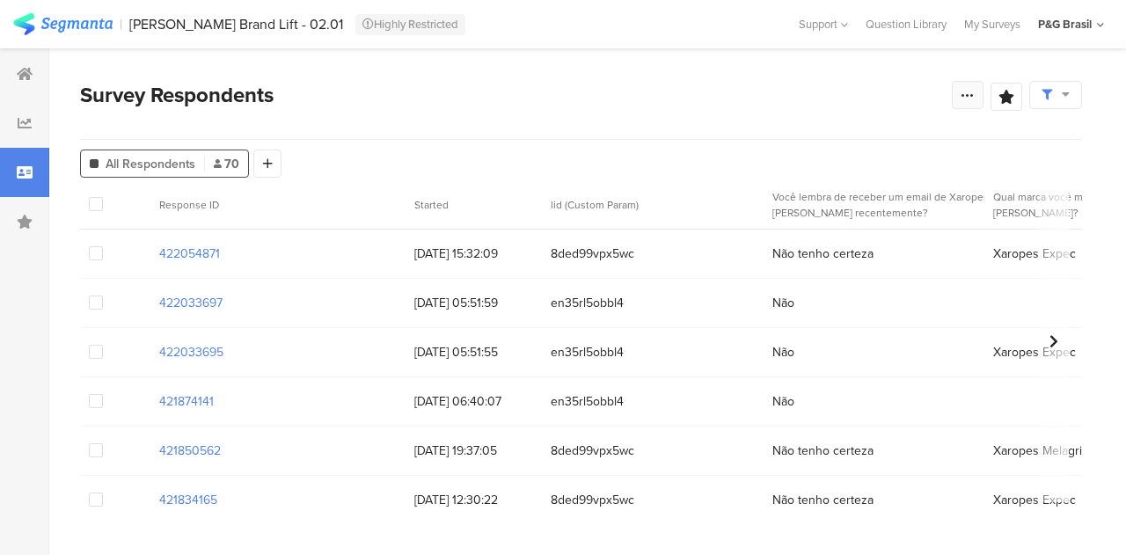
click at [965, 97] on icon at bounding box center [968, 95] width 14 height 14
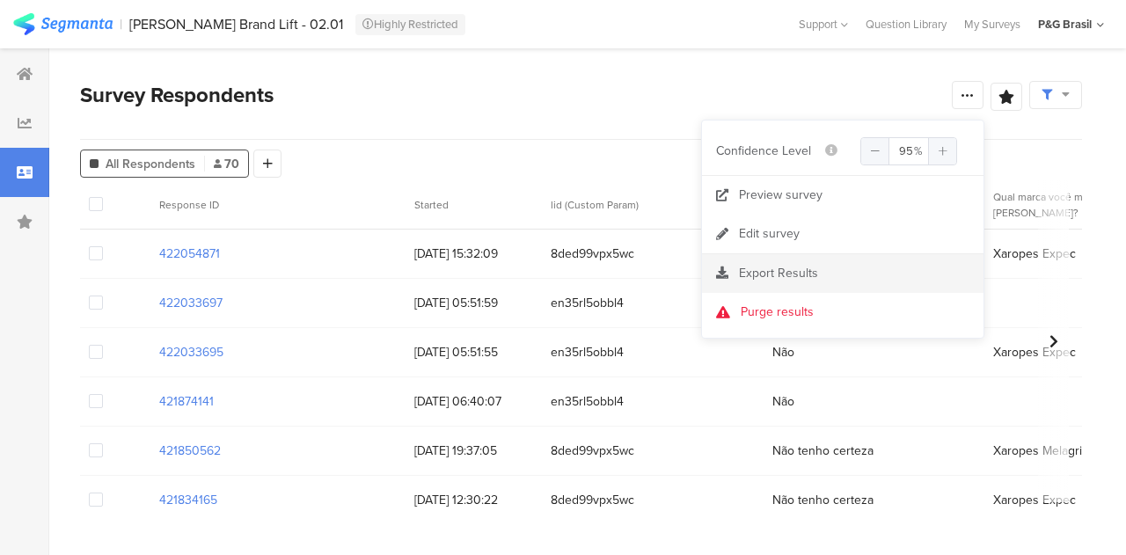
click at [790, 268] on span "Export Results" at bounding box center [778, 273] width 79 height 18
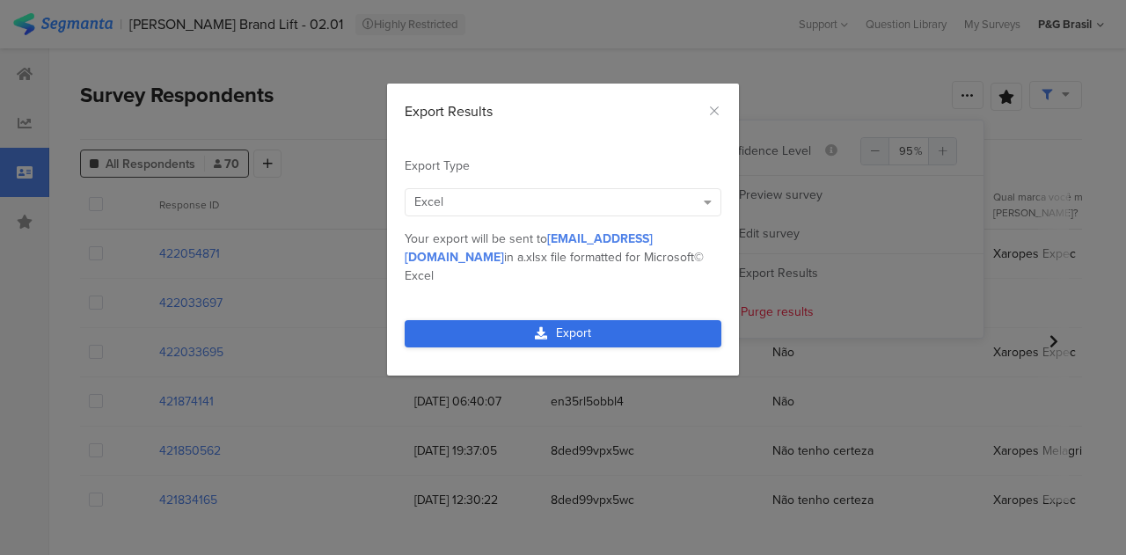
click at [590, 320] on link "Export" at bounding box center [563, 333] width 317 height 27
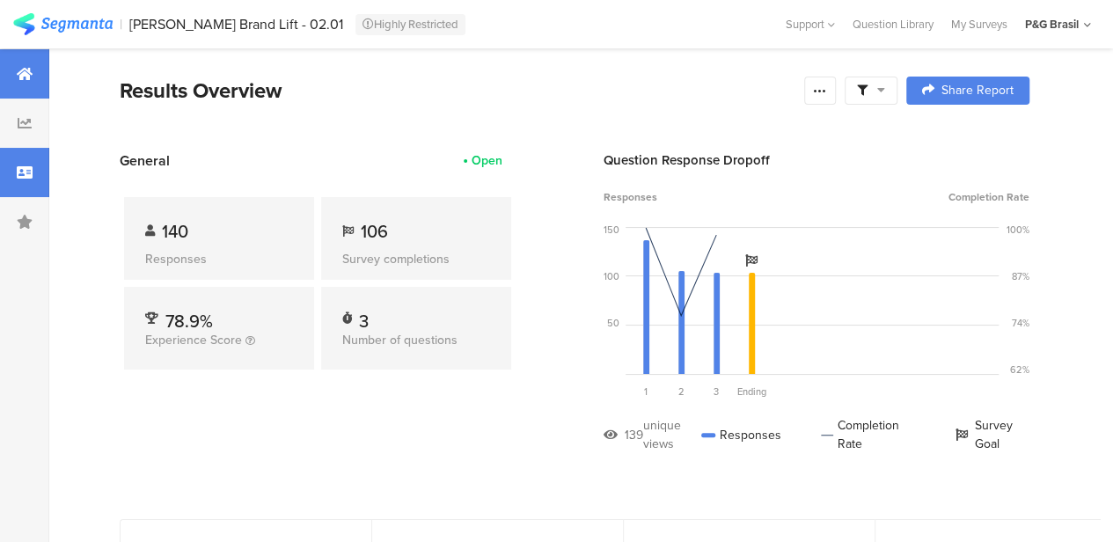
click at [40, 168] on div at bounding box center [24, 172] width 49 height 49
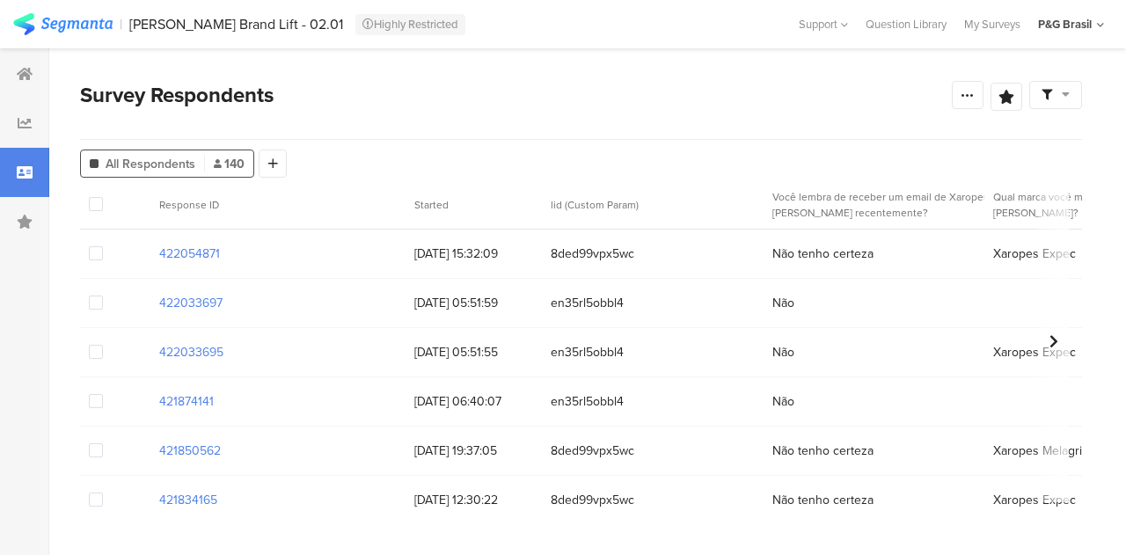
click at [1063, 98] on icon at bounding box center [1066, 94] width 8 height 12
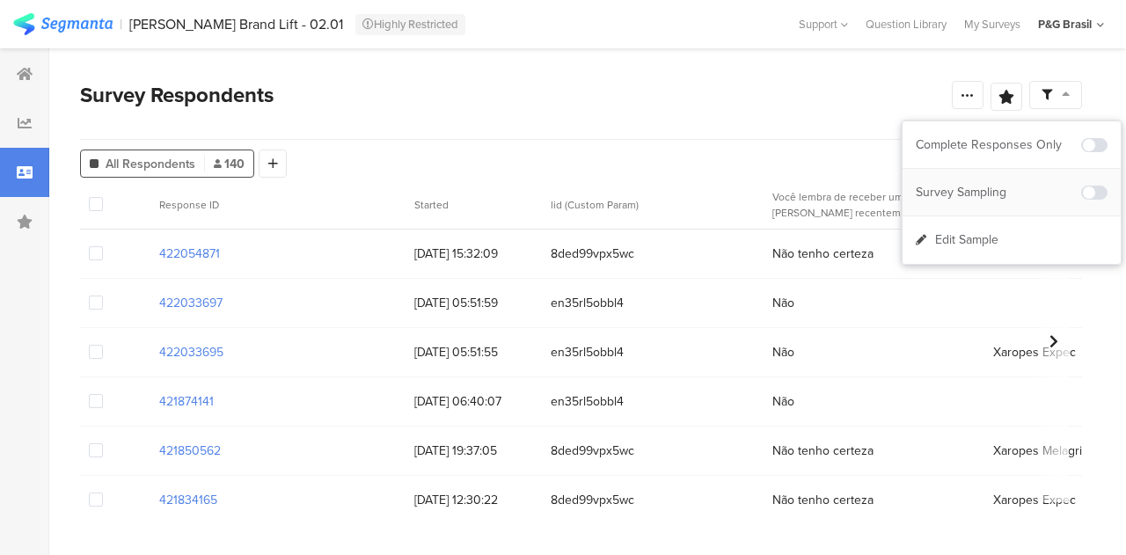
click at [991, 204] on div "Survey Sampling" at bounding box center [1012, 193] width 218 height 48
click at [962, 240] on span "Edit Sample" at bounding box center [967, 240] width 63 height 18
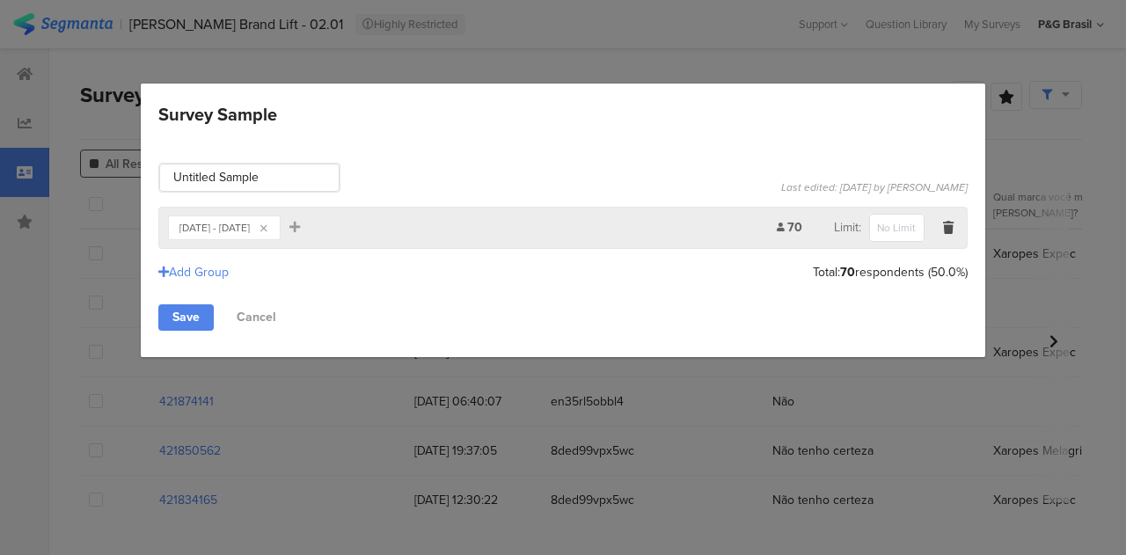
click at [438, 38] on div "Survey Sample Untitled Sample Last edited: Oct 13, 2025 by Giulia Marques Time …" at bounding box center [563, 277] width 1126 height 555
click at [261, 316] on link "Cancel" at bounding box center [257, 318] width 68 height 26
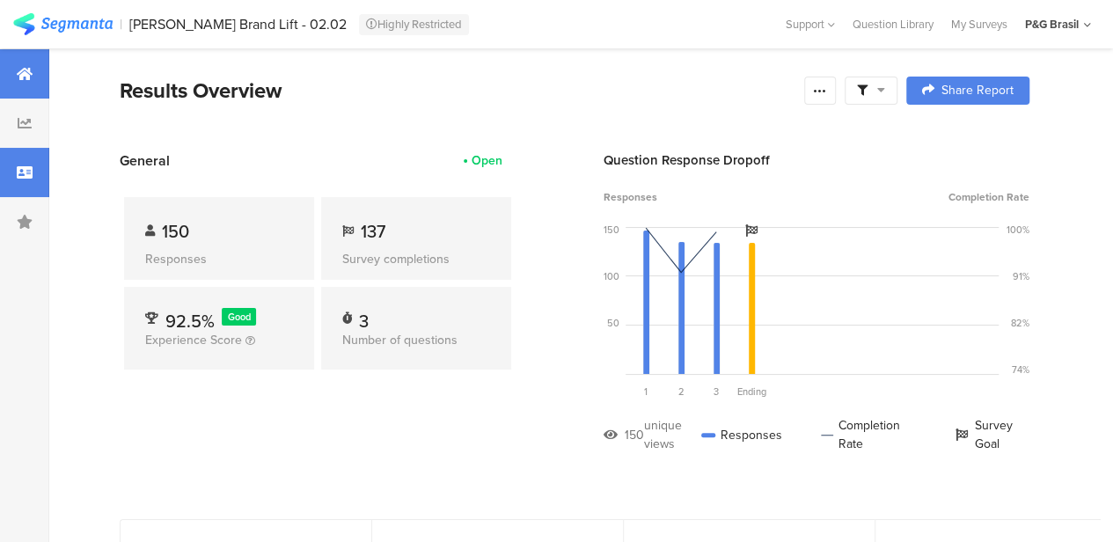
click at [39, 167] on div at bounding box center [24, 172] width 49 height 49
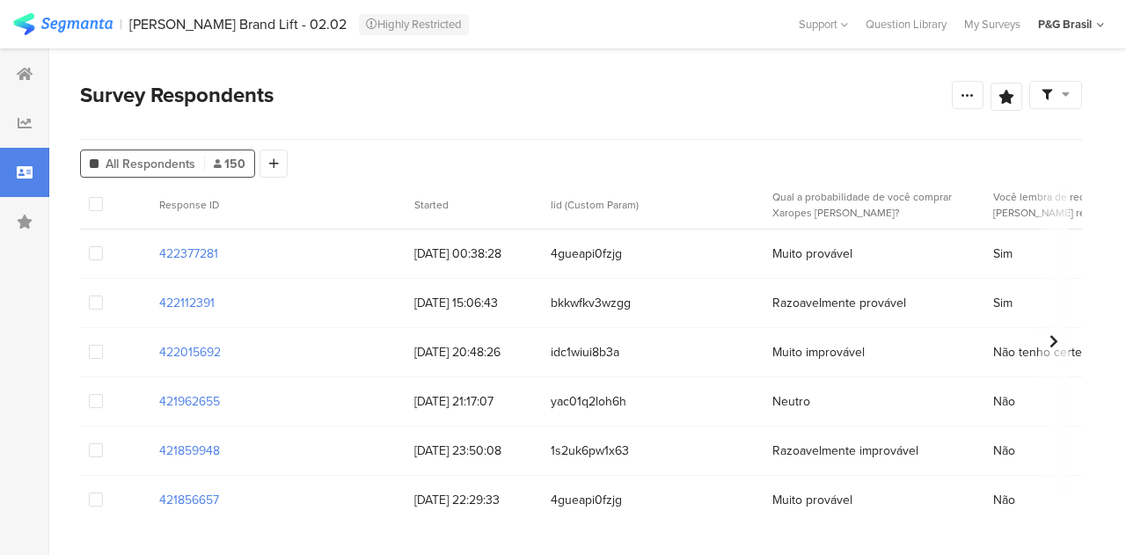
click at [1049, 97] on icon at bounding box center [1047, 95] width 11 height 11
click at [1031, 194] on div "Edit Sample" at bounding box center [1012, 193] width 218 height 48
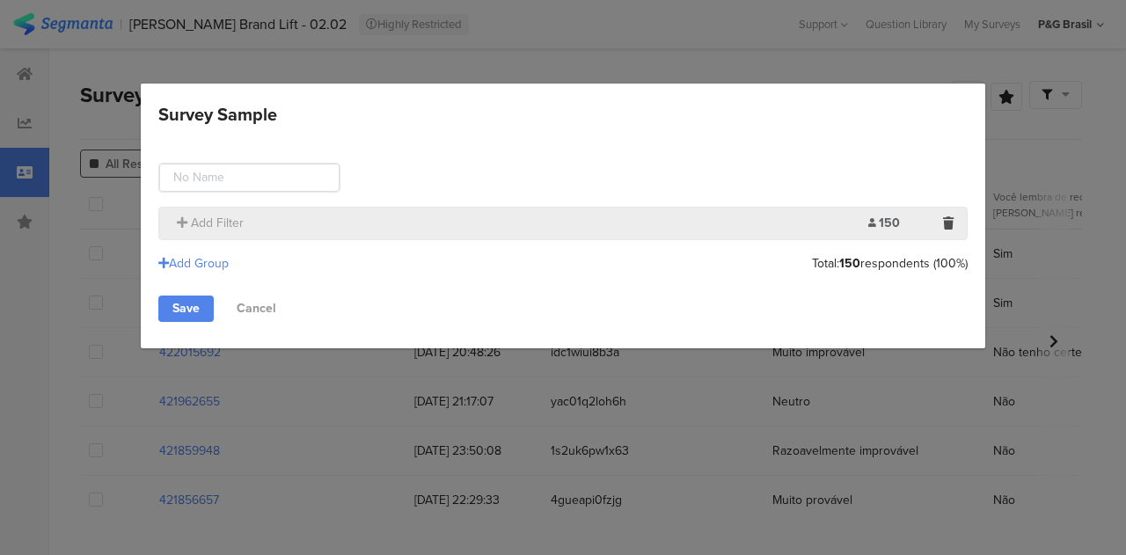
click at [664, 224] on div "Add Filter" at bounding box center [518, 223] width 701 height 18
click at [182, 221] on icon "Survey Sample" at bounding box center [182, 222] width 11 height 12
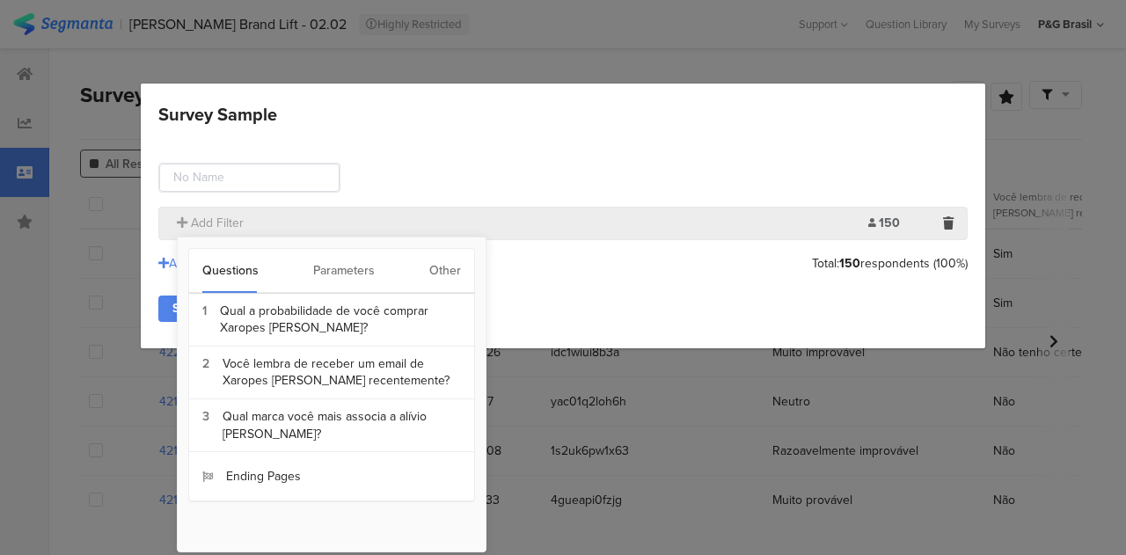
click at [439, 282] on div "Other" at bounding box center [445, 271] width 32 height 44
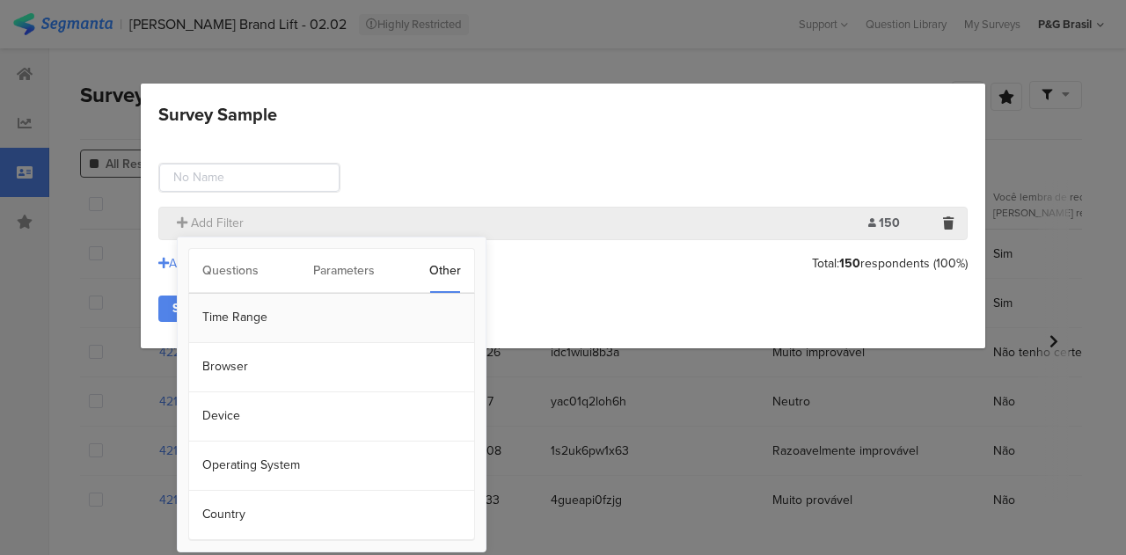
click at [259, 305] on section "Time Range" at bounding box center [331, 318] width 285 height 49
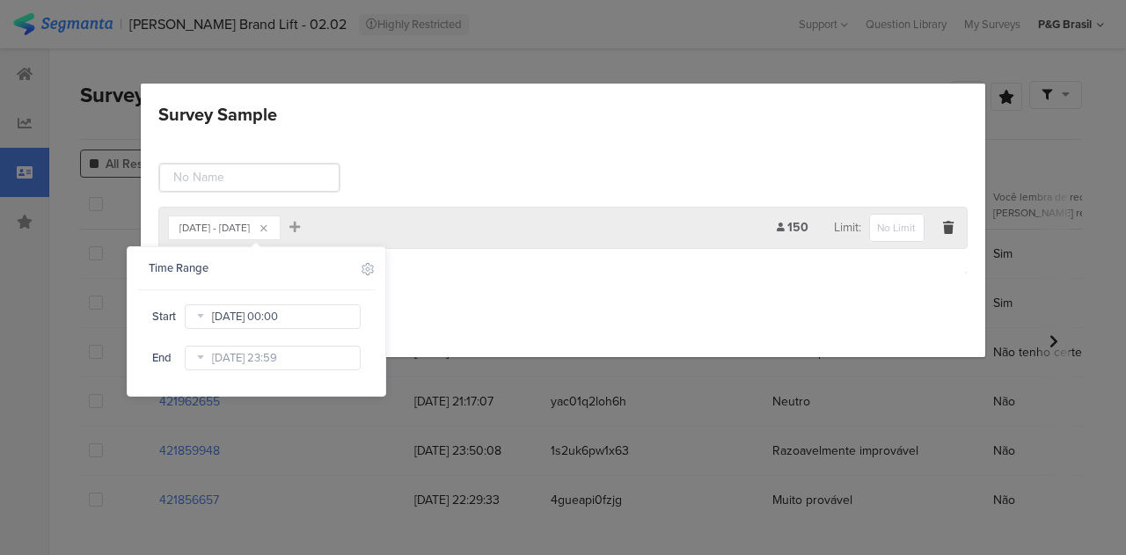
click at [234, 314] on input "[DATE] 00:00" at bounding box center [273, 317] width 176 height 25
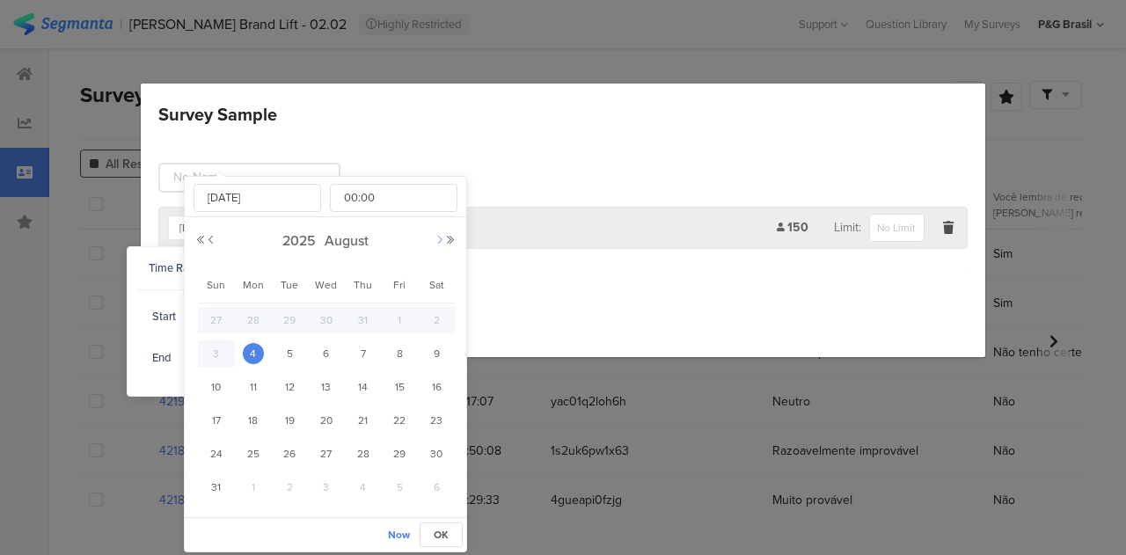
click at [438, 237] on button "Next Month" at bounding box center [440, 240] width 11 height 11
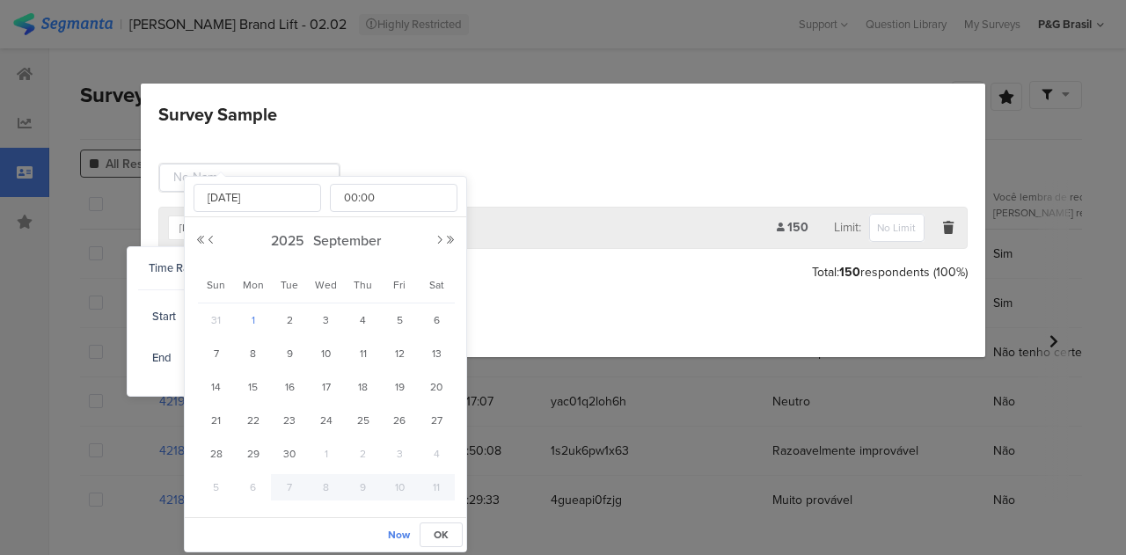
click at [255, 310] on span "1" at bounding box center [253, 320] width 21 height 21
type input "[DATE] 00:00"
type input "[DATE]"
click at [434, 532] on span "OK" at bounding box center [441, 535] width 15 height 16
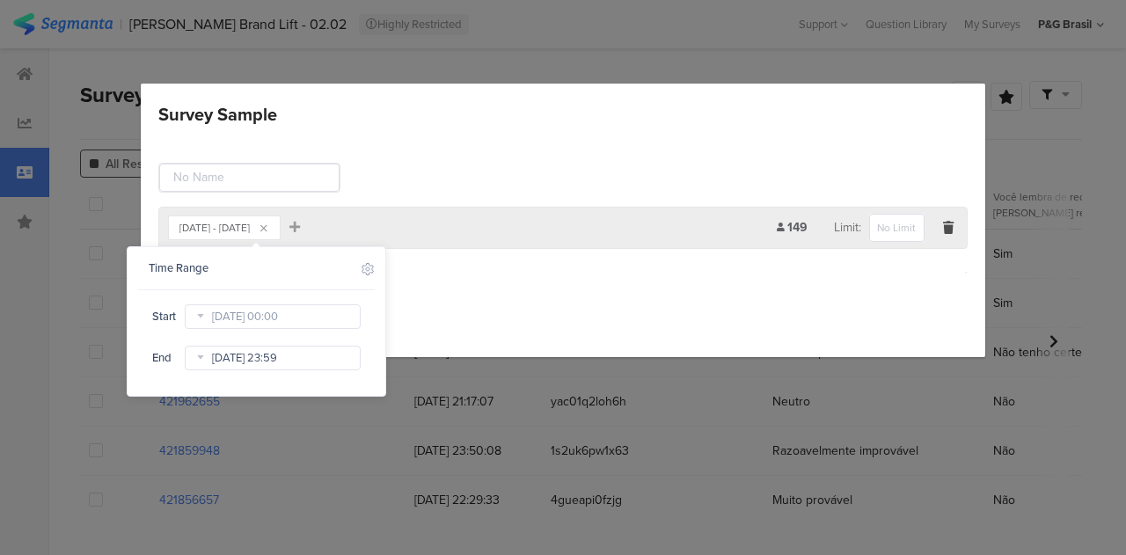
click at [313, 365] on input "Oct 06 2025 23:59" at bounding box center [273, 358] width 176 height 25
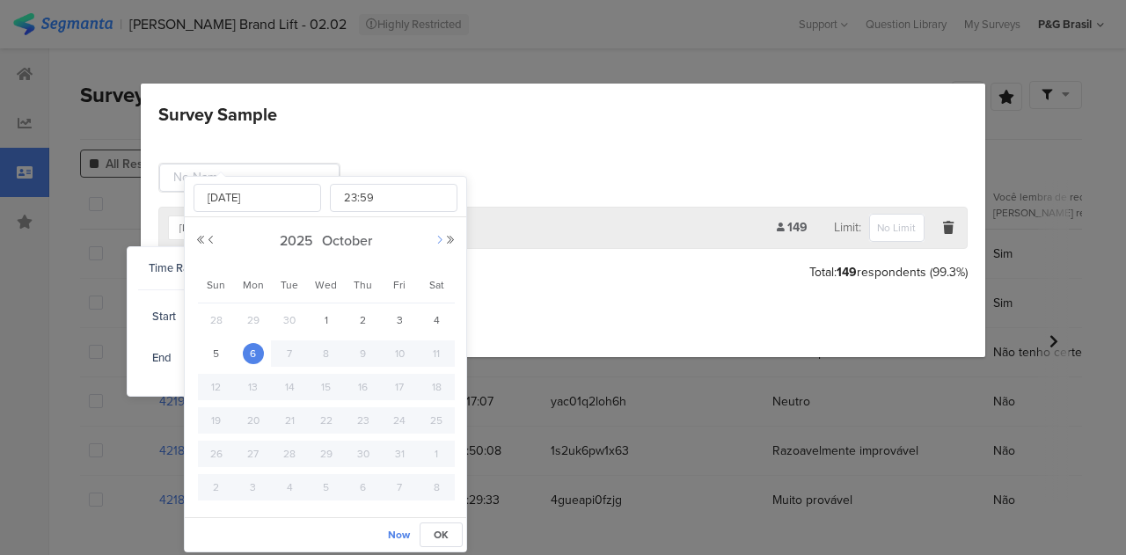
click at [439, 242] on button "Next Month" at bounding box center [440, 240] width 11 height 11
click at [212, 235] on button "Previous Month" at bounding box center [211, 240] width 11 height 11
click at [394, 355] on span "12" at bounding box center [399, 353] width 21 height 21
type input "[DATE] 23:59"
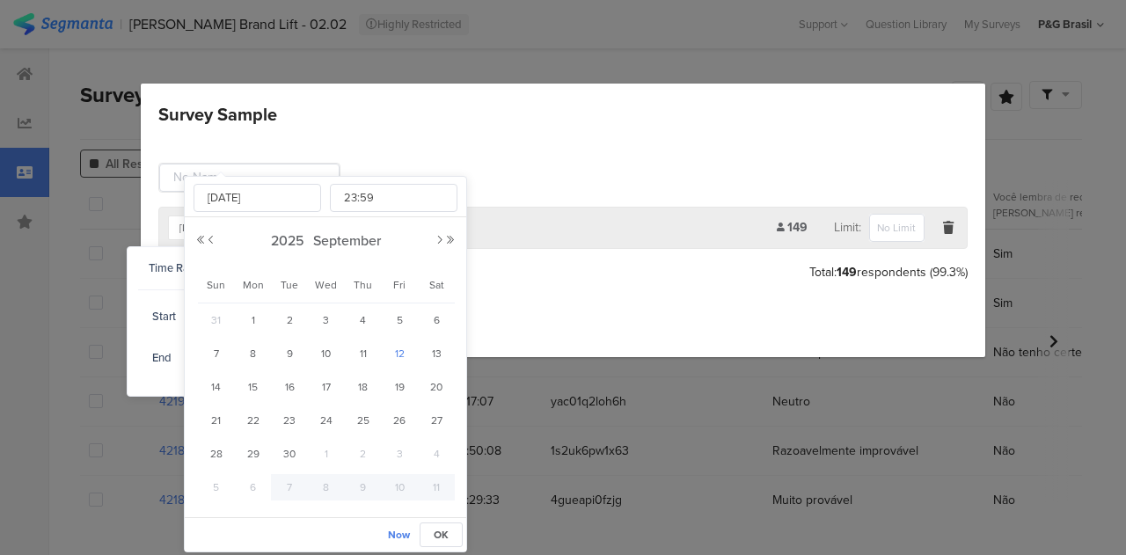
type input "[DATE]"
click at [439, 531] on span "OK" at bounding box center [441, 535] width 15 height 16
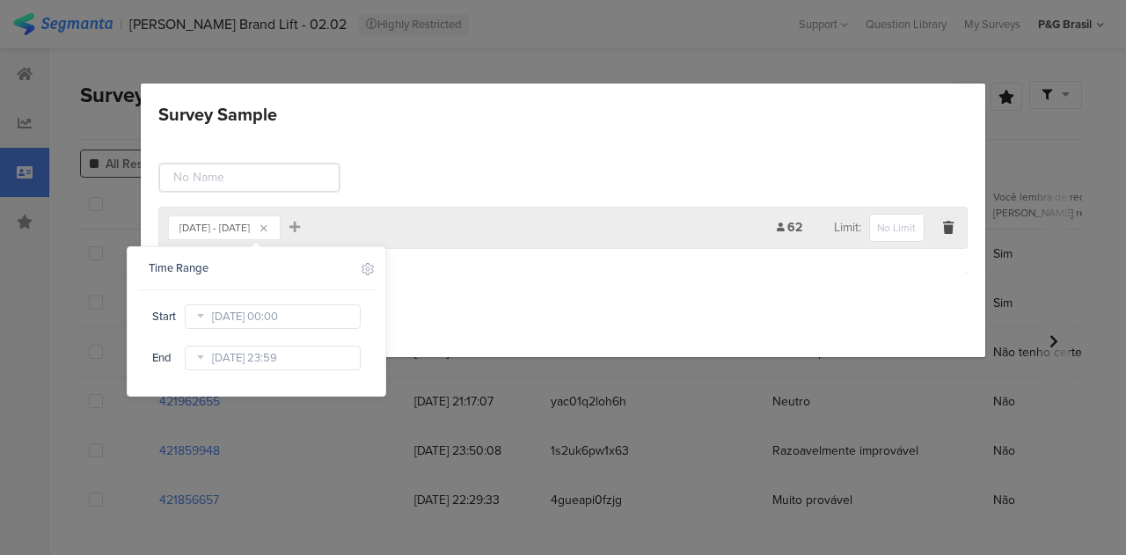
click at [547, 316] on div "Save Cancel" at bounding box center [563, 318] width 810 height 26
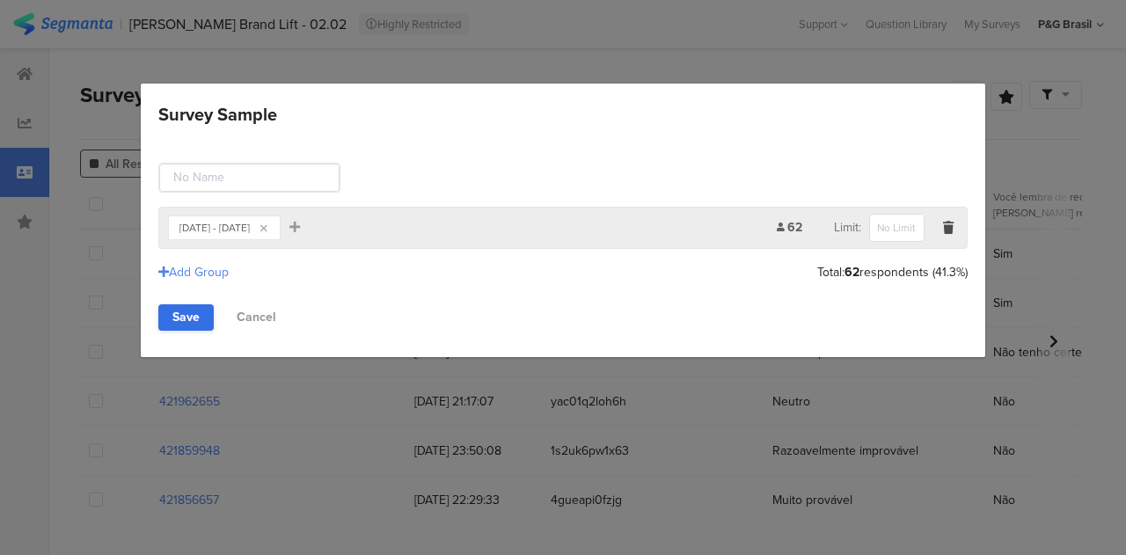
click at [184, 309] on link "Save" at bounding box center [185, 318] width 55 height 26
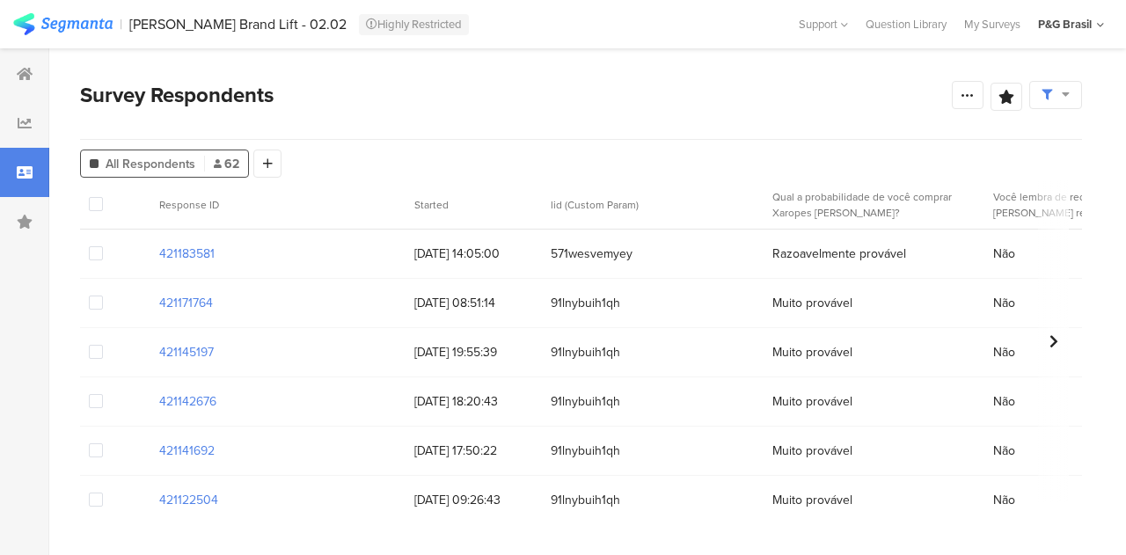
click at [956, 96] on div at bounding box center [968, 95] width 32 height 28
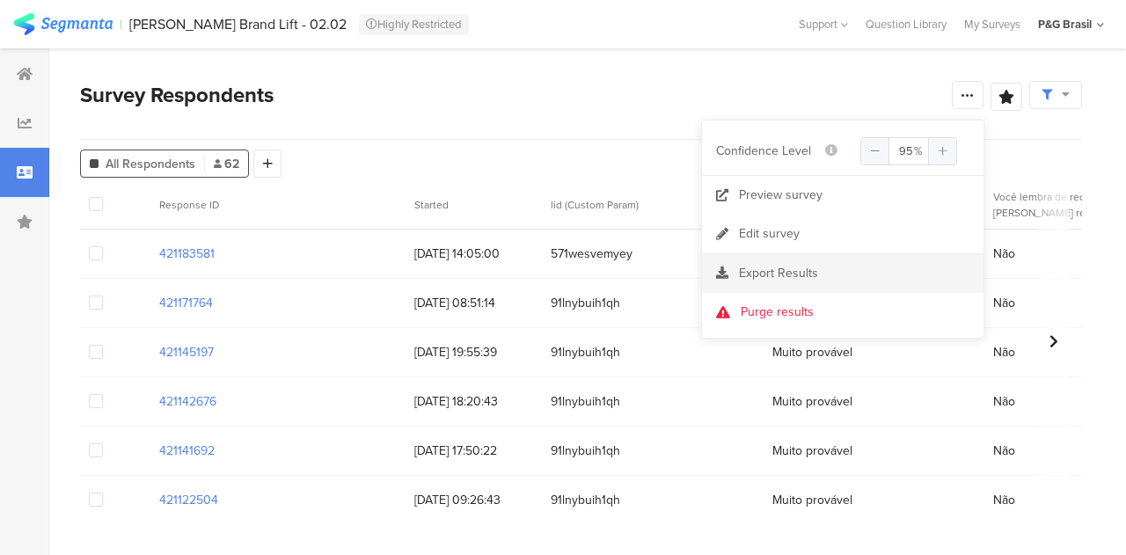
click at [827, 275] on div "Export Results" at bounding box center [843, 274] width 282 height 18
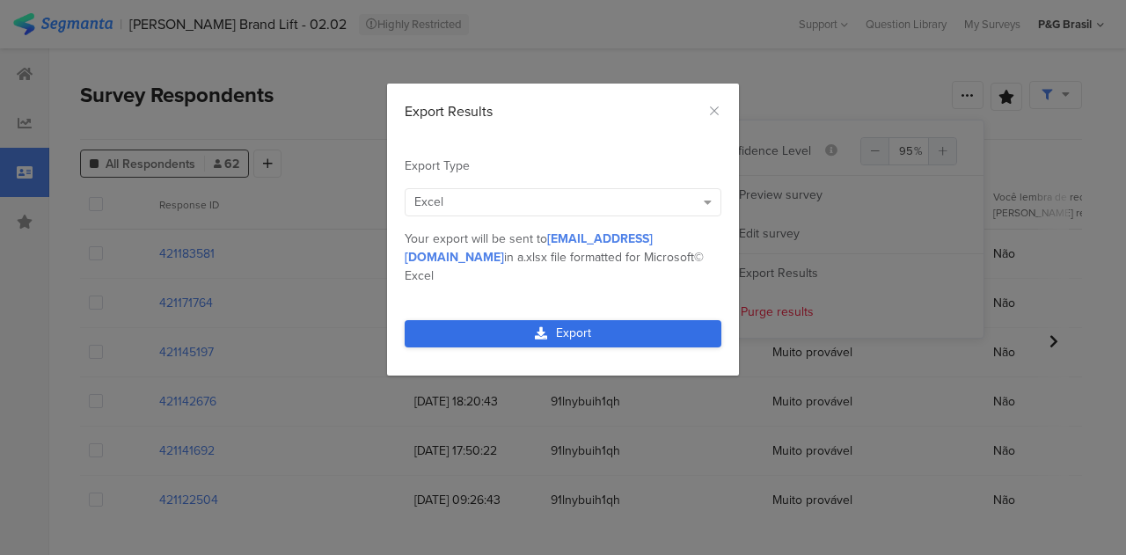
click at [611, 320] on link "Export" at bounding box center [563, 333] width 317 height 27
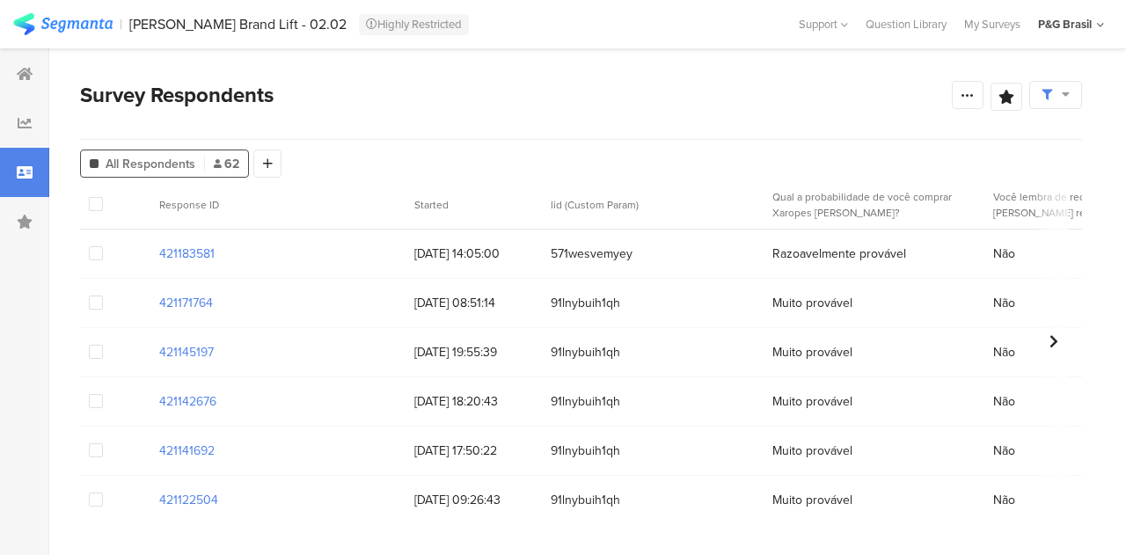
click at [583, 87] on div "Survey Respondents" at bounding box center [516, 95] width 872 height 32
click at [1060, 96] on span at bounding box center [1056, 95] width 28 height 16
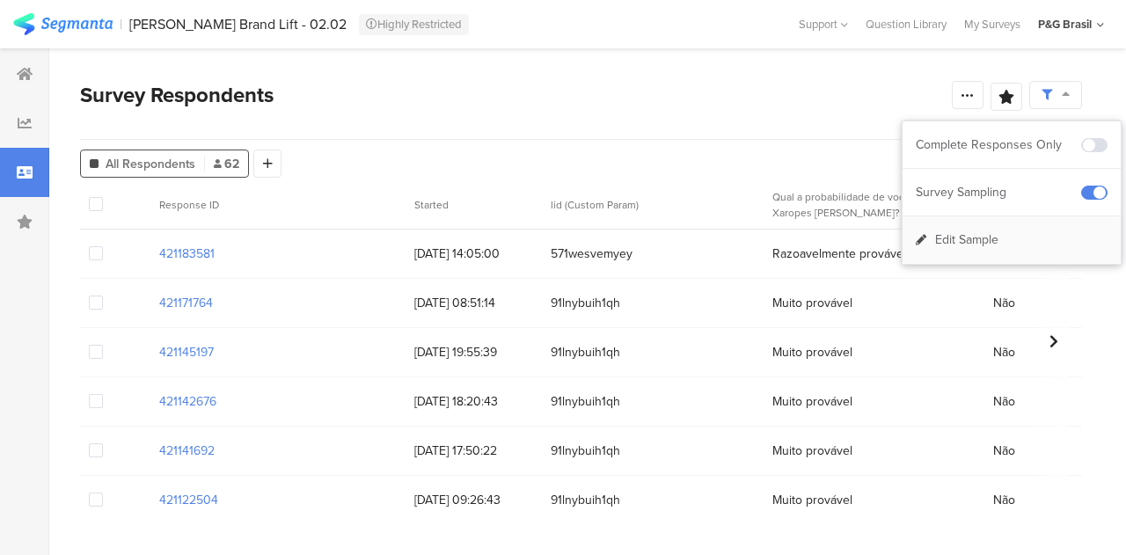
click at [1037, 242] on div "Edit Sample" at bounding box center [1012, 240] width 218 height 48
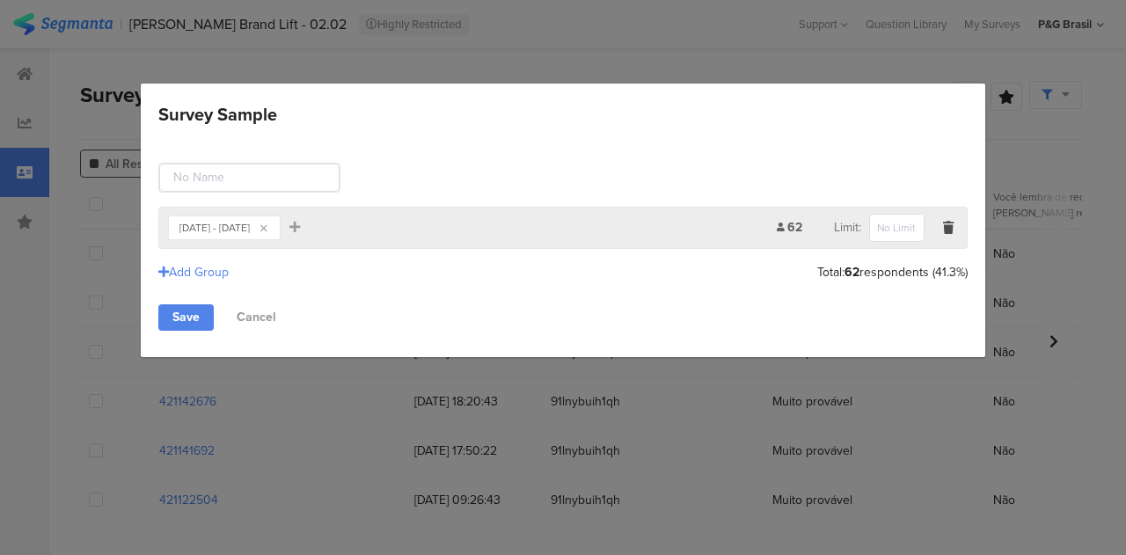
drag, startPoint x: 948, startPoint y: 226, endPoint x: 933, endPoint y: 231, distance: 15.6
click at [949, 226] on icon "Survey Sample" at bounding box center [948, 228] width 11 height 12
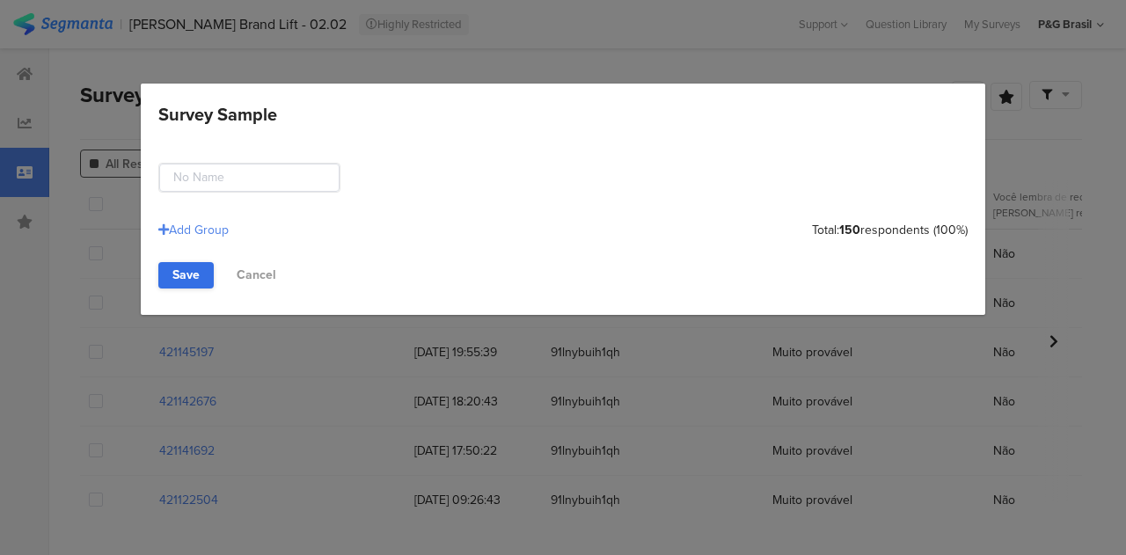
click at [181, 275] on link "Save" at bounding box center [185, 275] width 55 height 26
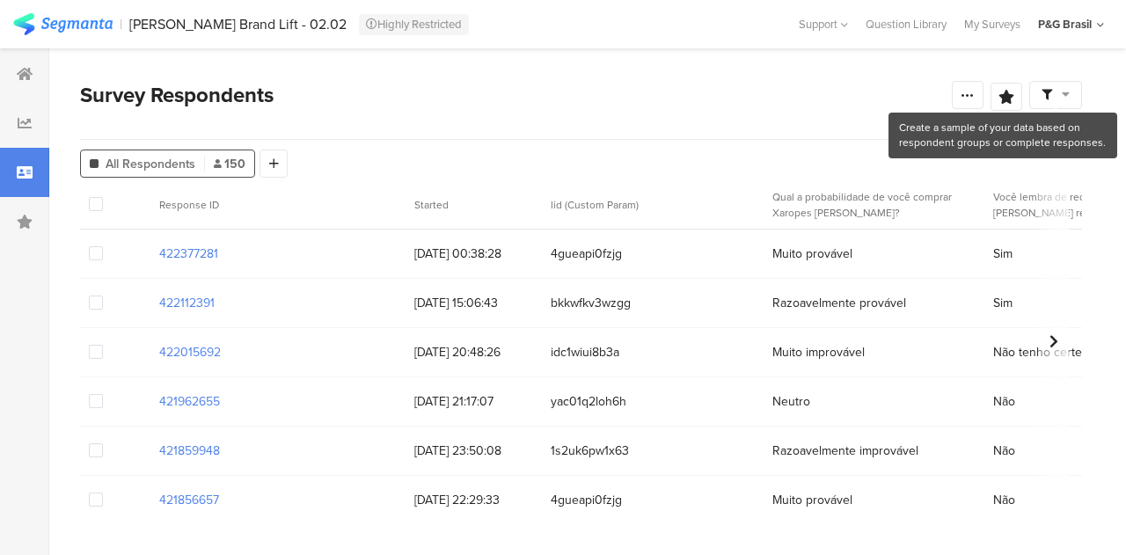
click at [1046, 101] on span at bounding box center [1056, 95] width 28 height 16
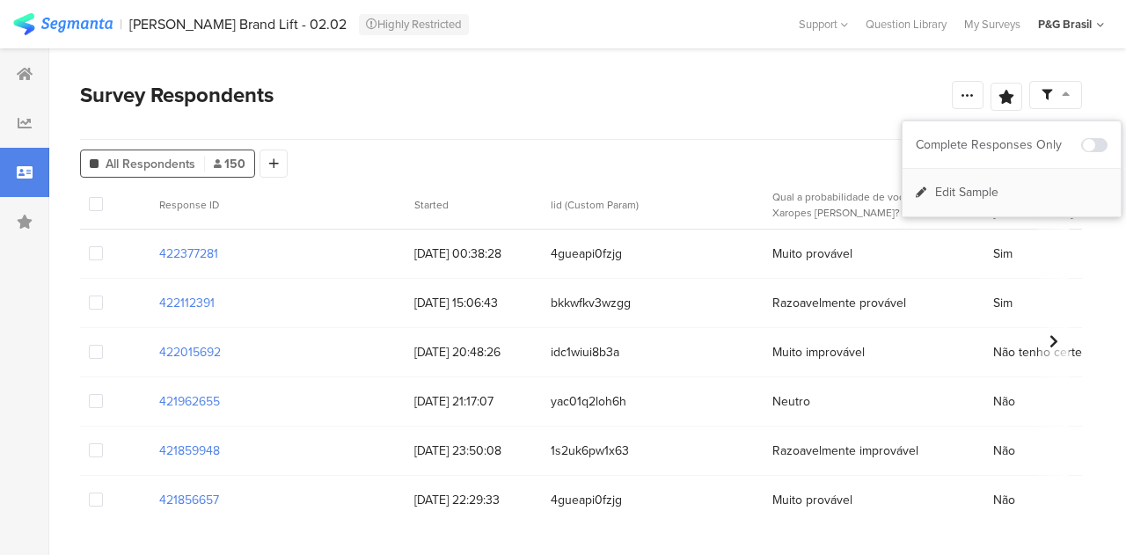
click at [962, 208] on div "Edit Sample" at bounding box center [1012, 193] width 218 height 48
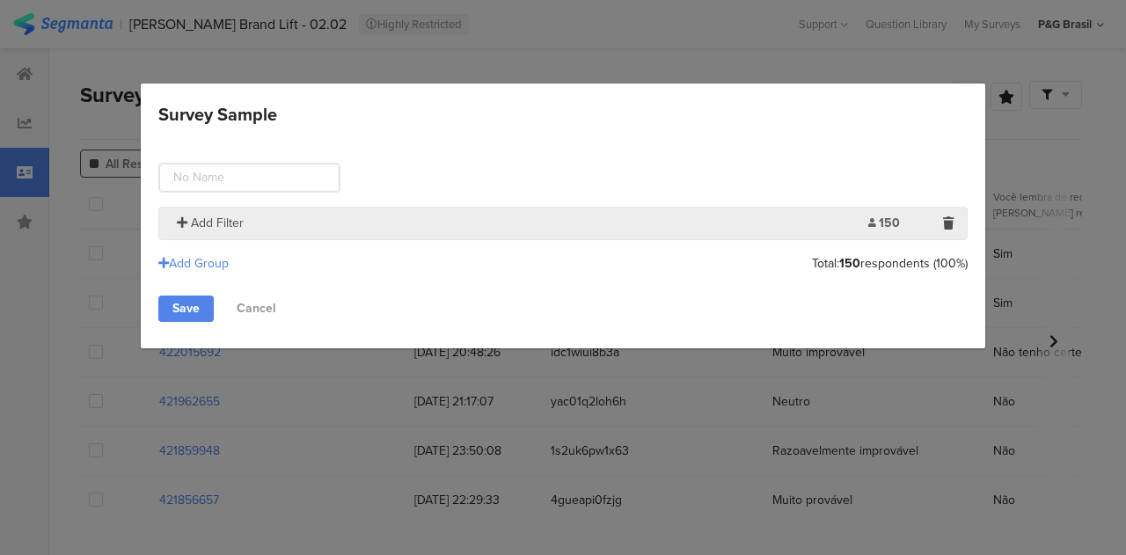
click at [206, 223] on span "Add Filter" at bounding box center [217, 223] width 53 height 18
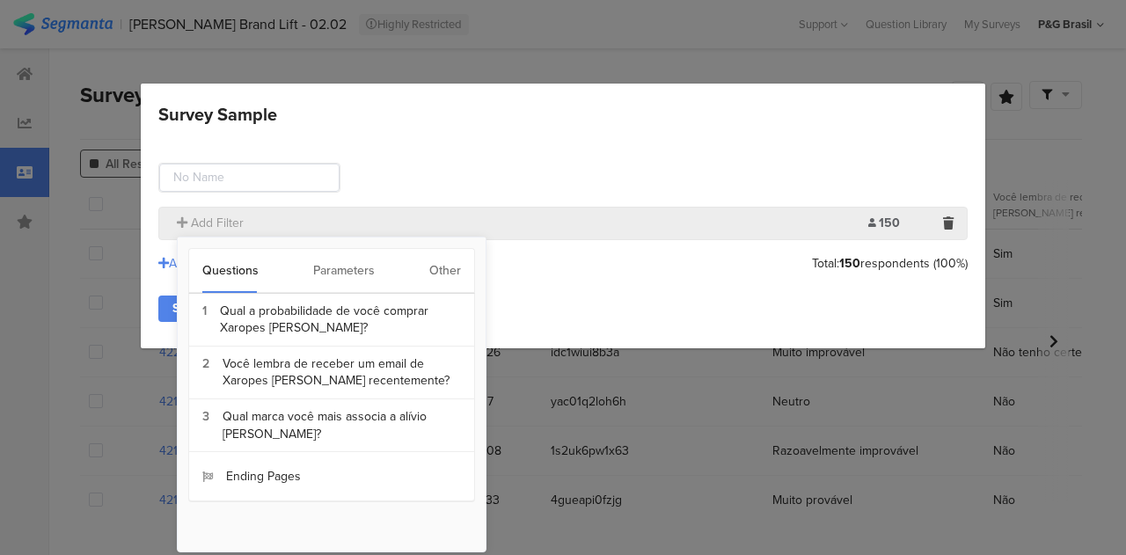
click at [437, 271] on div "Other" at bounding box center [445, 271] width 32 height 44
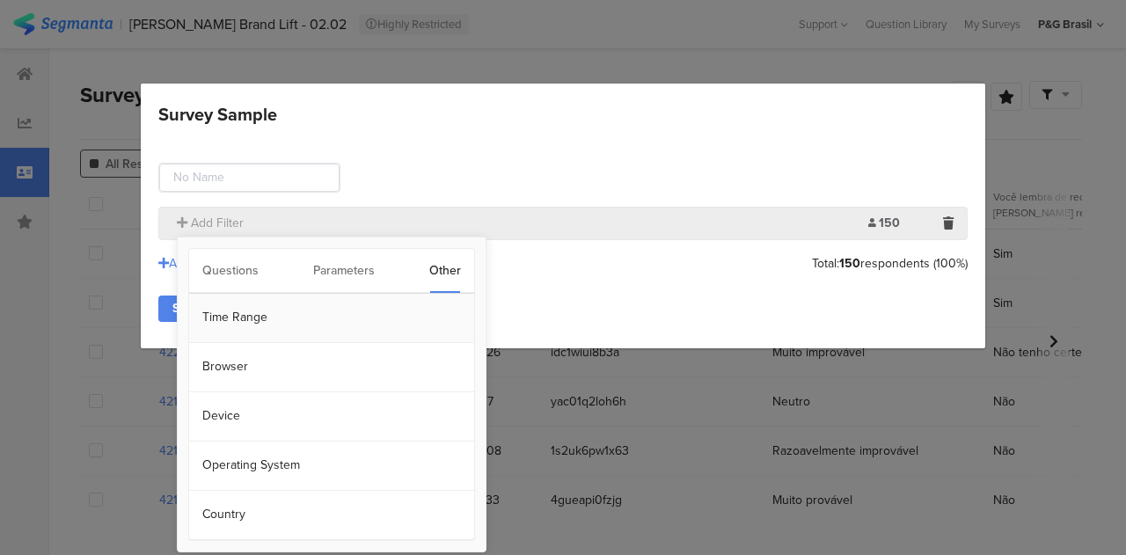
click at [218, 312] on section "Time Range" at bounding box center [331, 318] width 285 height 49
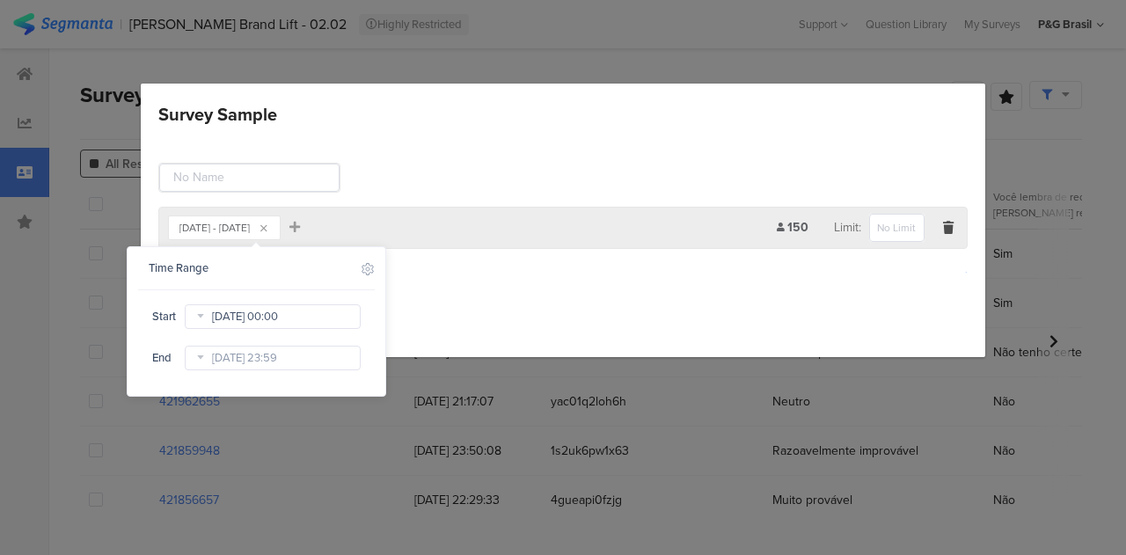
click at [229, 319] on input "[DATE] 00:00" at bounding box center [273, 317] width 176 height 25
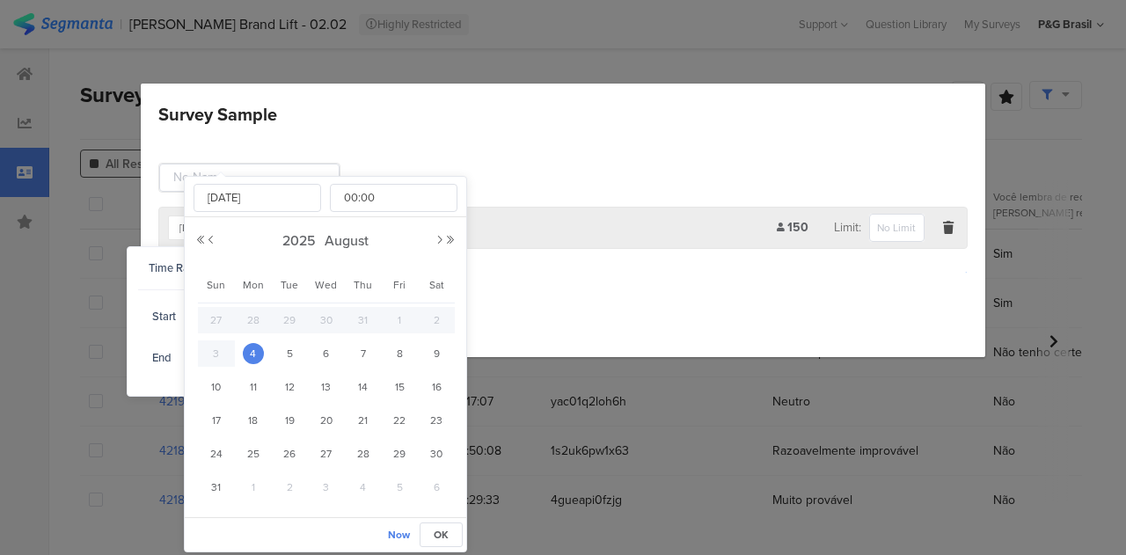
click at [434, 243] on div "[DATE]" at bounding box center [325, 241] width 261 height 26
click at [437, 242] on button "Next Month" at bounding box center [440, 240] width 11 height 11
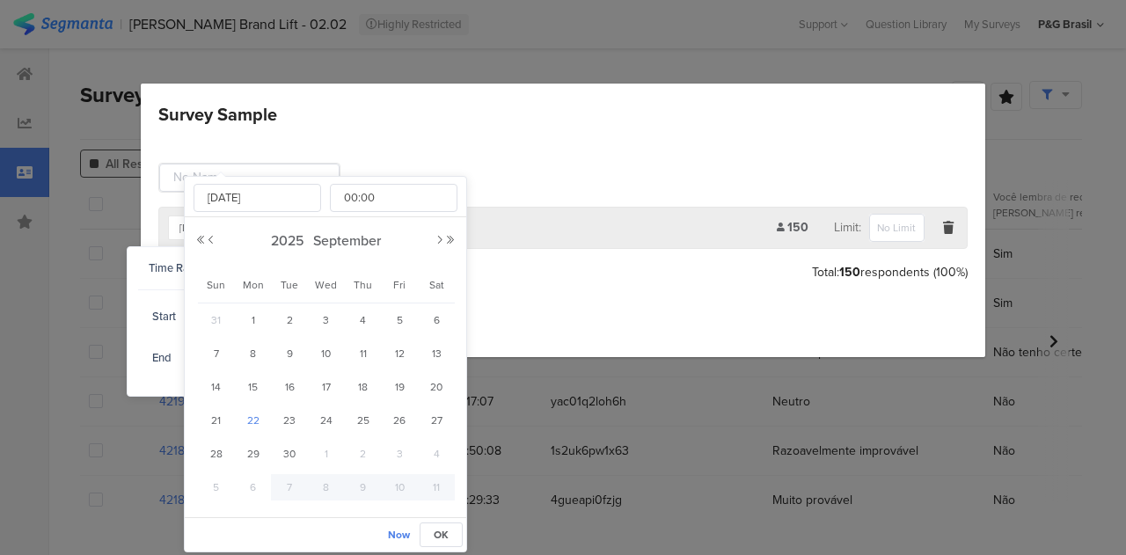
click at [268, 415] on div "22" at bounding box center [253, 420] width 37 height 26
type input "[DATE] 00:00"
type input "[DATE]"
click at [459, 546] on div "Now OK" at bounding box center [326, 534] width 282 height 34
click at [456, 536] on button "OK" at bounding box center [441, 535] width 43 height 25
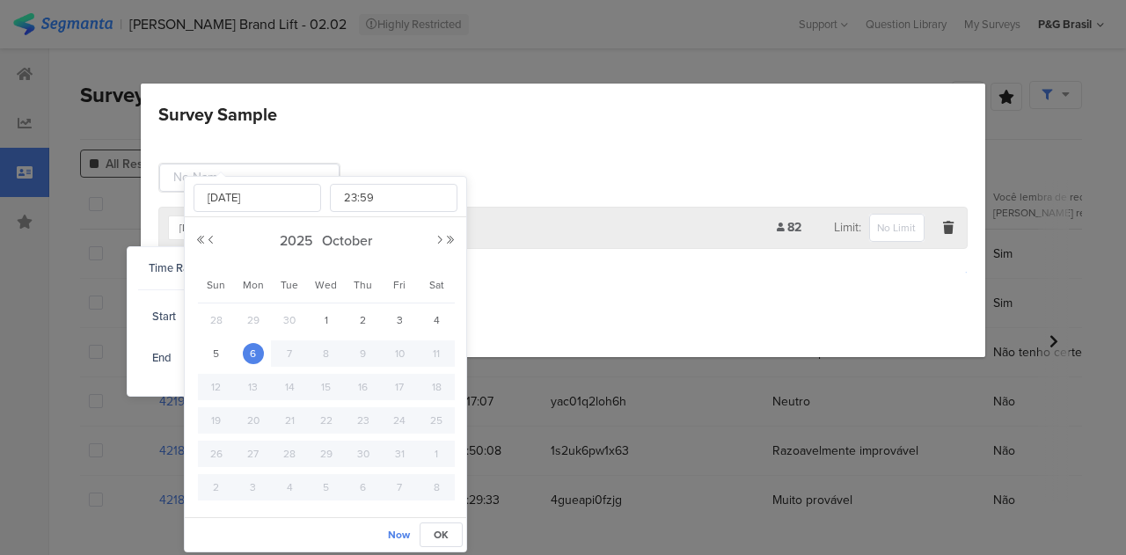
click at [295, 356] on input "Oct 06 2025 23:59" at bounding box center [273, 358] width 176 height 25
click at [211, 236] on button "Previous Month" at bounding box center [211, 240] width 11 height 11
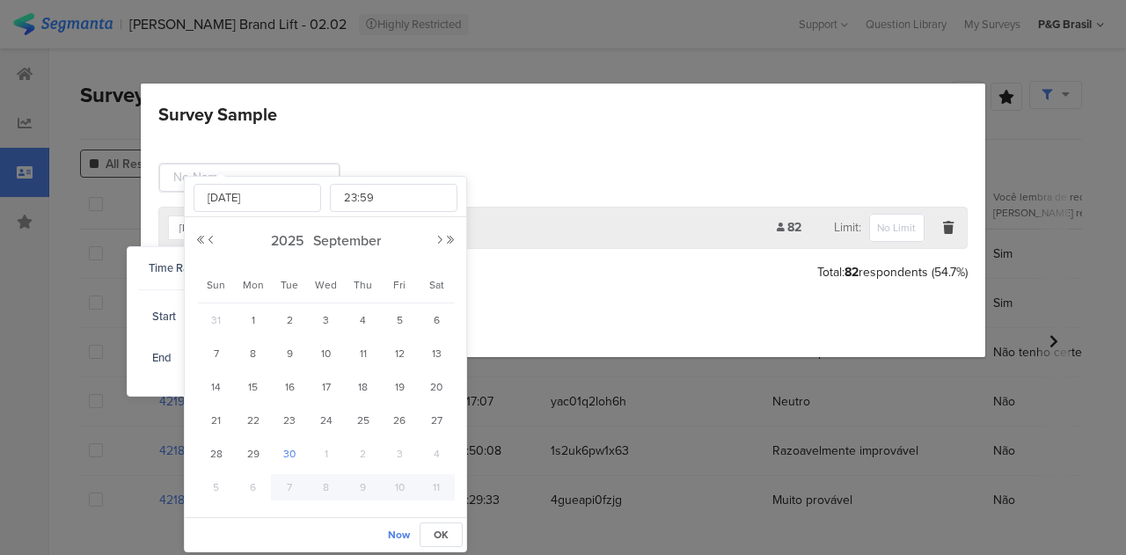
click at [297, 450] on span "30" at bounding box center [289, 454] width 21 height 21
type input "[DATE] 23:59"
type input "[DATE]"
click at [451, 538] on button "OK" at bounding box center [441, 535] width 43 height 25
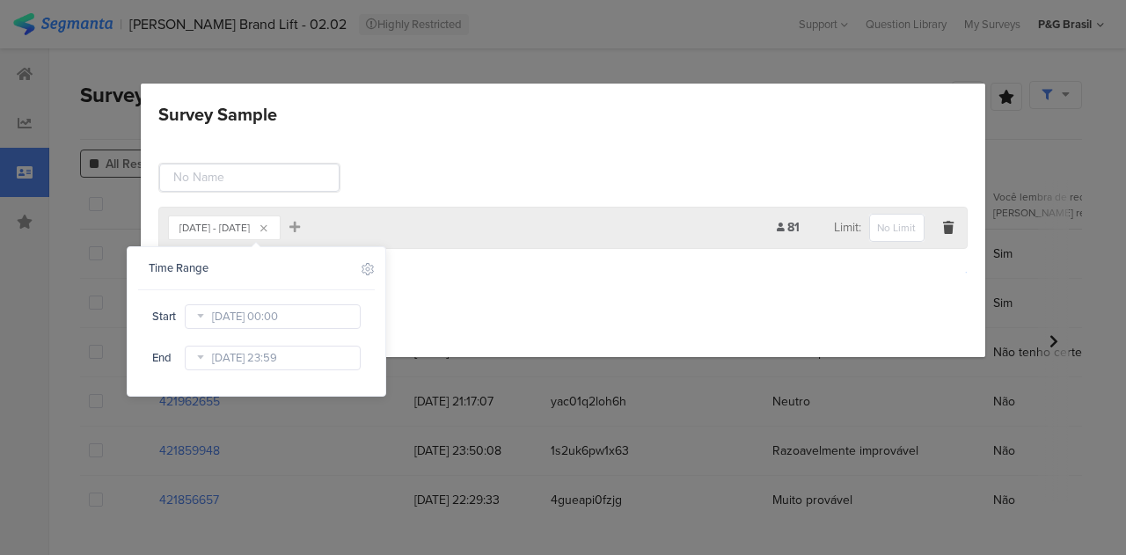
click at [505, 263] on div "Add Group" at bounding box center [563, 272] width 810 height 29
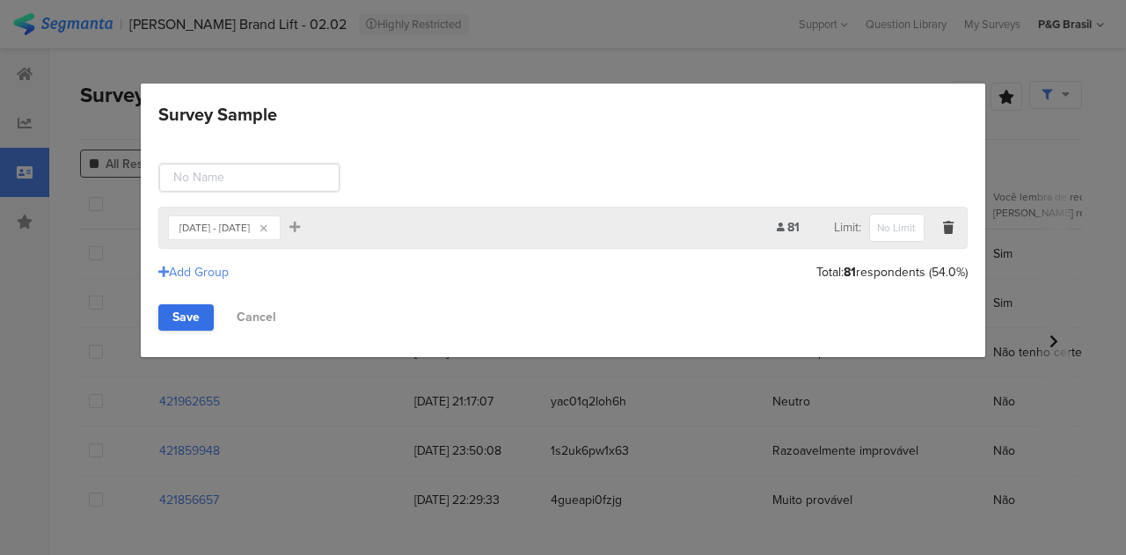
click at [183, 310] on link "Save" at bounding box center [185, 318] width 55 height 26
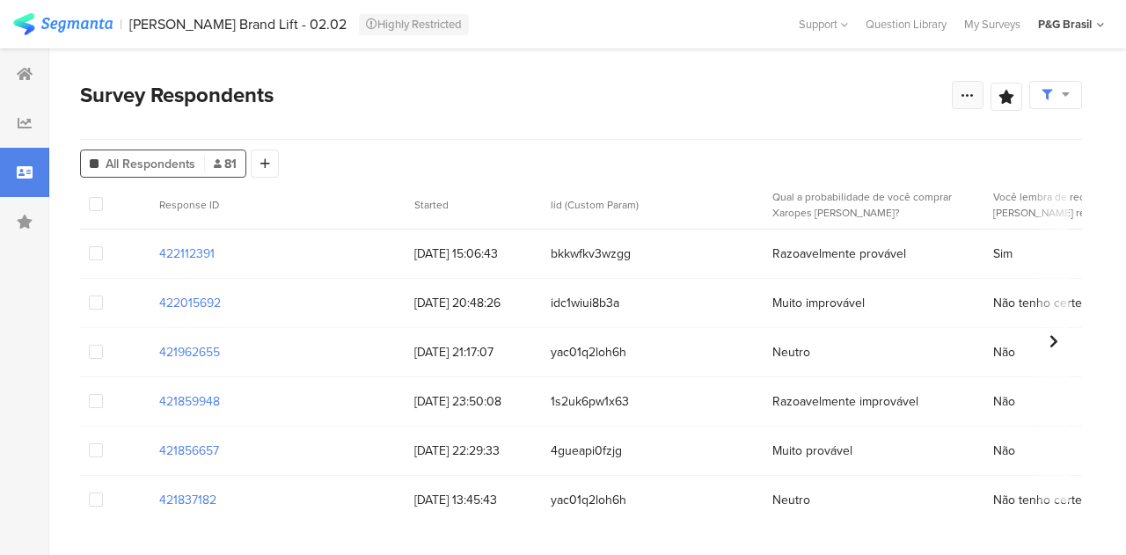
click at [958, 107] on div at bounding box center [968, 95] width 32 height 28
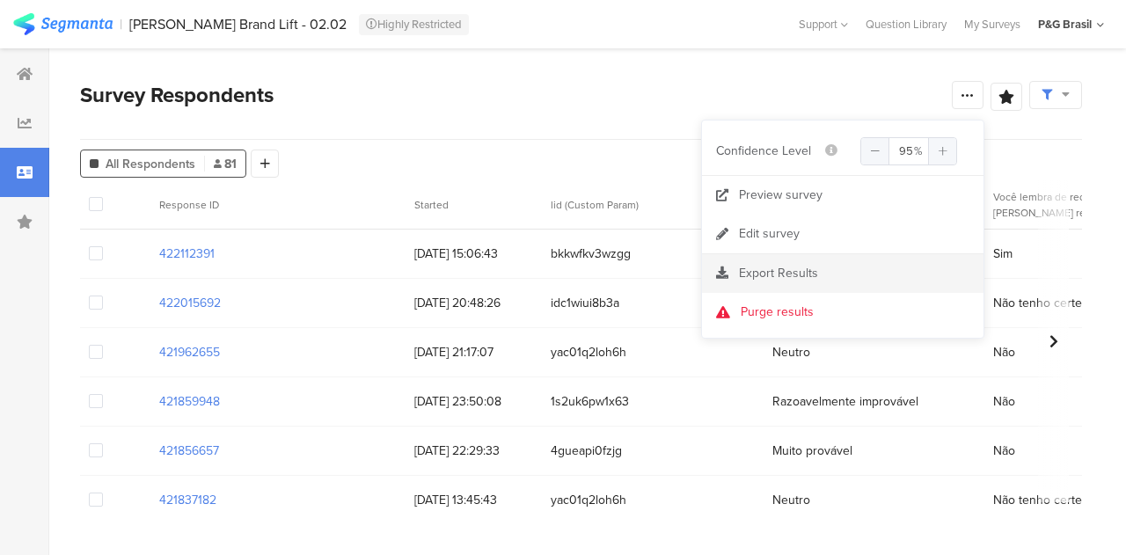
click at [808, 277] on span "Export Results" at bounding box center [778, 273] width 79 height 18
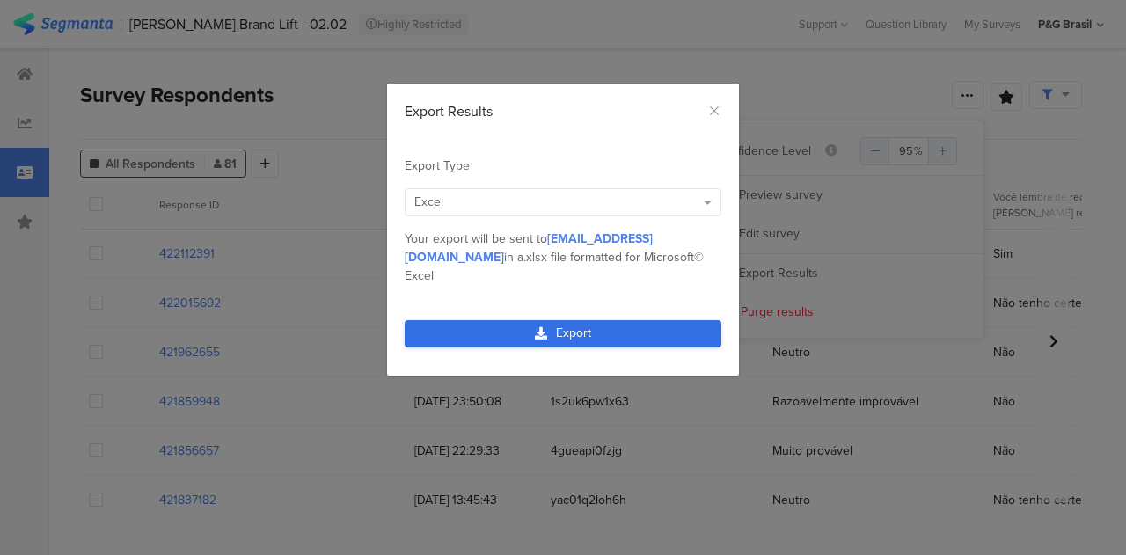
click at [589, 320] on link "Export" at bounding box center [563, 333] width 317 height 27
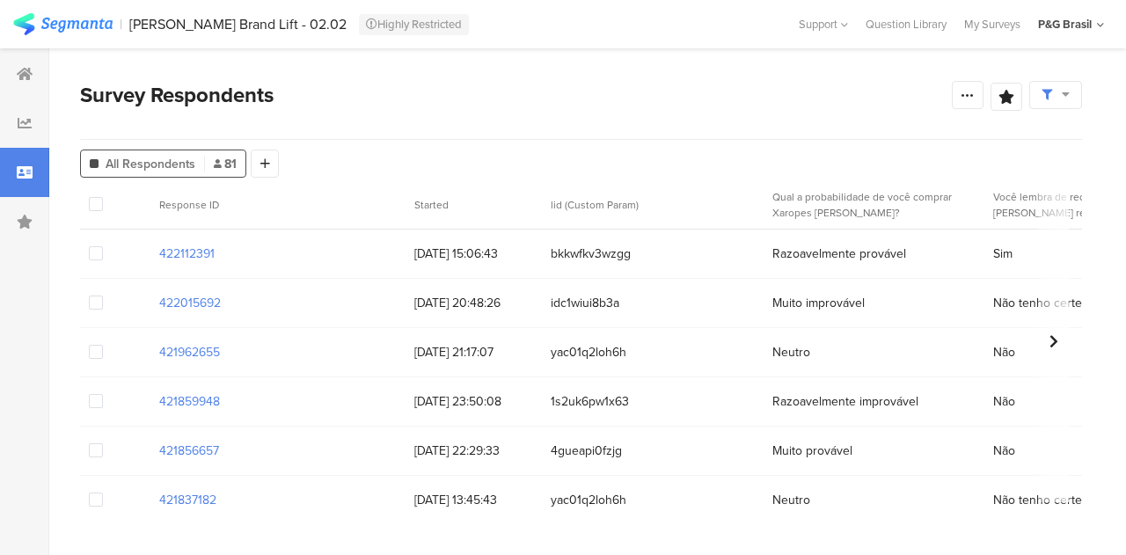
click at [407, 80] on div "Survey Respondents" at bounding box center [516, 95] width 872 height 32
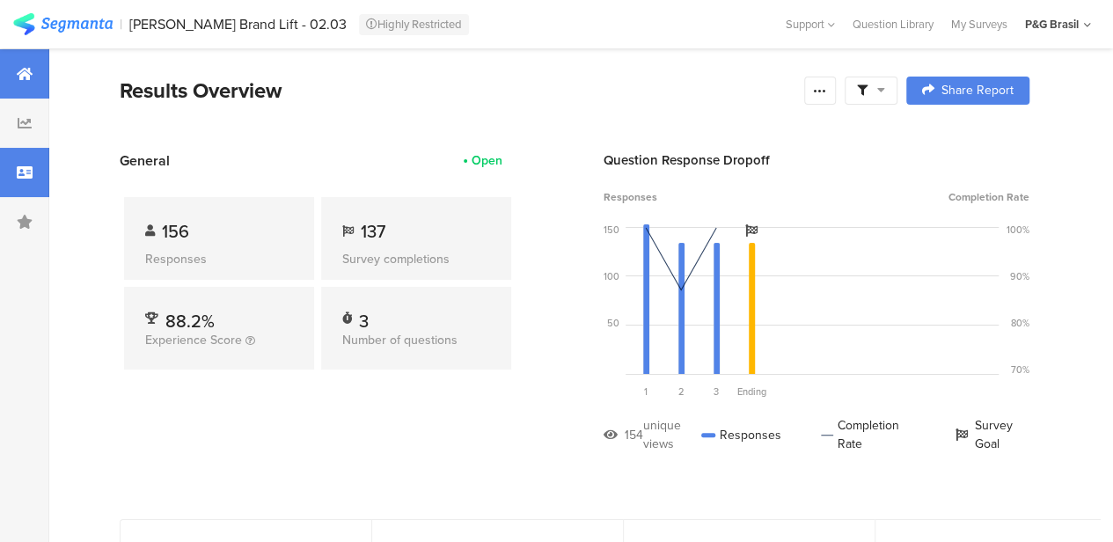
click at [37, 171] on div at bounding box center [24, 172] width 49 height 49
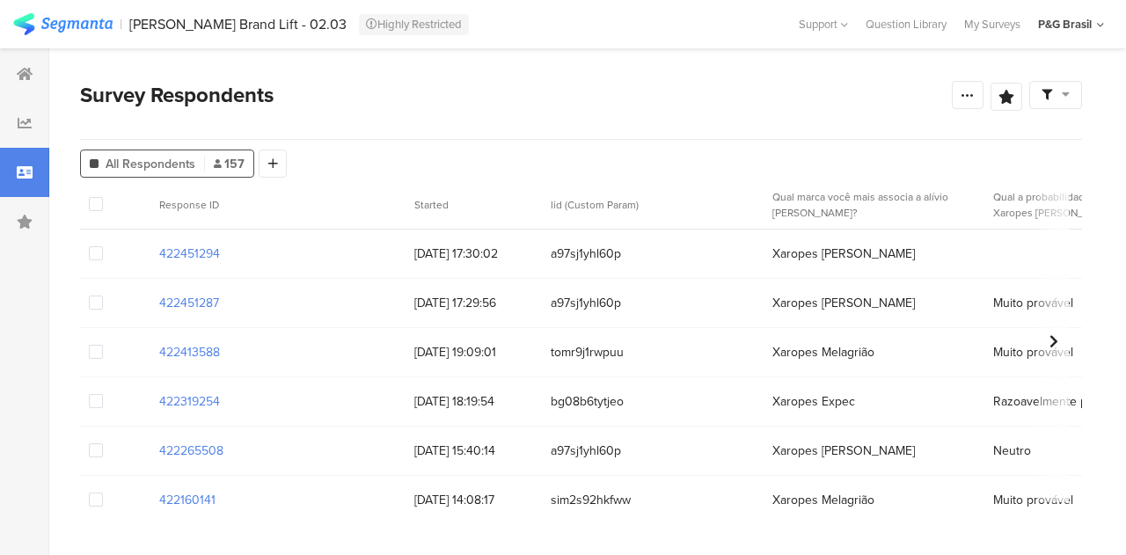
click at [1052, 99] on icon at bounding box center [1047, 95] width 11 height 11
click at [1017, 194] on div "Edit Sample" at bounding box center [1012, 193] width 218 height 48
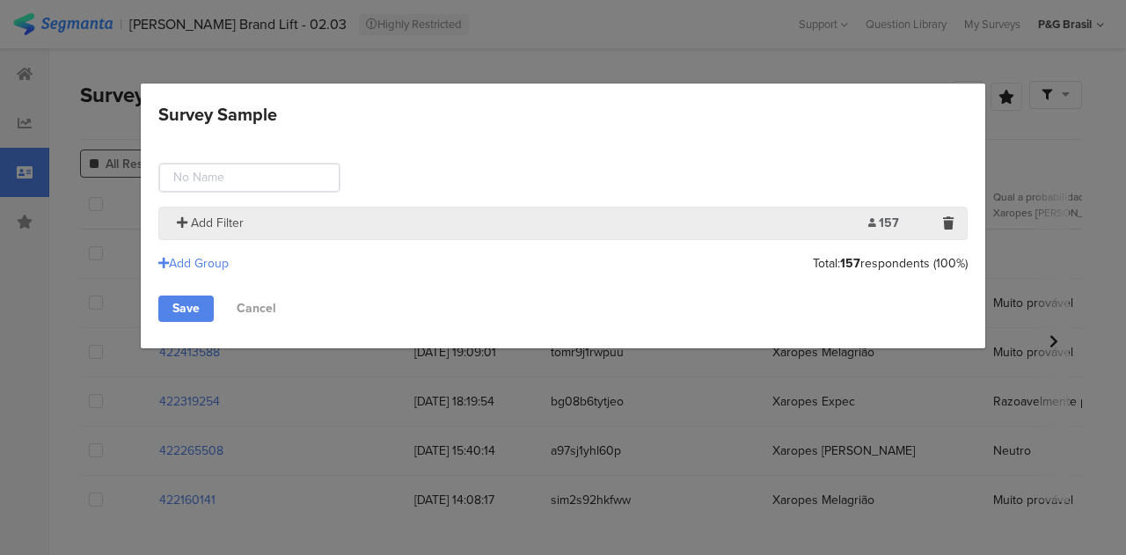
click at [234, 215] on span "Add Filter" at bounding box center [217, 223] width 53 height 18
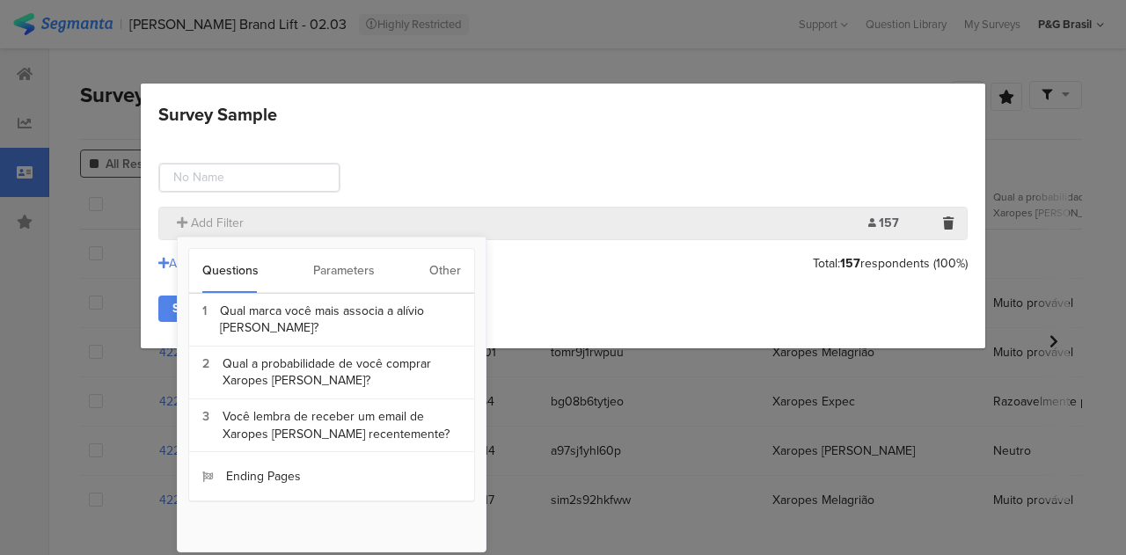
click at [420, 264] on div "Questions Parameters Other" at bounding box center [331, 271] width 287 height 46
click at [436, 266] on div "Other" at bounding box center [445, 271] width 32 height 44
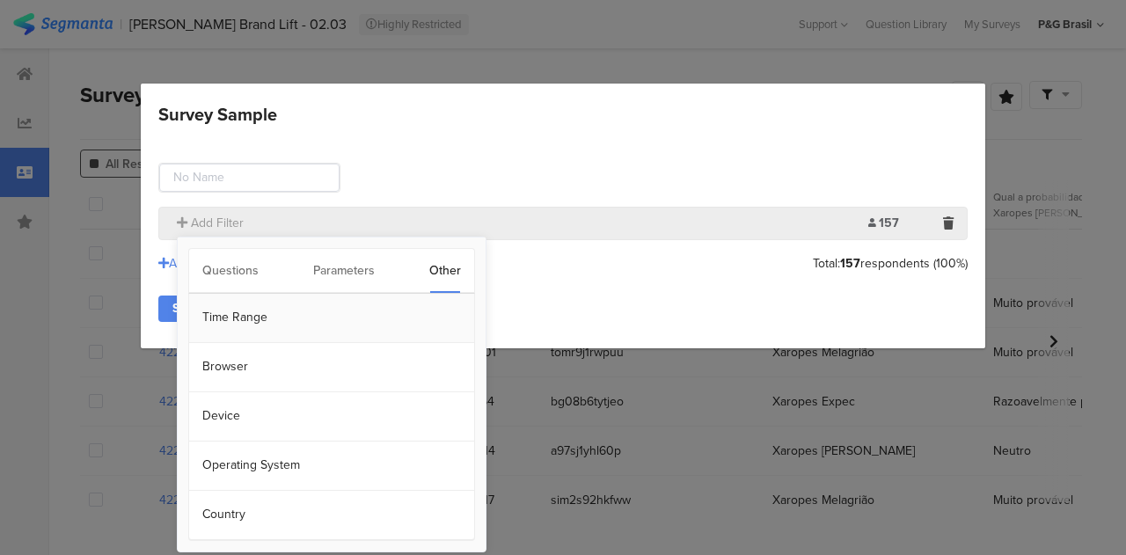
click at [232, 324] on section "Time Range" at bounding box center [331, 318] width 285 height 49
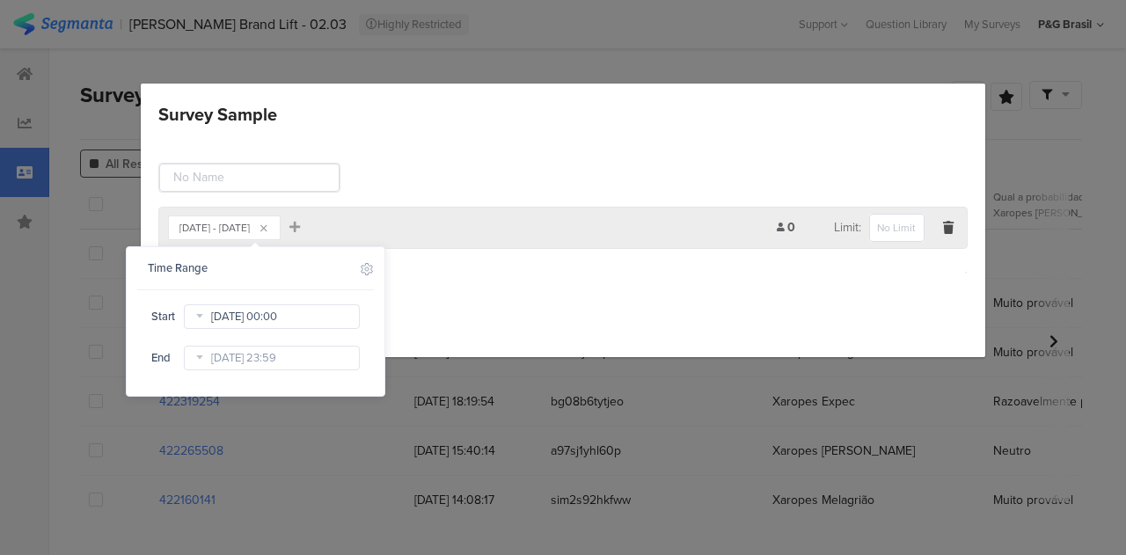
click at [260, 313] on input "[DATE] 00:00" at bounding box center [272, 317] width 176 height 25
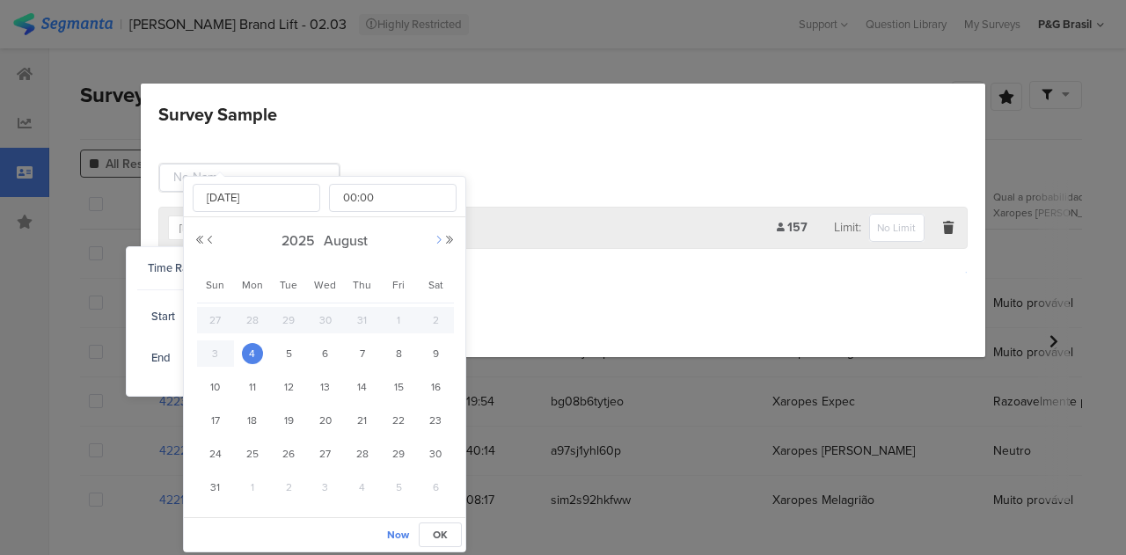
click at [438, 238] on button "Next Month" at bounding box center [439, 240] width 11 height 11
drag, startPoint x: 255, startPoint y: 319, endPoint x: 470, endPoint y: 450, distance: 251.2
click at [255, 319] on span "1" at bounding box center [252, 320] width 21 height 21
type input "[DATE] 00:00"
type input "[DATE]"
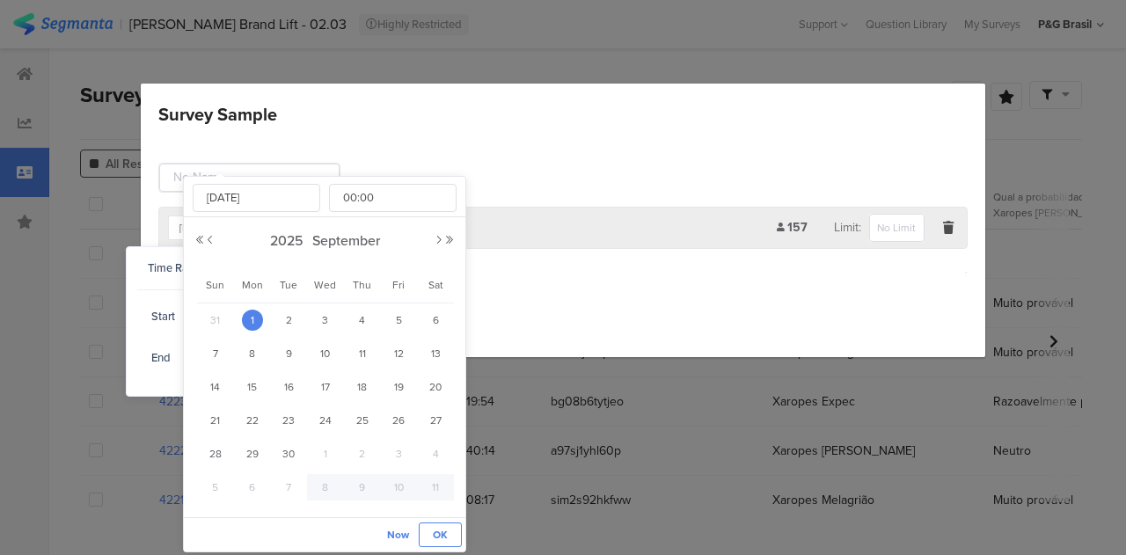
click at [447, 534] on span "OK" at bounding box center [440, 535] width 15 height 16
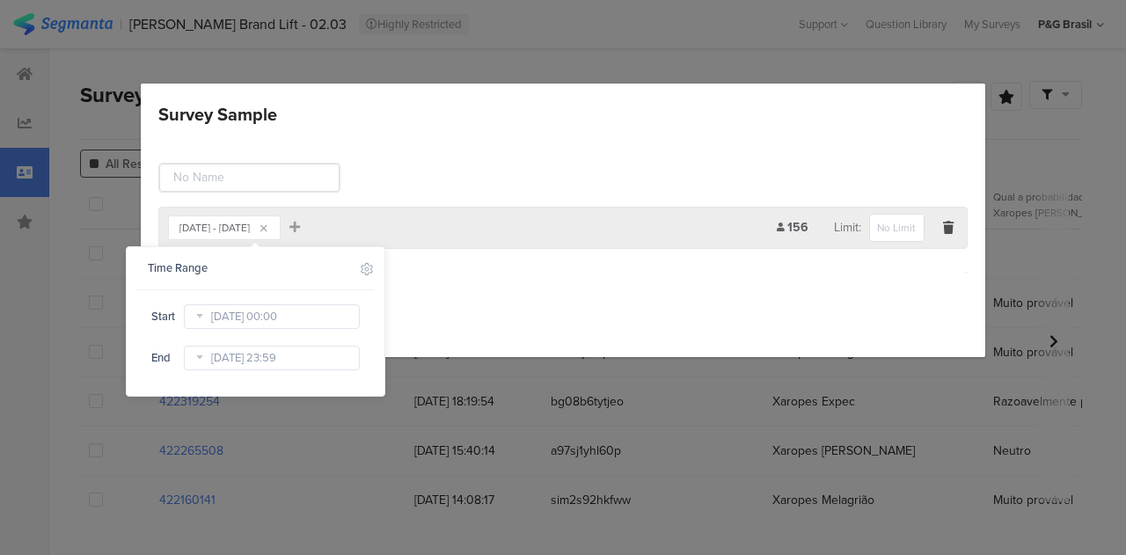
click at [283, 374] on div "Time Range Include Respondents Start [DATE] 00:00 End [DATE] 23:59" at bounding box center [256, 321] width 258 height 149
click at [285, 362] on input "[DATE] 23:59" at bounding box center [272, 358] width 176 height 25
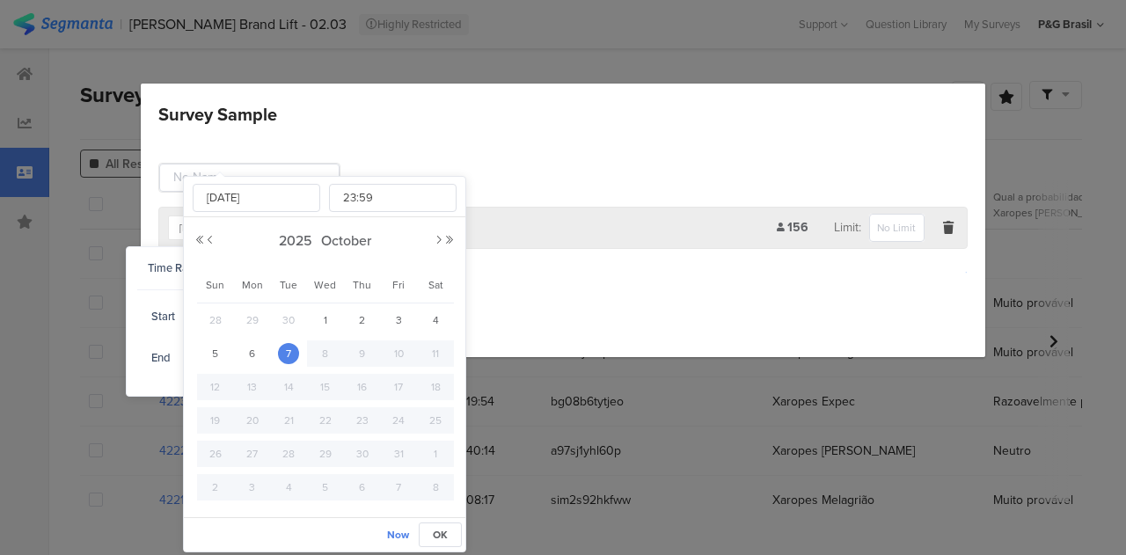
click at [211, 245] on div "[DATE]" at bounding box center [324, 241] width 261 height 26
click at [208, 240] on button "Previous Month" at bounding box center [210, 240] width 11 height 11
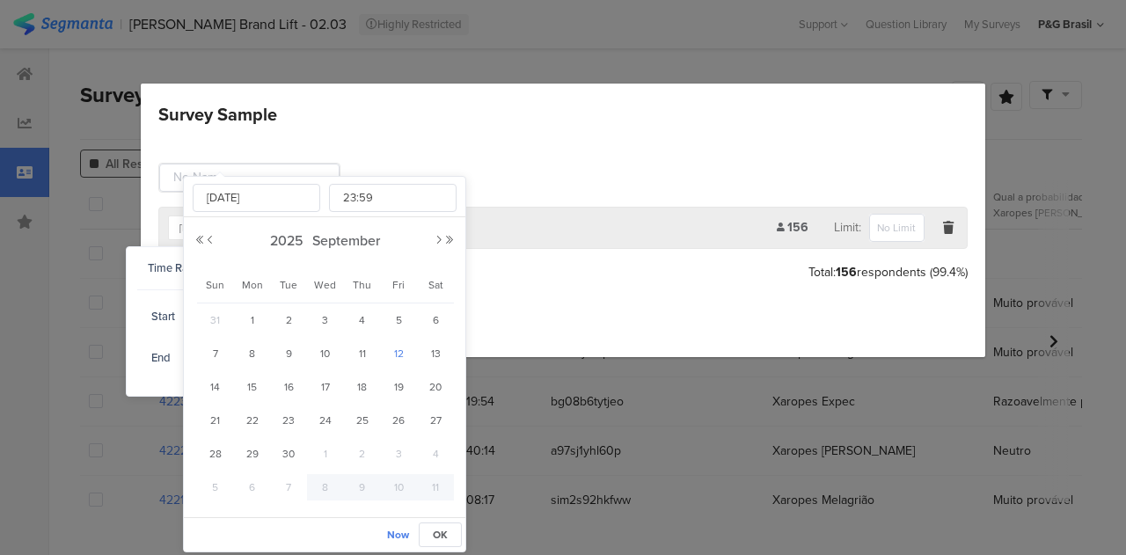
click at [393, 353] on span "12" at bounding box center [398, 353] width 21 height 21
type input "[DATE] 23:59"
type input "[DATE]"
click at [449, 536] on button "OK" at bounding box center [440, 535] width 43 height 25
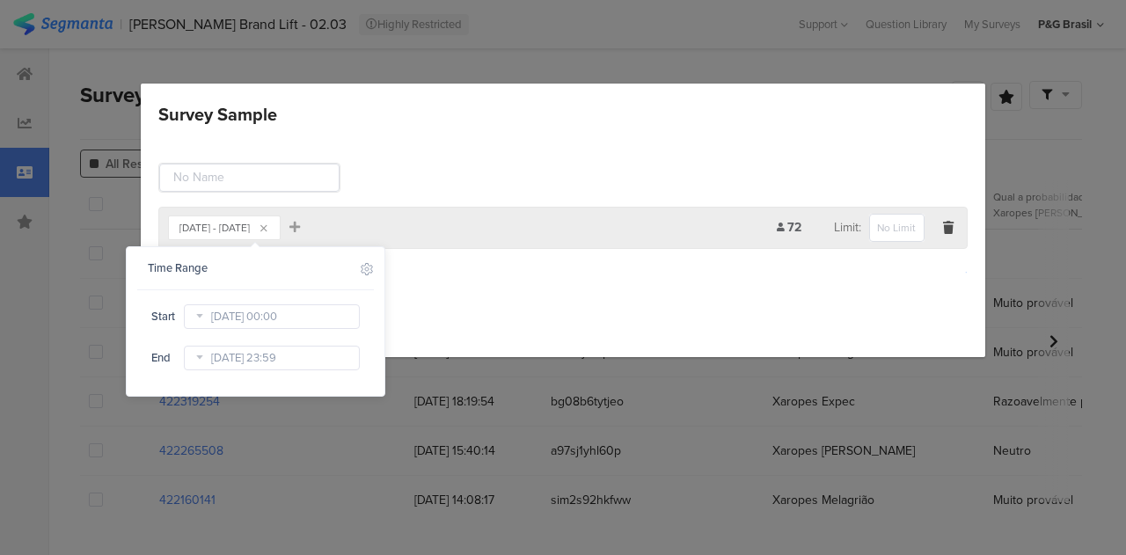
click at [583, 295] on div "[DATE] - [DATE] Add Filter 72 Limit: Add Group Save Cancel" at bounding box center [563, 246] width 845 height 221
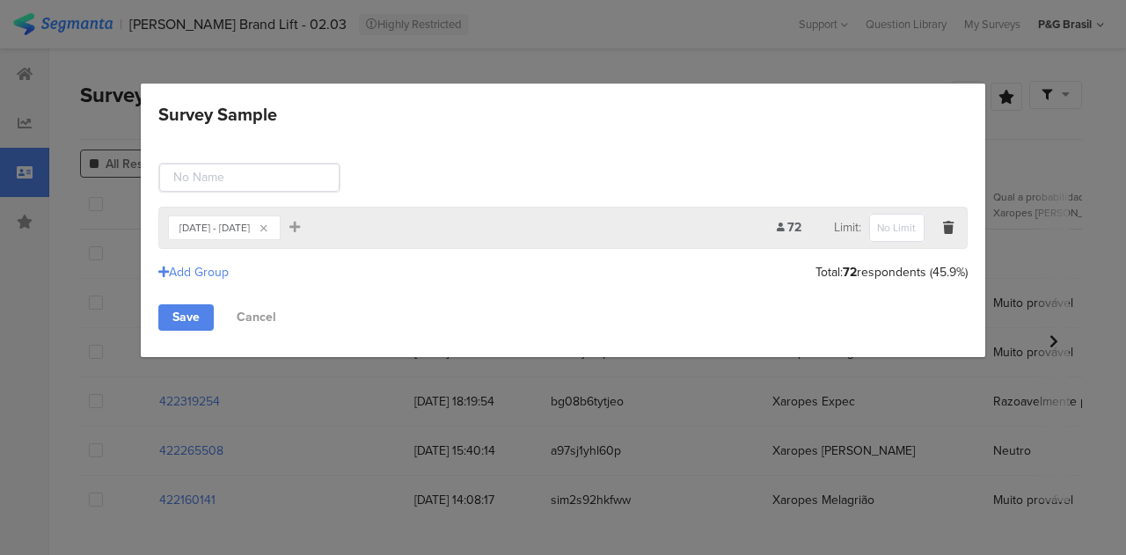
click at [190, 329] on div "[DATE] - [DATE] Add Filter 72 Limit: Add Group Total: 72 respondents (45.9%) Sa…" at bounding box center [563, 246] width 845 height 221
click at [193, 318] on link "Save" at bounding box center [185, 318] width 55 height 26
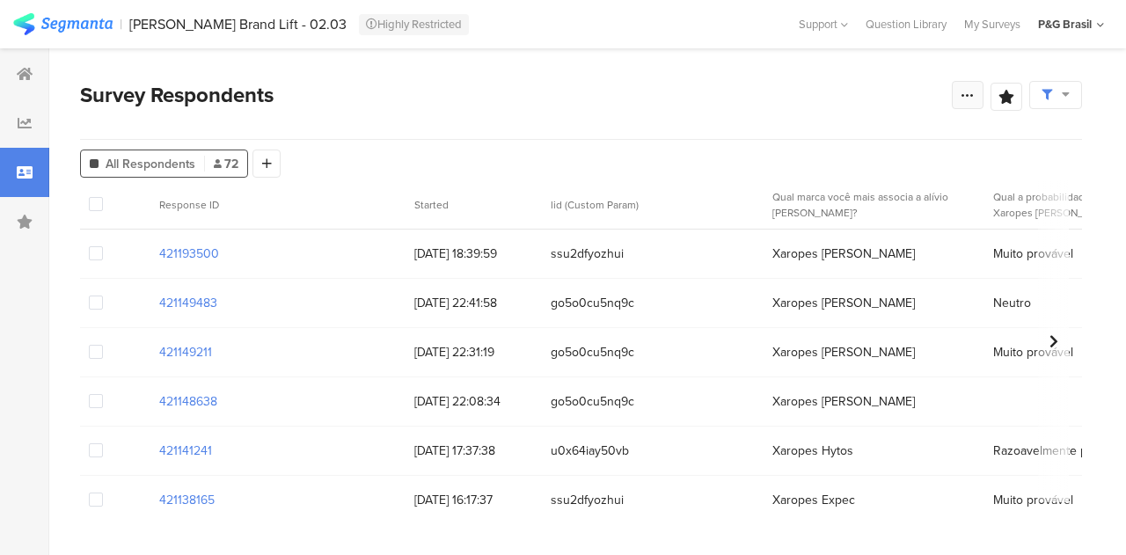
drag, startPoint x: 964, startPoint y: 92, endPoint x: 956, endPoint y: 114, distance: 22.6
click at [965, 92] on icon at bounding box center [968, 95] width 14 height 14
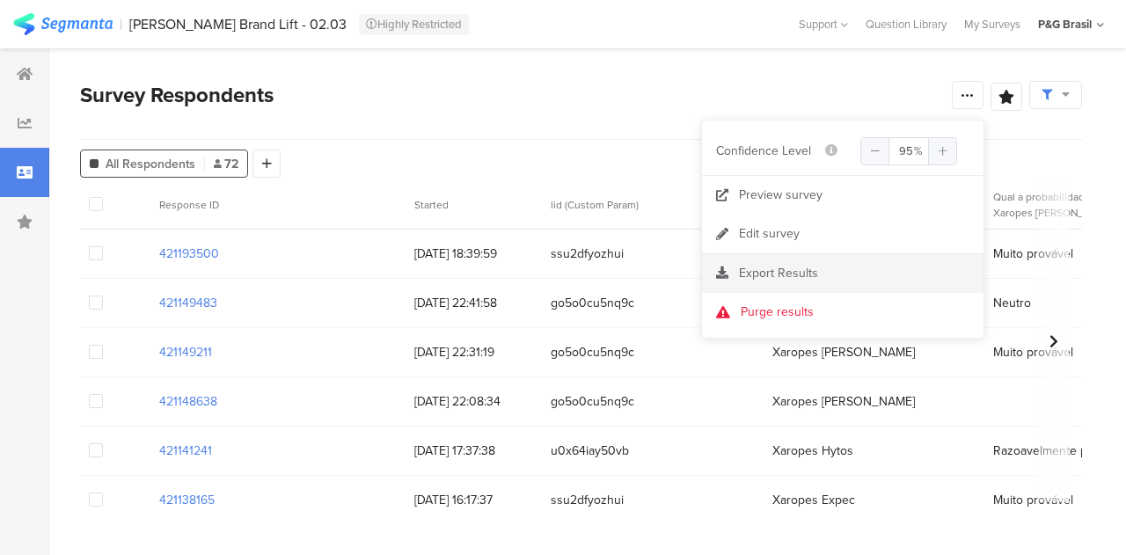
click at [803, 267] on span "Export Results" at bounding box center [778, 273] width 79 height 18
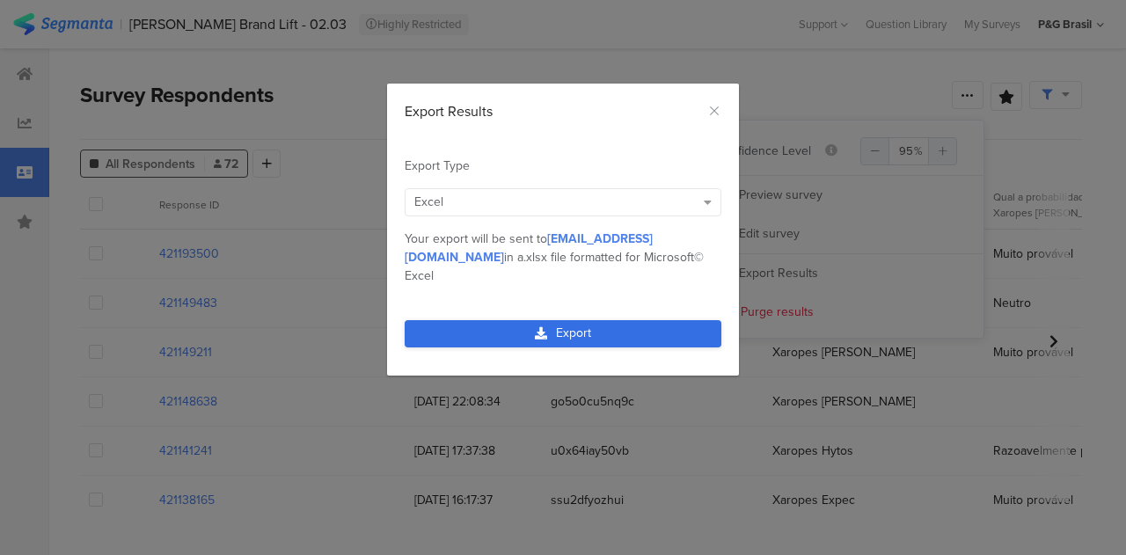
click at [618, 320] on link "Export" at bounding box center [563, 333] width 317 height 27
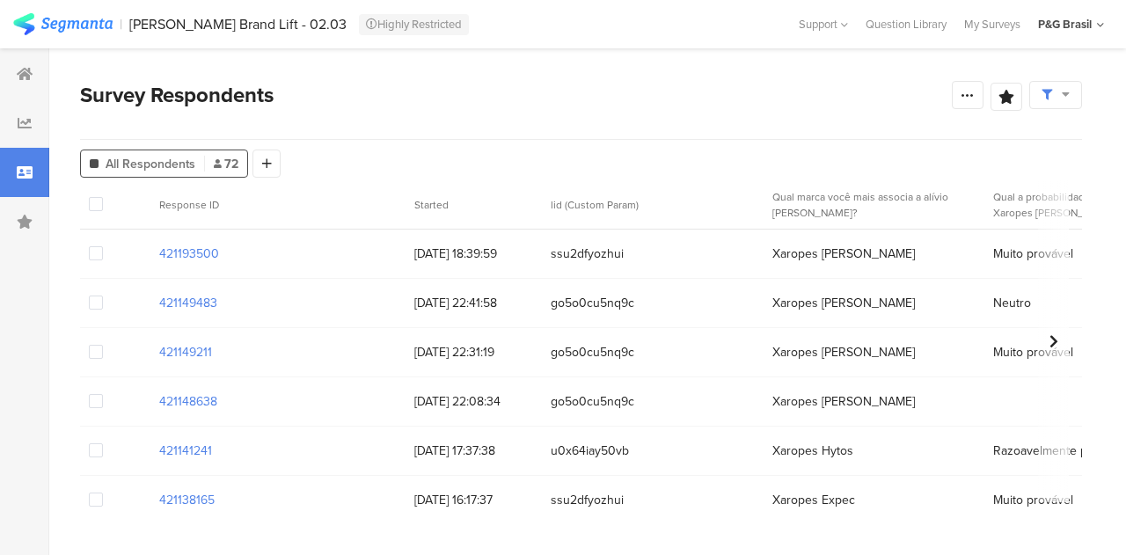
click at [1085, 96] on section "Survey Respondents Save Analysis Name Save Cancel All Respondents 72 Add Segmen…" at bounding box center [581, 301] width 1064 height 507
click at [1033, 96] on div at bounding box center [1056, 95] width 53 height 28
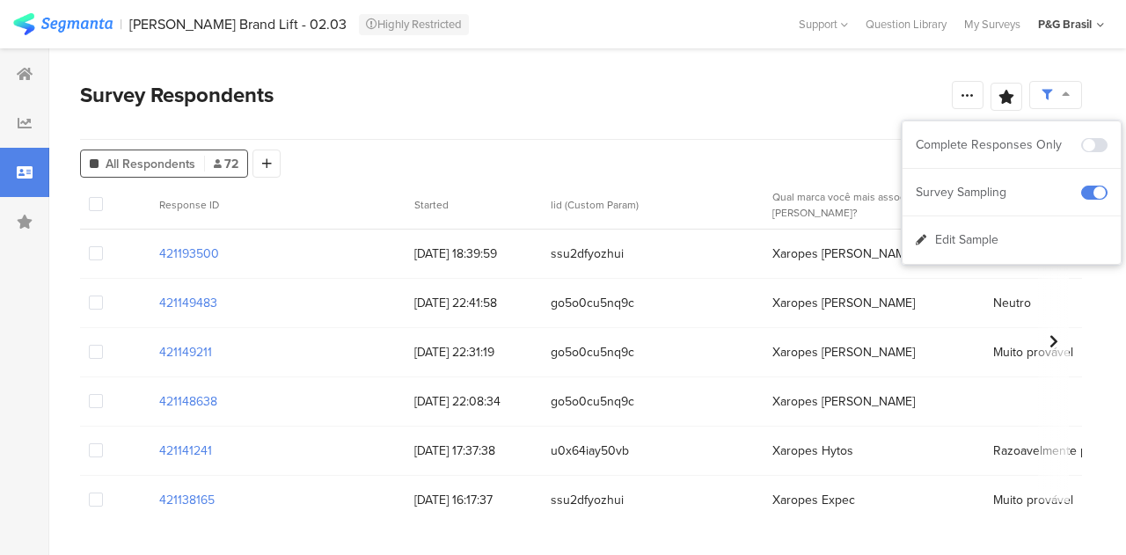
click at [1053, 233] on div "Edit Sample" at bounding box center [1012, 240] width 218 height 48
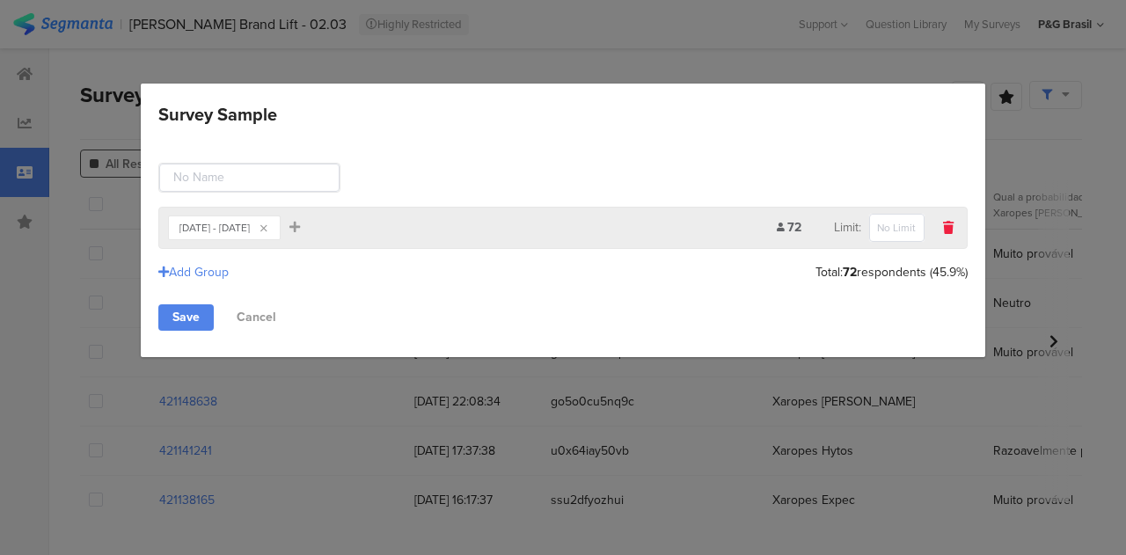
click at [940, 231] on div "Survey Sample" at bounding box center [948, 227] width 19 height 21
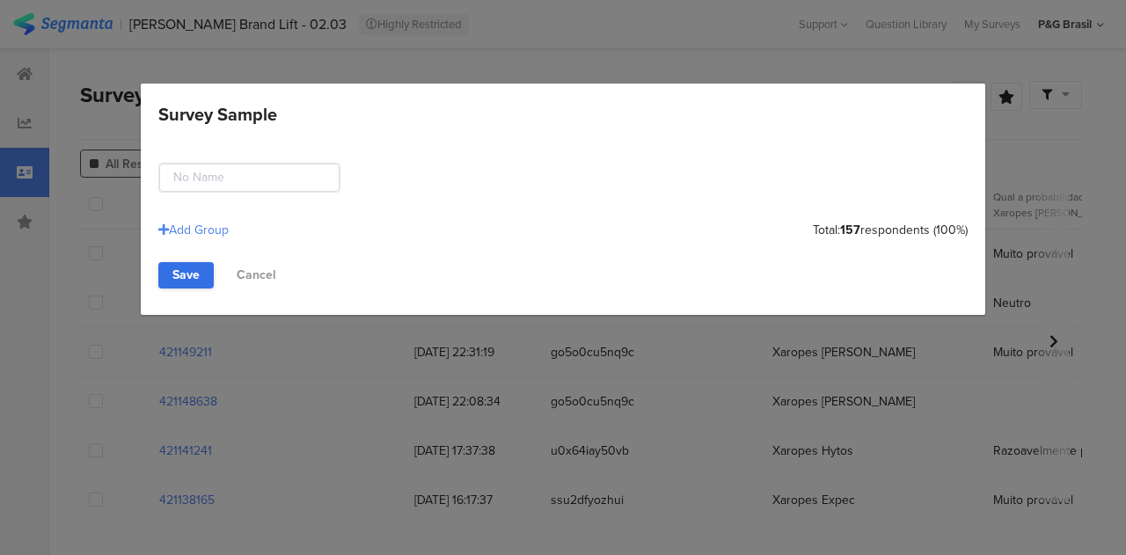
click at [186, 275] on link "Save" at bounding box center [185, 275] width 55 height 26
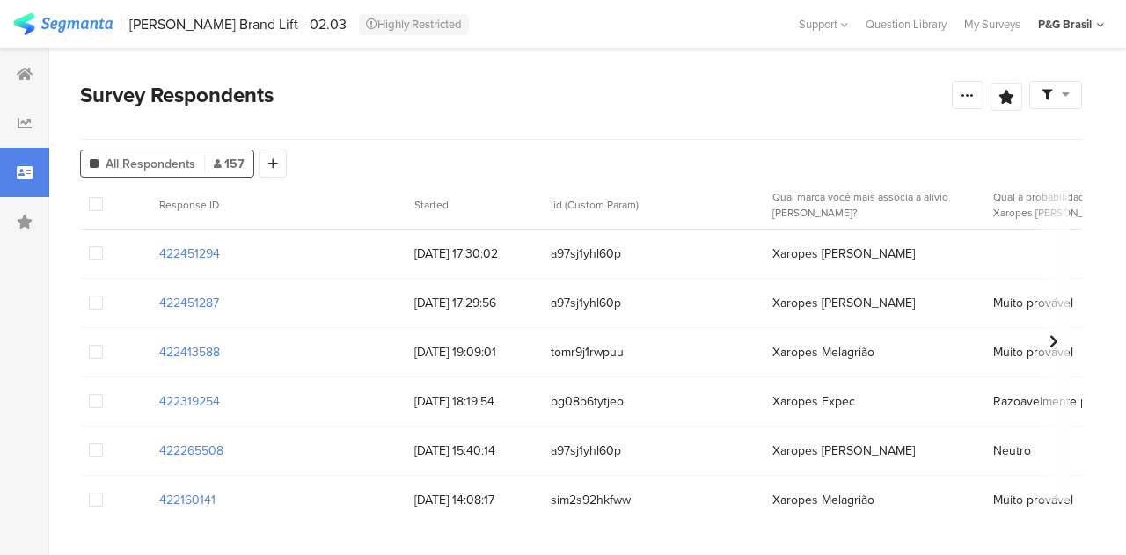
click at [1072, 100] on div at bounding box center [1056, 95] width 53 height 28
click at [1026, 186] on div "Edit Sample" at bounding box center [1012, 193] width 218 height 48
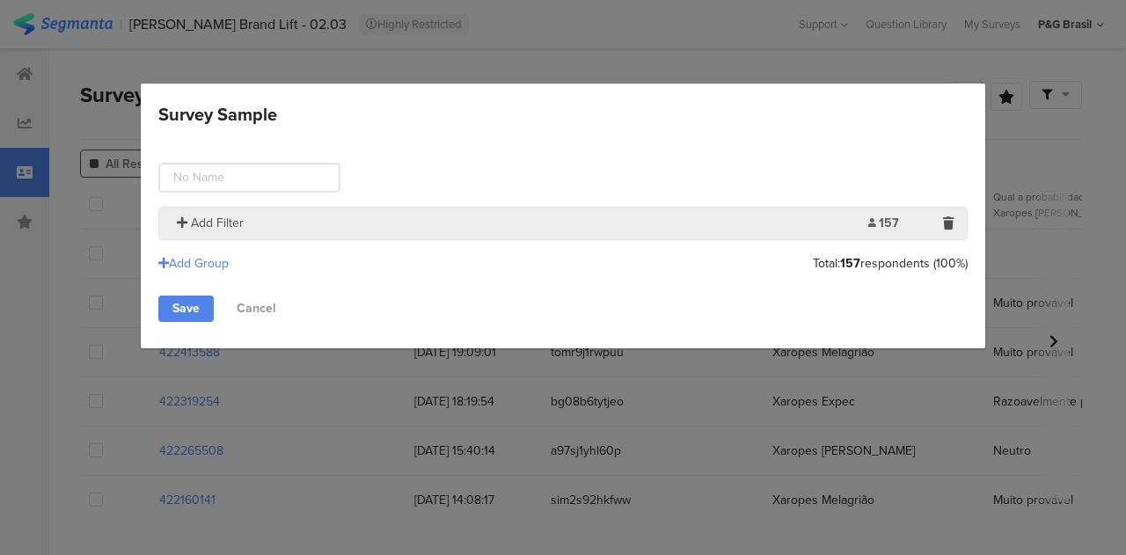
click at [199, 216] on span "Add Filter" at bounding box center [217, 223] width 53 height 18
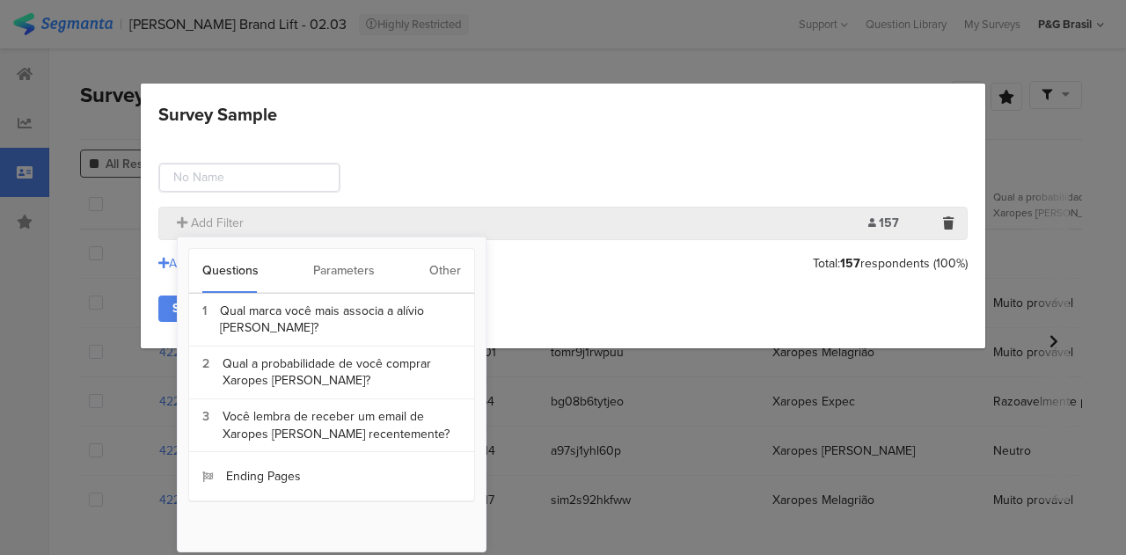
click at [459, 253] on div "Other" at bounding box center [445, 271] width 32 height 44
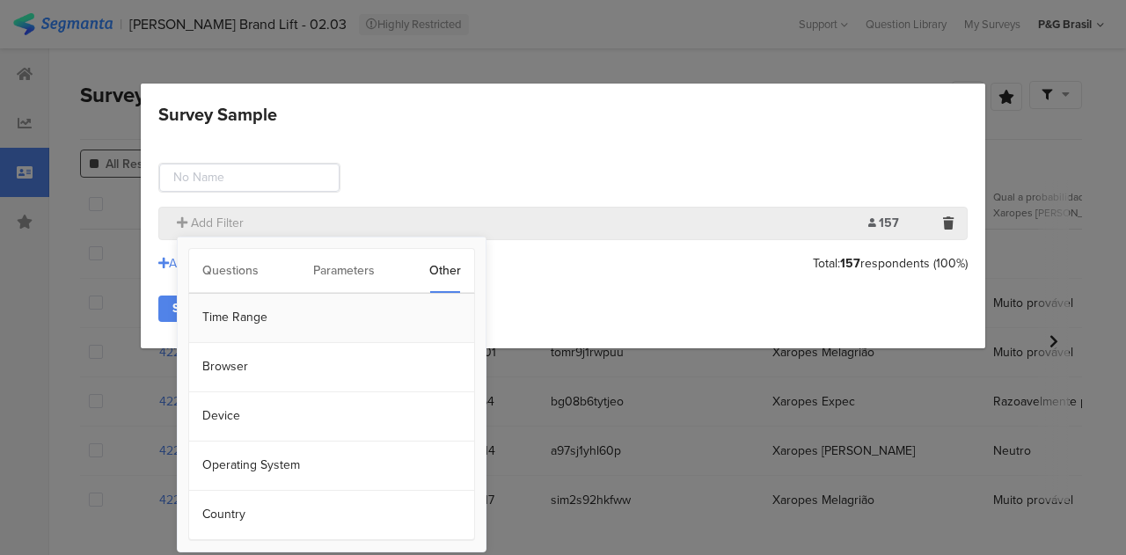
click at [246, 320] on section "Time Range" at bounding box center [331, 318] width 285 height 49
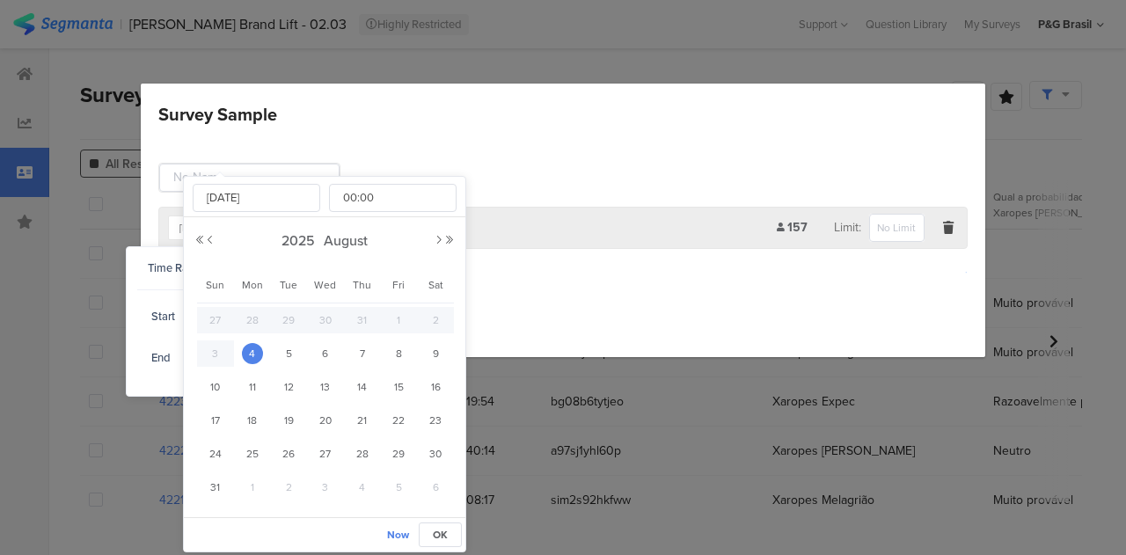
click at [219, 324] on input "[DATE] 00:00" at bounding box center [272, 317] width 176 height 25
click at [433, 240] on div "[DATE]" at bounding box center [324, 241] width 261 height 26
click at [438, 240] on button "Next Month" at bounding box center [439, 240] width 11 height 11
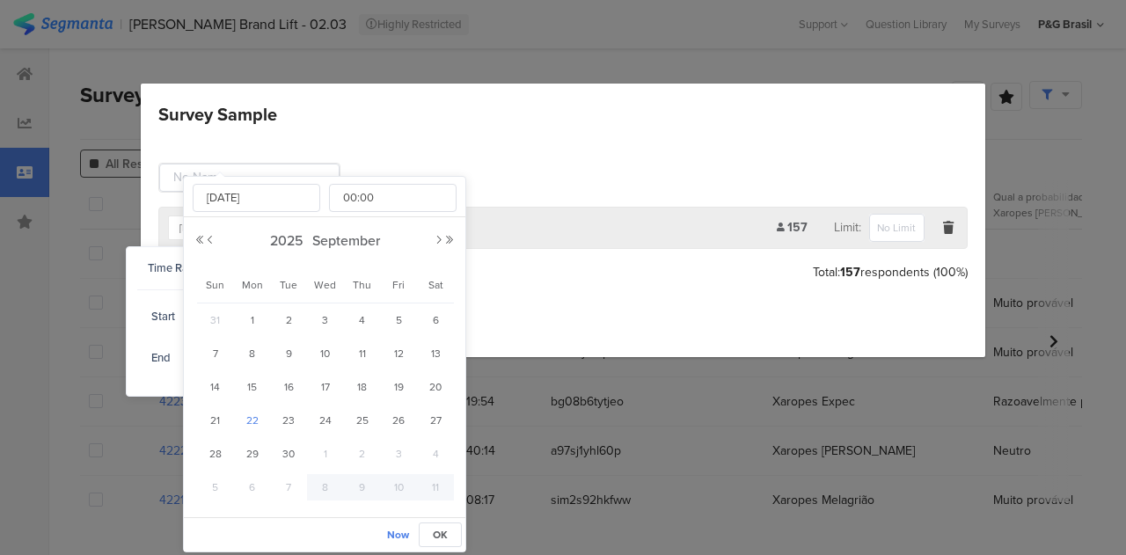
click at [253, 422] on span "22" at bounding box center [252, 420] width 21 height 21
type input "[DATE] 00:00"
type input "[DATE]"
click at [441, 538] on span "OK" at bounding box center [440, 535] width 15 height 16
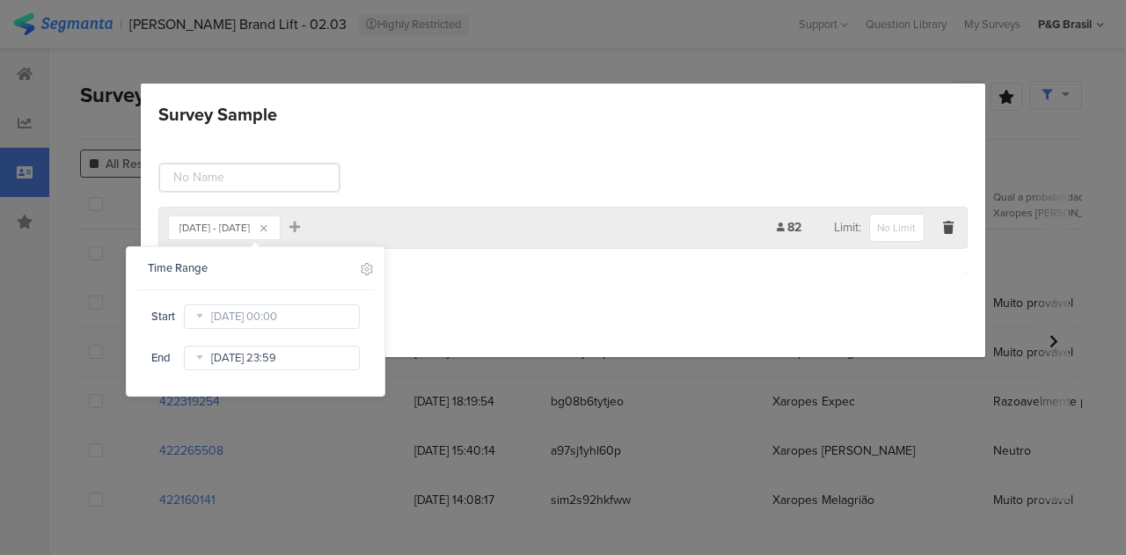
click at [275, 349] on input "[DATE] 23:59" at bounding box center [272, 358] width 176 height 25
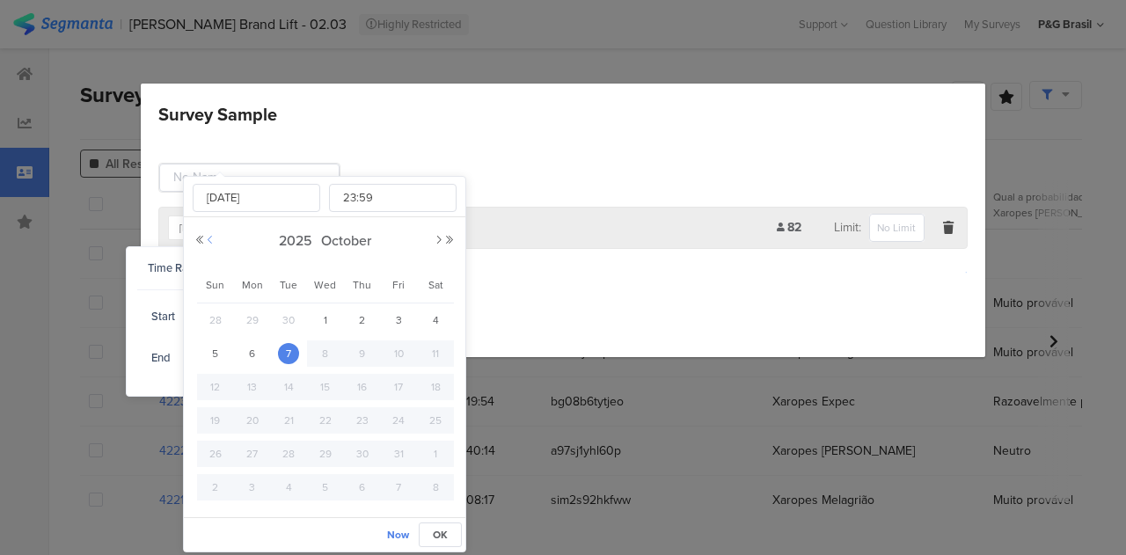
click at [209, 243] on button "Previous Month" at bounding box center [210, 240] width 11 height 11
click at [294, 450] on span "30" at bounding box center [288, 454] width 21 height 21
type input "[DATE] 23:59"
type input "[DATE]"
click at [446, 523] on button "OK" at bounding box center [440, 535] width 43 height 25
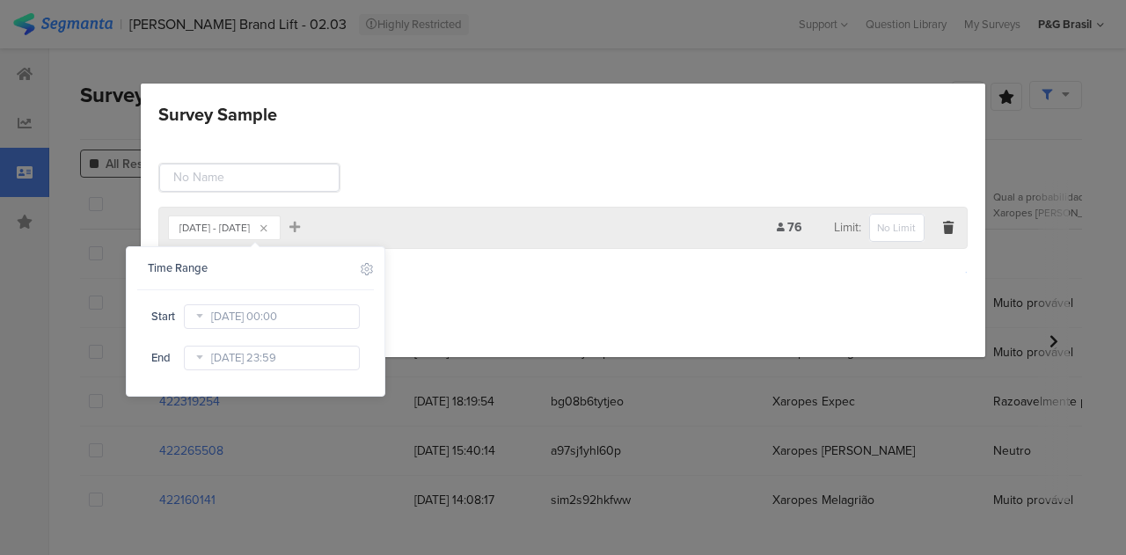
click at [498, 297] on div "[DATE] - [DATE] Add Filter 76 Limit: Add Group Save Cancel" at bounding box center [563, 246] width 845 height 221
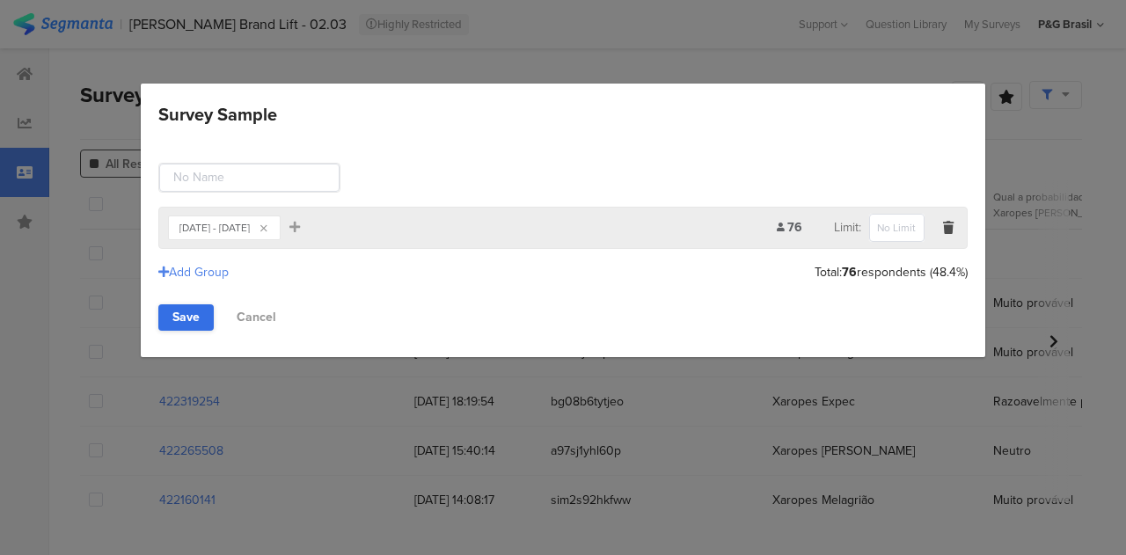
click at [198, 319] on link "Save" at bounding box center [185, 318] width 55 height 26
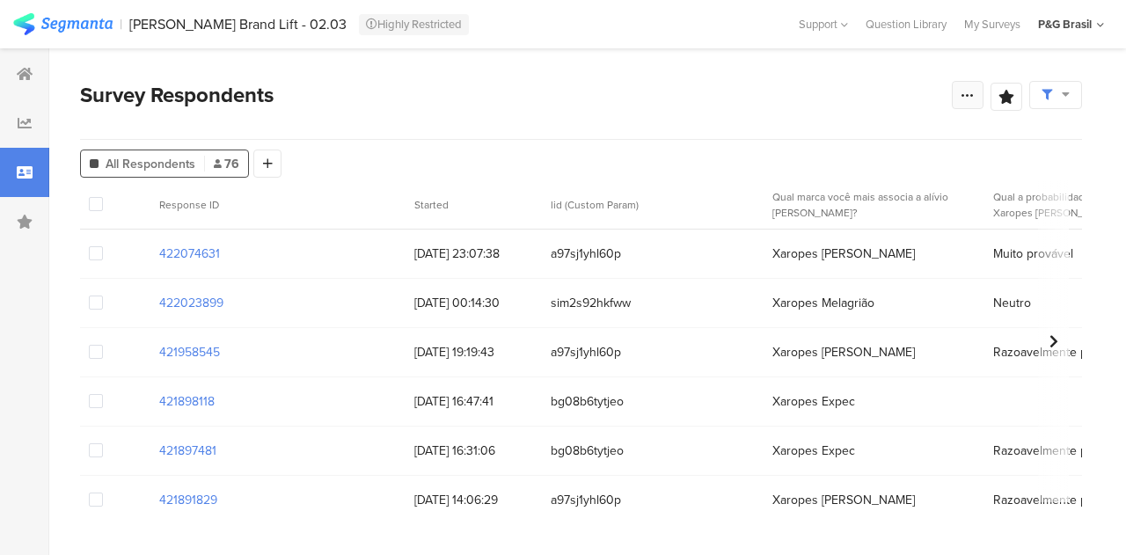
click at [966, 88] on icon at bounding box center [968, 95] width 14 height 14
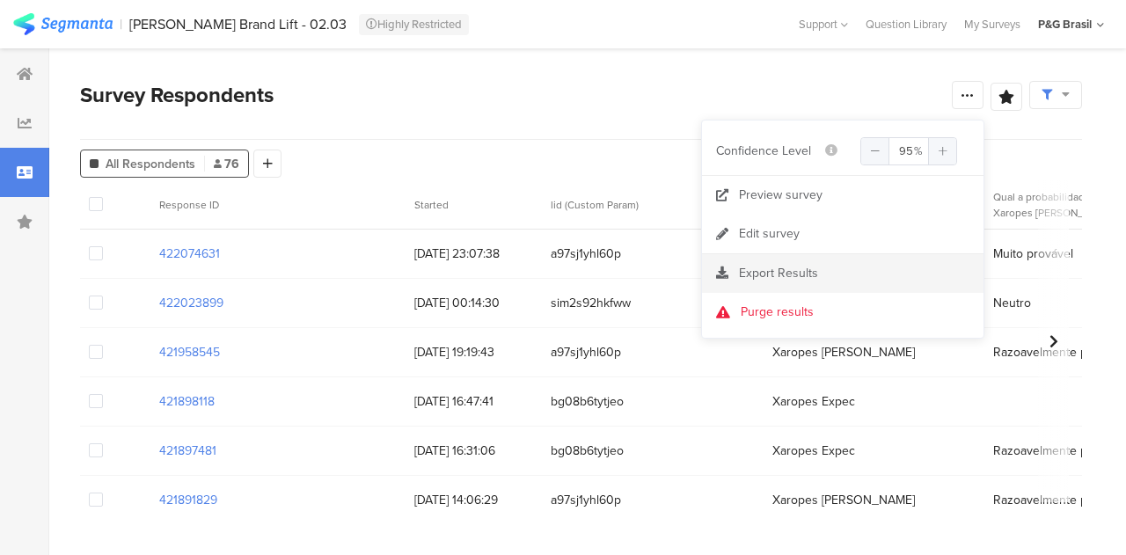
click at [814, 277] on span "Export Results" at bounding box center [778, 273] width 79 height 18
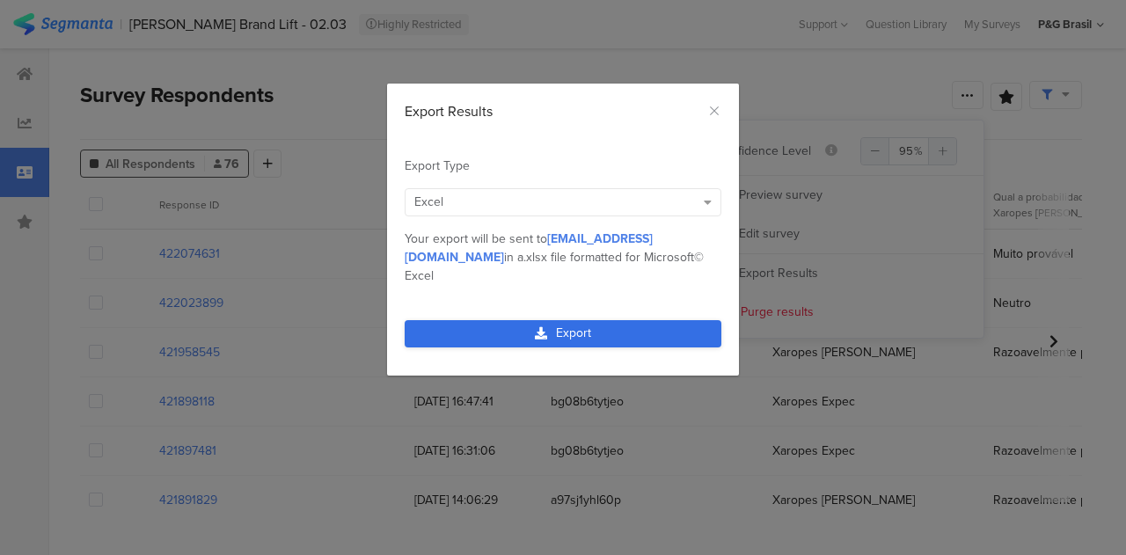
click at [636, 320] on link "Export" at bounding box center [563, 333] width 317 height 27
